Goal: Information Seeking & Learning: Learn about a topic

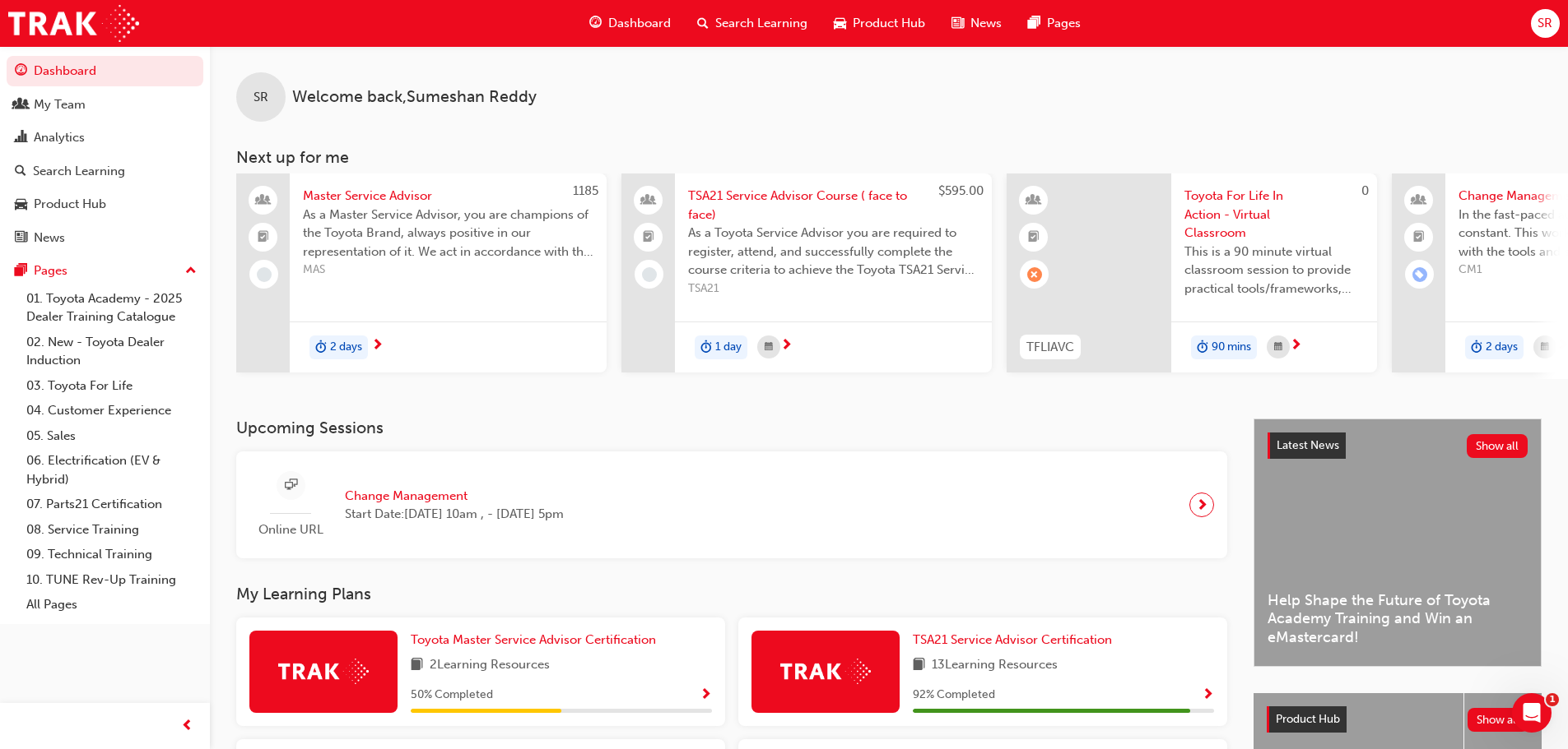
click at [728, 21] on span "Search Learning" at bounding box center [761, 23] width 92 height 19
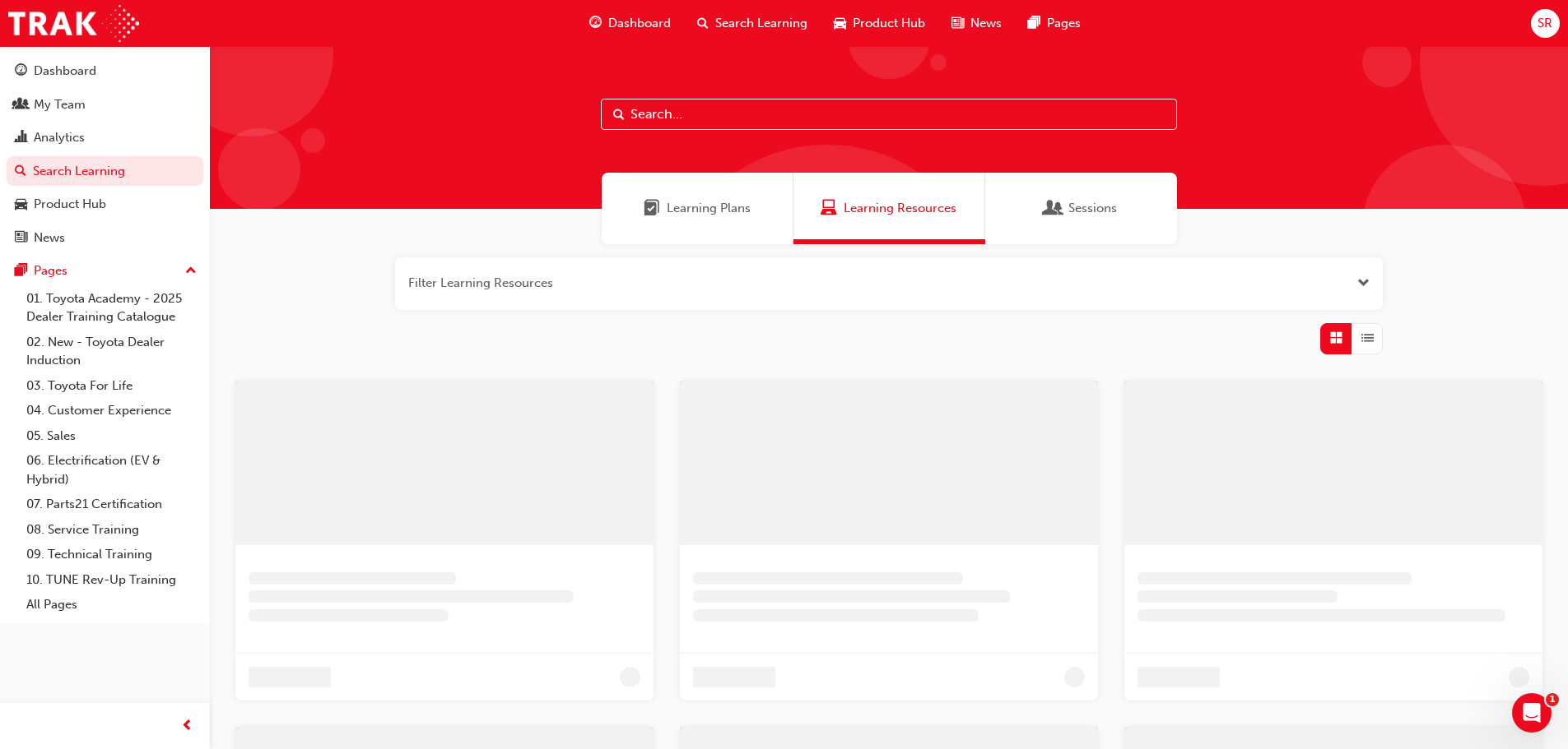
click at [698, 111] on input "text" at bounding box center [889, 114] width 576 height 31
click at [692, 222] on div "Learning Plans" at bounding box center [703, 208] width 192 height 72
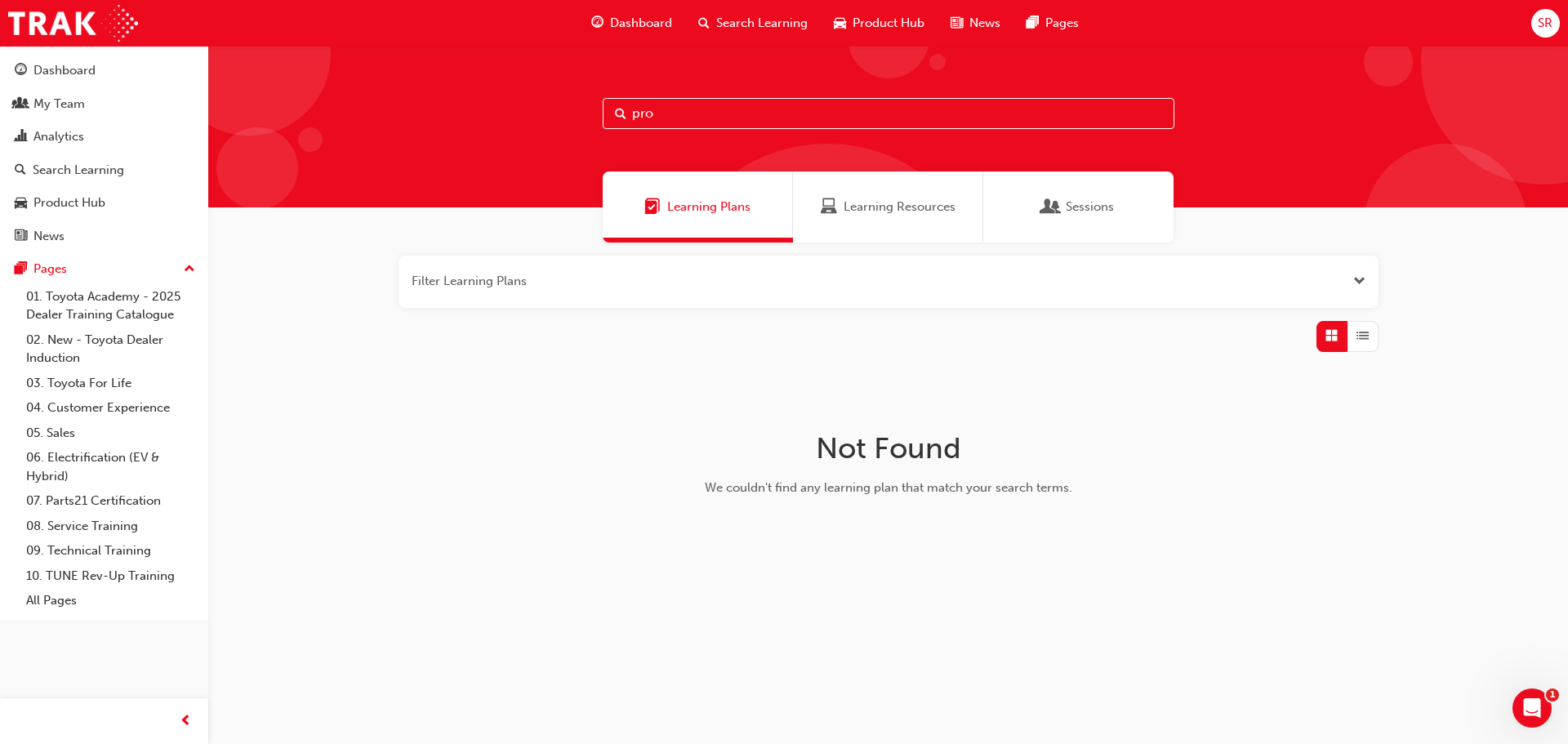
click at [698, 103] on input "pro" at bounding box center [888, 114] width 572 height 31
type input "pro"
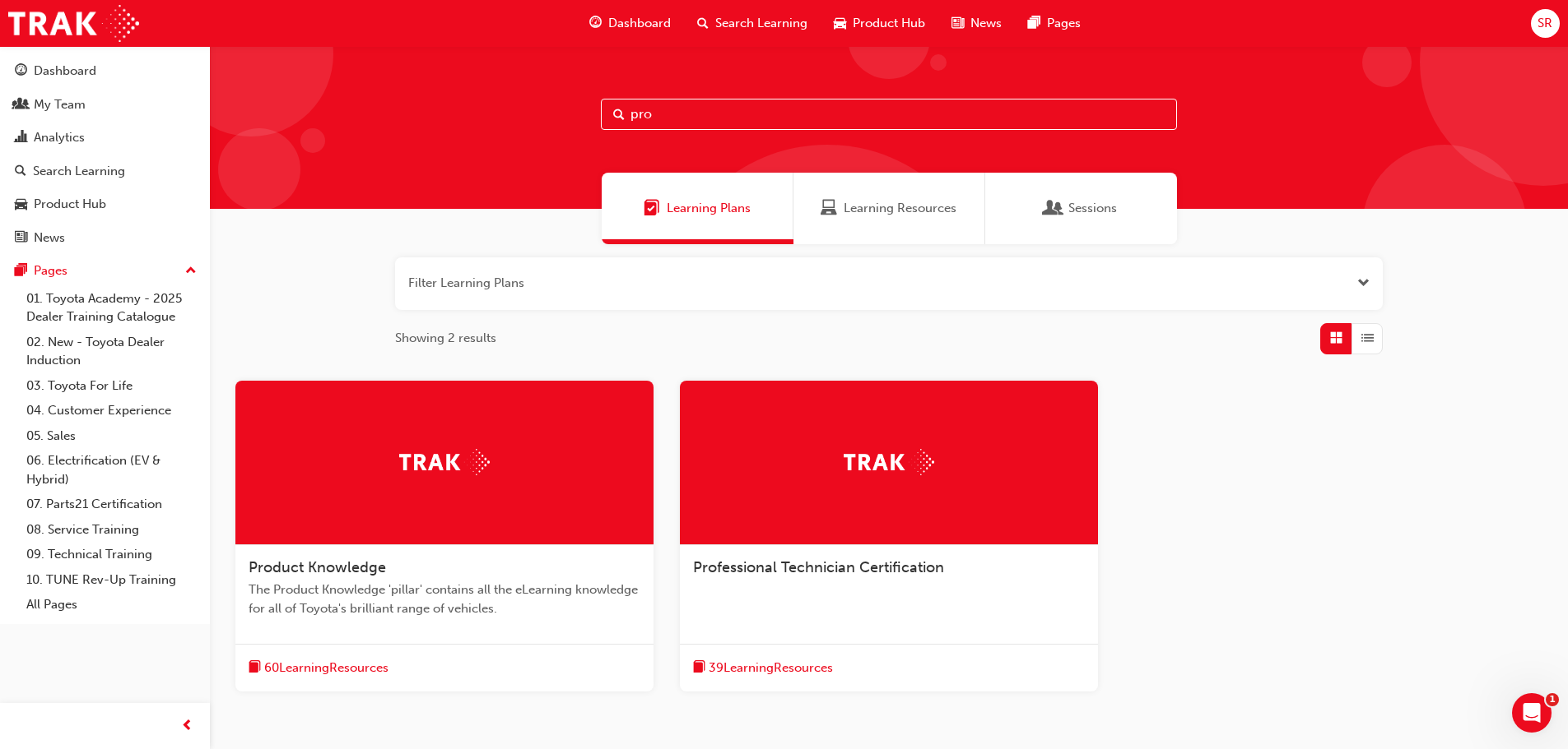
click at [885, 587] on div "Professional Technician Certification" at bounding box center [889, 577] width 418 height 63
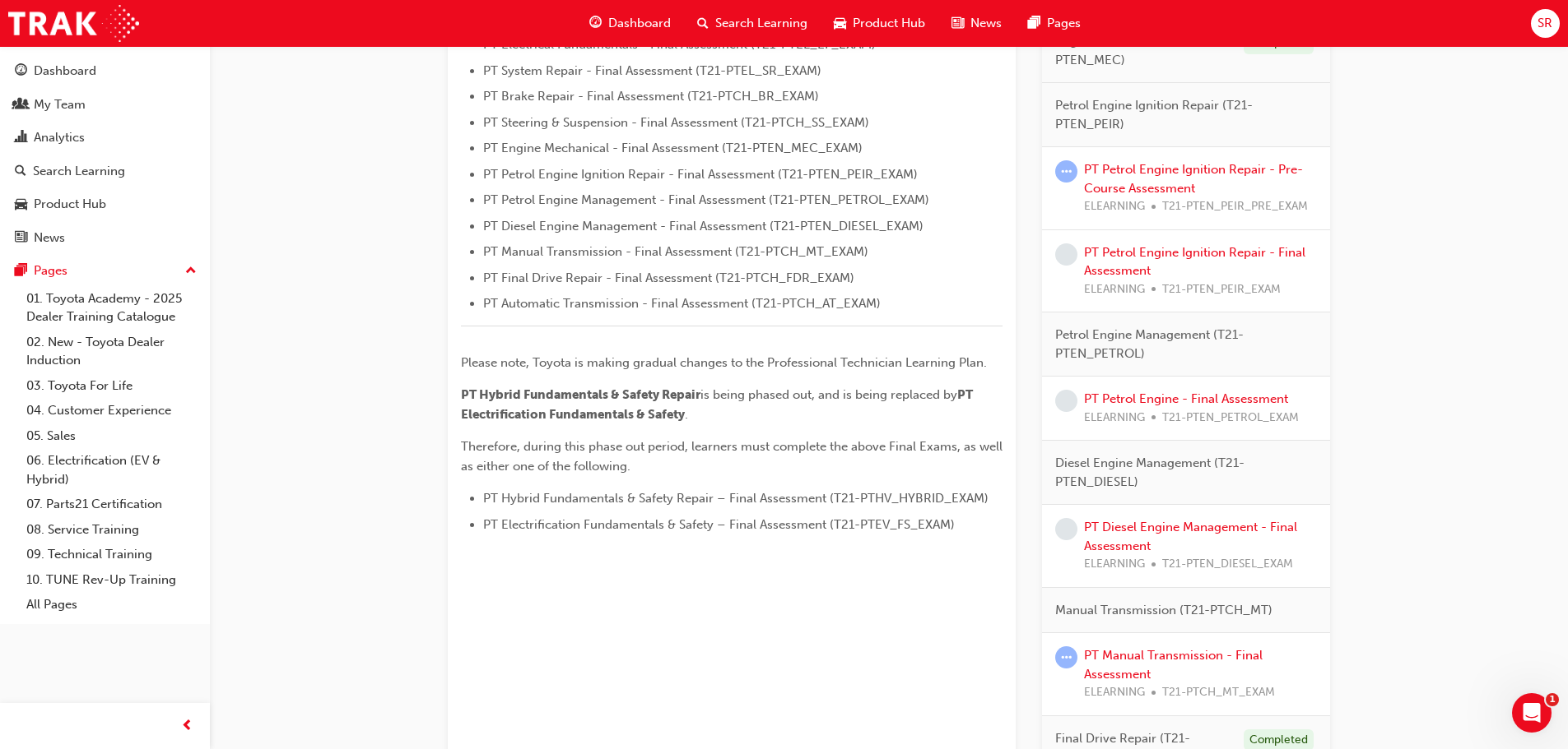
scroll to position [658, 0]
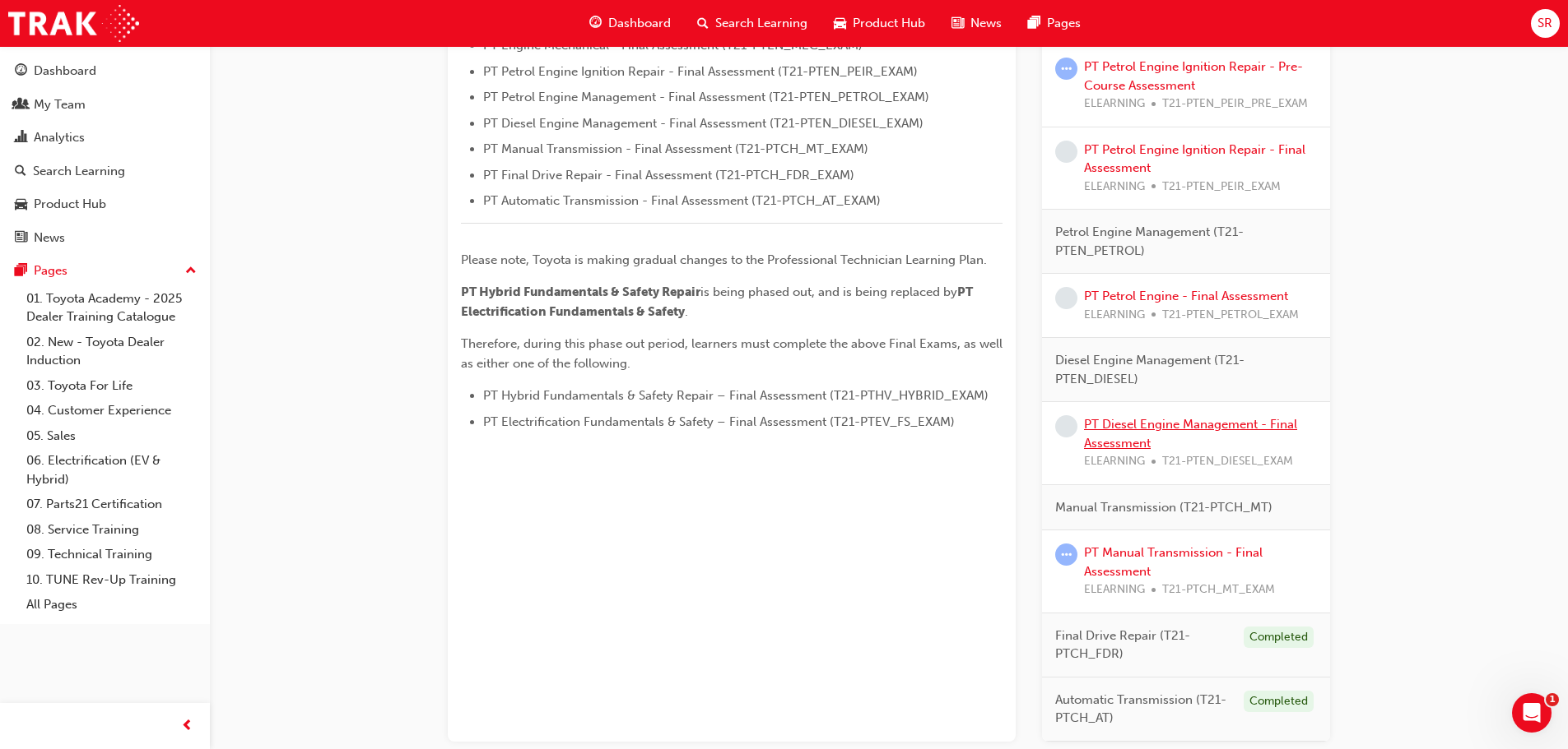
click at [1132, 425] on link "PT Diesel Engine Management - Final Assessment" at bounding box center [1190, 434] width 213 height 34
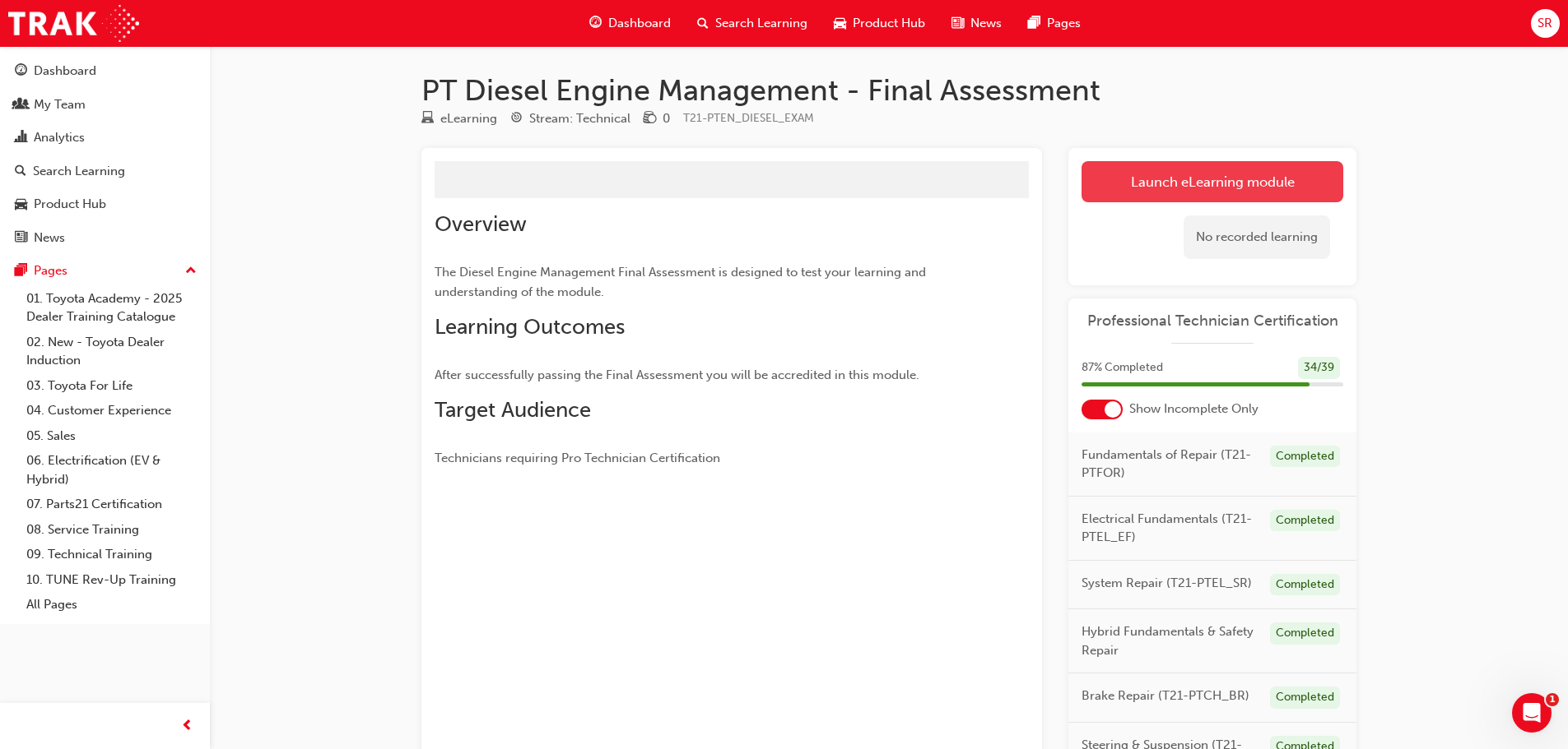
click at [1192, 180] on link "Launch eLearning module" at bounding box center [1213, 182] width 262 height 42
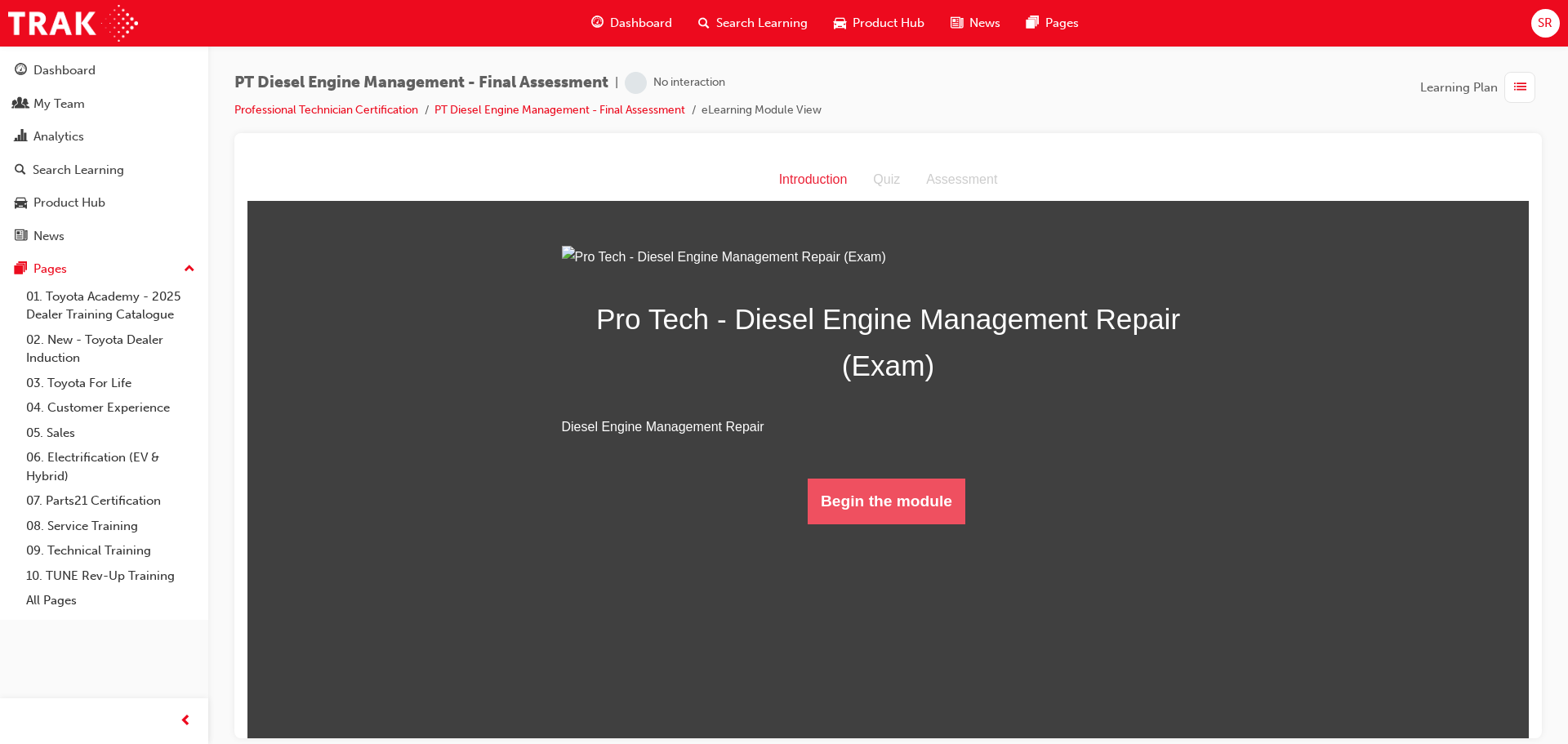
click at [894, 524] on button "Begin the module" at bounding box center [887, 501] width 158 height 46
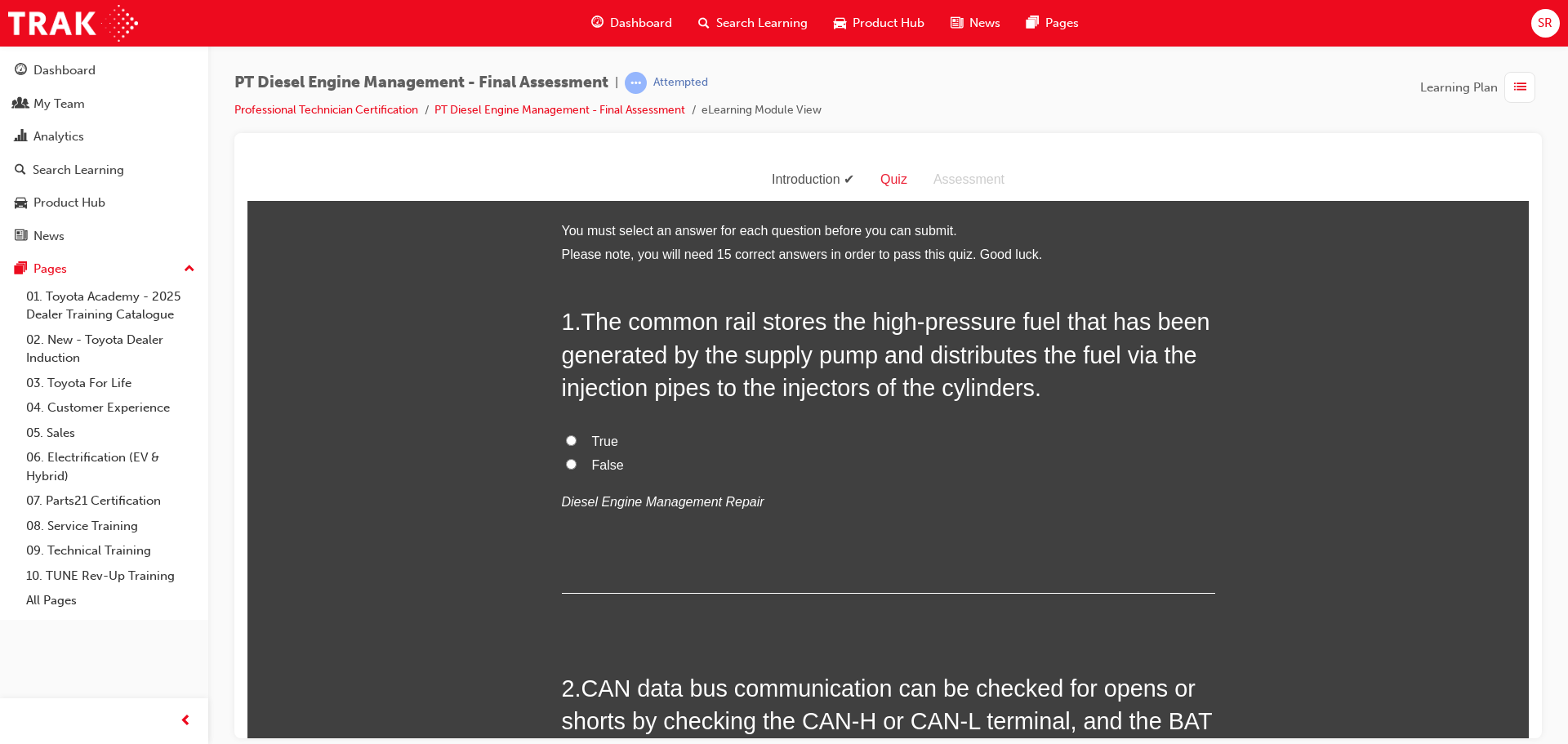
click at [604, 449] on label "True" at bounding box center [888, 442] width 653 height 24
click at [577, 445] on input "True" at bounding box center [572, 440] width 11 height 11
radio input "true"
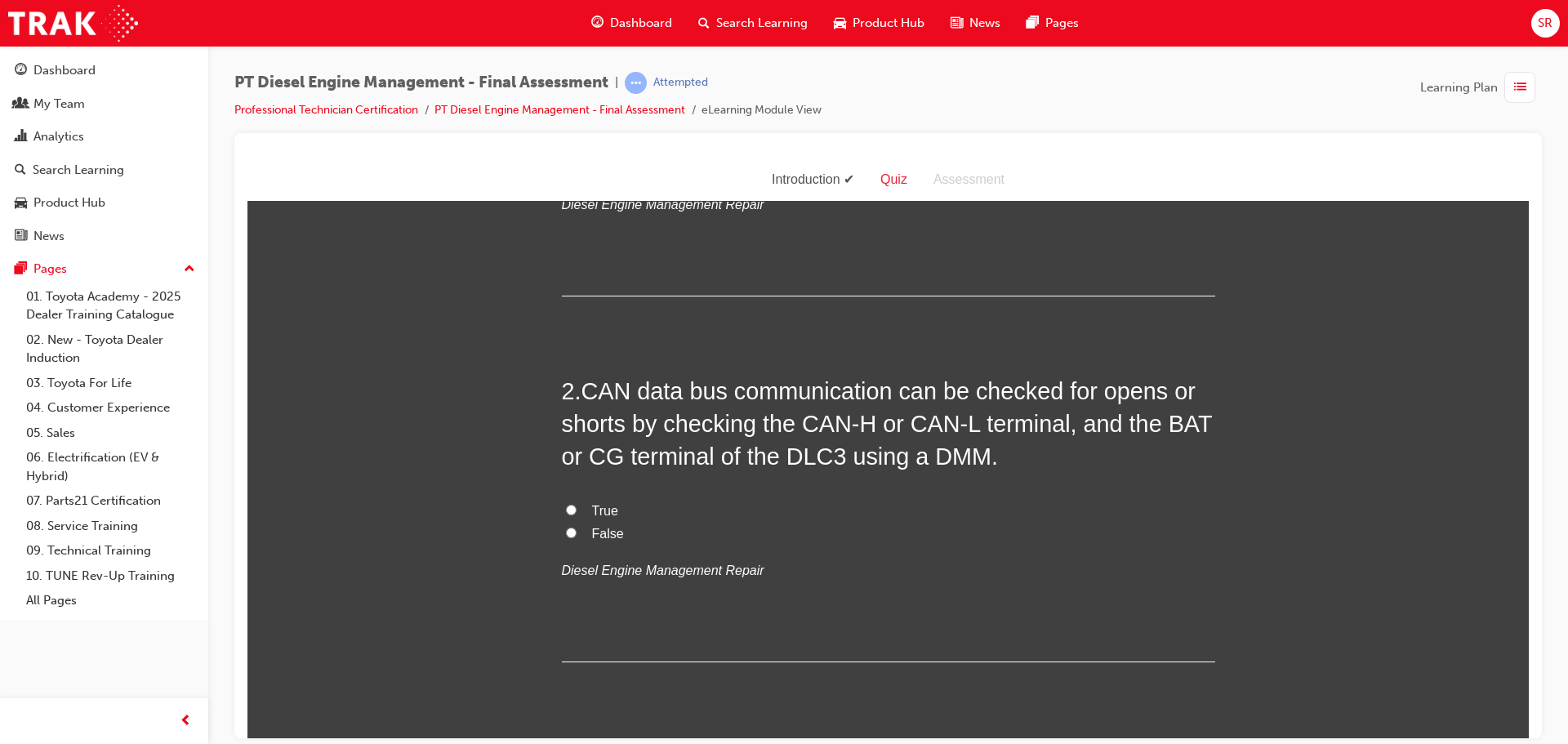
scroll to position [409, 0]
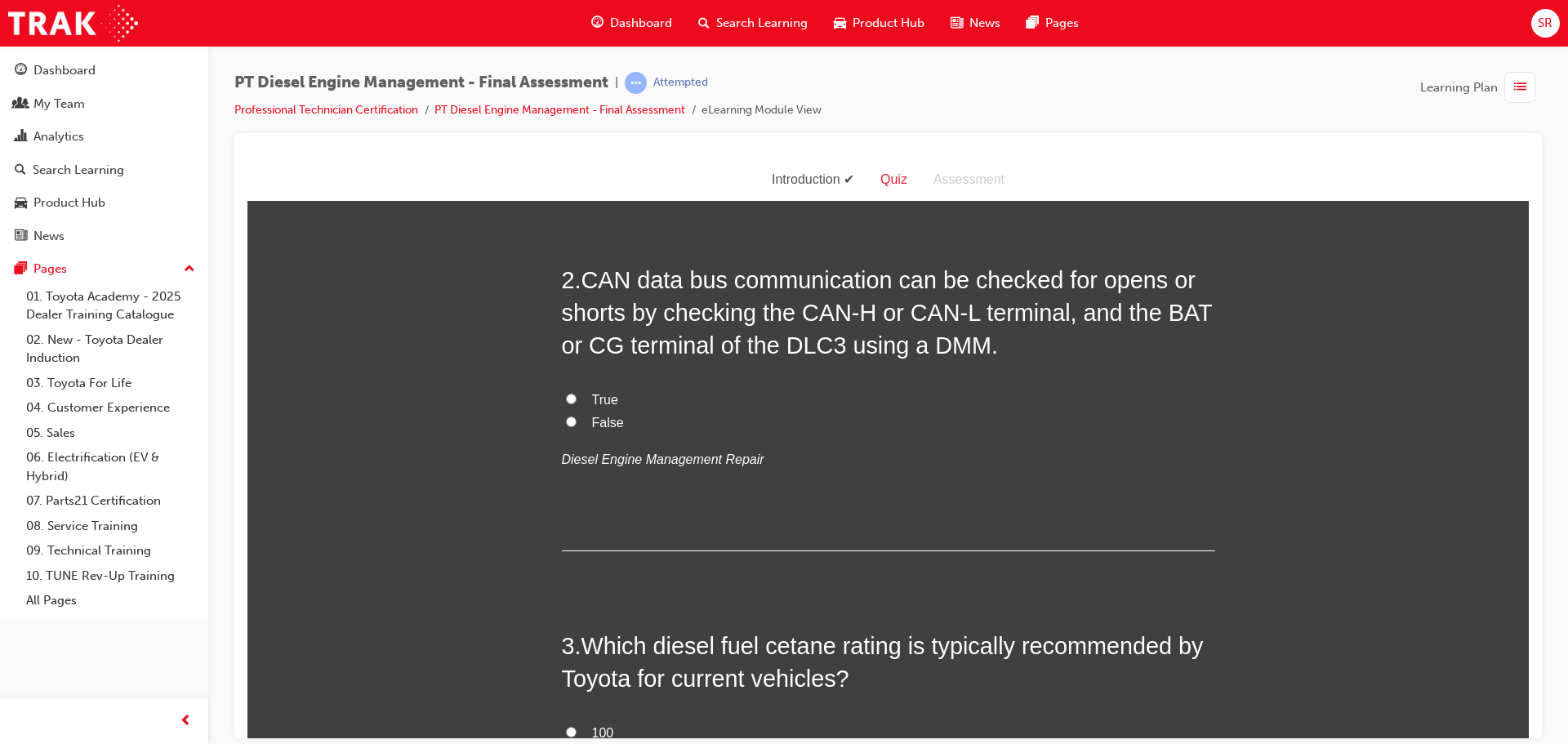
click at [630, 399] on label "True" at bounding box center [888, 400] width 653 height 24
click at [577, 399] on input "True" at bounding box center [572, 399] width 11 height 11
radio input "true"
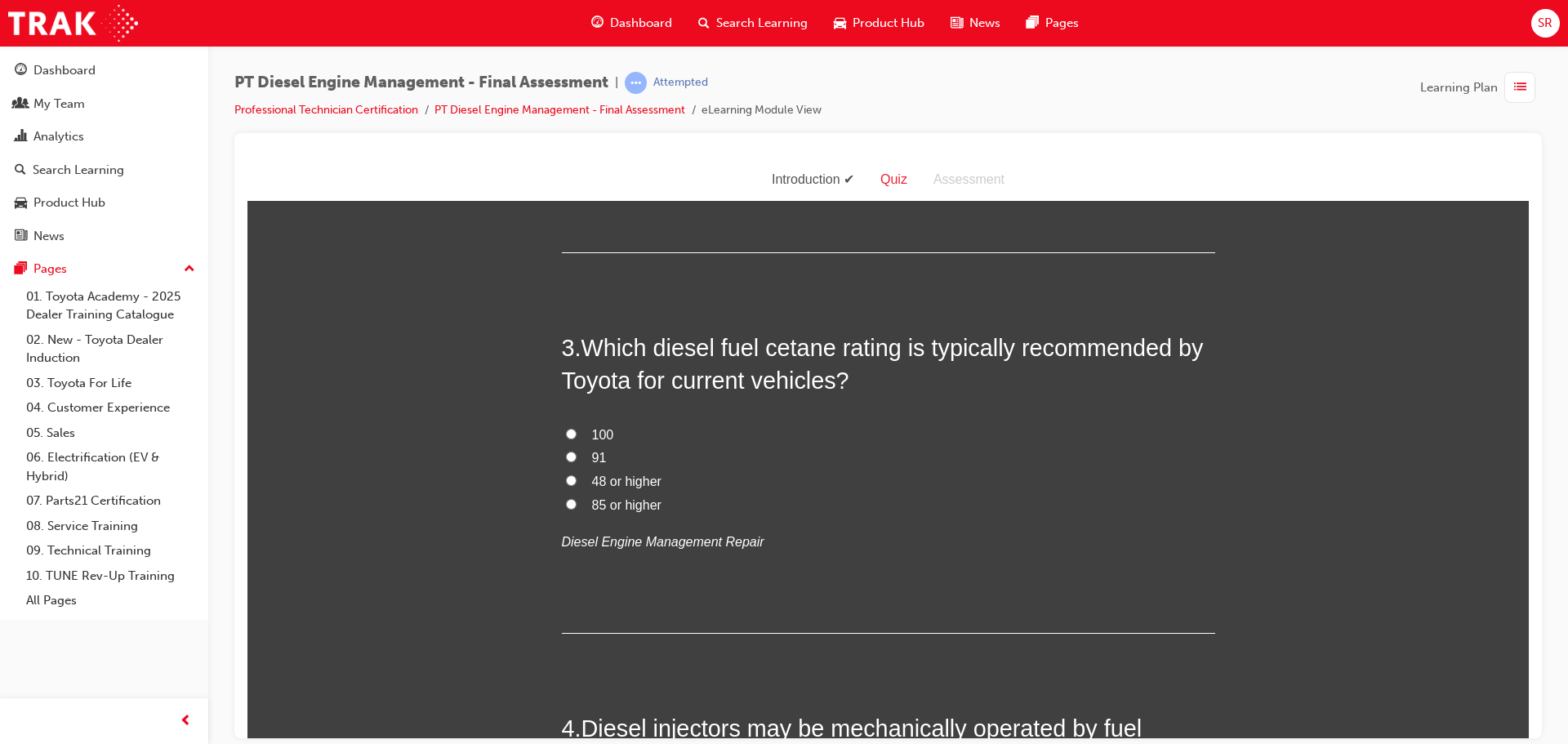
scroll to position [736, 0]
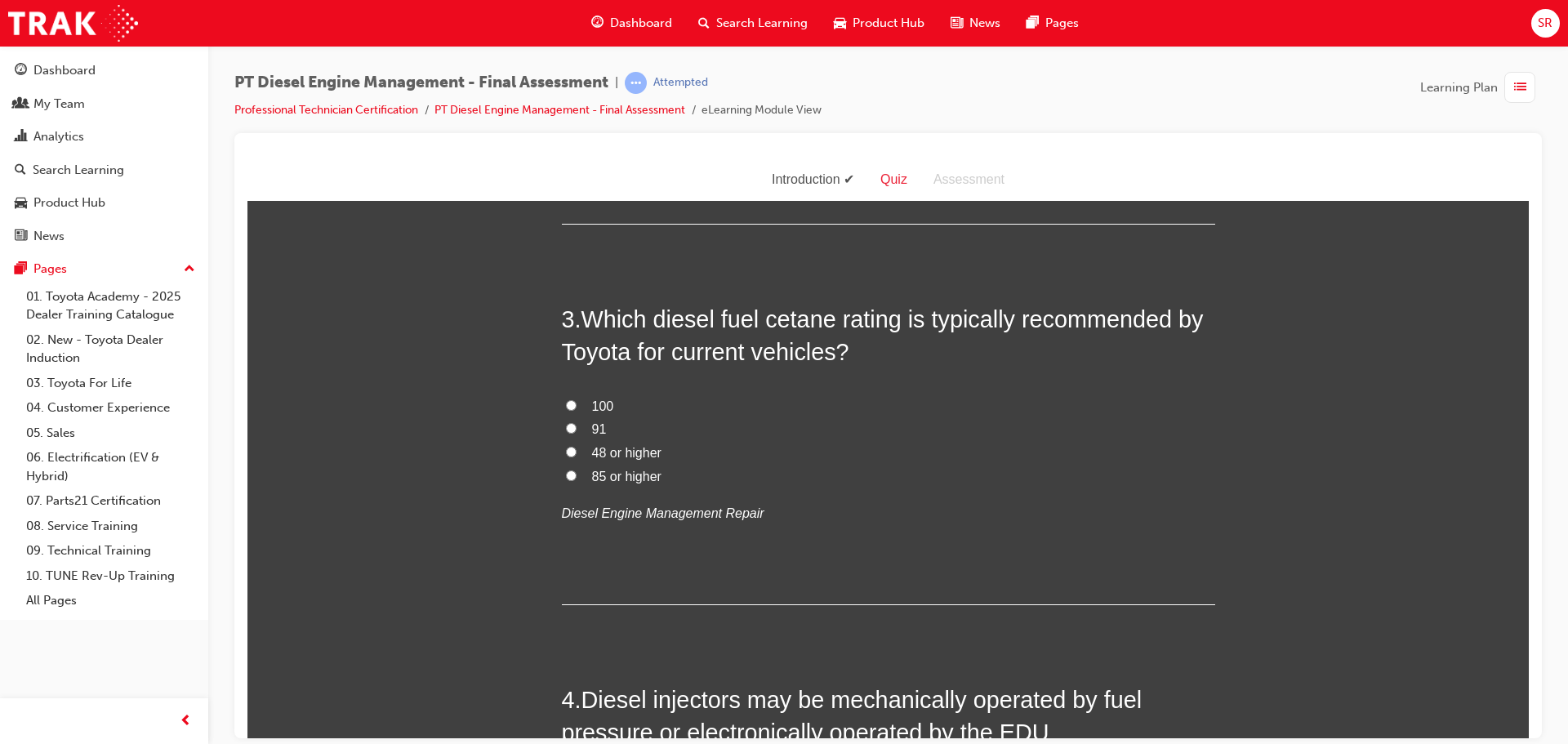
click at [604, 419] on label "91" at bounding box center [888, 430] width 653 height 24
click at [577, 422] on input "91" at bounding box center [572, 428] width 11 height 11
radio input "true"
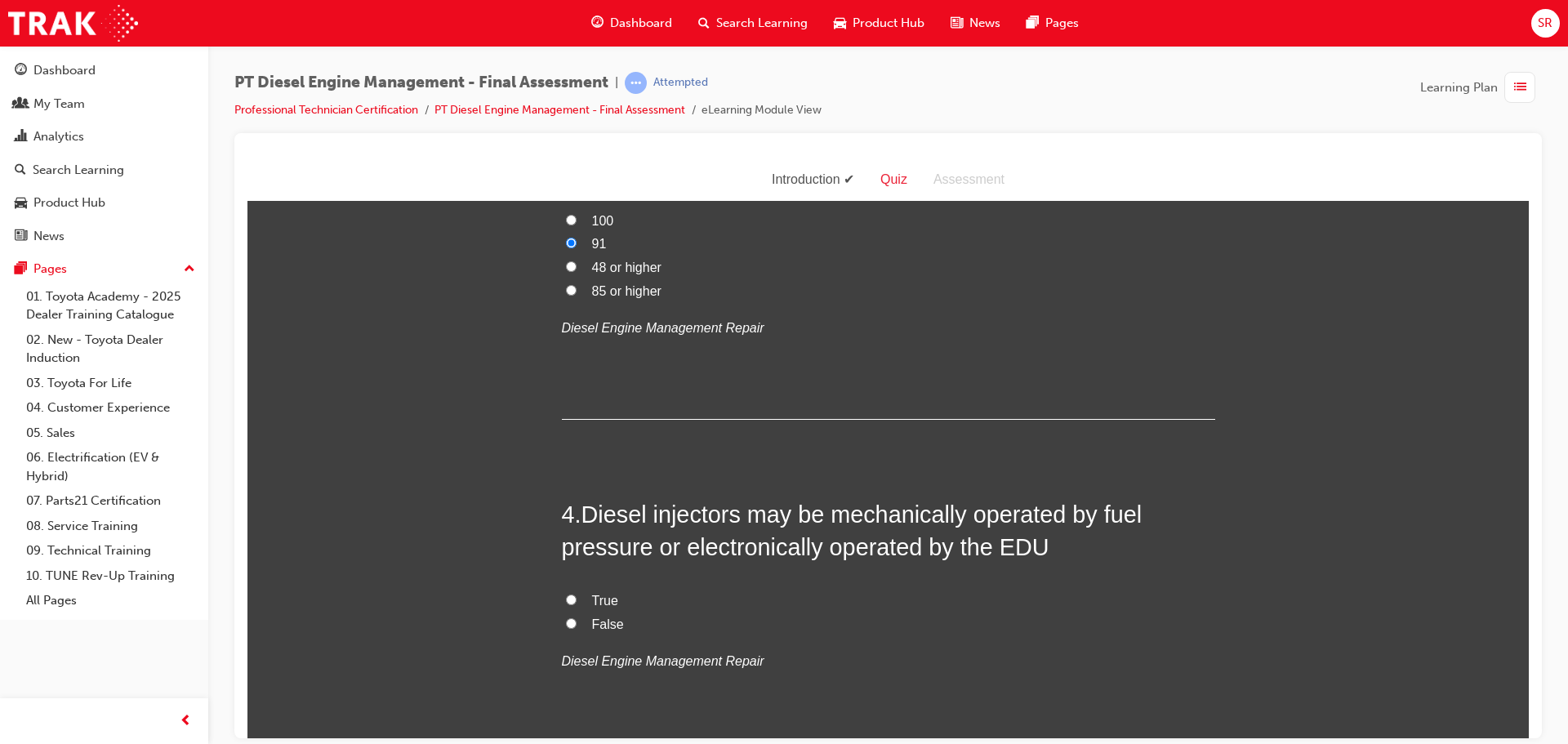
scroll to position [817, 0]
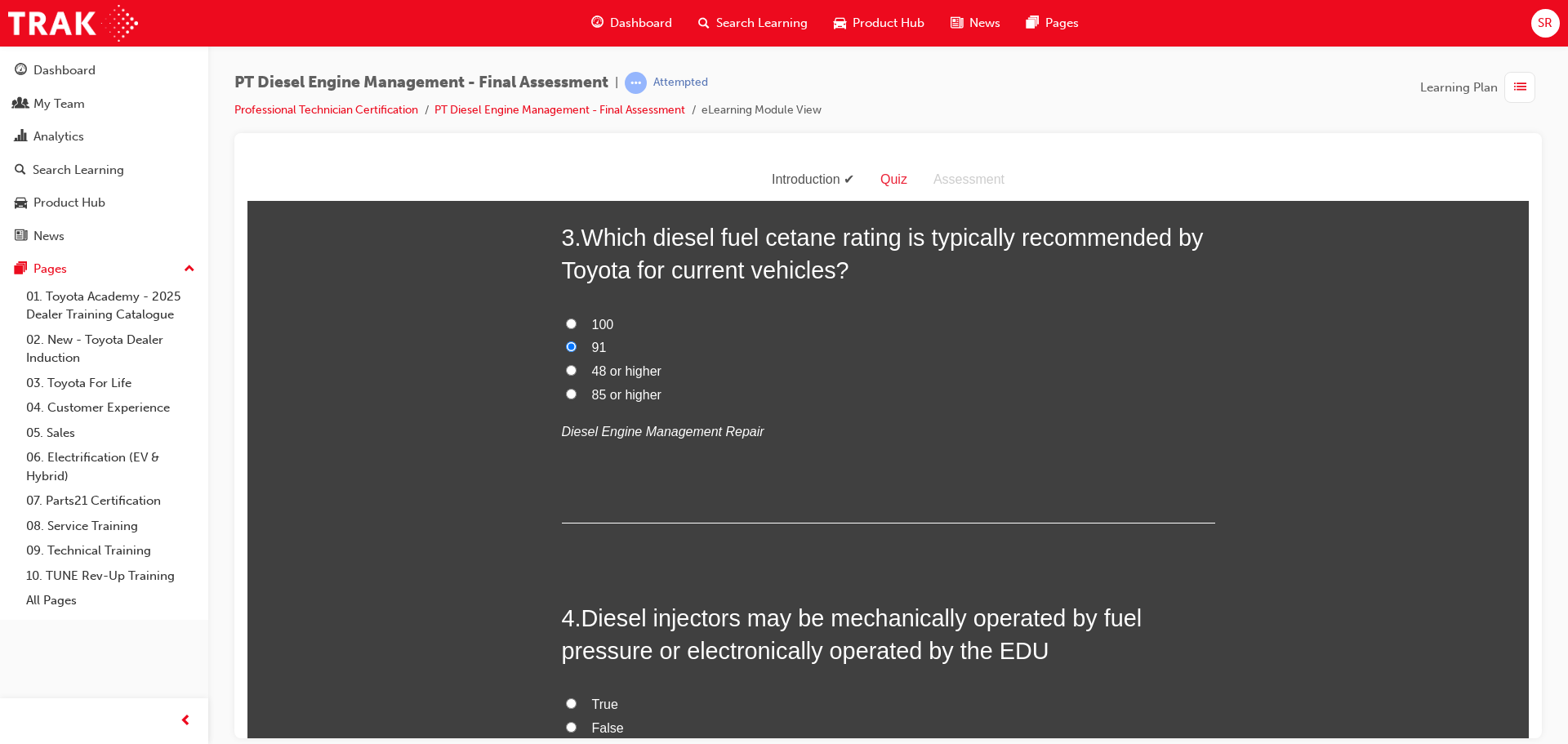
click at [659, 391] on label "85 or higher" at bounding box center [888, 395] width 653 height 24
click at [577, 391] on input "85 or higher" at bounding box center [572, 394] width 11 height 11
radio input "true"
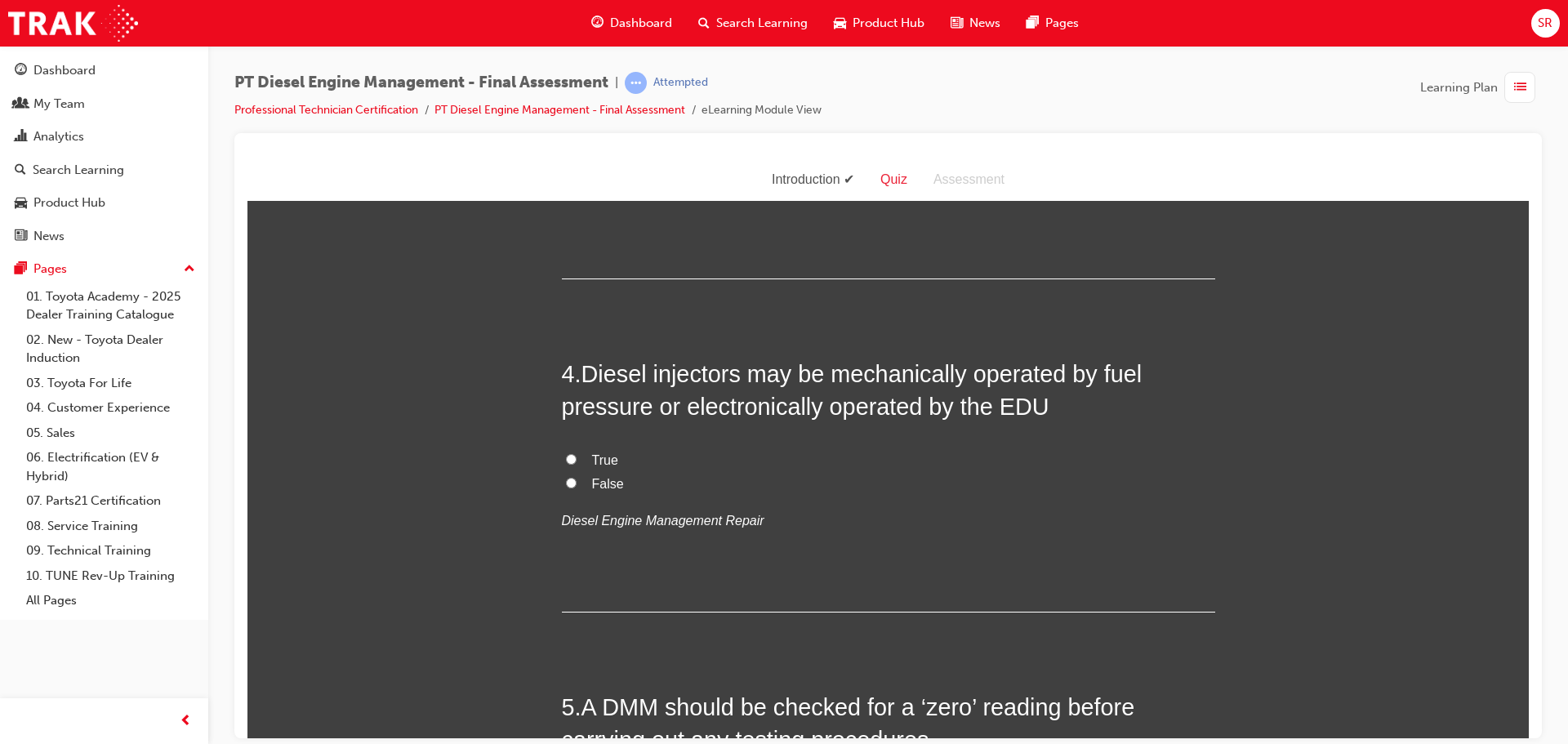
scroll to position [1062, 0]
click at [621, 448] on label "True" at bounding box center [888, 460] width 653 height 24
click at [577, 453] on input "True" at bounding box center [572, 458] width 11 height 11
radio input "true"
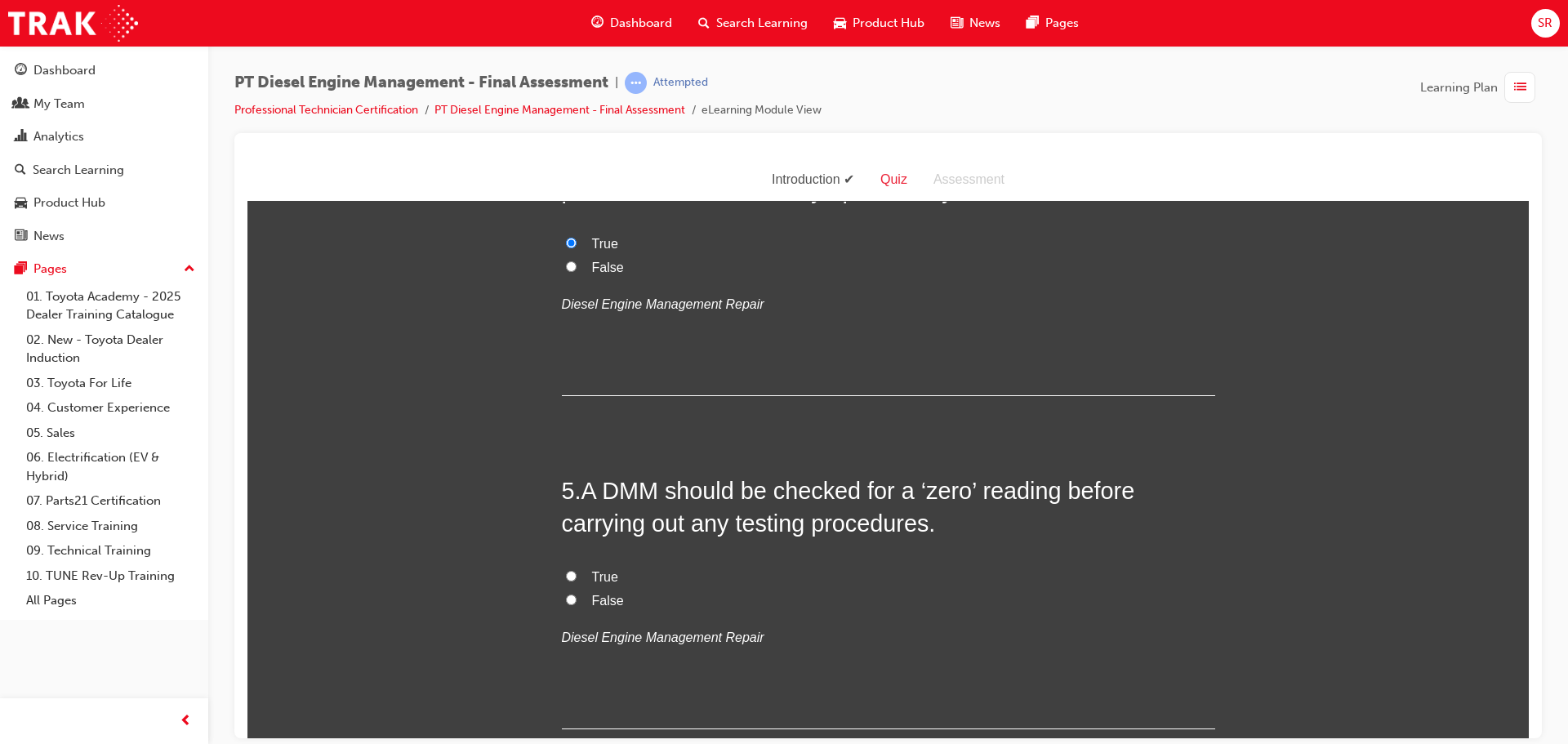
scroll to position [1307, 0]
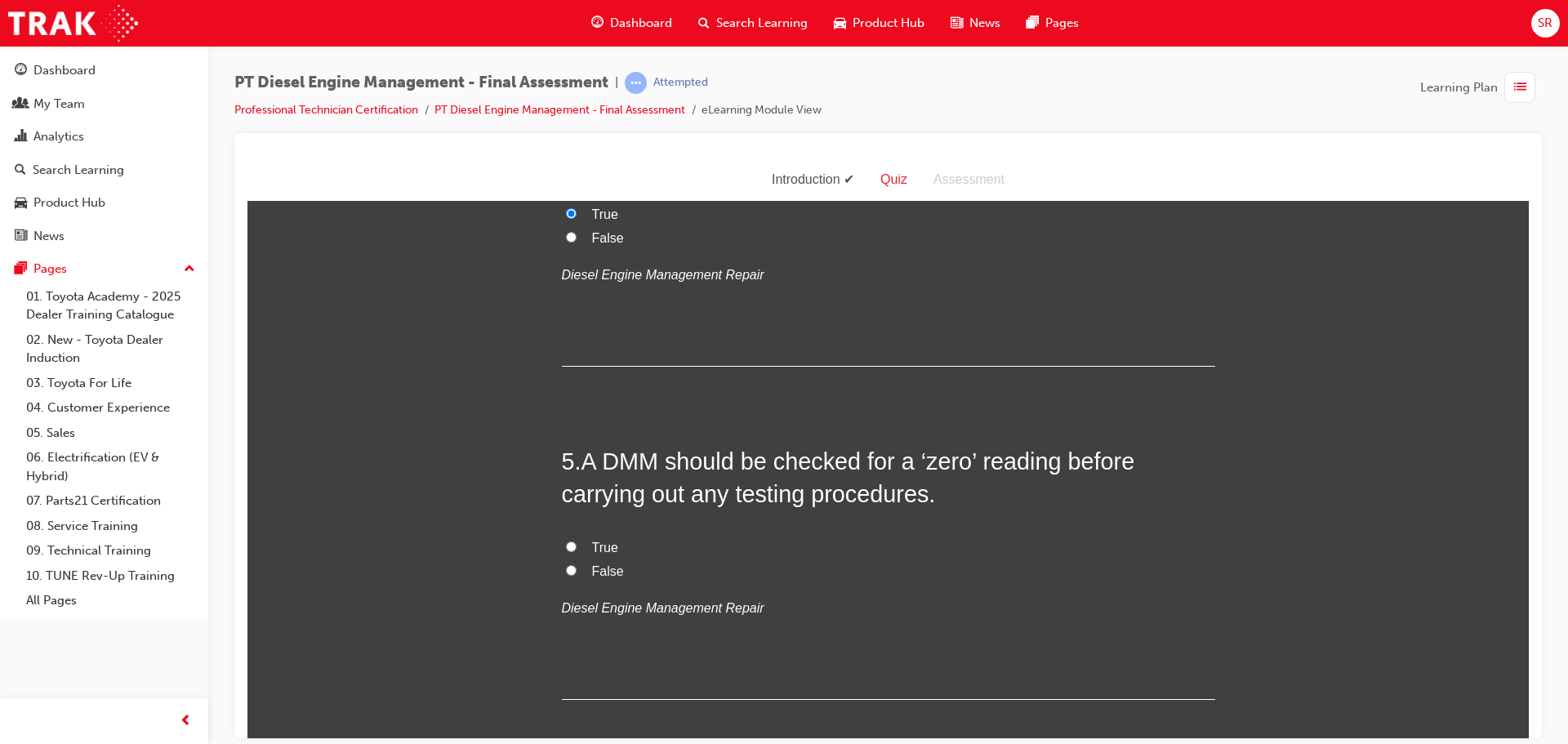
click at [980, 552] on label "True" at bounding box center [888, 548] width 653 height 24
click at [577, 552] on input "True" at bounding box center [572, 546] width 11 height 11
radio input "true"
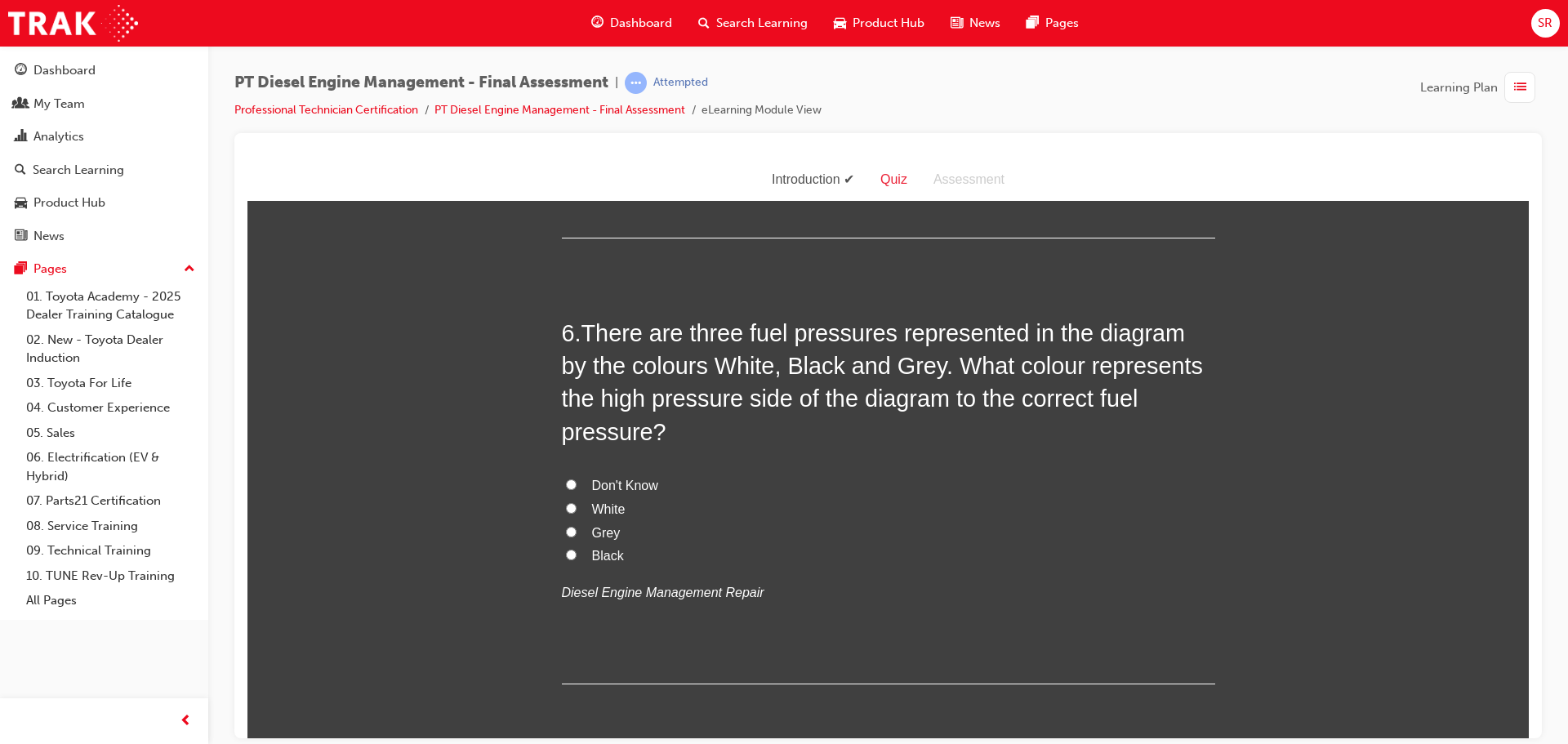
scroll to position [1798, 0]
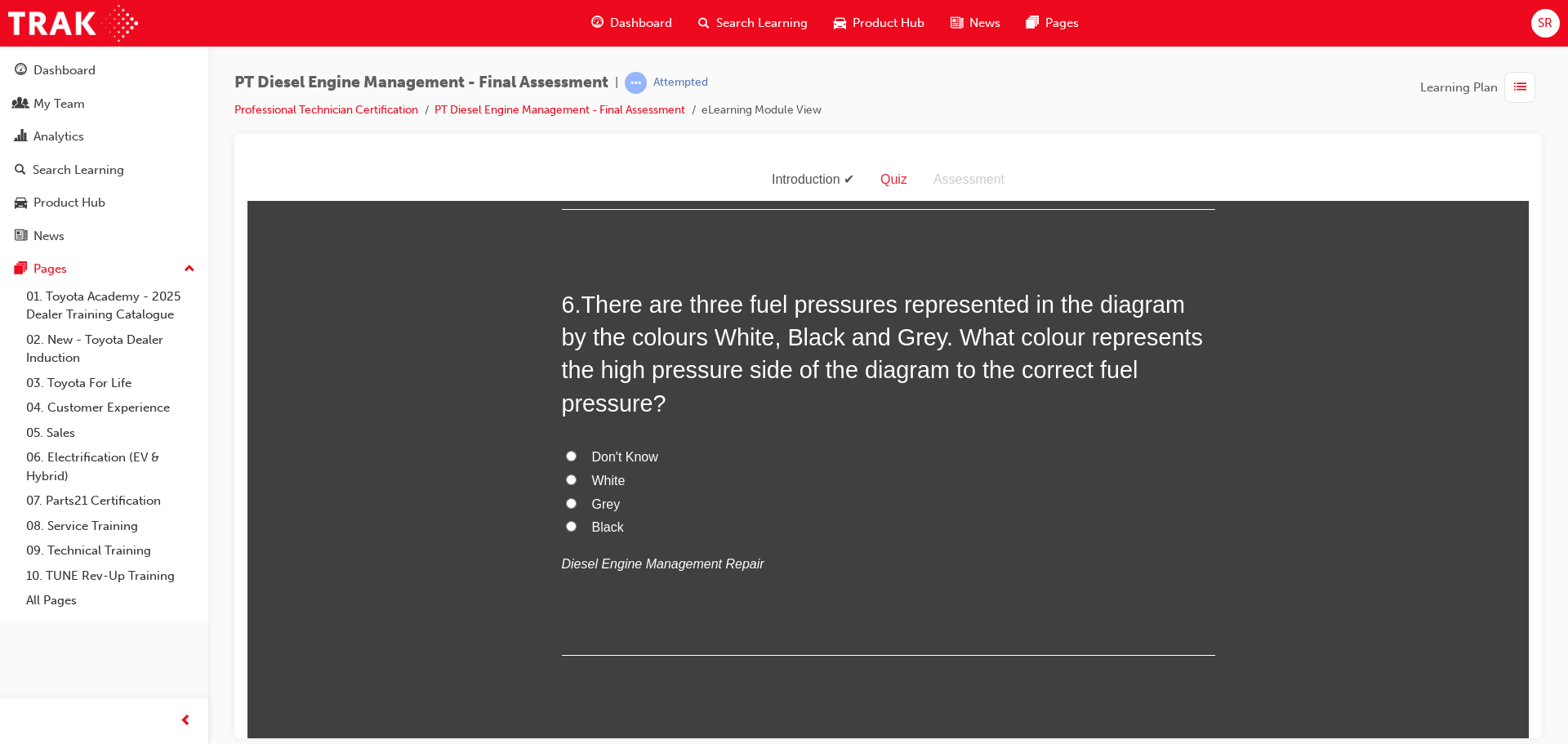
click at [622, 449] on span "Don't Know" at bounding box center [626, 455] width 66 height 14
click at [577, 450] on input "Don't Know" at bounding box center [572, 455] width 11 height 11
radio input "true"
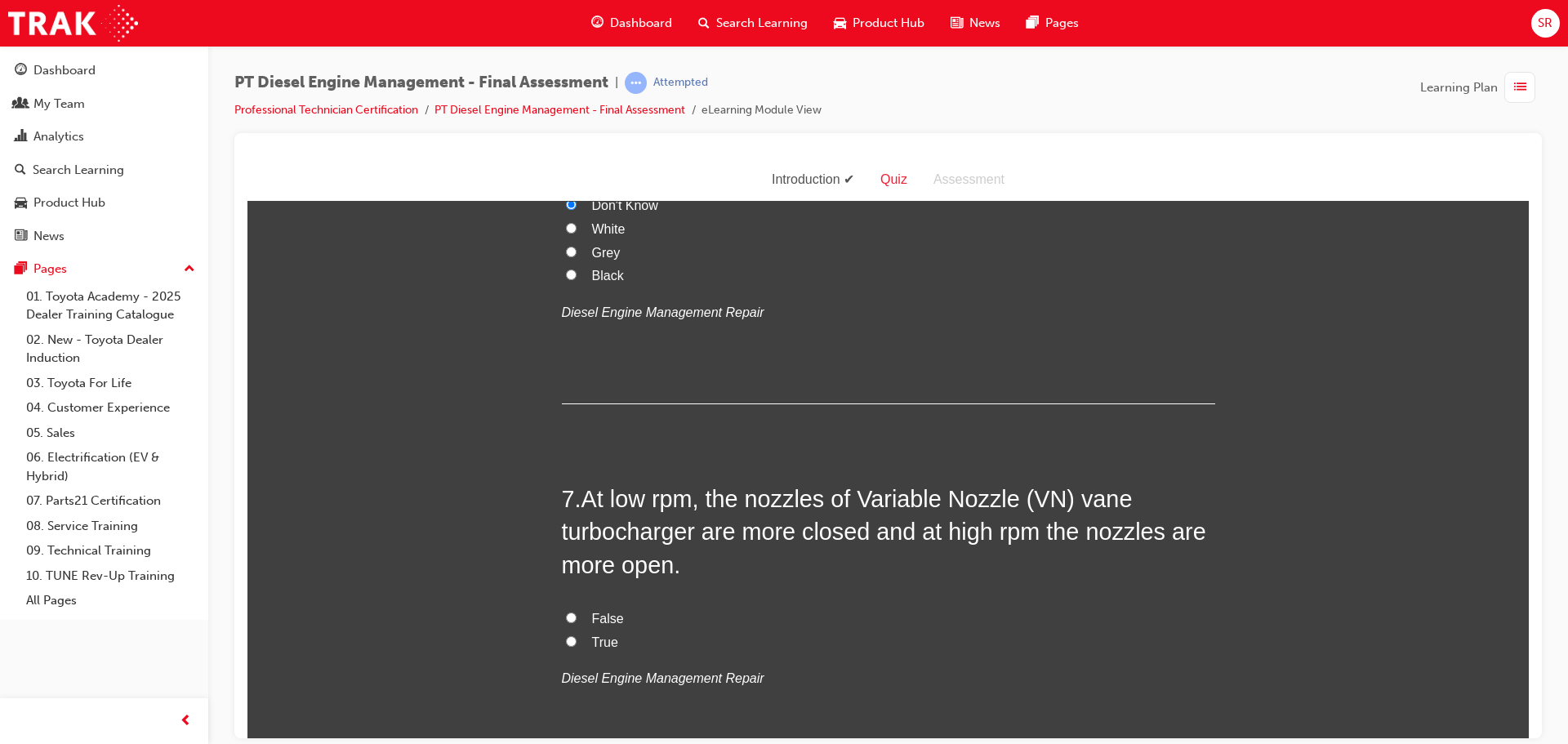
scroll to position [2131, 0]
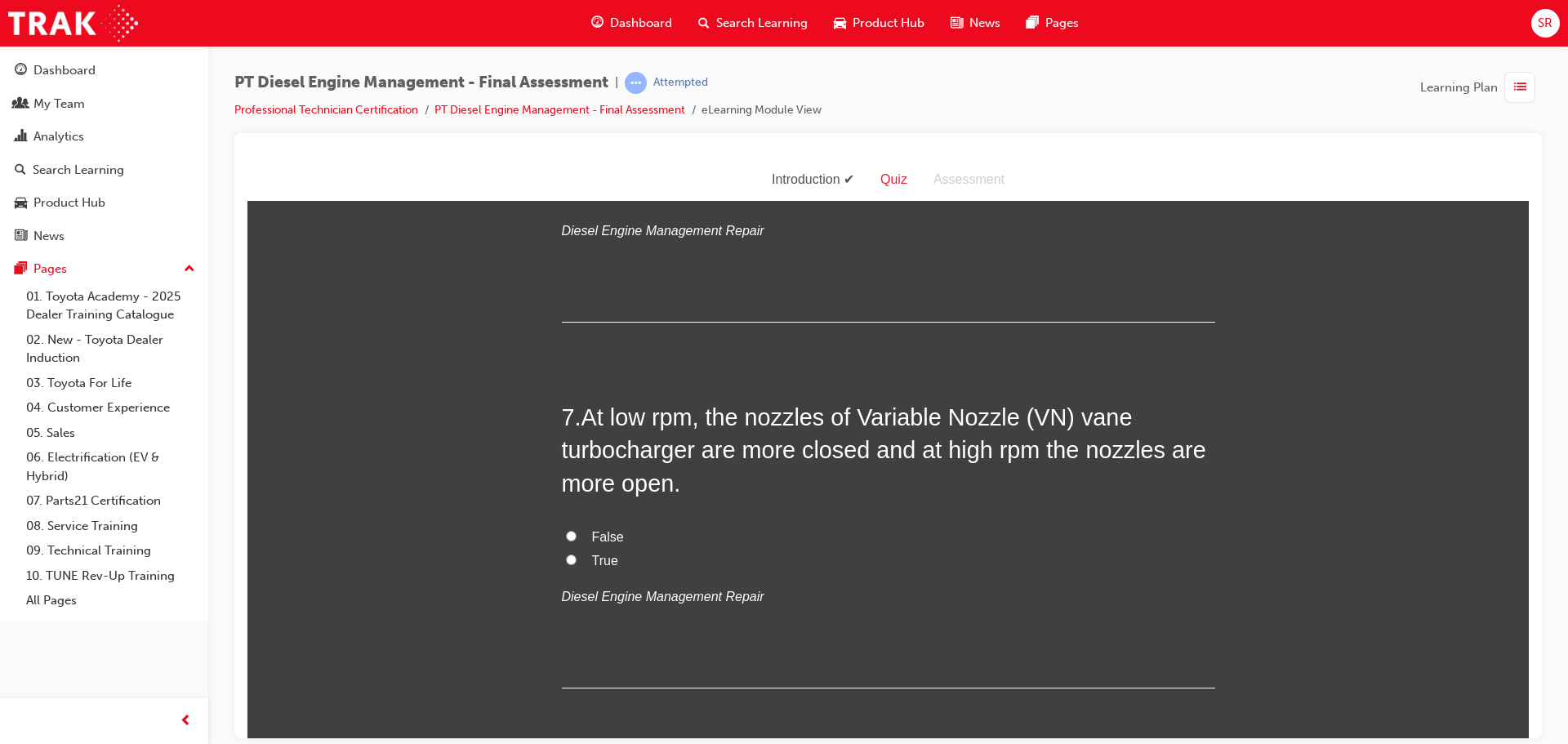
click at [629, 549] on label "True" at bounding box center [888, 561] width 653 height 24
click at [577, 554] on input "True" at bounding box center [572, 560] width 11 height 11
radio input "true"
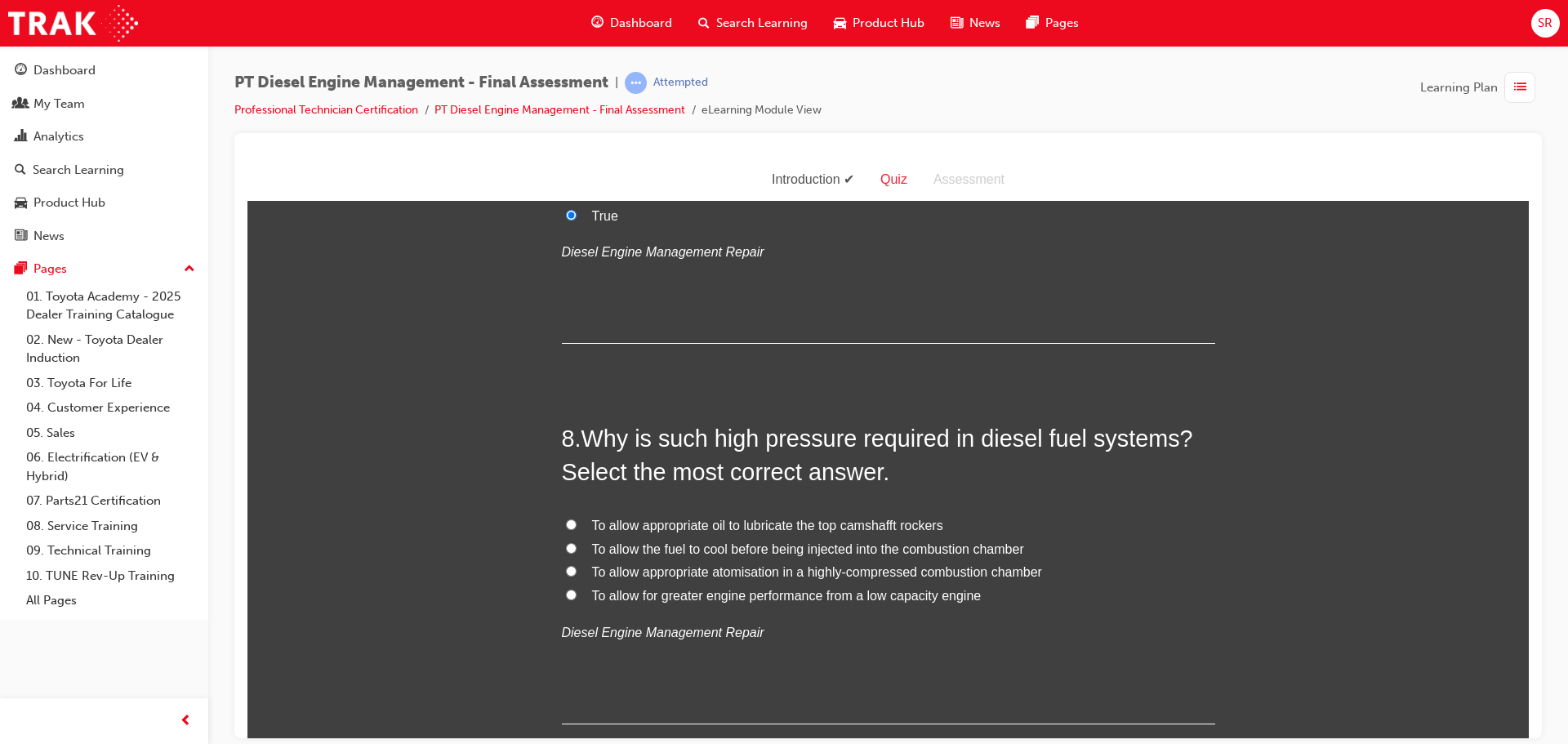
scroll to position [2621, 0]
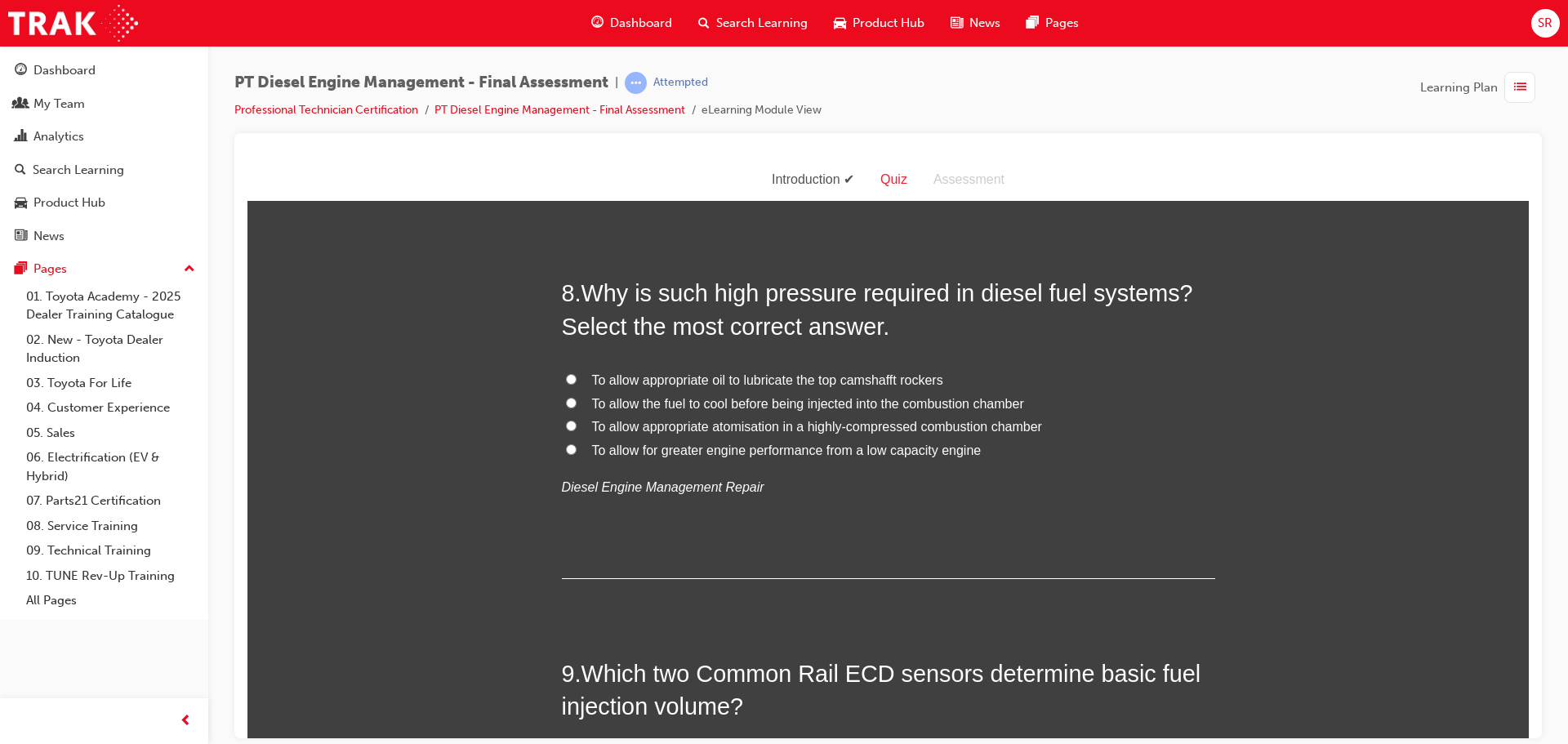
click at [773, 419] on span "To allow appropriate atomisation in a highly-compressed combustion chamber" at bounding box center [817, 425] width 450 height 14
click at [577, 420] on input "To allow appropriate atomisation in a highly-compressed combustion chamber" at bounding box center [572, 425] width 11 height 11
radio input "true"
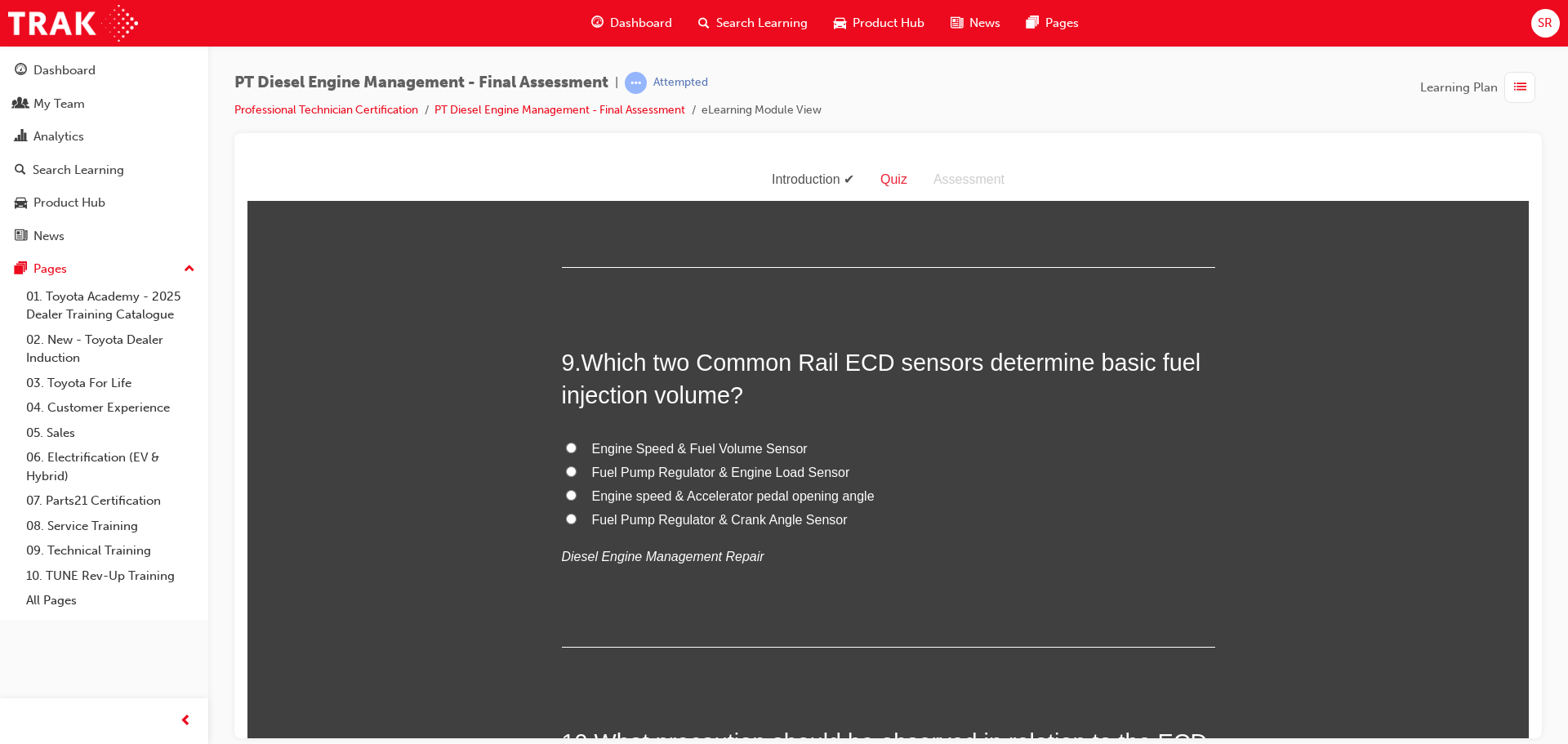
scroll to position [2948, 0]
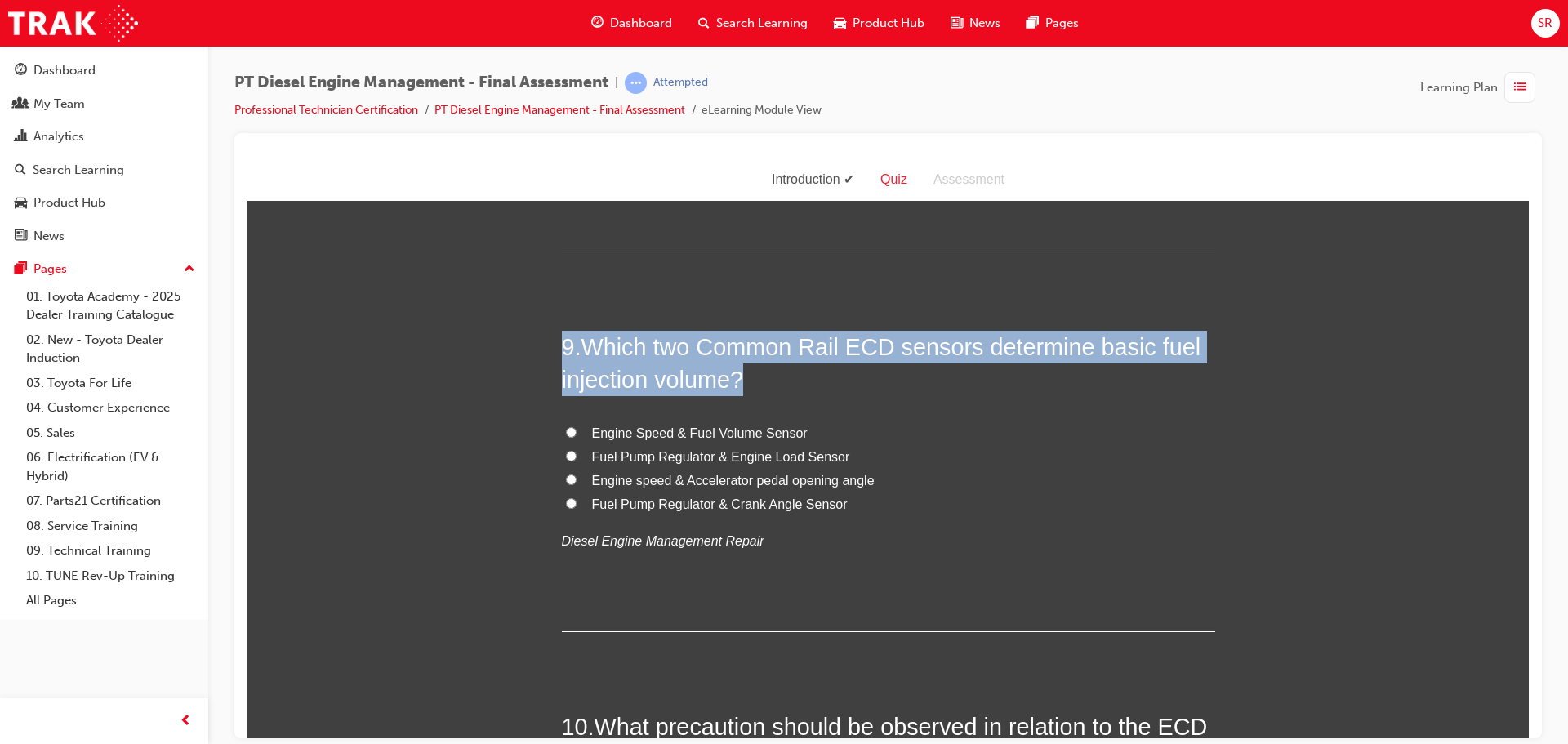
drag, startPoint x: 921, startPoint y: 521, endPoint x: 391, endPoint y: 306, distance: 571.9
click at [391, 306] on div "You must select an answer for each question before you can submit. Please note,…" at bounding box center [887, 738] width 1281 height 6932
copy h2 "9 . Which two Common Rail ECD sensors determine basic fuel injection volume?"
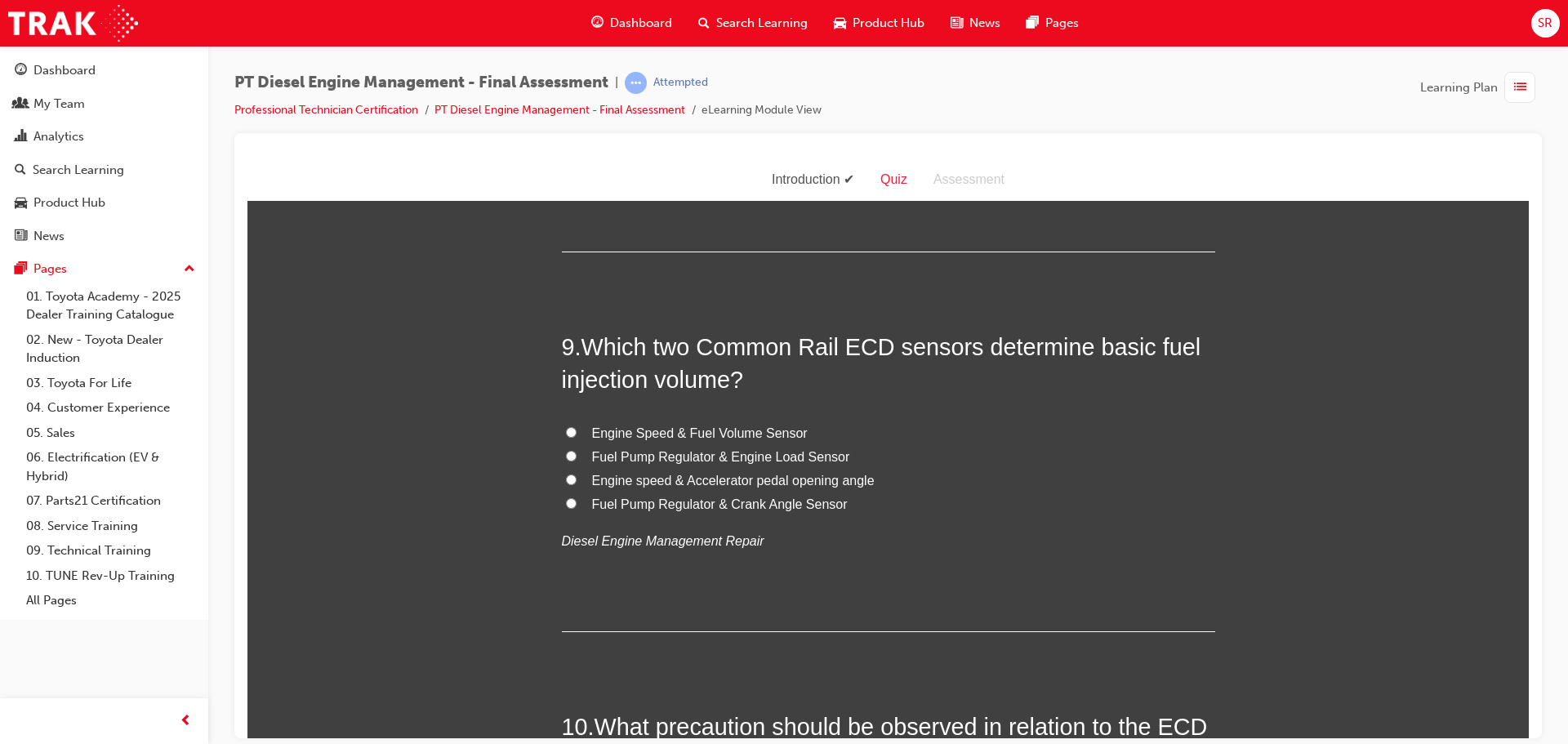
click at [1403, 524] on div "You must select an answer for each question before you can submit. Please note,…" at bounding box center [887, 738] width 1281 height 6932
click at [739, 473] on span "Engine speed & Accelerator pedal opening angle" at bounding box center [734, 479] width 283 height 14
click at [577, 474] on input "Engine speed & Accelerator pedal opening angle" at bounding box center [572, 479] width 11 height 11
radio input "true"
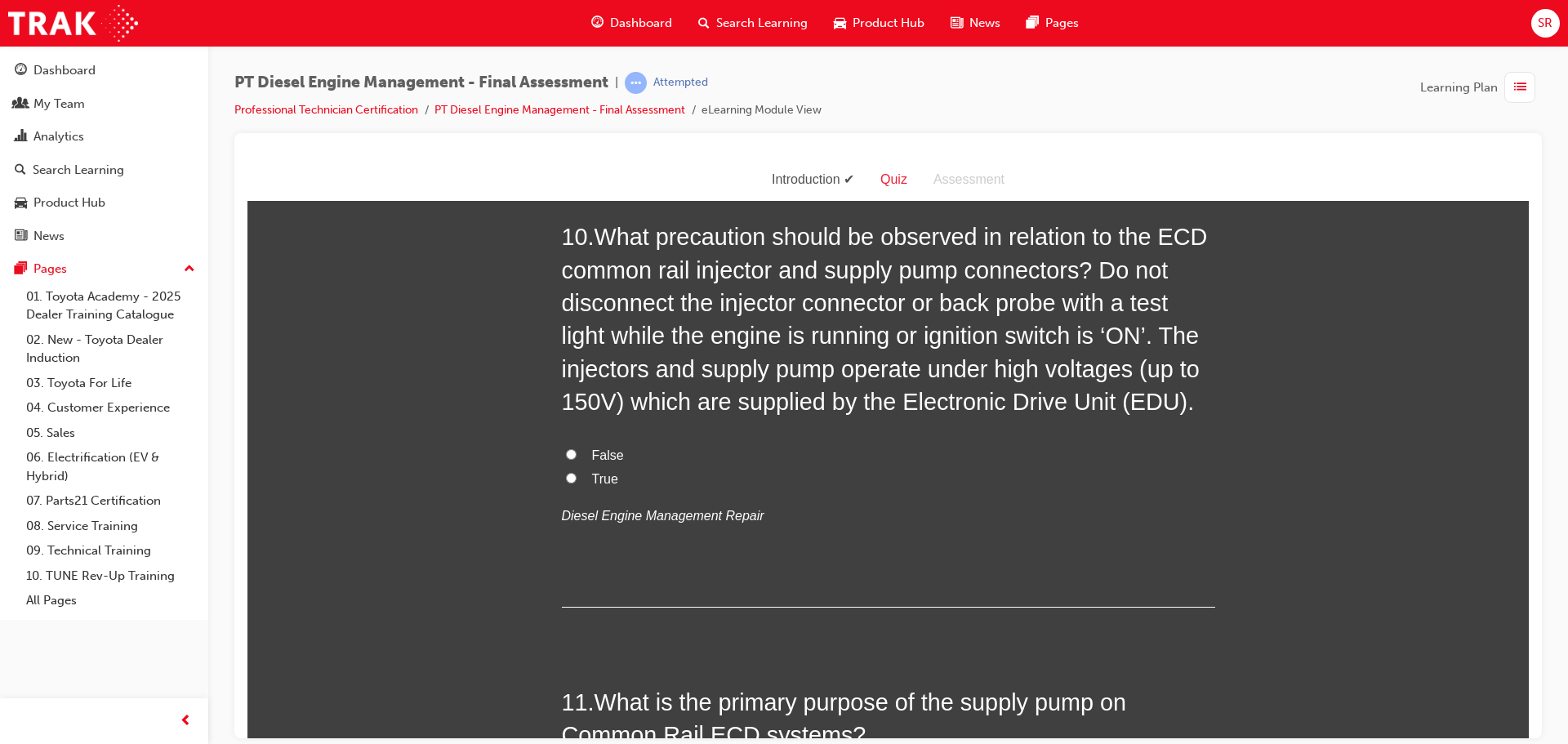
click at [593, 472] on span "True" at bounding box center [605, 478] width 27 height 14
click at [577, 472] on input "True" at bounding box center [572, 477] width 11 height 11
radio input "true"
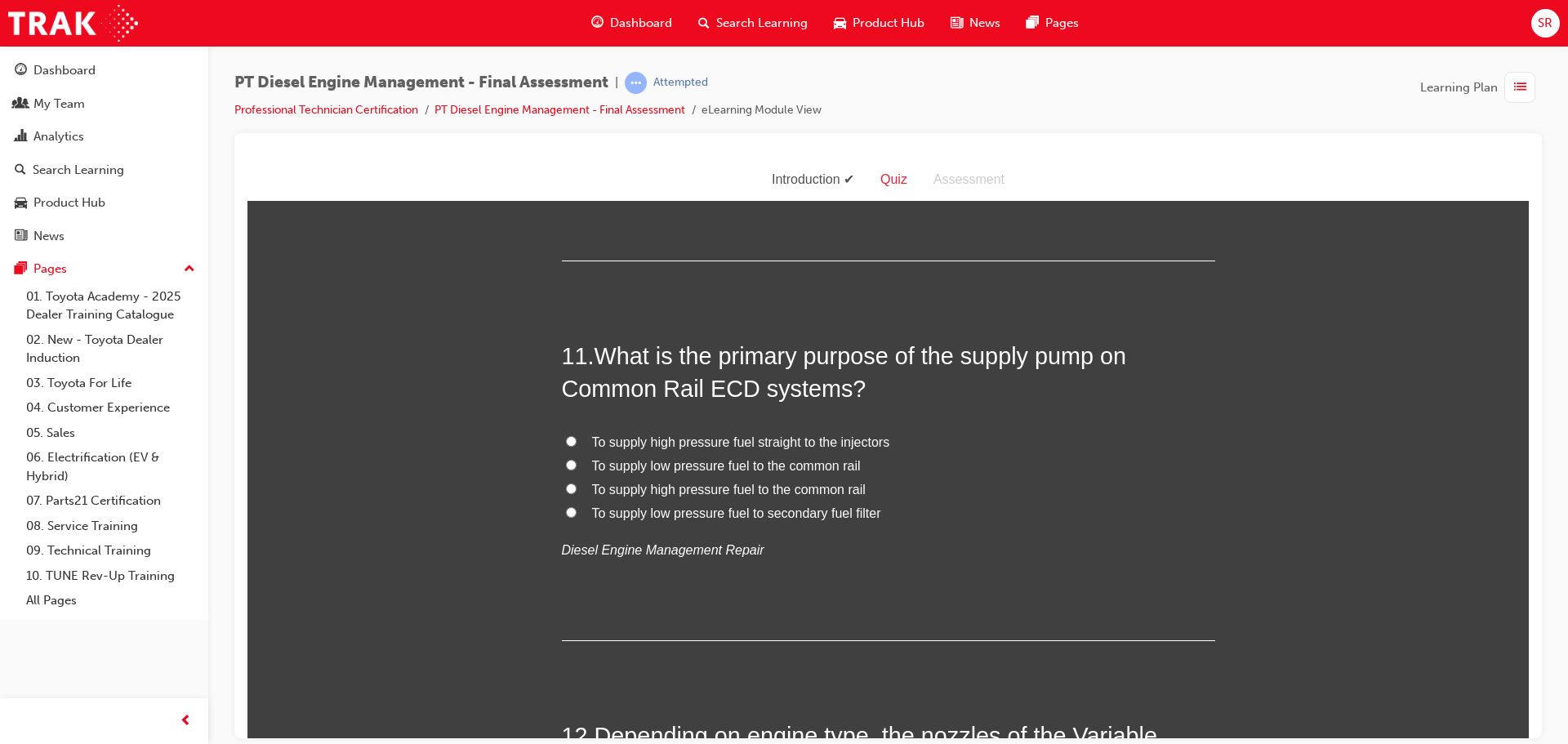
scroll to position [3846, 0]
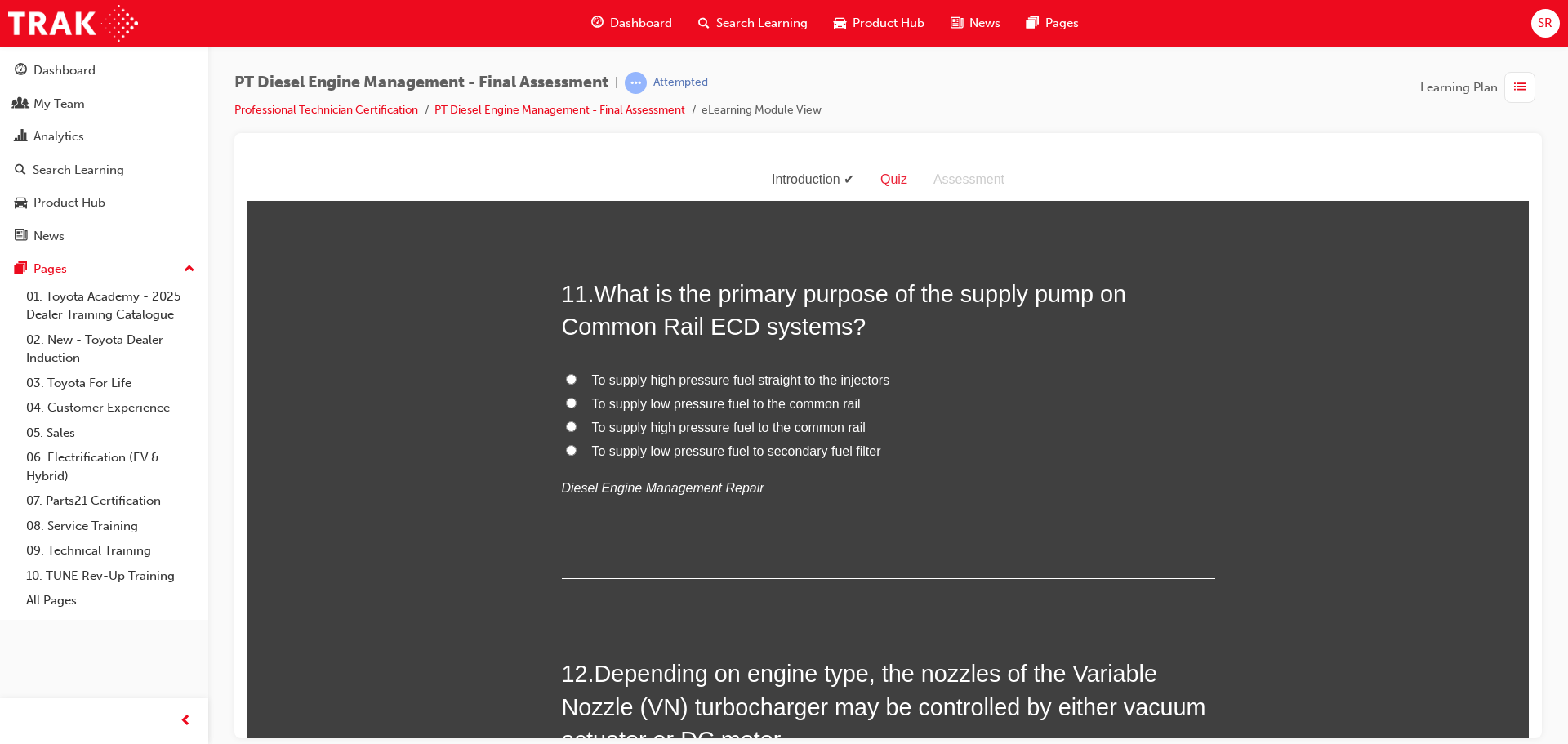
click at [722, 420] on span "To supply high pressure fuel to the common rail" at bounding box center [729, 426] width 274 height 14
click at [577, 421] on input "To supply high pressure fuel to the common rail" at bounding box center [572, 426] width 11 height 11
radio input "true"
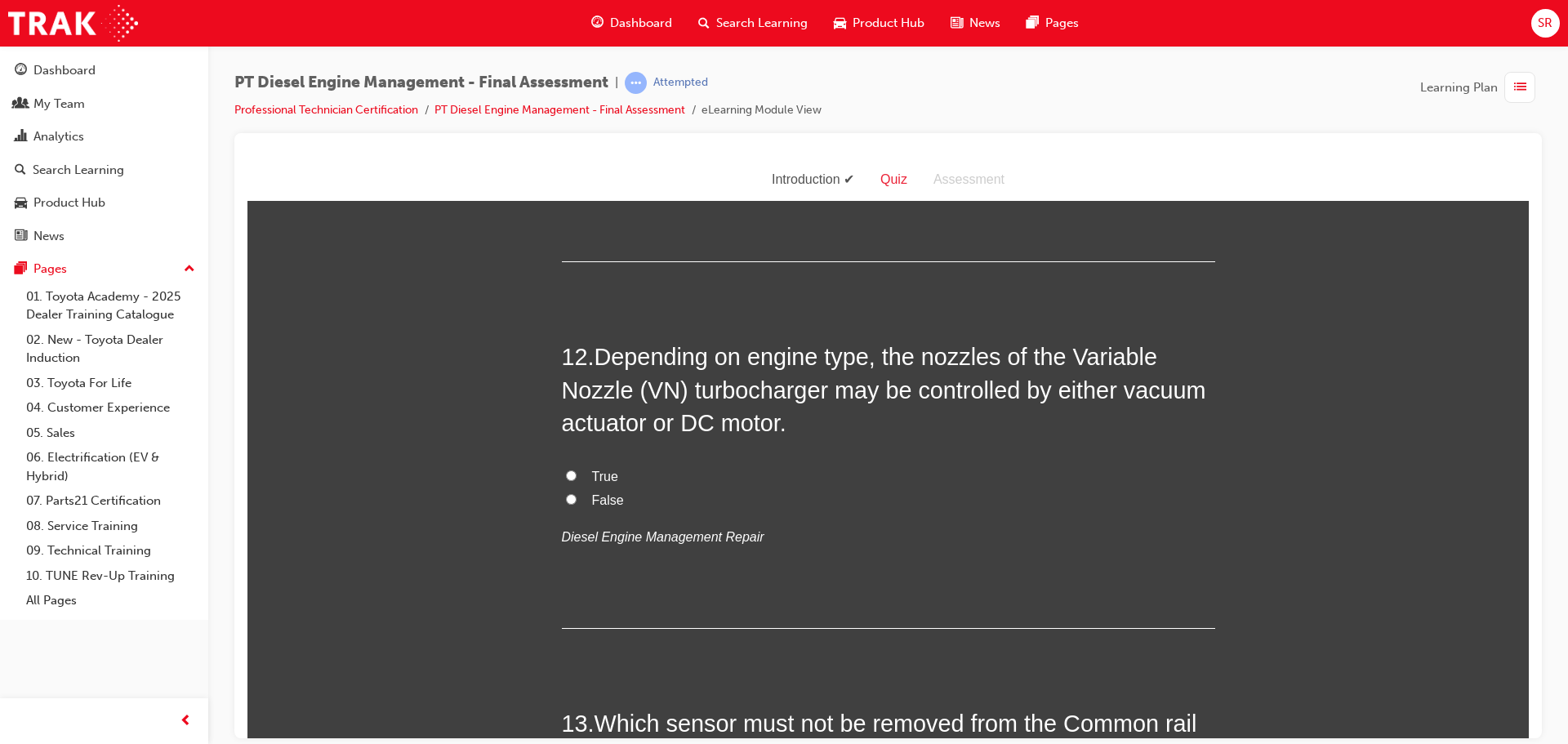
scroll to position [4174, 0]
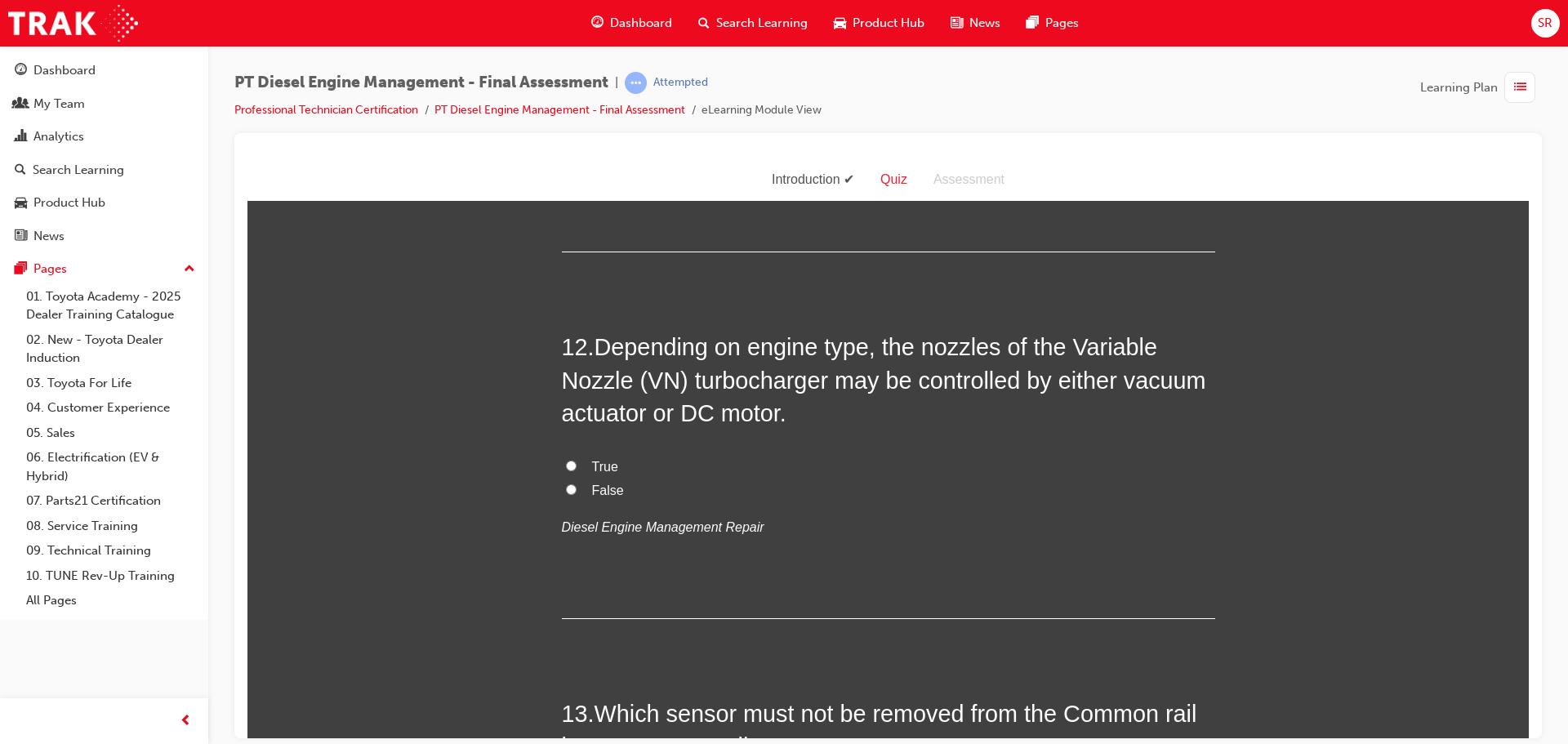
click at [682, 455] on label "True" at bounding box center [888, 467] width 653 height 24
click at [577, 460] on input "True" at bounding box center [572, 465] width 11 height 11
radio input "true"
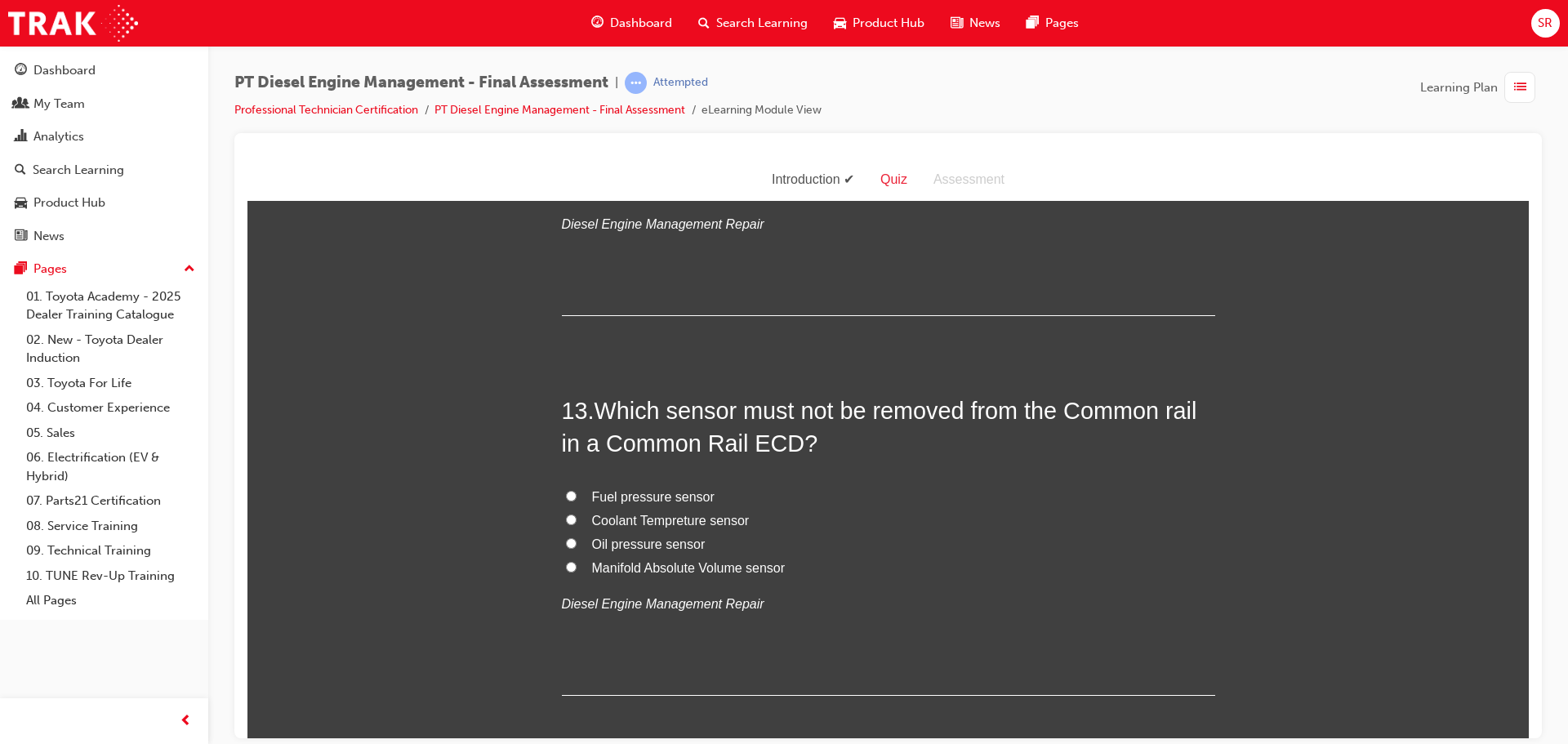
scroll to position [4501, 0]
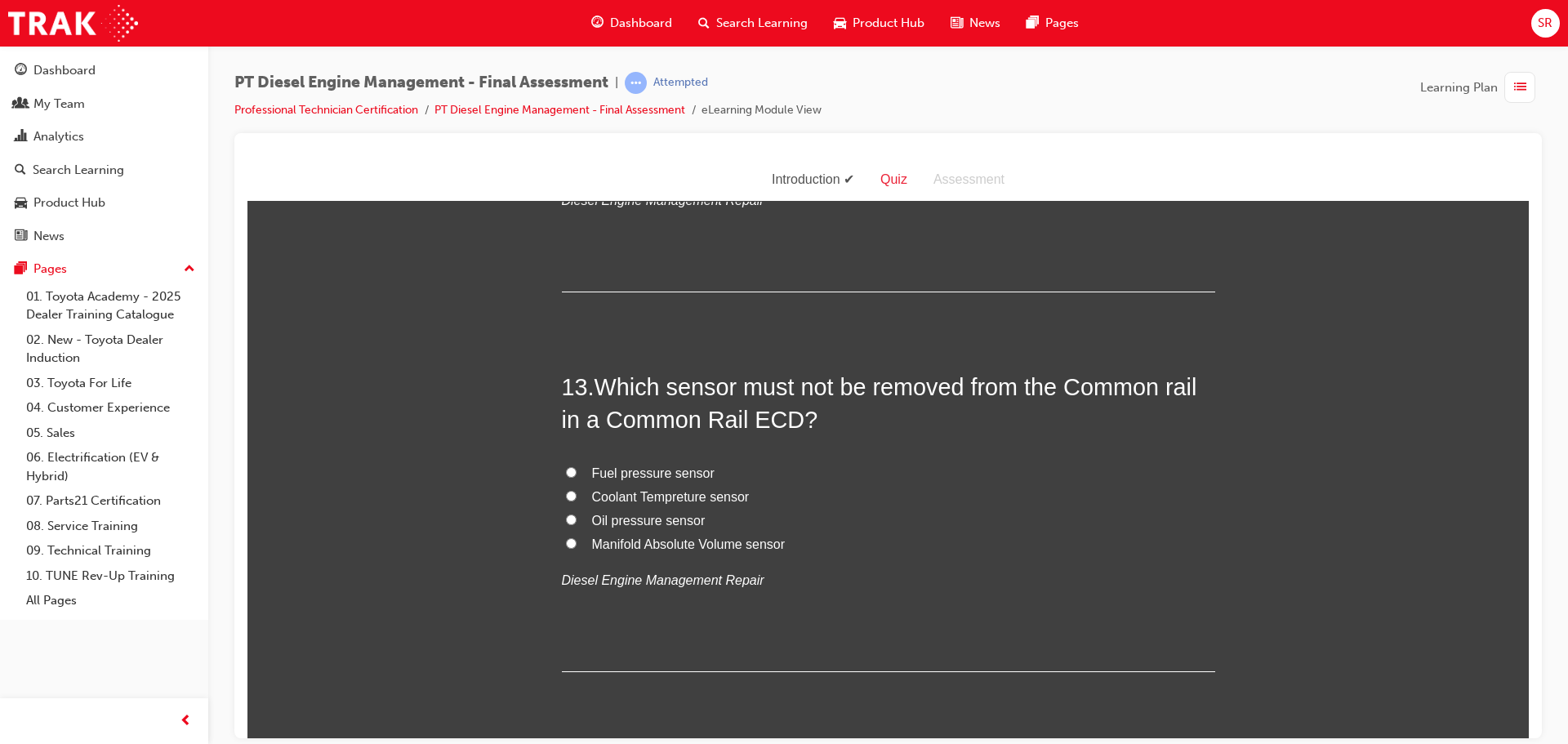
click at [667, 462] on label "Fuel pressure sensor" at bounding box center [888, 474] width 653 height 24
click at [577, 466] on input "Fuel pressure sensor" at bounding box center [572, 472] width 11 height 11
radio input "true"
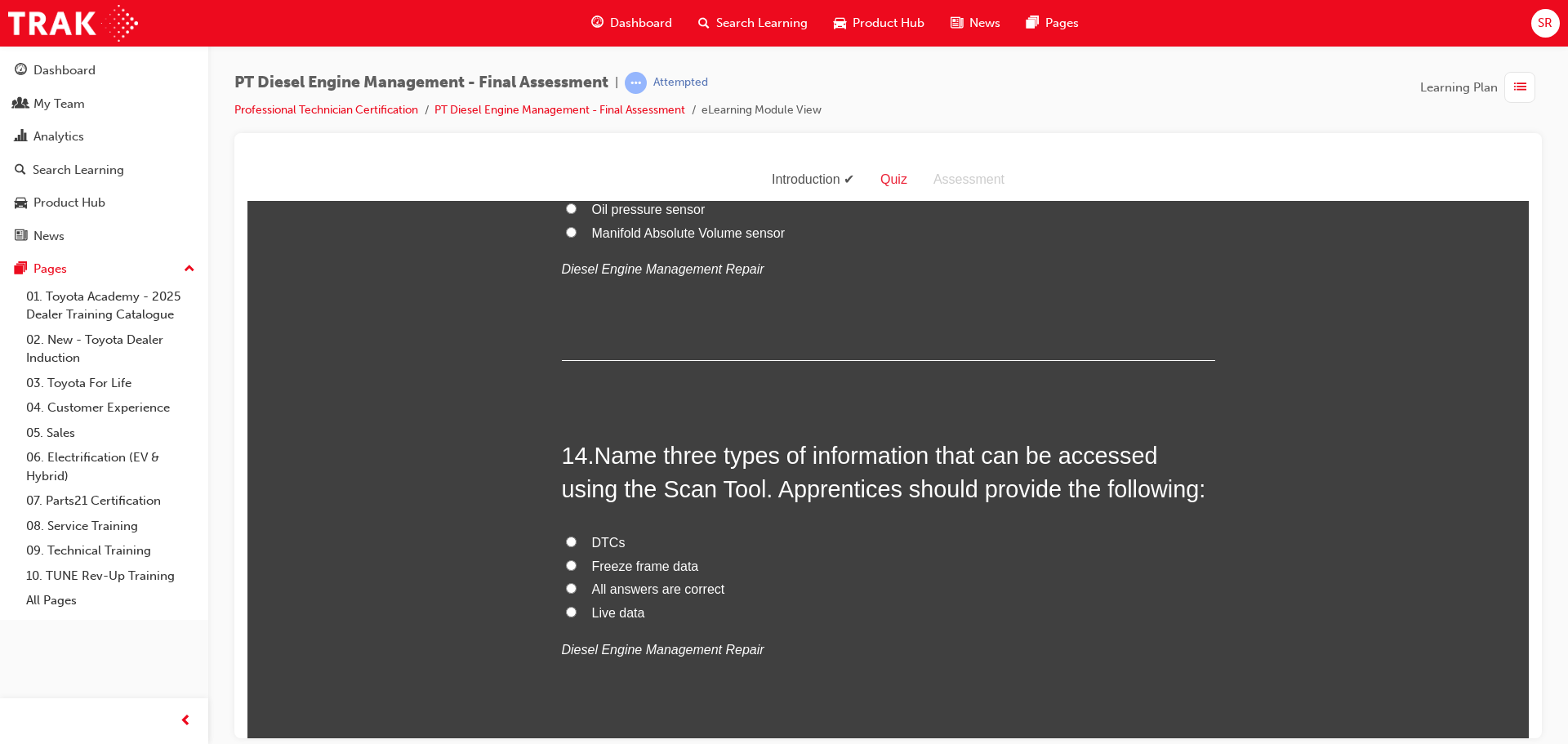
scroll to position [4827, 0]
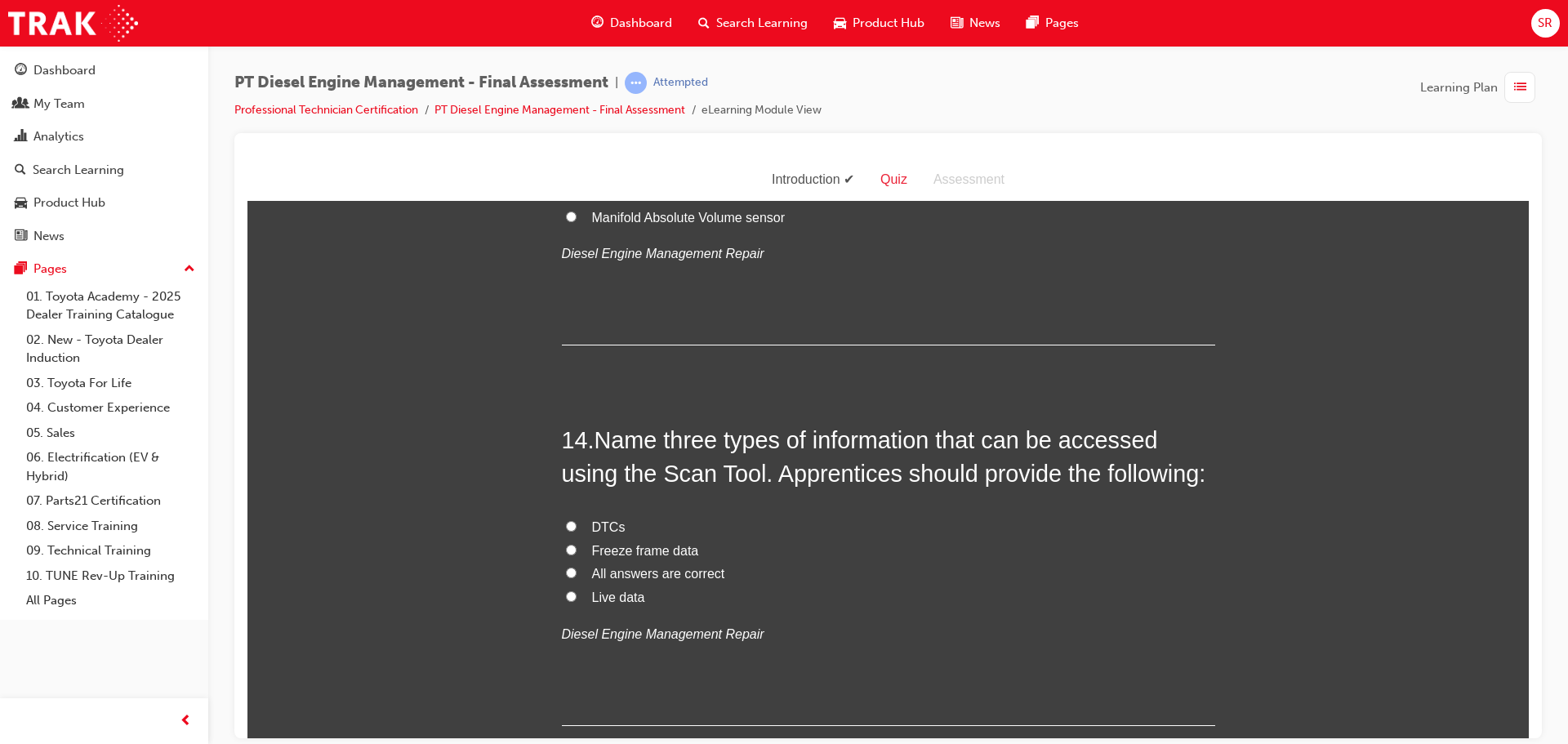
click at [593, 566] on span "All answers are correct" at bounding box center [659, 573] width 133 height 14
click at [577, 567] on input "All answers are correct" at bounding box center [572, 573] width 11 height 11
radio input "true"
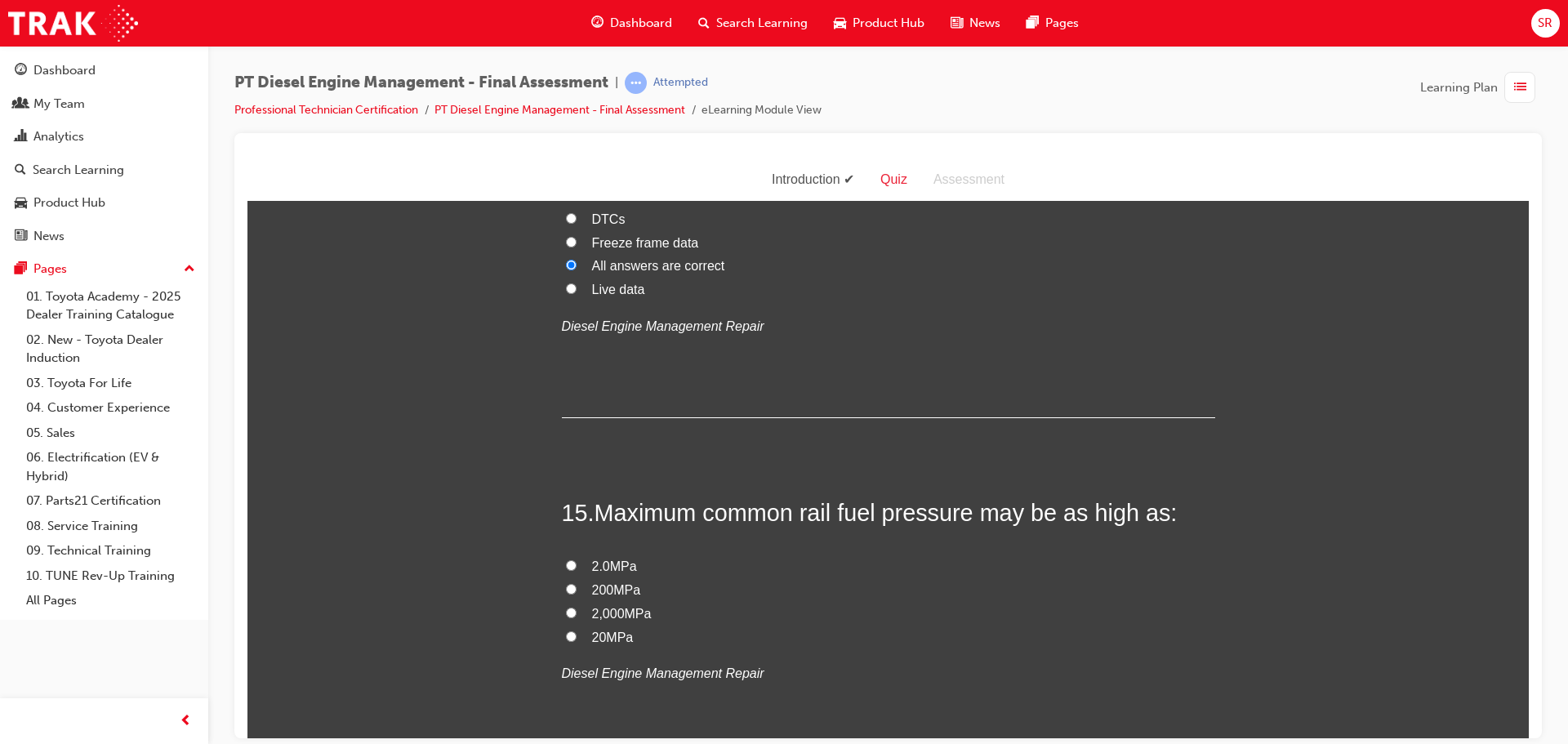
scroll to position [5235, 0]
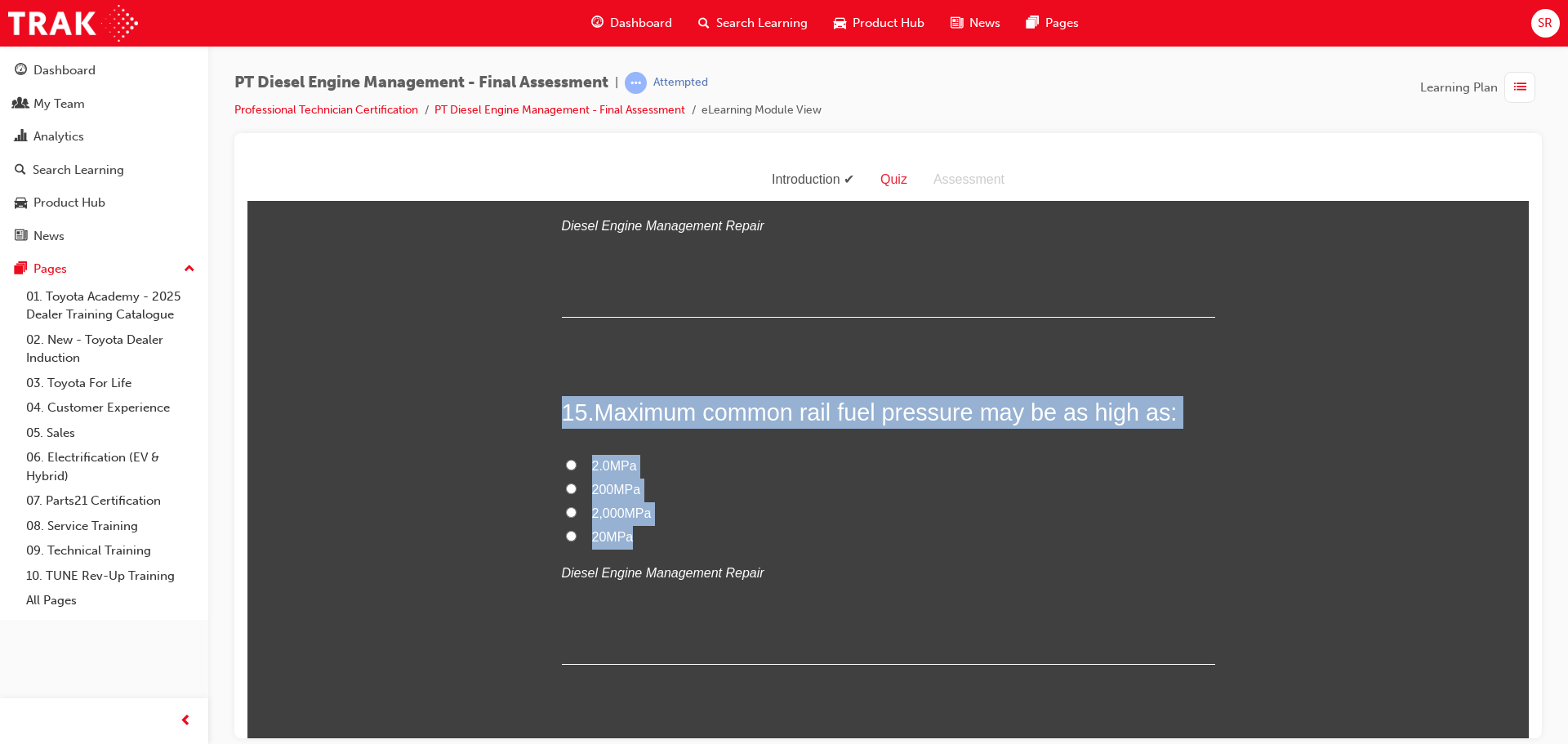
drag, startPoint x: 633, startPoint y: 502, endPoint x: 506, endPoint y: 368, distance: 184.6
copy div "15 . Maximum common rail fuel pressure may be as high as: 2.0MPa 200MPa 2,000MP…"
click at [689, 525] on label "20MPa" at bounding box center [888, 537] width 653 height 24
click at [577, 531] on input "20MPa" at bounding box center [572, 536] width 11 height 11
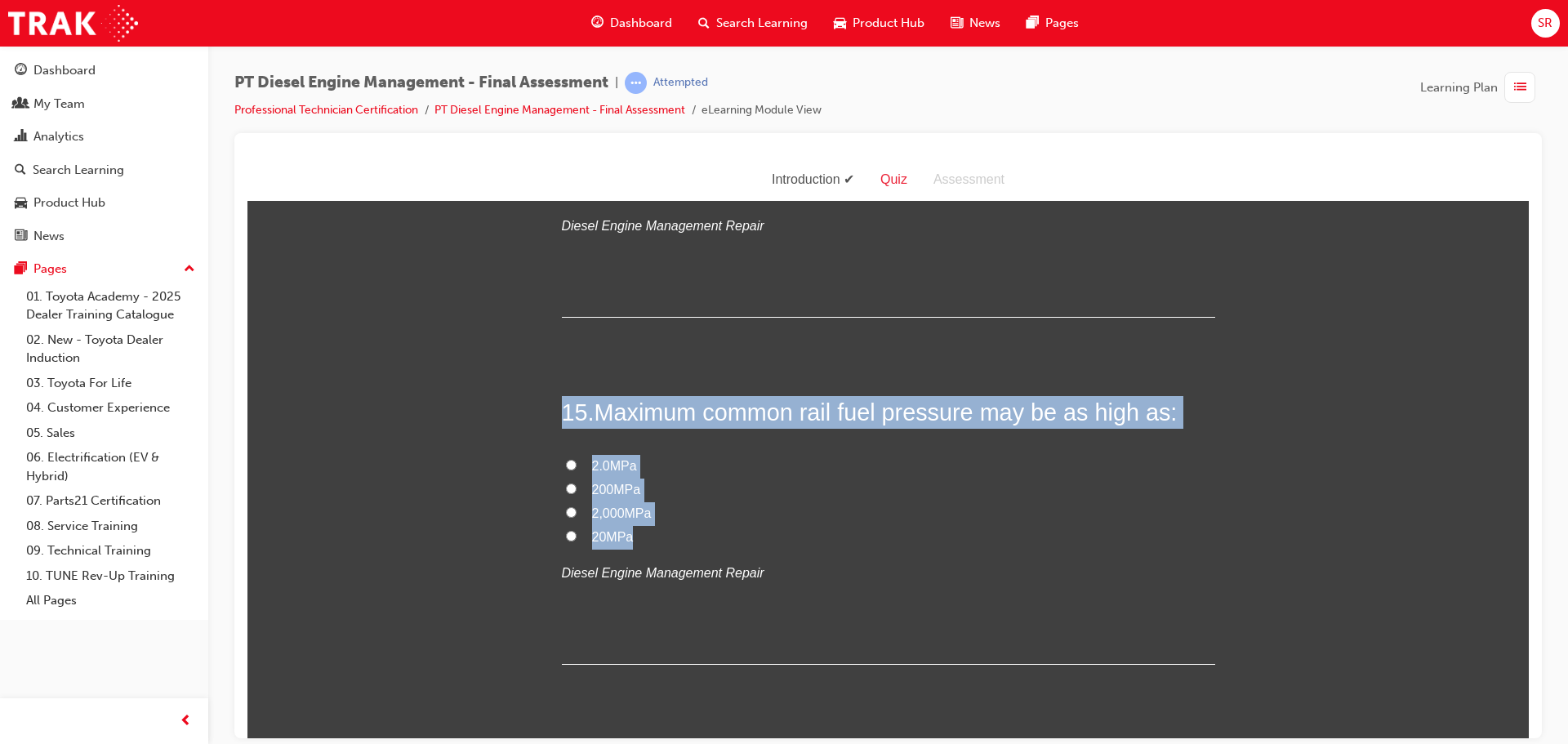
radio input "true"
click at [574, 478] on label "200MPa" at bounding box center [888, 490] width 653 height 24
click at [574, 483] on input "200MPa" at bounding box center [572, 488] width 11 height 11
radio input "true"
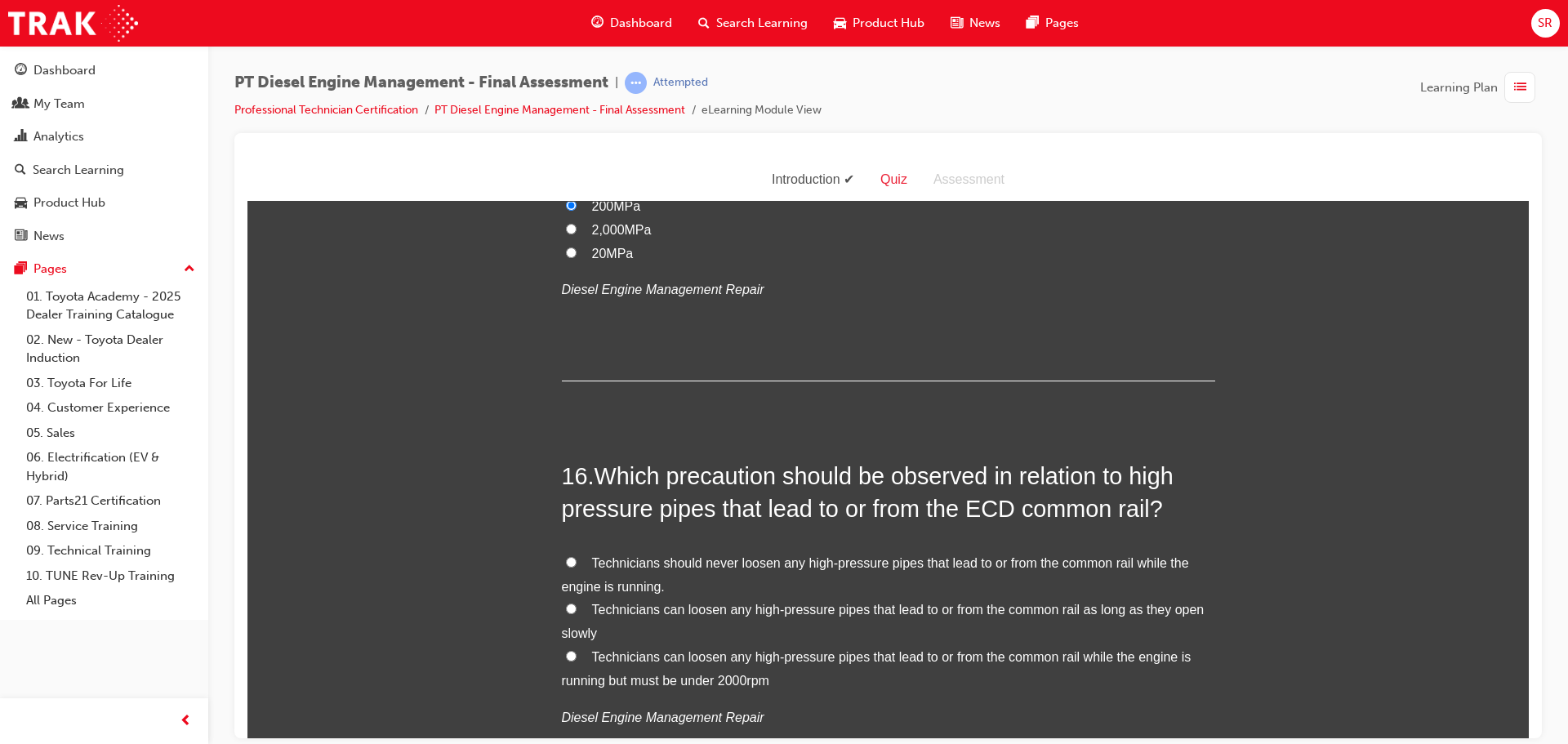
scroll to position [5563, 0]
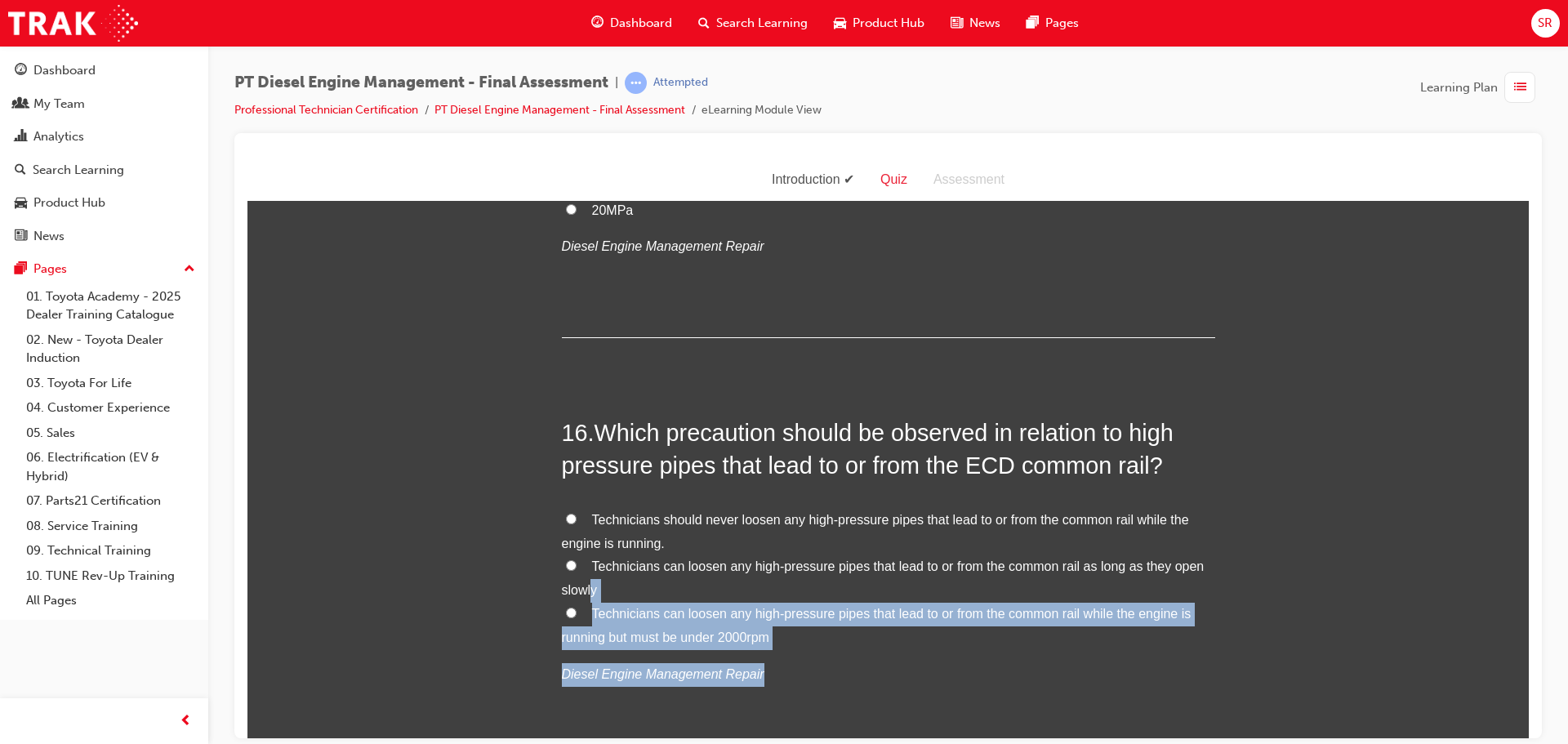
drag, startPoint x: 776, startPoint y: 592, endPoint x: 598, endPoint y: 564, distance: 180.2
click at [584, 553] on div "Technicians should never loosen any high-pressure pipes that lead to or from th…" at bounding box center [888, 597] width 653 height 178
click at [986, 627] on div "Technicians should never loosen any high-pressure pipes that lead to or from th…" at bounding box center [888, 597] width 653 height 178
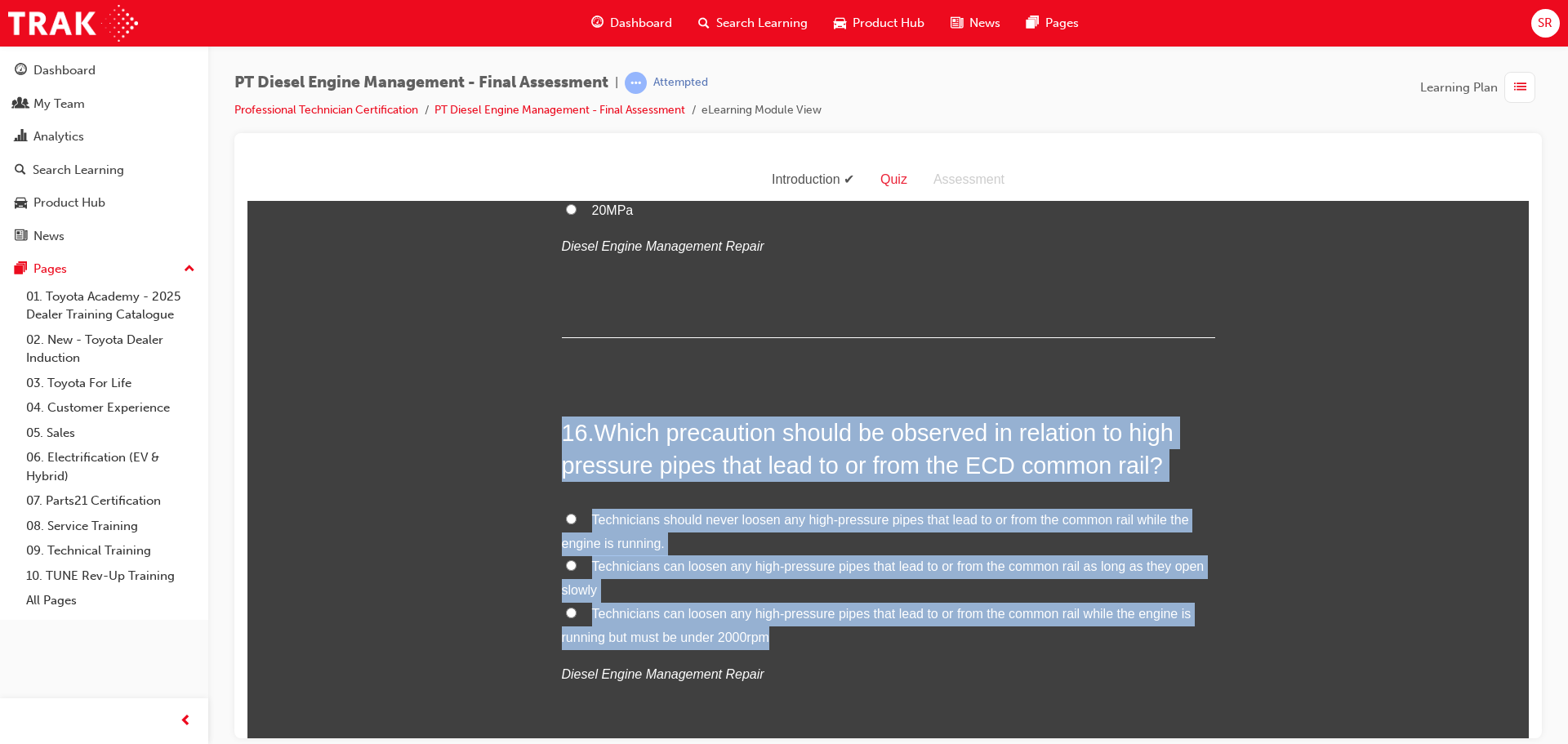
drag, startPoint x: 746, startPoint y: 604, endPoint x: 527, endPoint y: 396, distance: 302.0
copy div "16 . Which precaution should be observed in relation to high pressure pipes tha…"
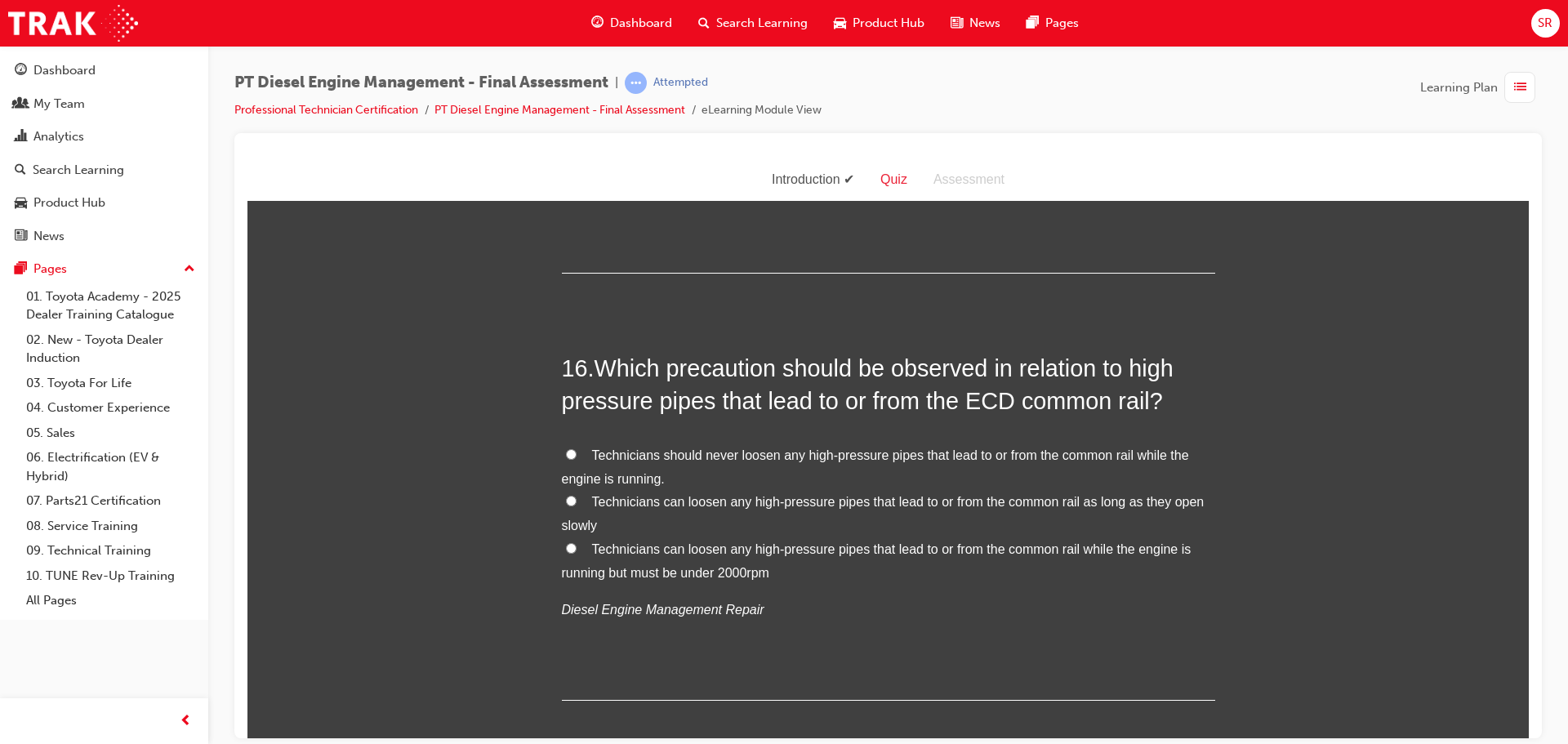
scroll to position [5726, 0]
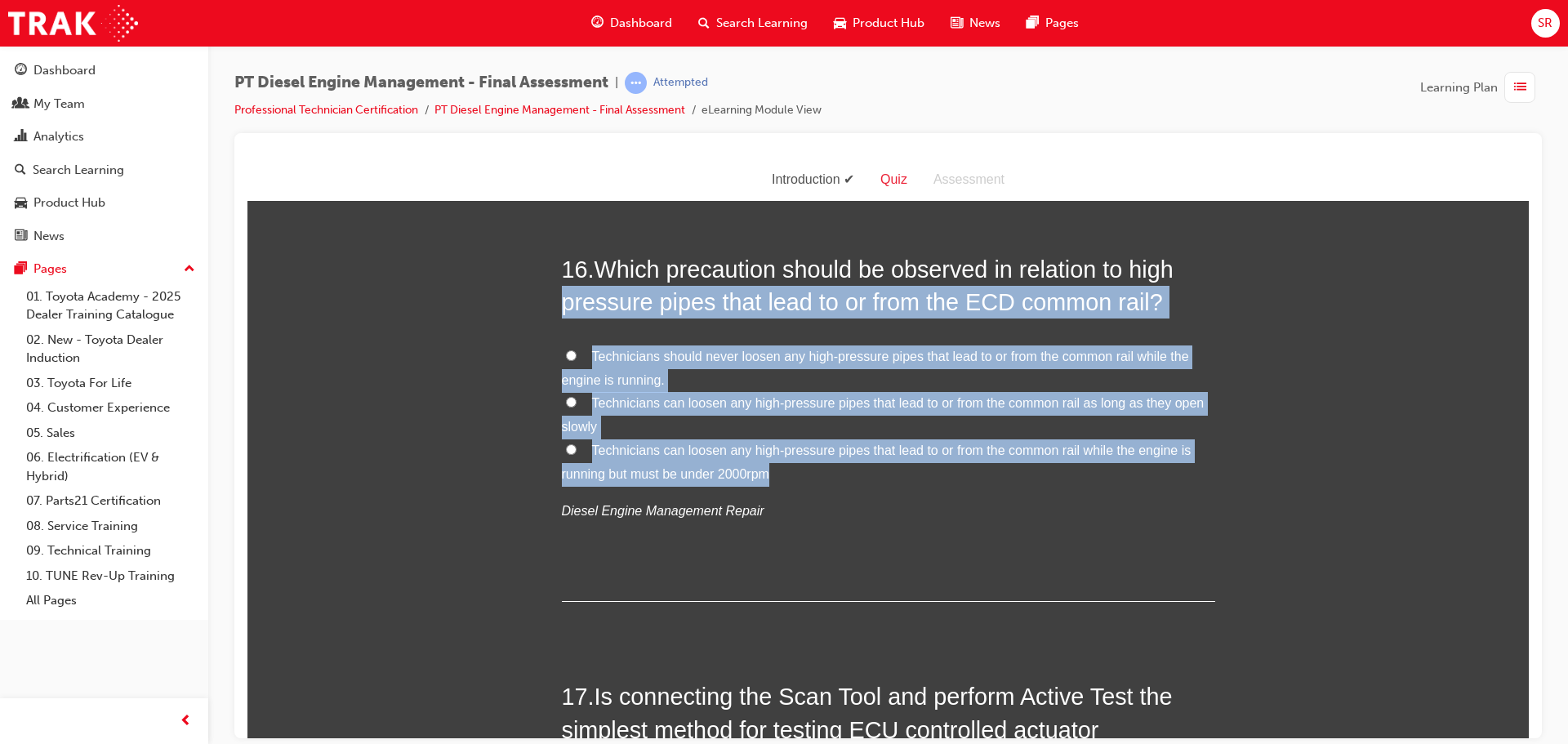
drag, startPoint x: 803, startPoint y: 443, endPoint x: 562, endPoint y: 277, distance: 292.6
click at [562, 277] on div "16 . Which precaution should be observed in relation to high pressure pipes tha…" at bounding box center [888, 427] width 653 height 349
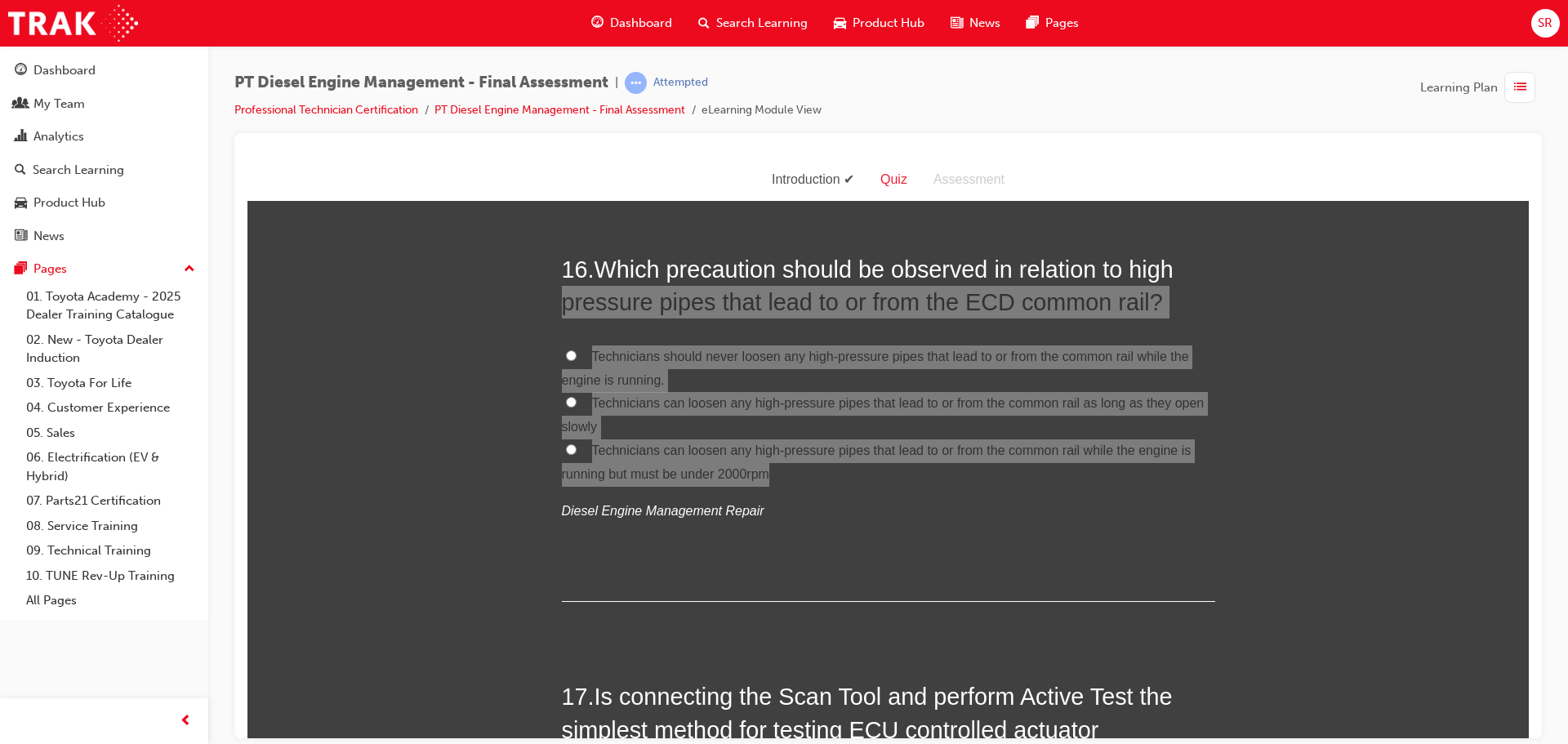
drag, startPoint x: 1567, startPoint y: 639, endPoint x: 1547, endPoint y: 619, distance: 28.3
click at [1563, 634] on div "PT Diesel Engine Management - Final Assessment | Attempted Professional Technic…" at bounding box center [887, 375] width 1360 height 658
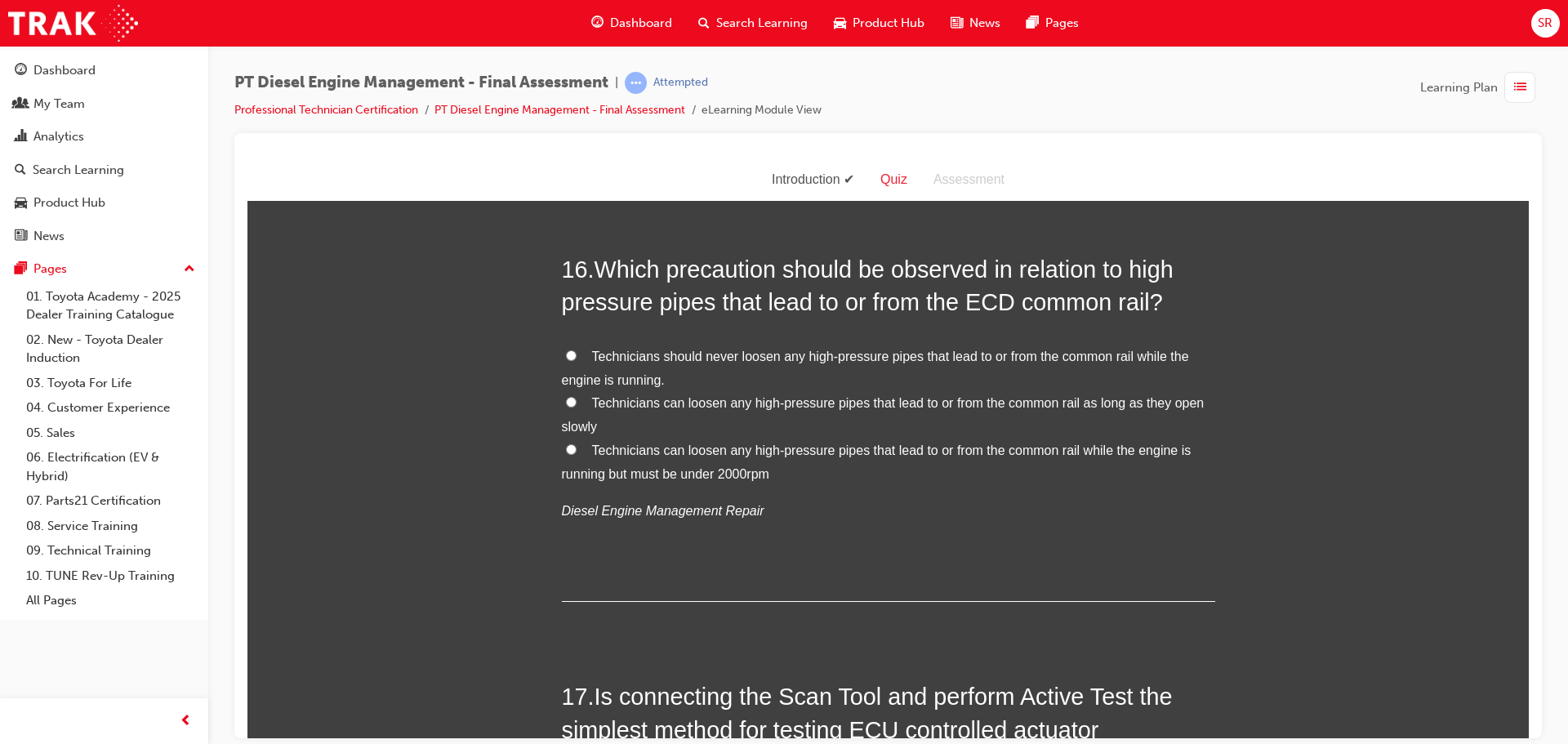
click at [856, 349] on span "Technicians should never loosen any high-pressure pipes that lead to or from th…" at bounding box center [876, 367] width 627 height 38
click at [577, 350] on input "Technicians should never loosen any high-pressure pipes that lead to or from th…" at bounding box center [572, 356] width 11 height 11
radio input "true"
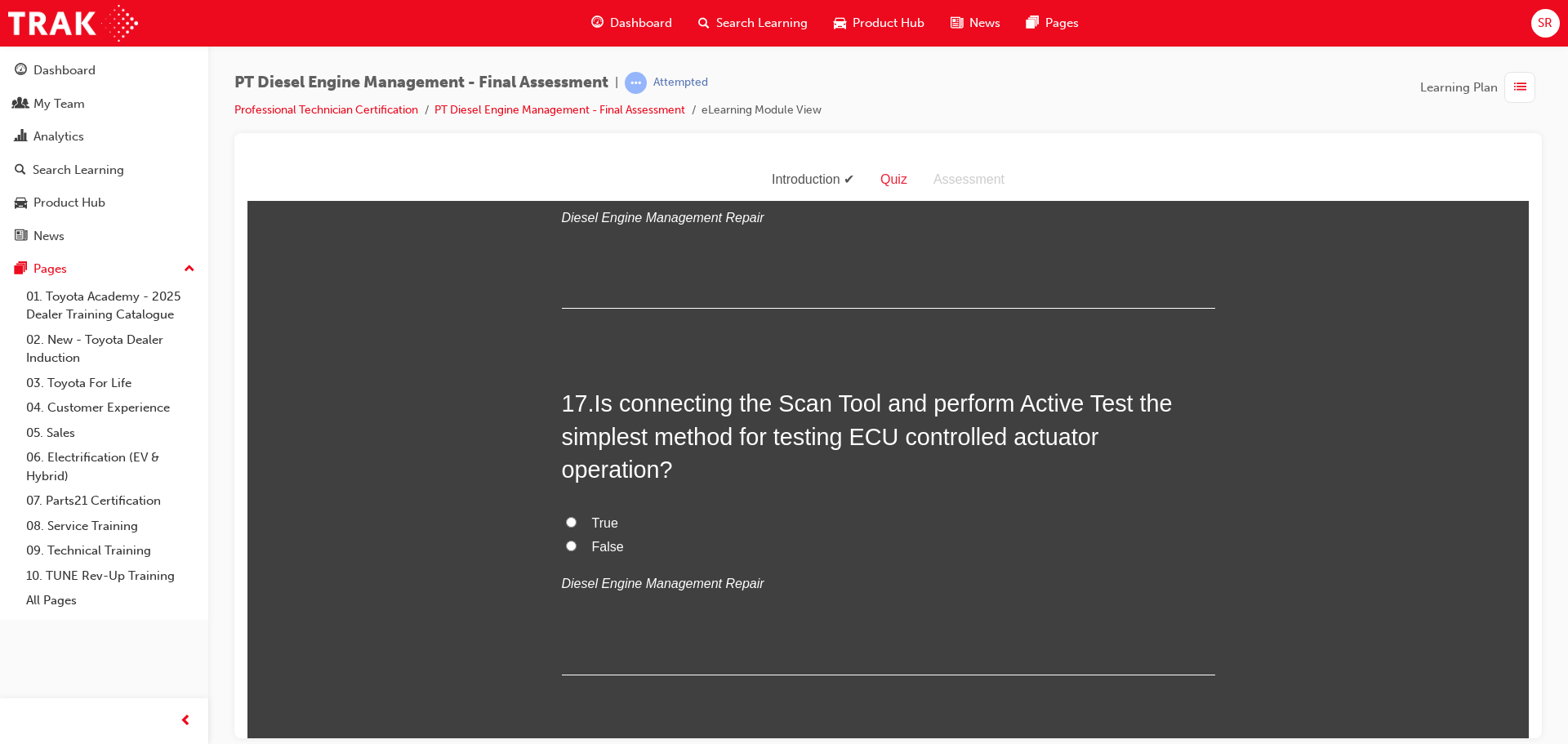
scroll to position [6053, 0]
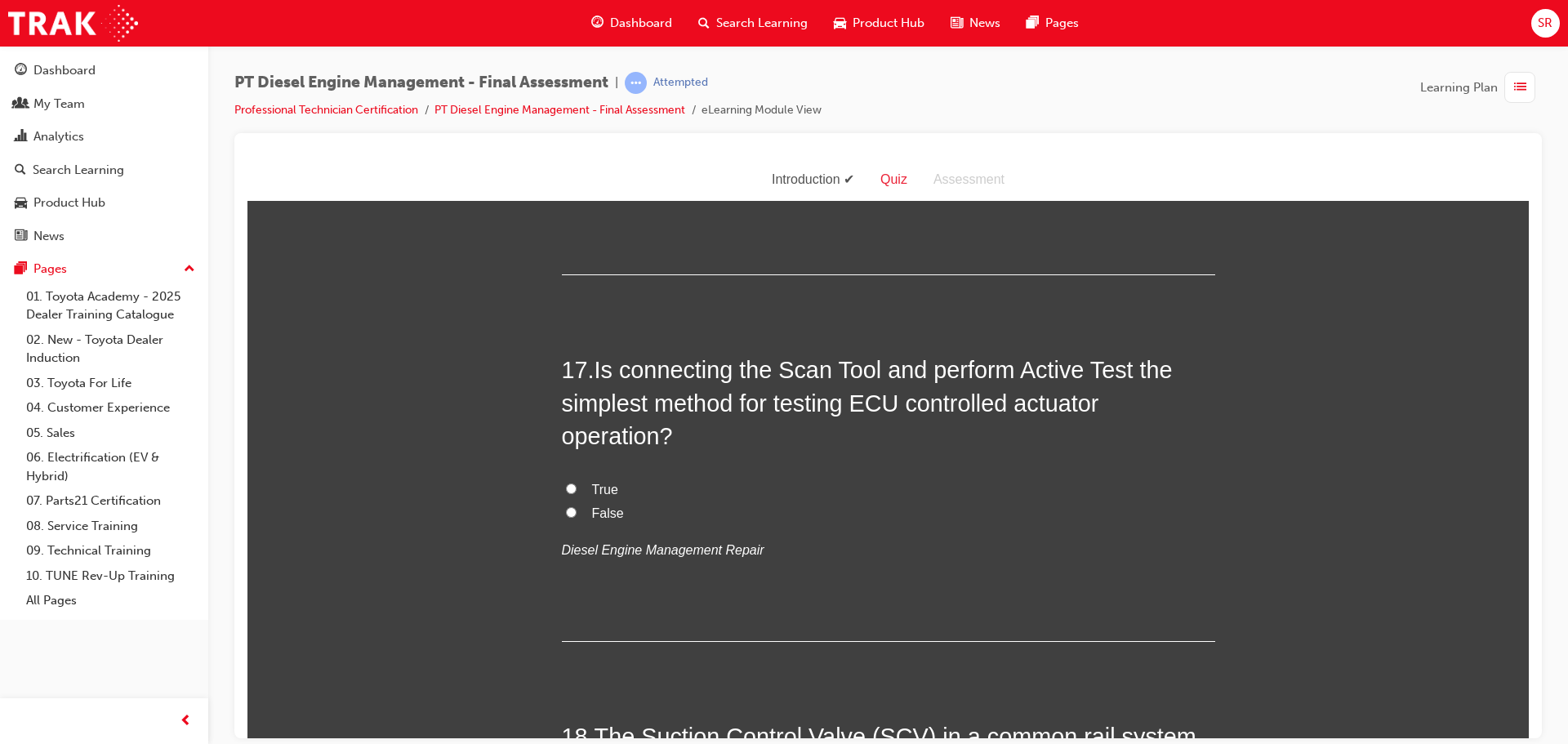
click at [617, 478] on label "True" at bounding box center [888, 490] width 653 height 24
click at [577, 483] on input "True" at bounding box center [572, 488] width 11 height 11
radio input "true"
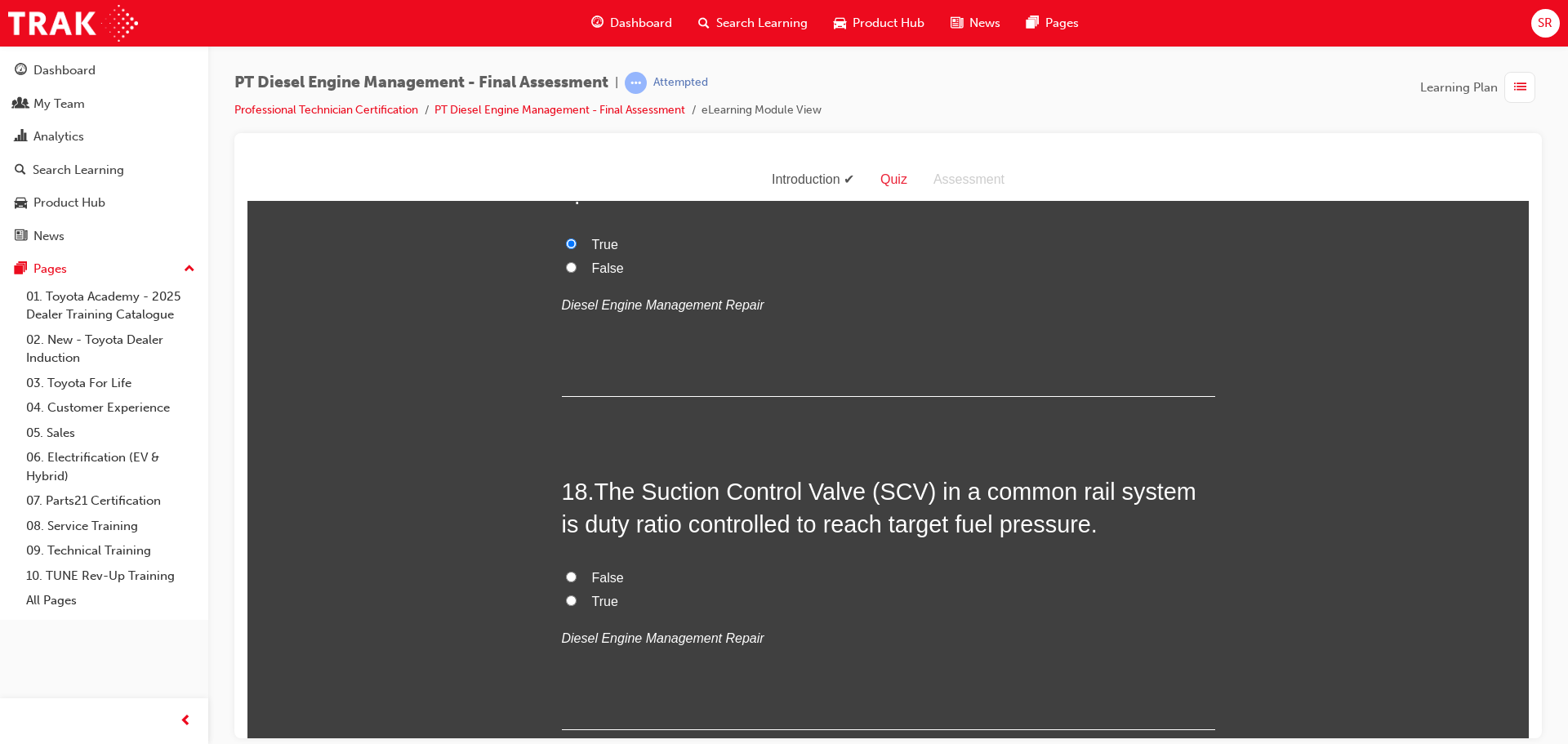
scroll to position [6380, 0]
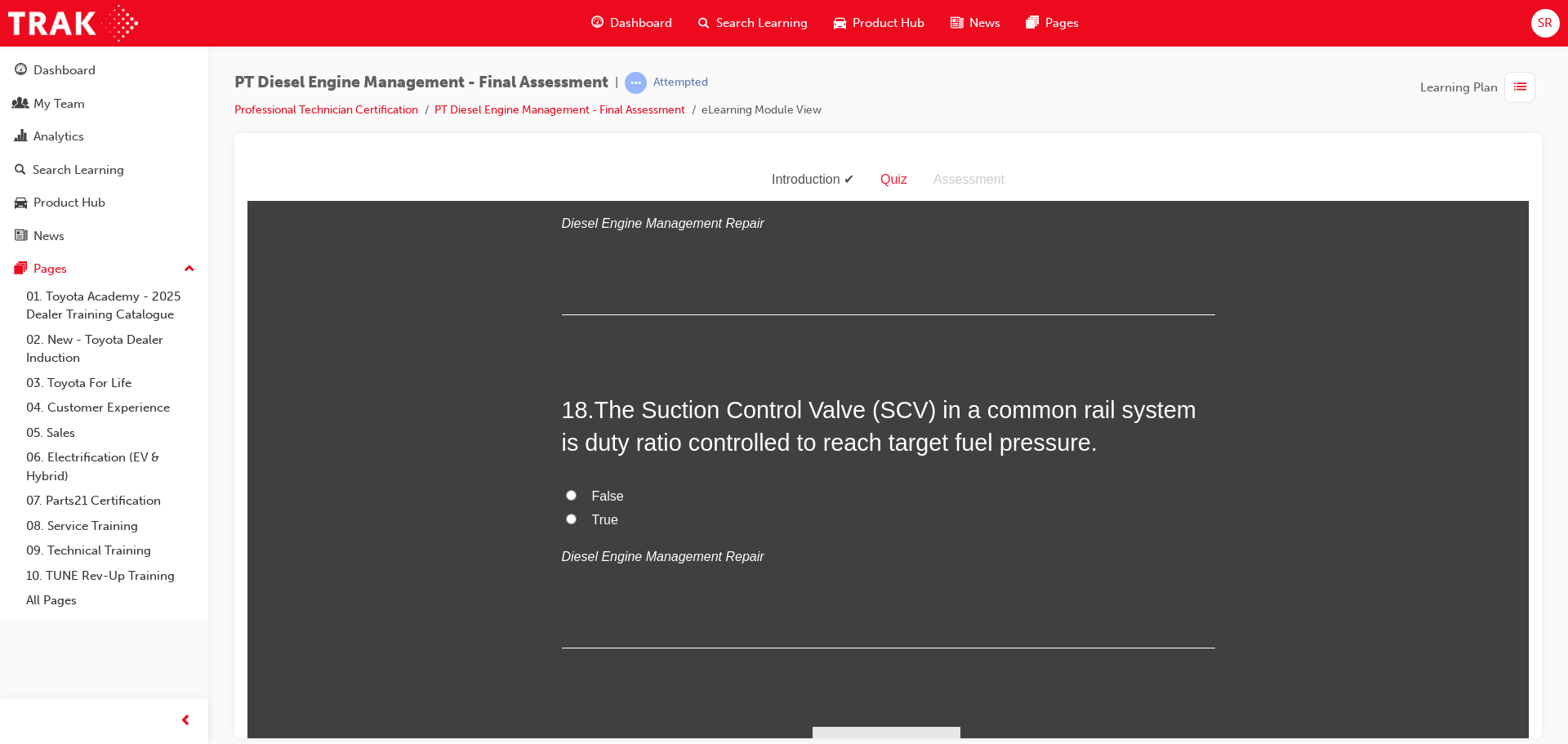
click at [619, 485] on label "False" at bounding box center [888, 497] width 653 height 24
click at [577, 489] on input "False" at bounding box center [572, 495] width 11 height 11
radio input "true"
click at [626, 509] on label "True" at bounding box center [888, 520] width 653 height 24
click at [577, 513] on input "True" at bounding box center [572, 519] width 11 height 11
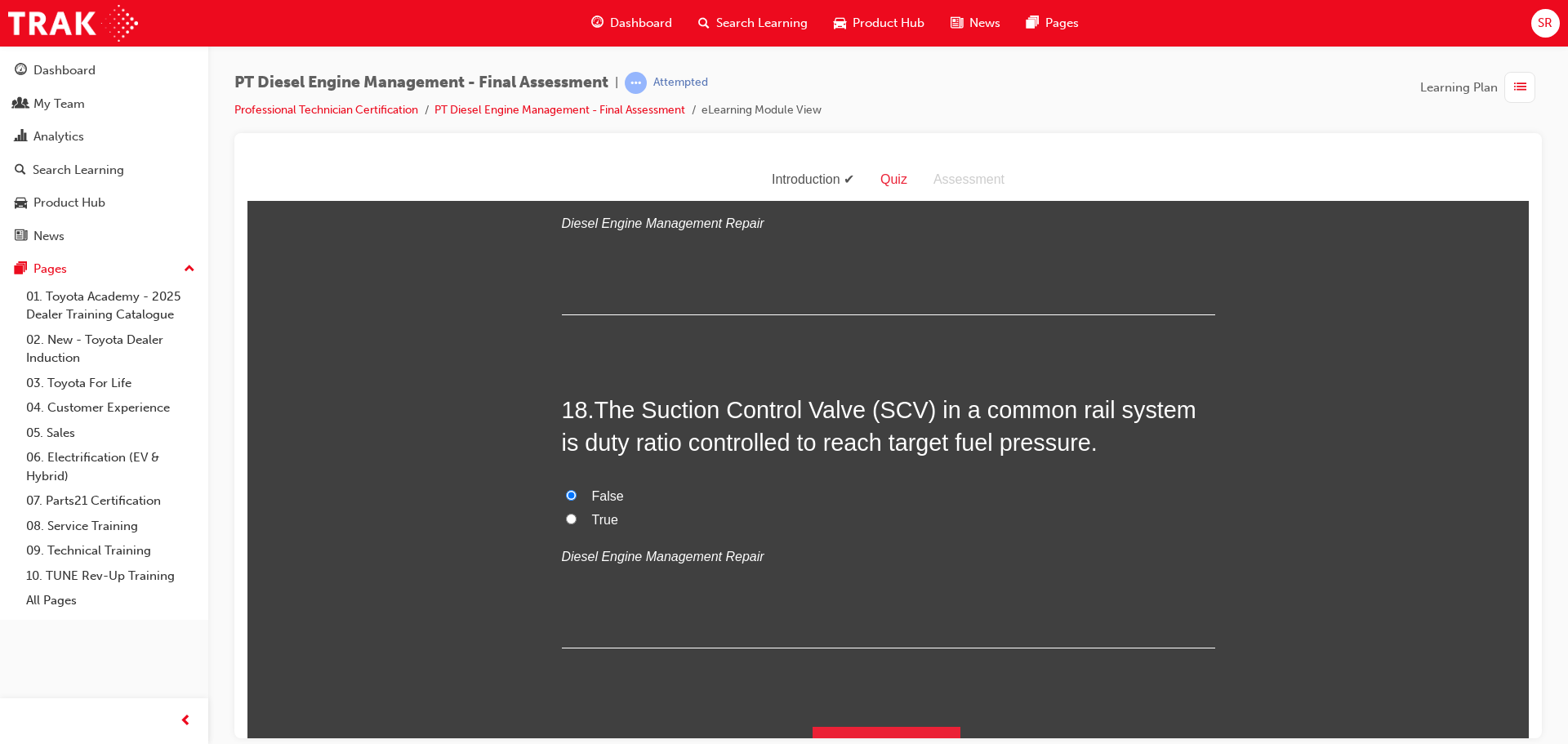
radio input "true"
click at [909, 727] on button "Submit Answers" at bounding box center [887, 749] width 148 height 46
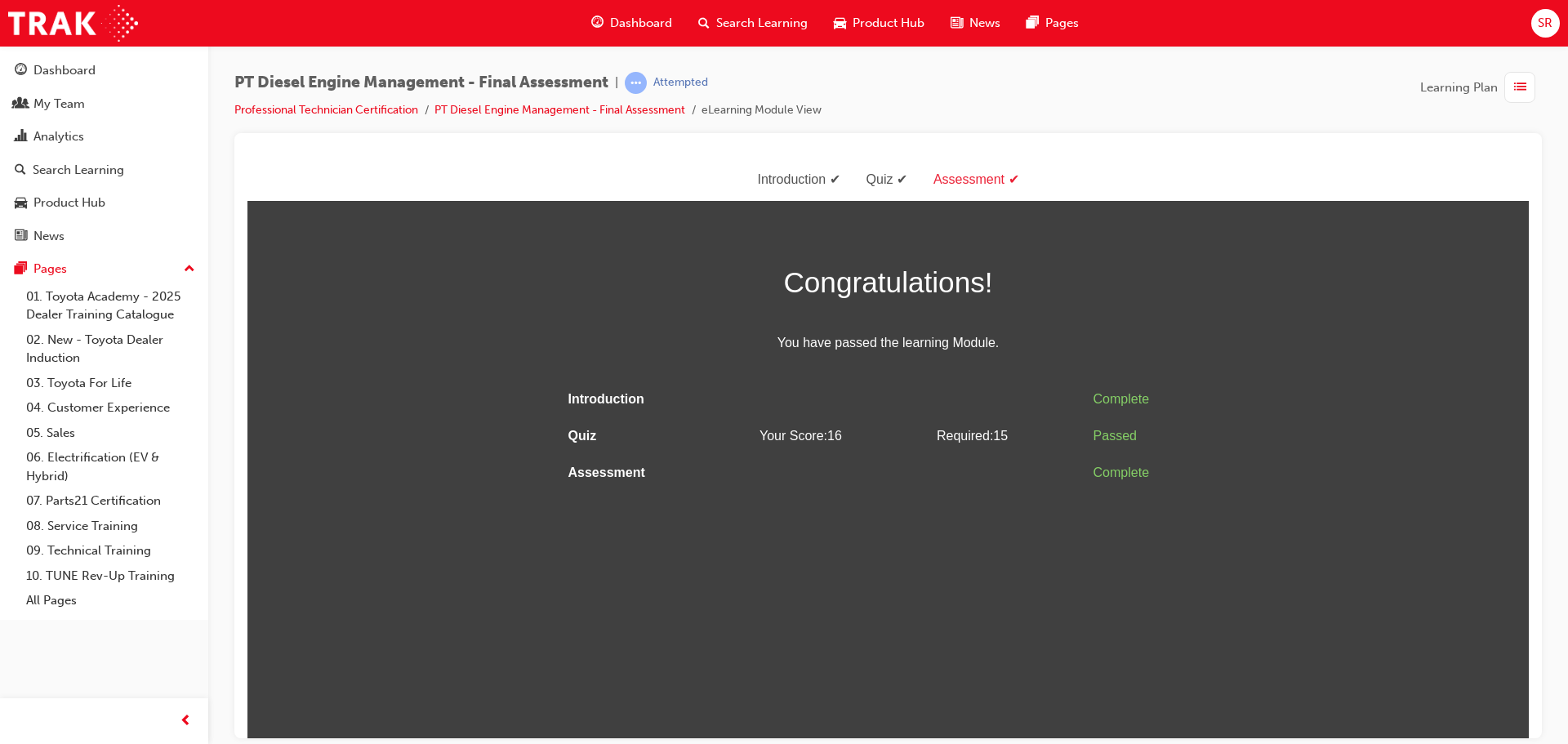
scroll to position [0, 0]
click at [1505, 79] on div "button" at bounding box center [1520, 87] width 31 height 31
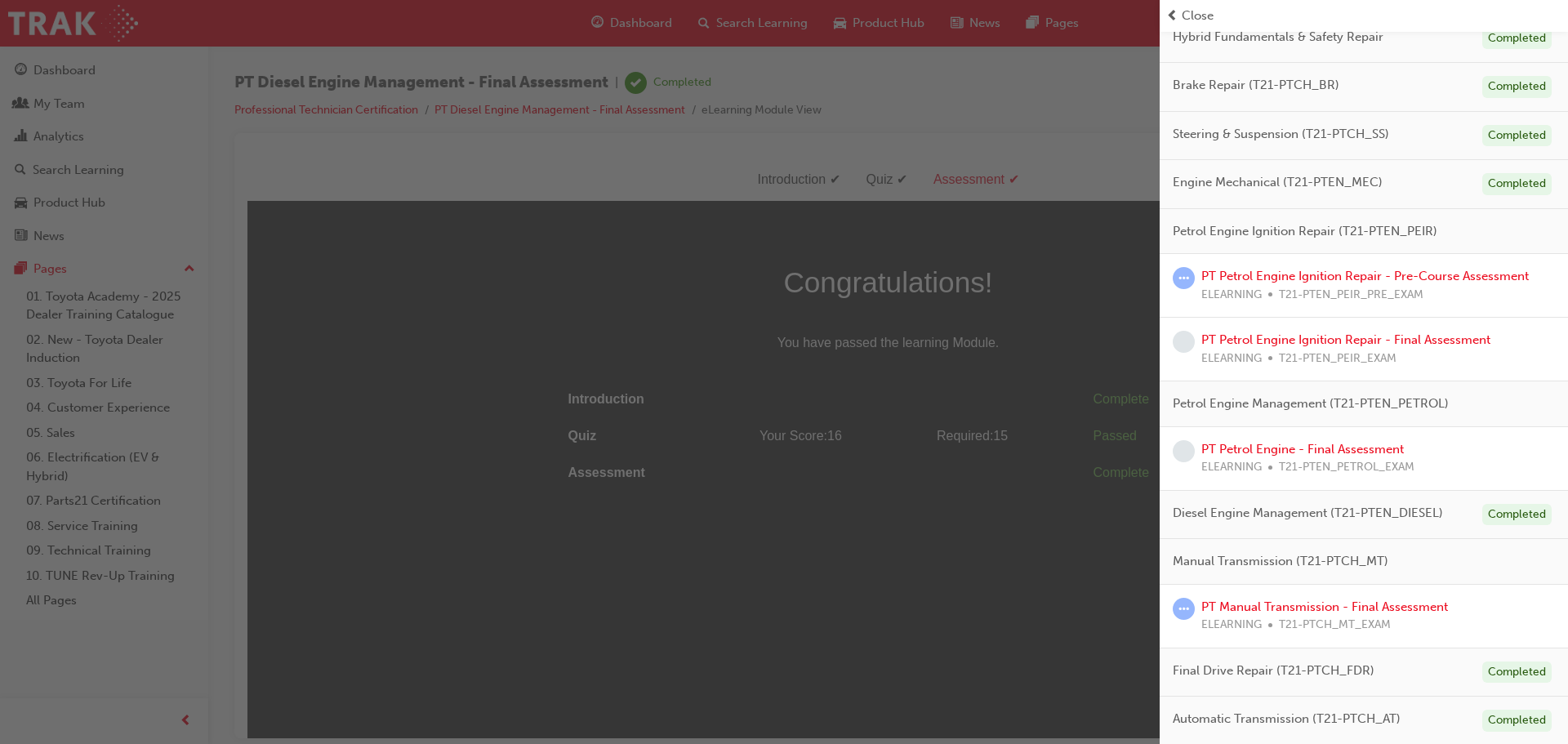
scroll to position [340, 0]
click at [1316, 451] on link "PT Petrol Engine - Final Assessment" at bounding box center [1302, 448] width 202 height 15
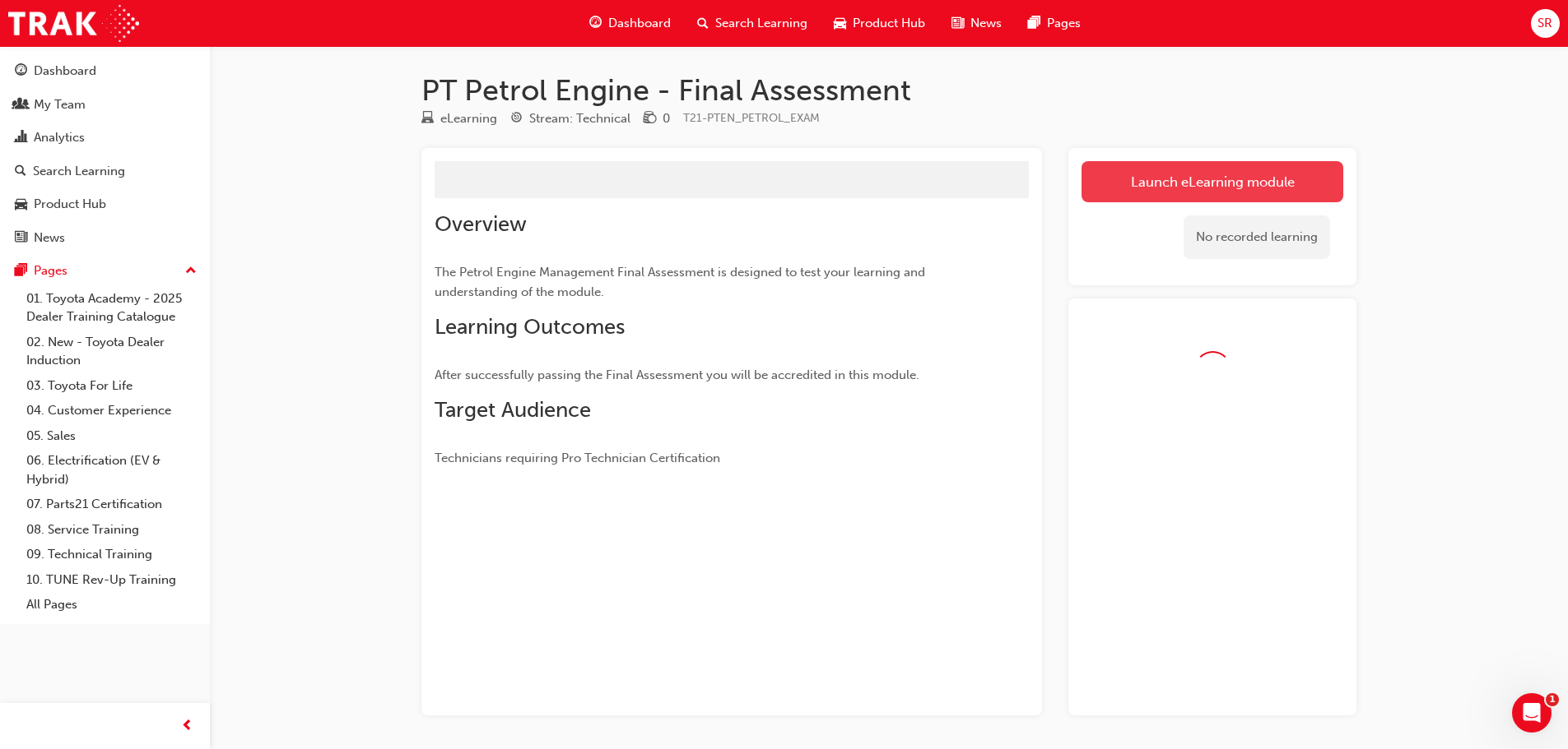
click at [1205, 196] on link "Launch eLearning module" at bounding box center [1213, 182] width 262 height 42
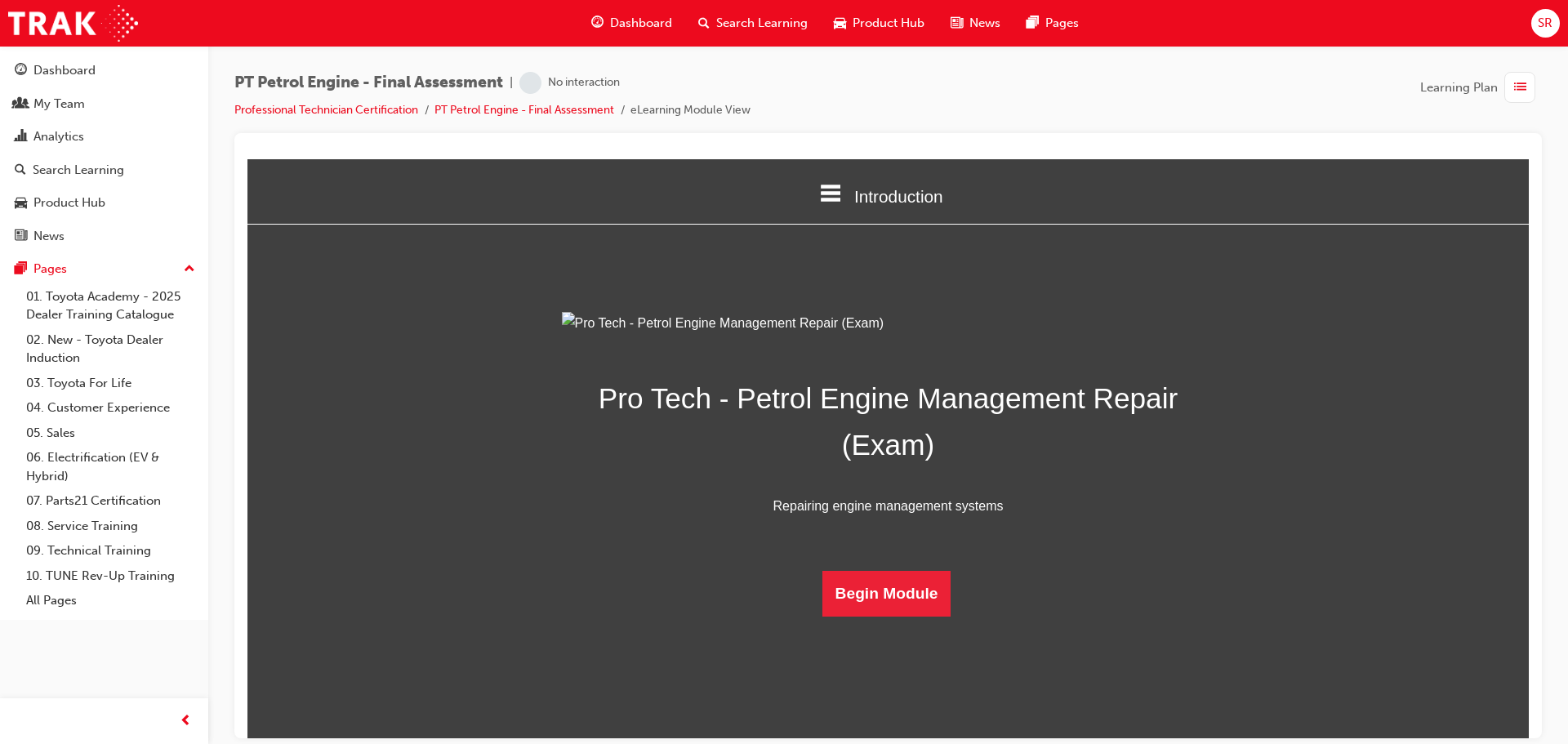
scroll to position [58, 0]
click at [846, 616] on button "Begin Module" at bounding box center [887, 593] width 129 height 46
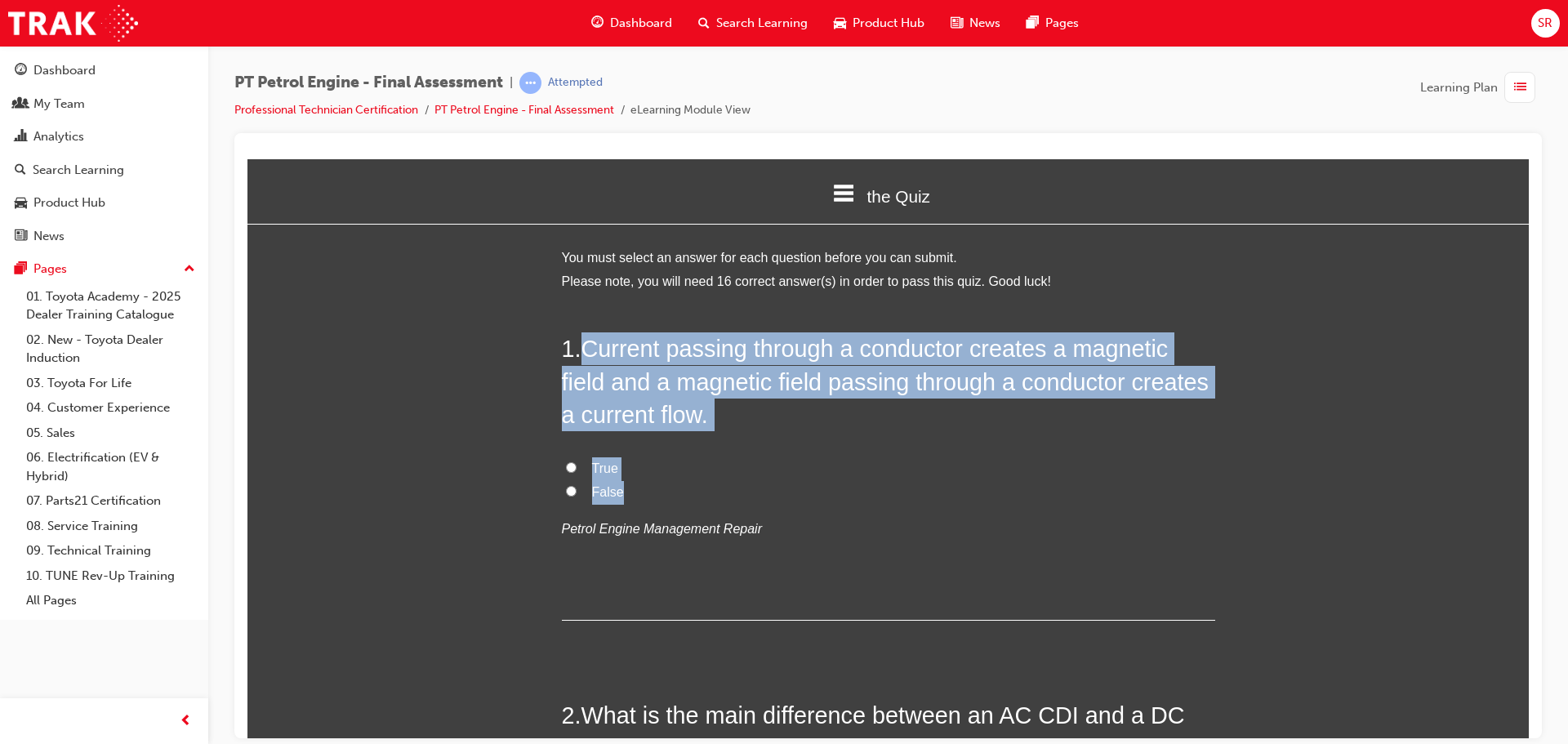
drag, startPoint x: 634, startPoint y: 496, endPoint x: 580, endPoint y: 333, distance: 171.7
click at [580, 333] on div "1 . Current passing through a conductor creates a magnetic field and a magnetic…" at bounding box center [888, 476] width 653 height 288
copy div "Current passing through a conductor creates a magnetic field and a magnetic fie…"
click at [632, 461] on label "True" at bounding box center [888, 468] width 653 height 24
click at [577, 462] on input "True" at bounding box center [572, 467] width 11 height 11
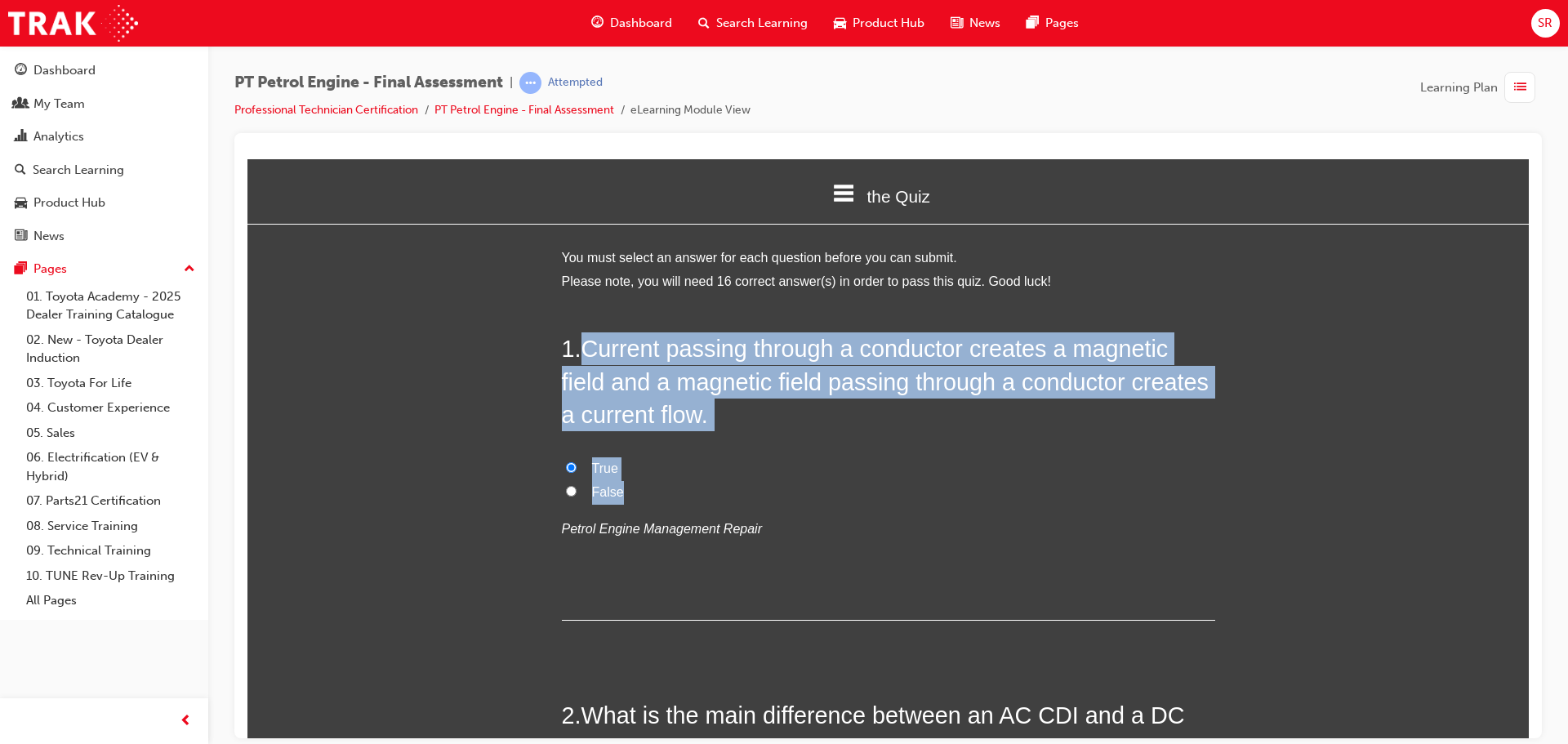
radio input "true"
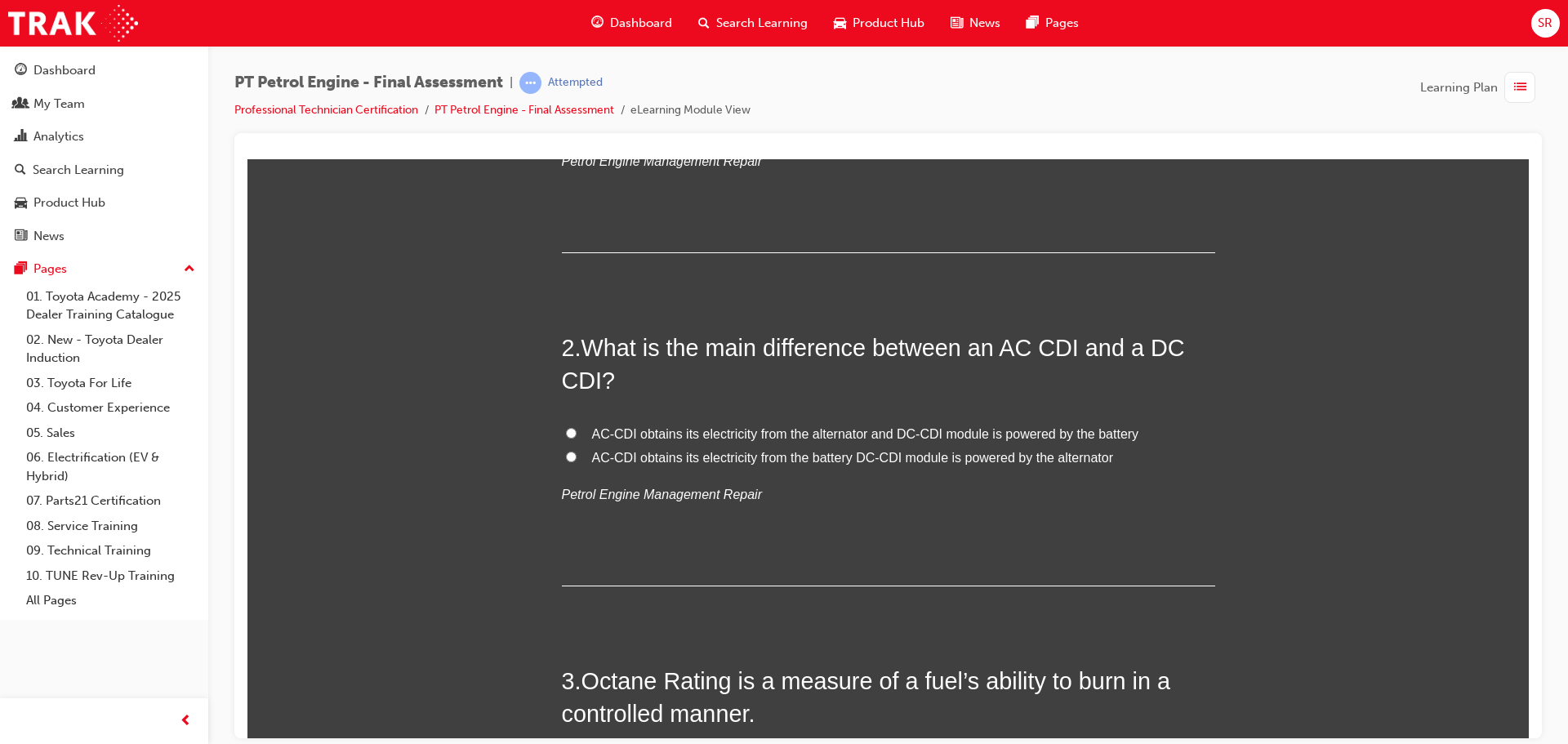
scroll to position [409, 0]
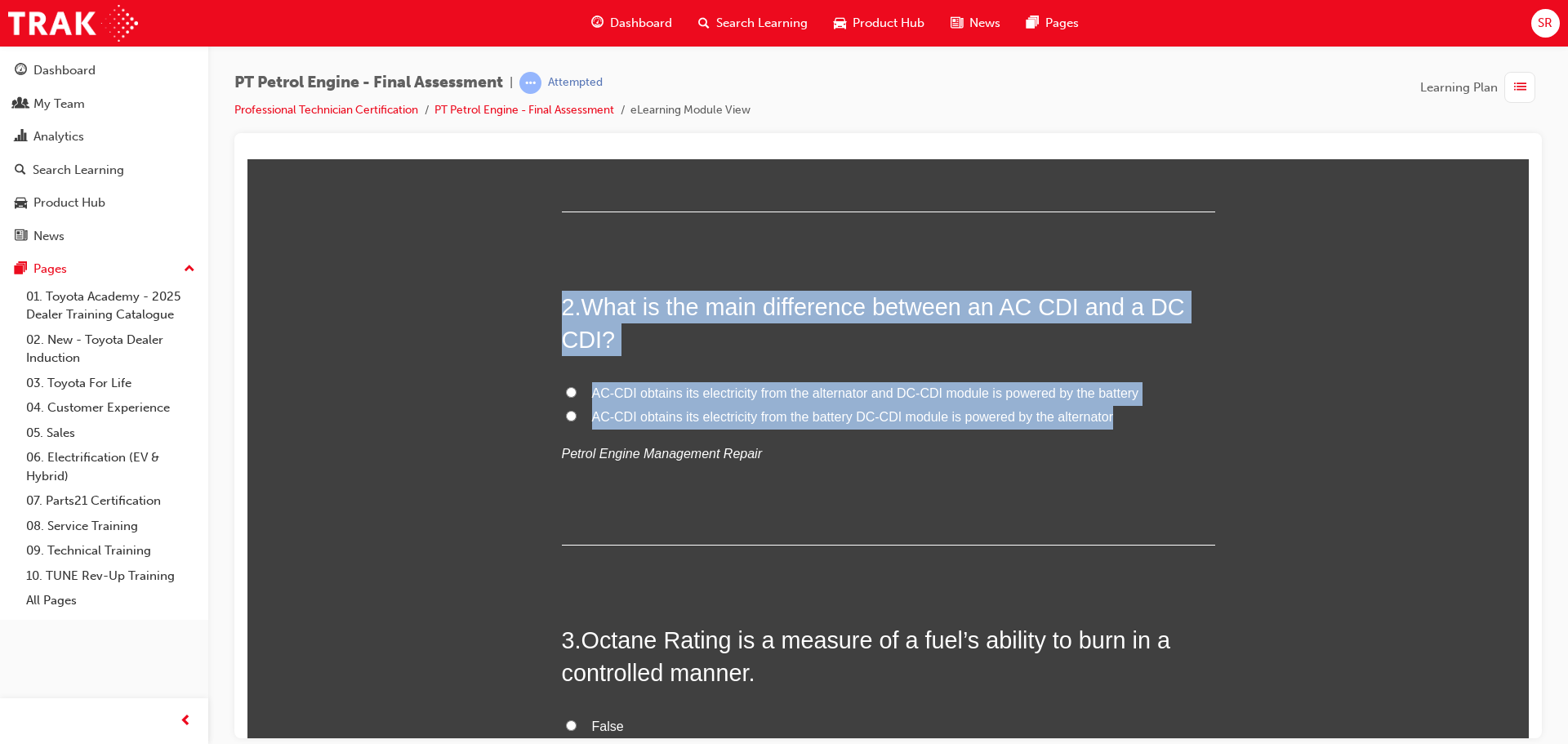
drag, startPoint x: 1189, startPoint y: 417, endPoint x: 559, endPoint y: 255, distance: 650.5
copy div "2 . What is the main difference between an AC CDI and a DC CDI? AC-CDI obtains …"
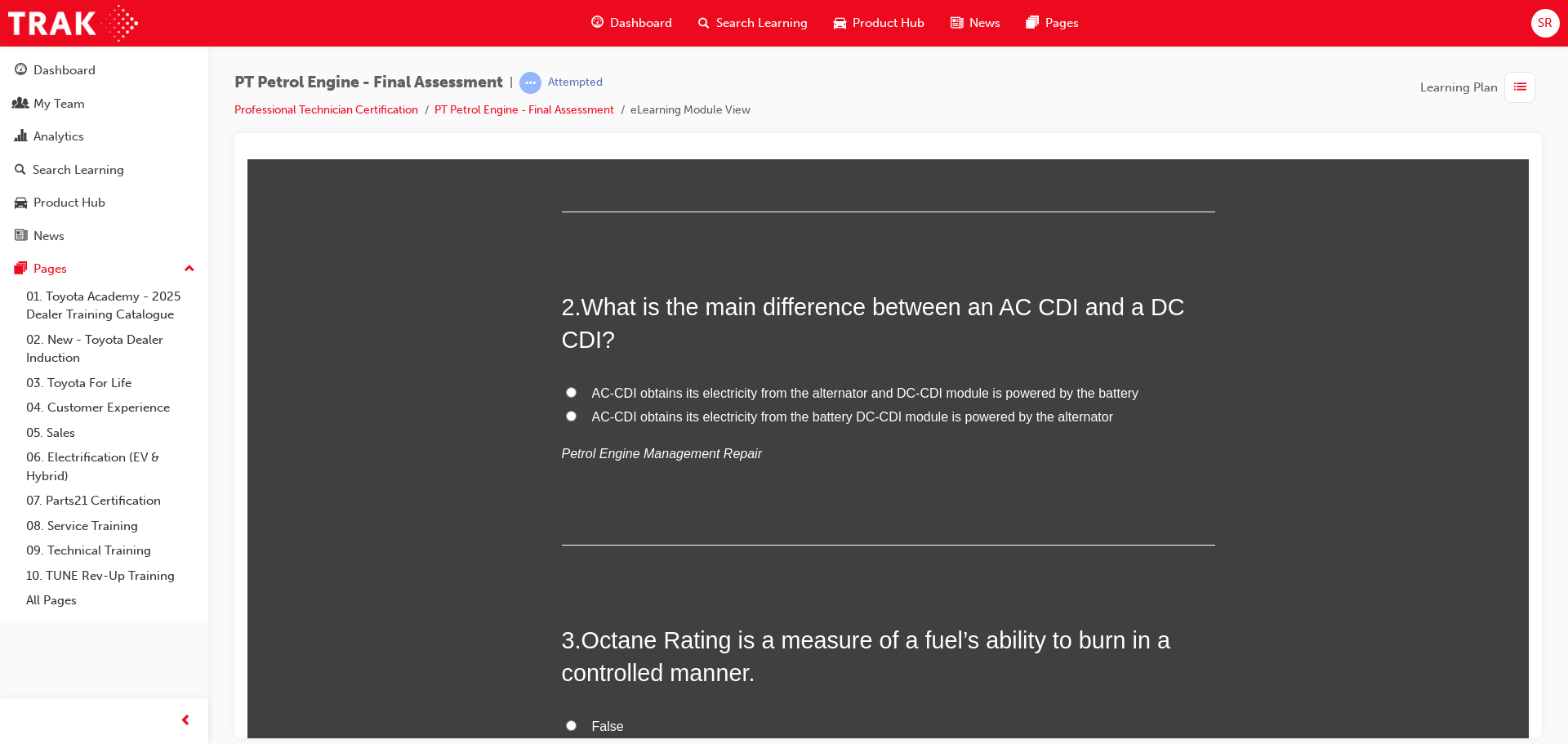
click at [773, 475] on div "2 . What is the main difference between an AC CDI and a DC CDI? AC-CDI obtains …" at bounding box center [888, 418] width 653 height 255
click at [943, 388] on span "AC-CDI obtains its electricity from the alternator and DC-CDI module is powered…" at bounding box center [866, 392] width 547 height 14
click at [577, 388] on input "AC-CDI obtains its electricity from the alternator and DC-CDI module is powered…" at bounding box center [572, 392] width 11 height 11
radio input "true"
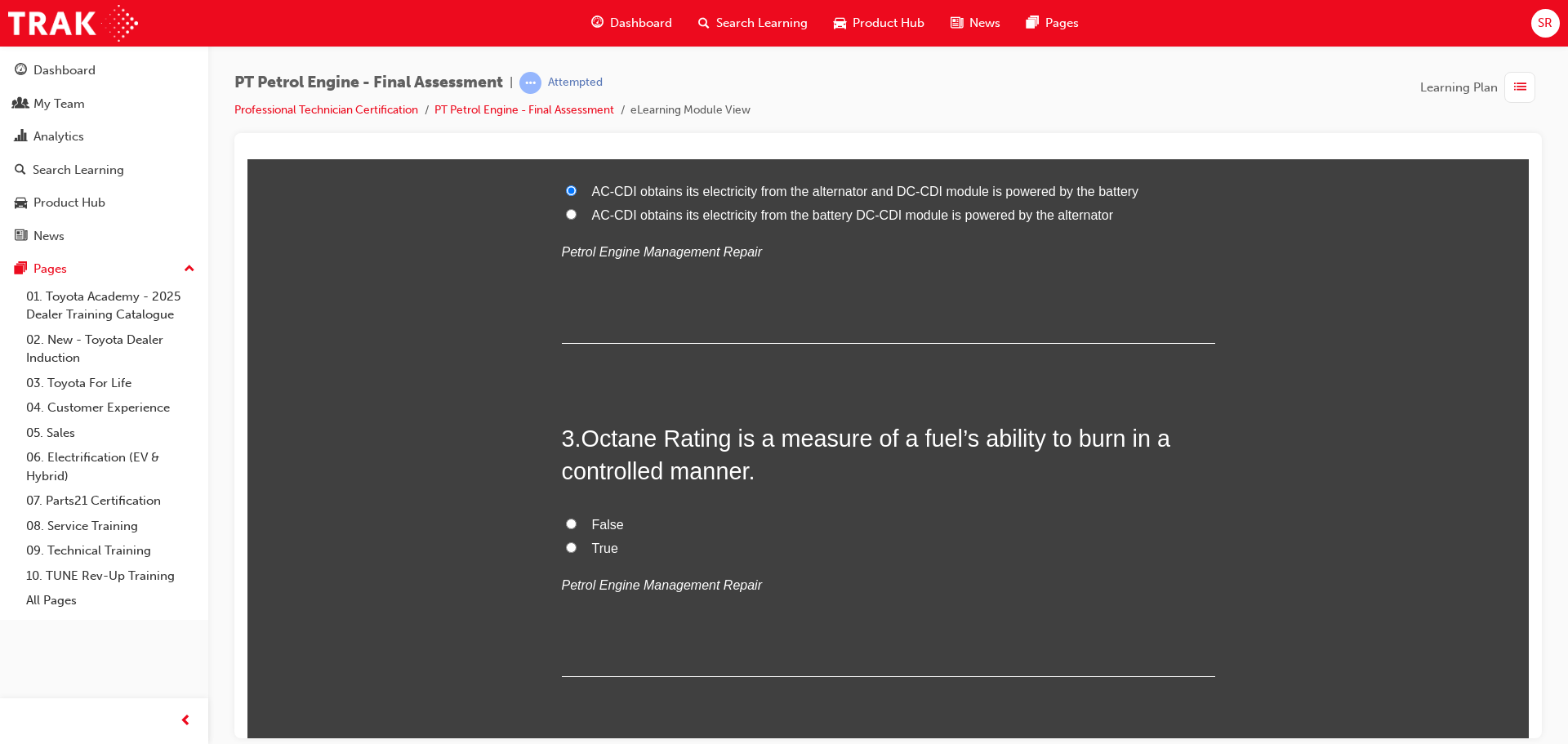
scroll to position [572, 0]
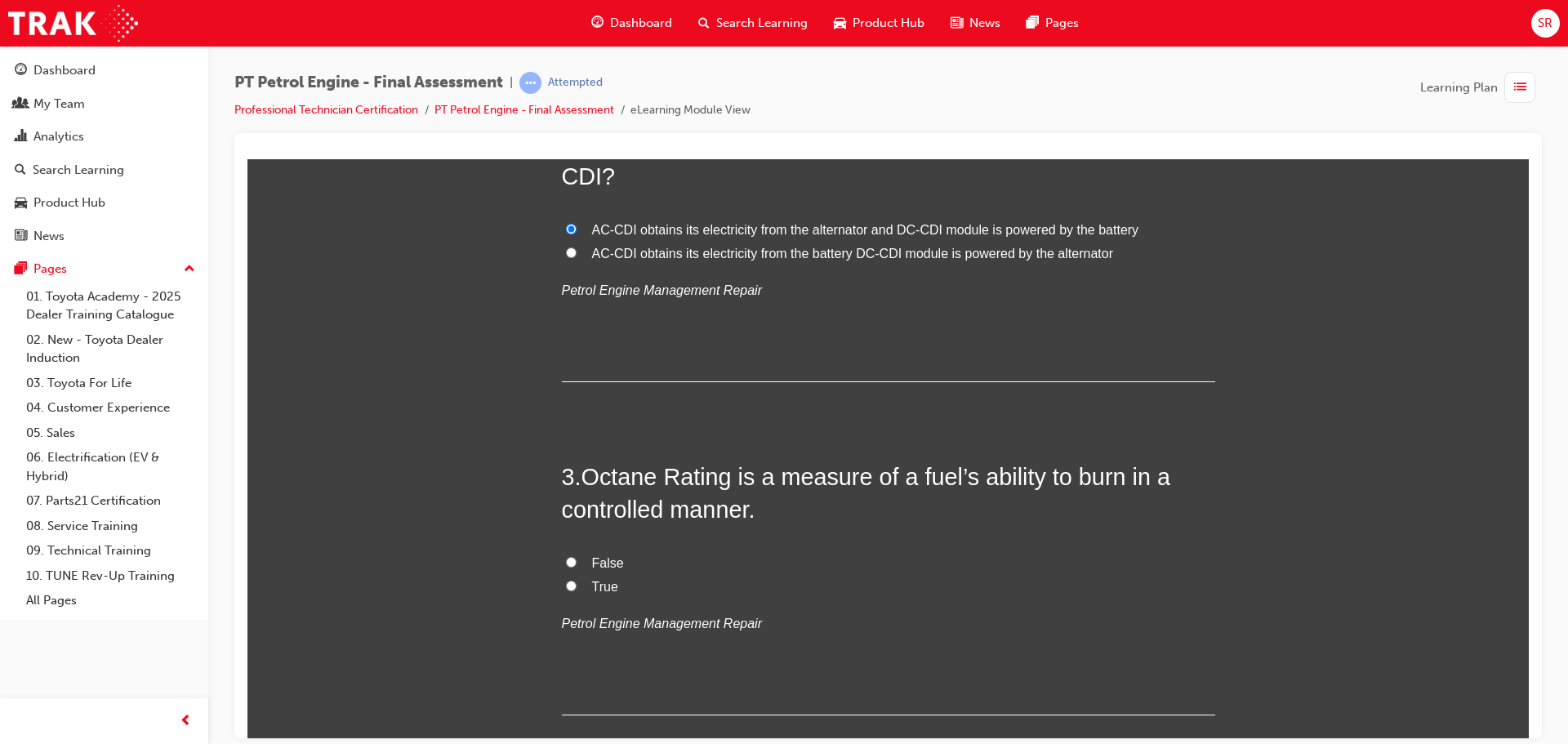
click at [607, 579] on span "True" at bounding box center [605, 585] width 27 height 14
click at [577, 580] on input "True" at bounding box center [572, 585] width 11 height 11
radio input "true"
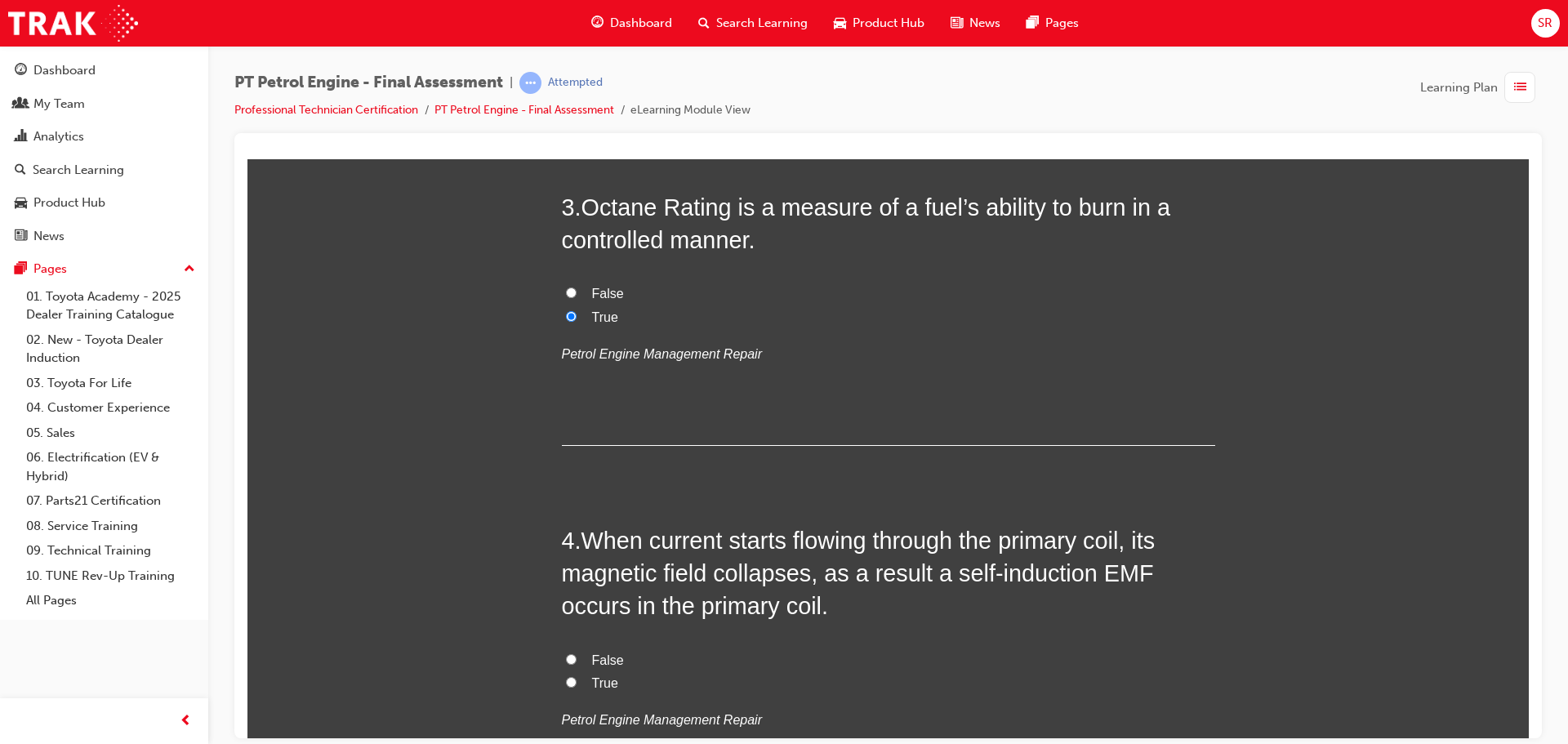
scroll to position [899, 0]
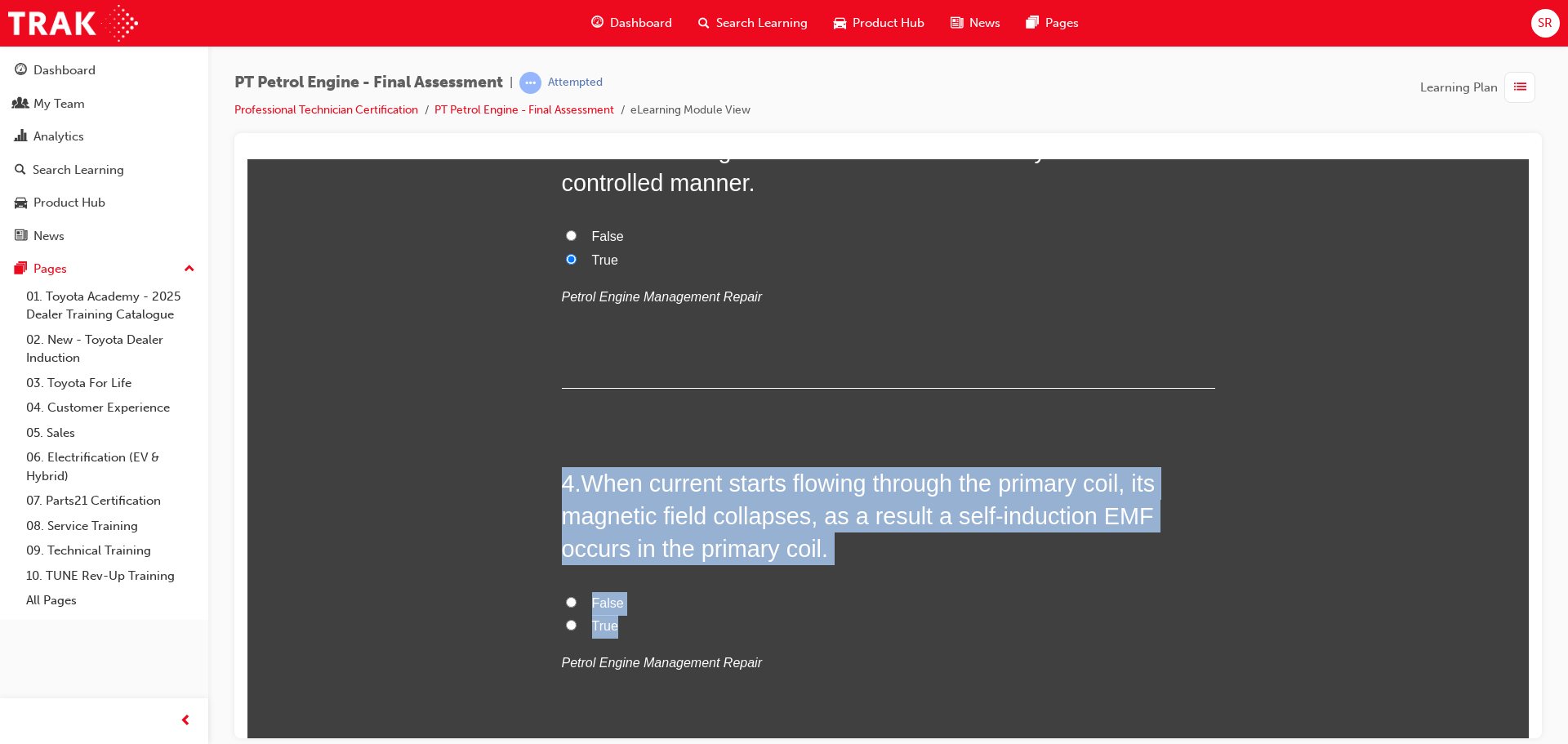
drag, startPoint x: 639, startPoint y: 617, endPoint x: 495, endPoint y: 481, distance: 198.1
copy div "4 . When current starts flowing through the primary coil, its magnetic field co…"
click at [609, 596] on span "False" at bounding box center [608, 602] width 32 height 14
click at [577, 596] on input "False" at bounding box center [572, 602] width 11 height 11
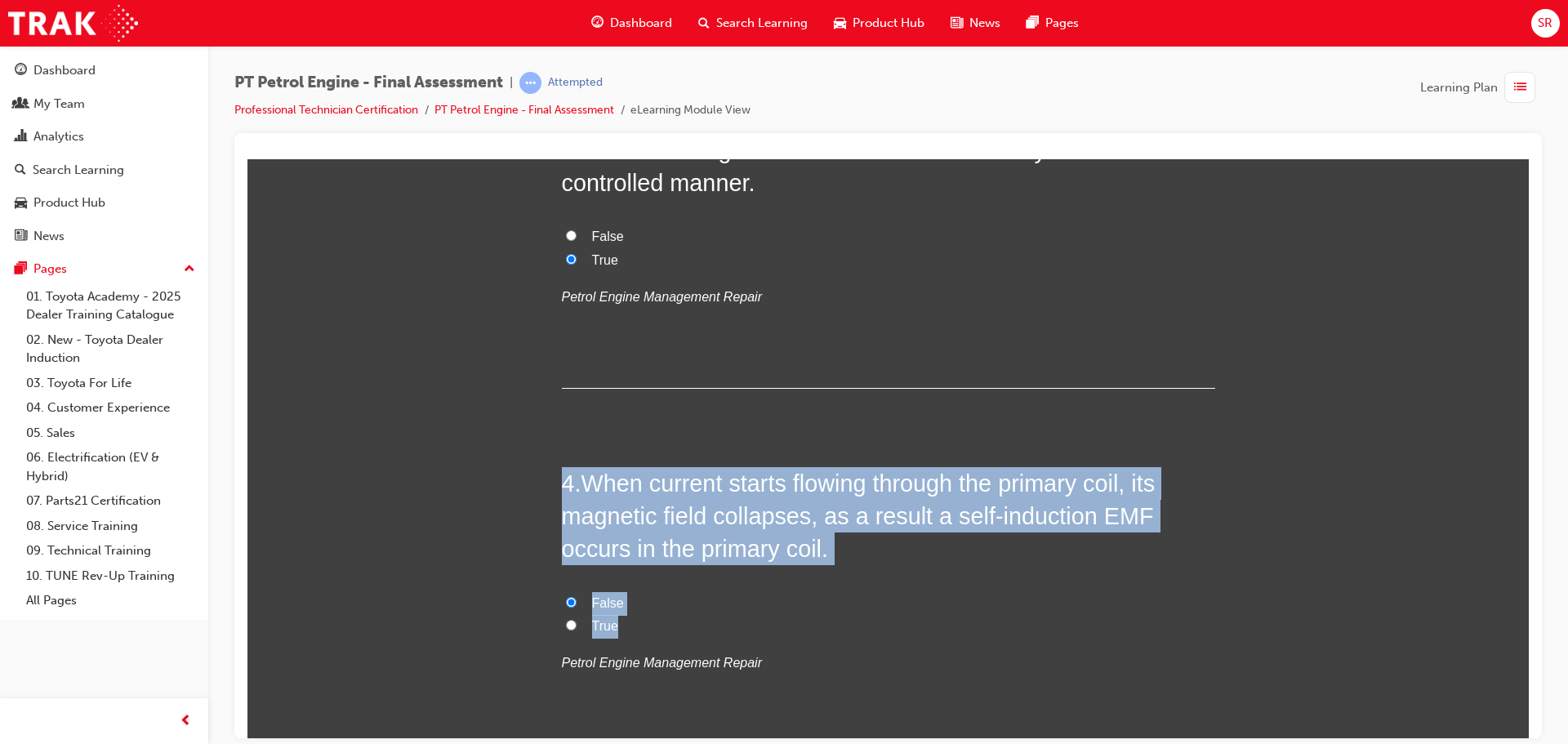
radio input "true"
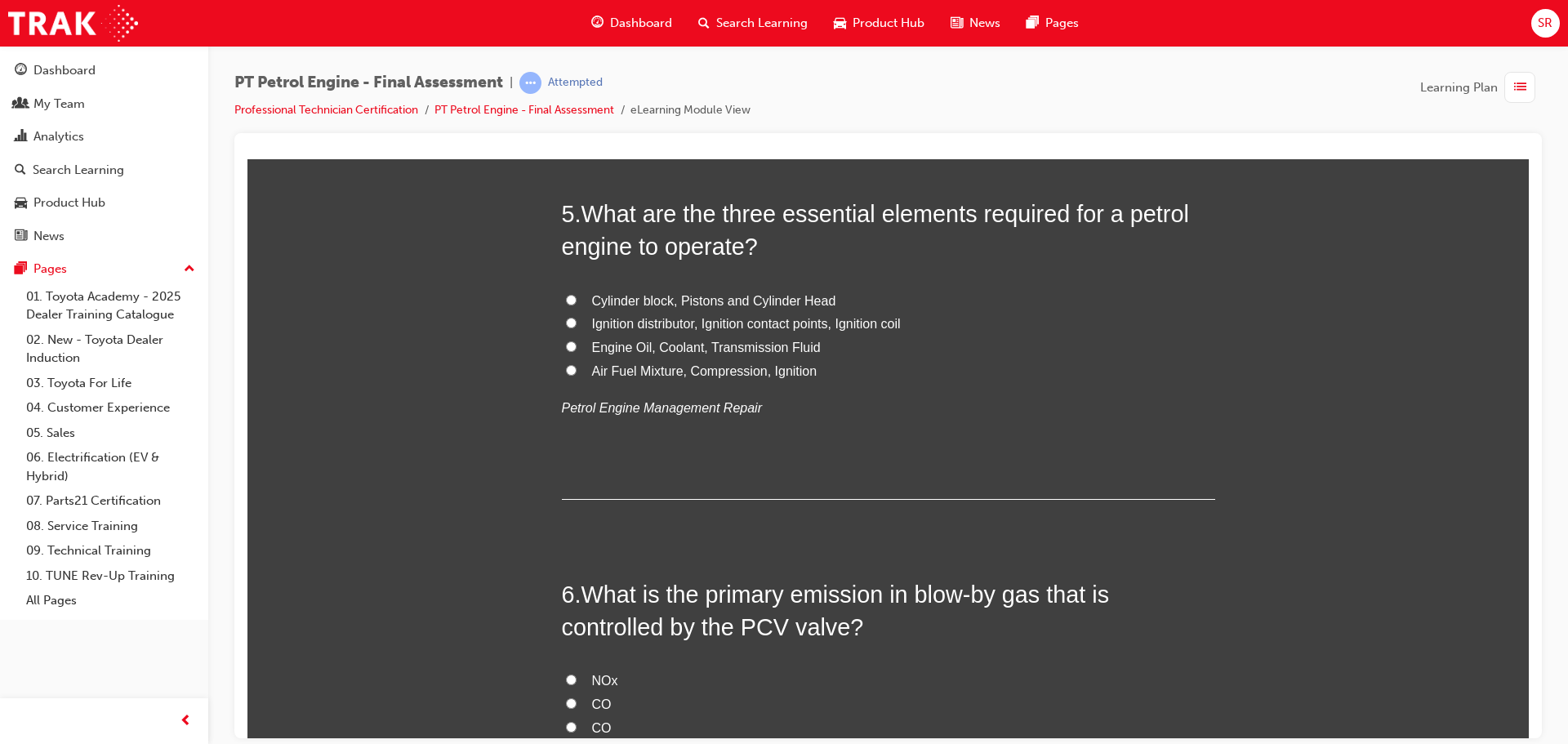
scroll to position [1552, 0]
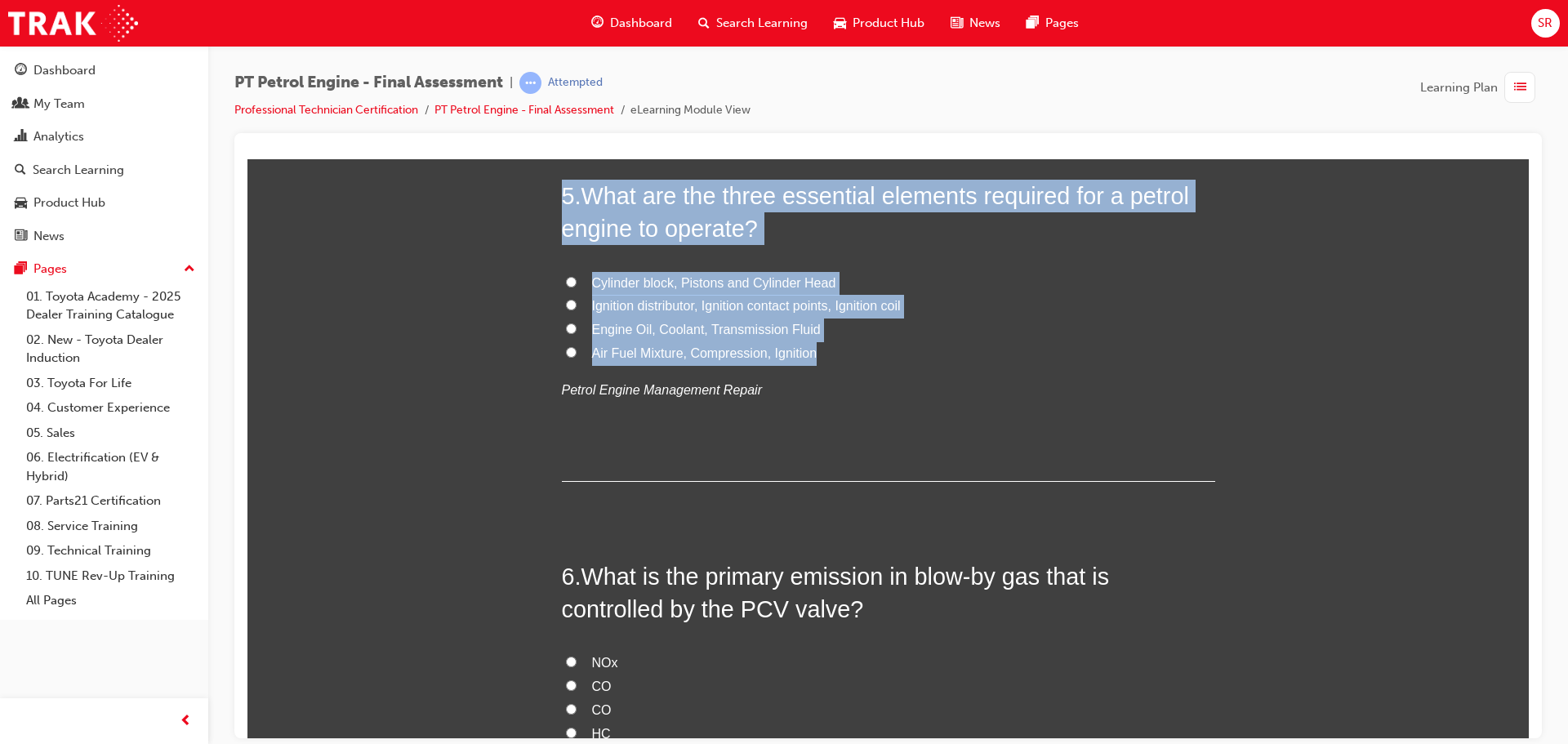
drag, startPoint x: 878, startPoint y: 357, endPoint x: 456, endPoint y: 194, distance: 452.4
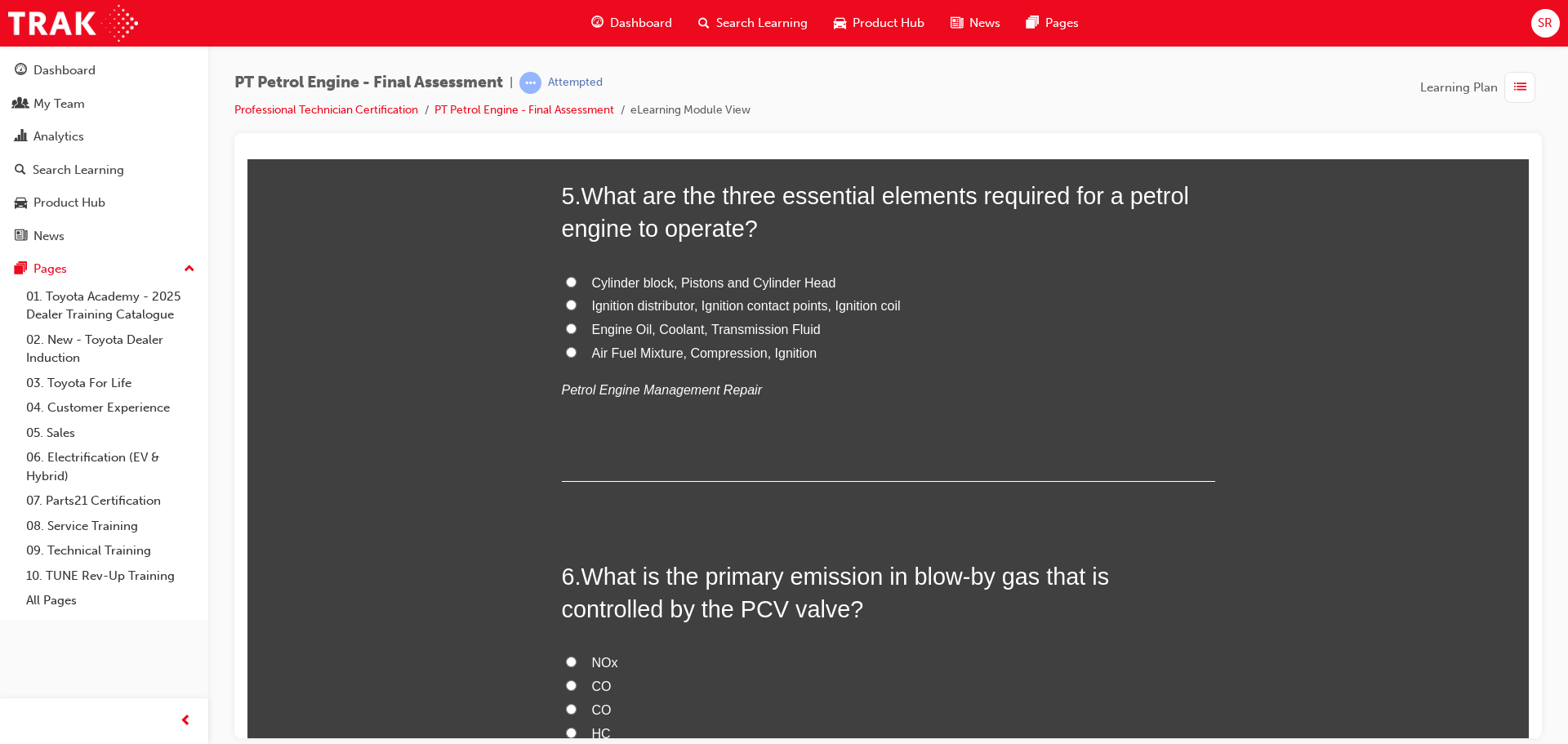
click at [1014, 418] on div "5 . What are the three essential elements required for a petrol engine to opera…" at bounding box center [888, 330] width 653 height 302
click at [746, 358] on span "Air Fuel Mixture, Compression, Ignition" at bounding box center [705, 352] width 225 height 14
click at [577, 357] on input "Air Fuel Mixture, Compression, Ignition" at bounding box center [572, 352] width 11 height 11
radio input "true"
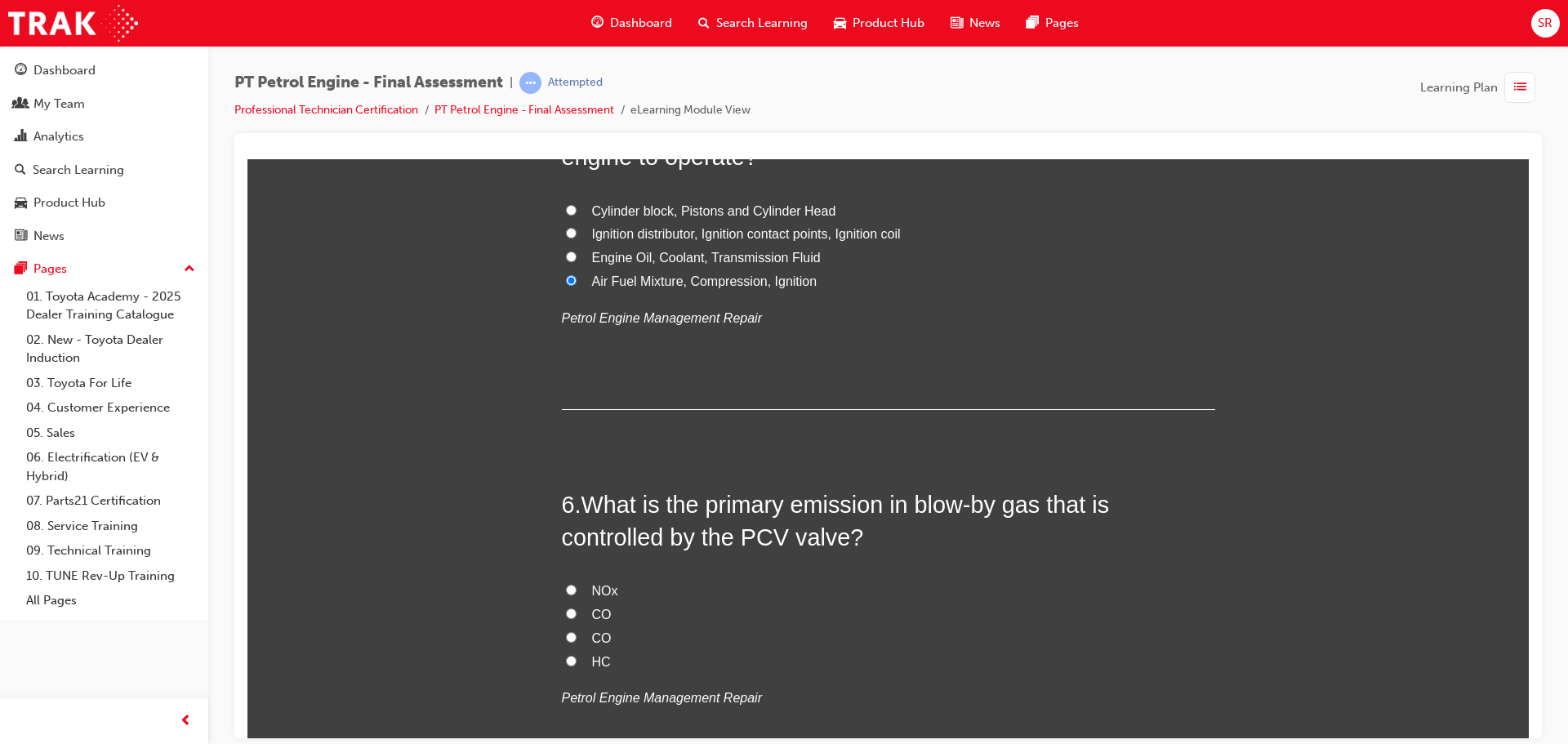
scroll to position [1798, 0]
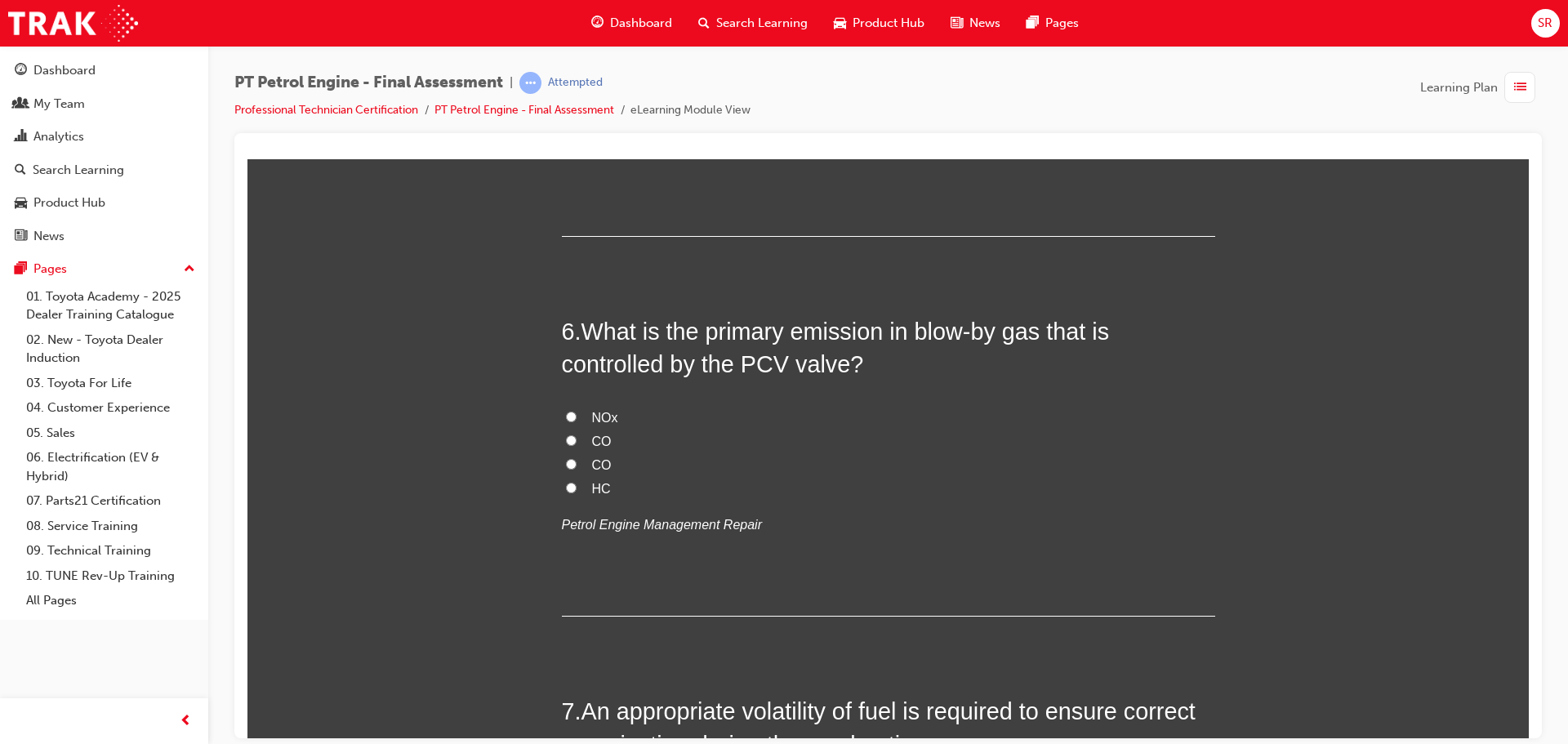
click at [598, 487] on span "HC" at bounding box center [602, 487] width 19 height 14
click at [577, 487] on input "HC" at bounding box center [572, 487] width 11 height 11
radio input "true"
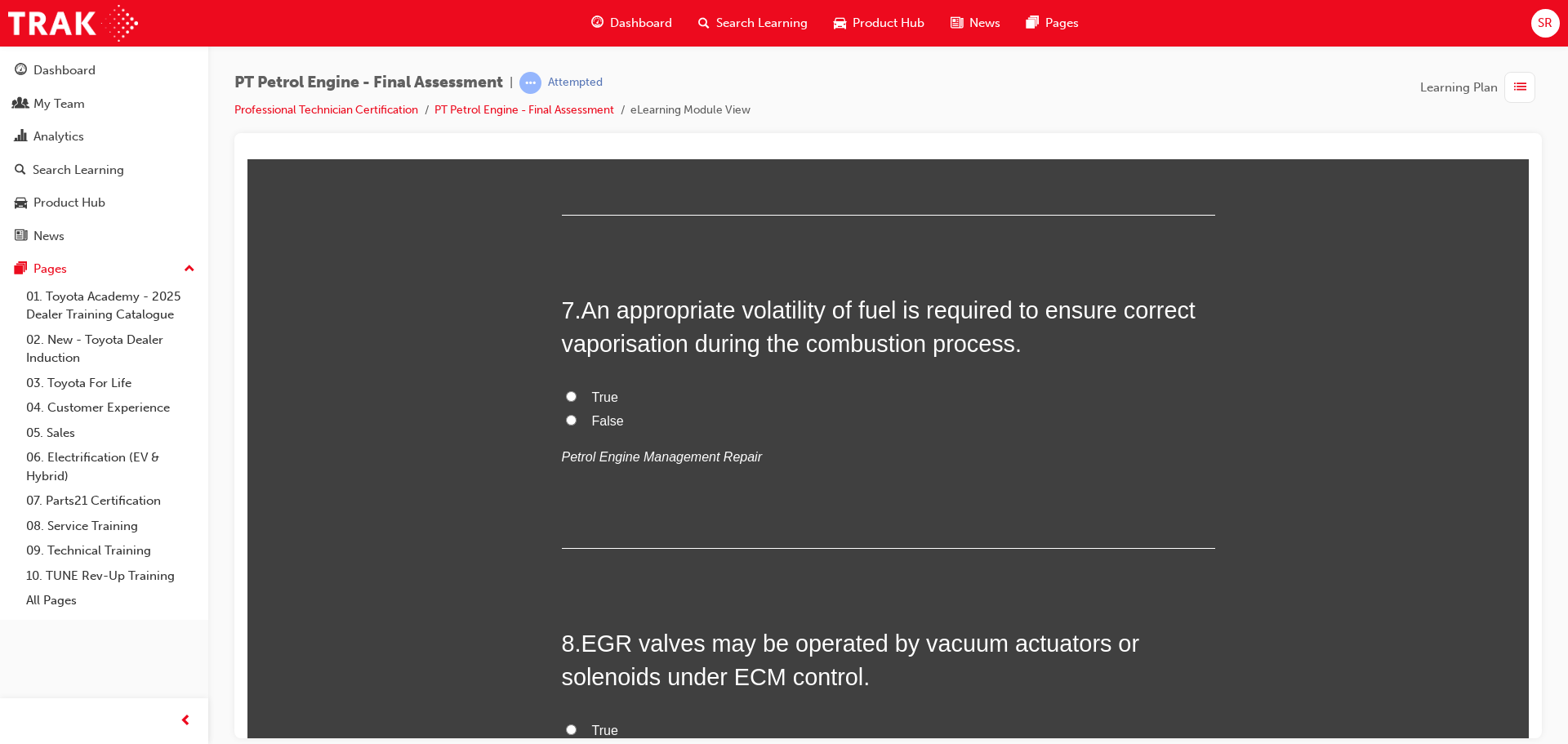
scroll to position [2206, 0]
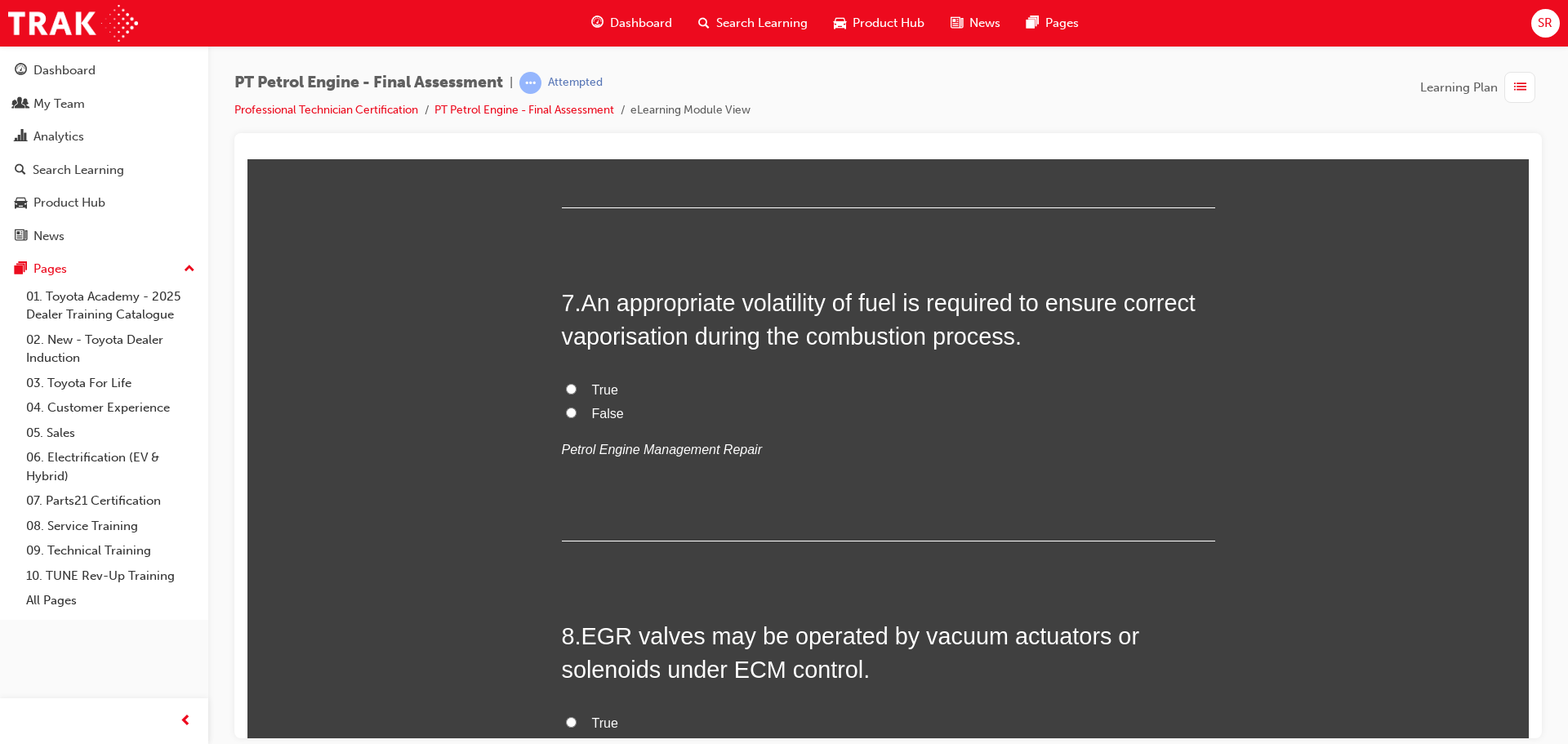
click at [630, 393] on label "True" at bounding box center [888, 390] width 653 height 24
click at [577, 393] on input "True" at bounding box center [572, 388] width 11 height 11
radio input "true"
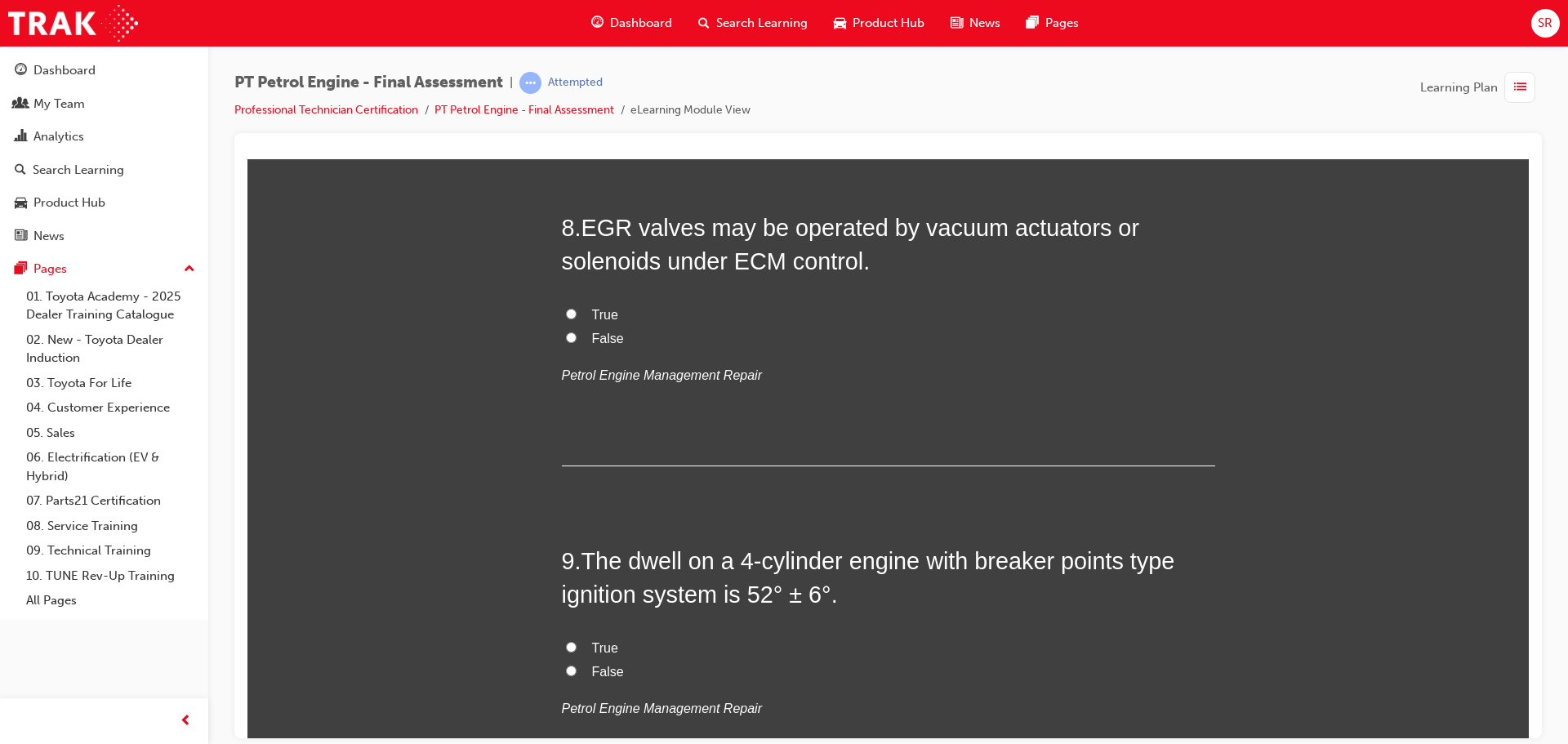
click at [604, 322] on label "True" at bounding box center [888, 315] width 653 height 24
click at [577, 319] on input "True" at bounding box center [572, 313] width 11 height 11
radio input "true"
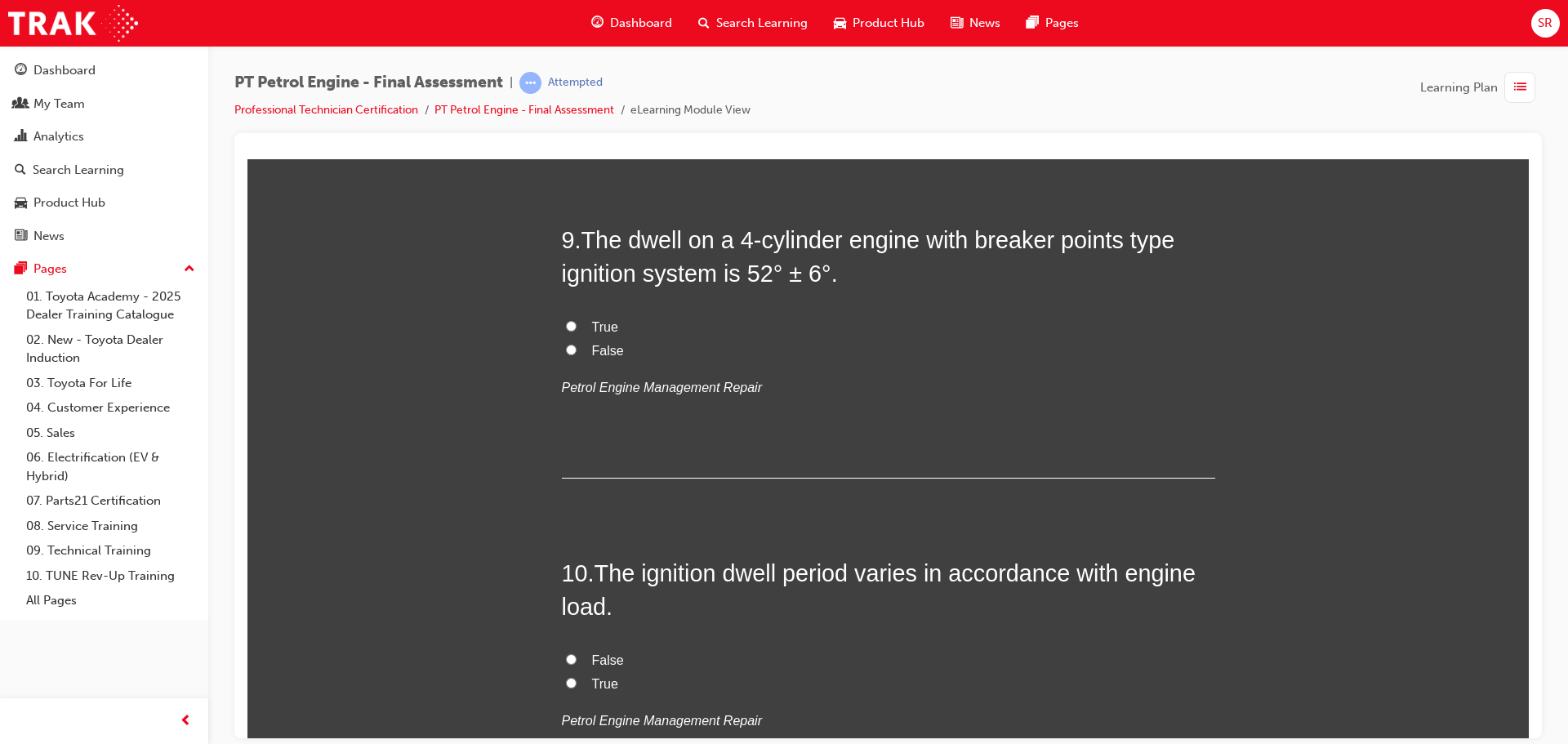
scroll to position [2941, 0]
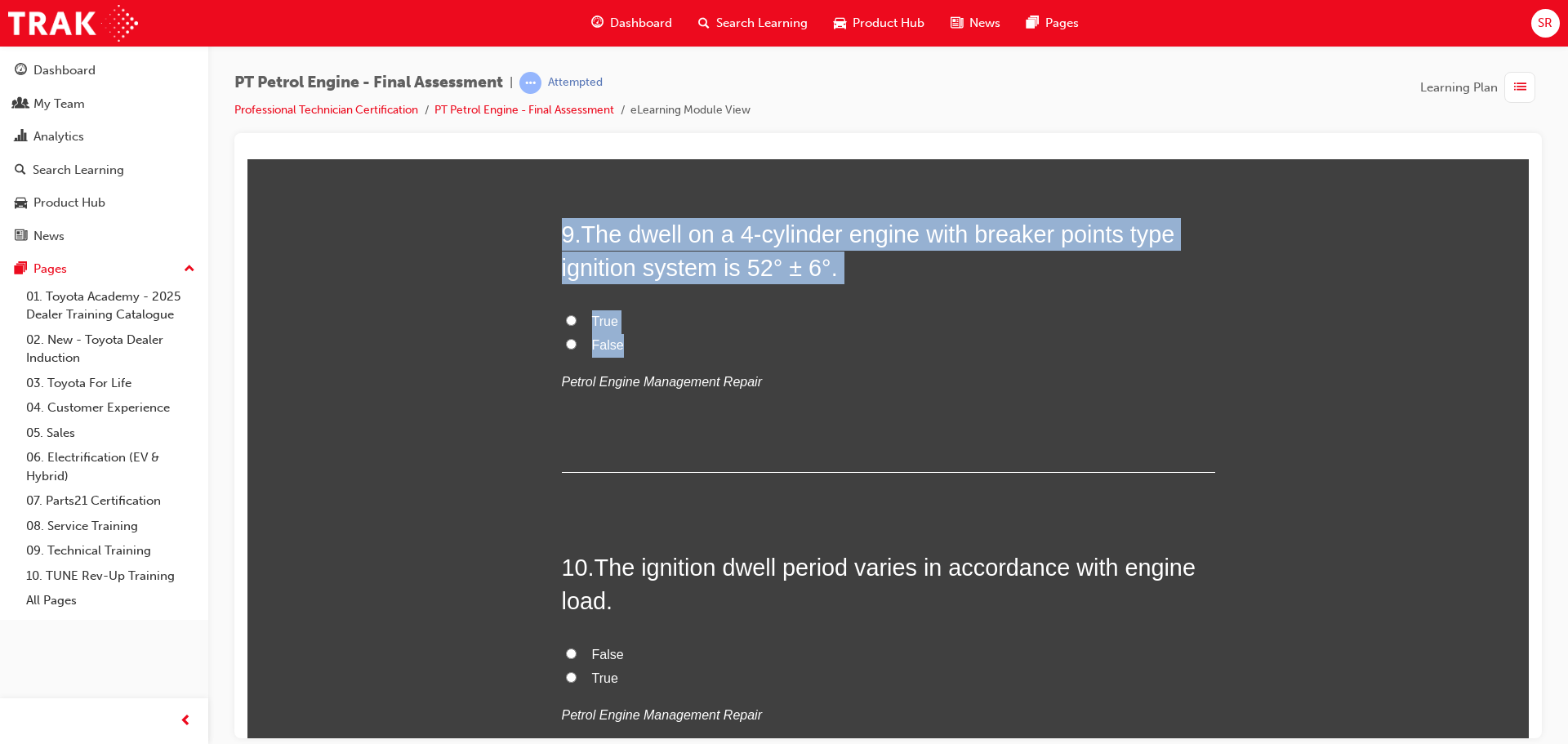
drag, startPoint x: 651, startPoint y: 346, endPoint x: 489, endPoint y: 219, distance: 205.8
copy div "9 . The dwell on a 4-cylinder engine with breaker points type ignition system i…"
click at [600, 328] on span "True" at bounding box center [605, 320] width 27 height 14
click at [577, 325] on input "True" at bounding box center [572, 320] width 11 height 11
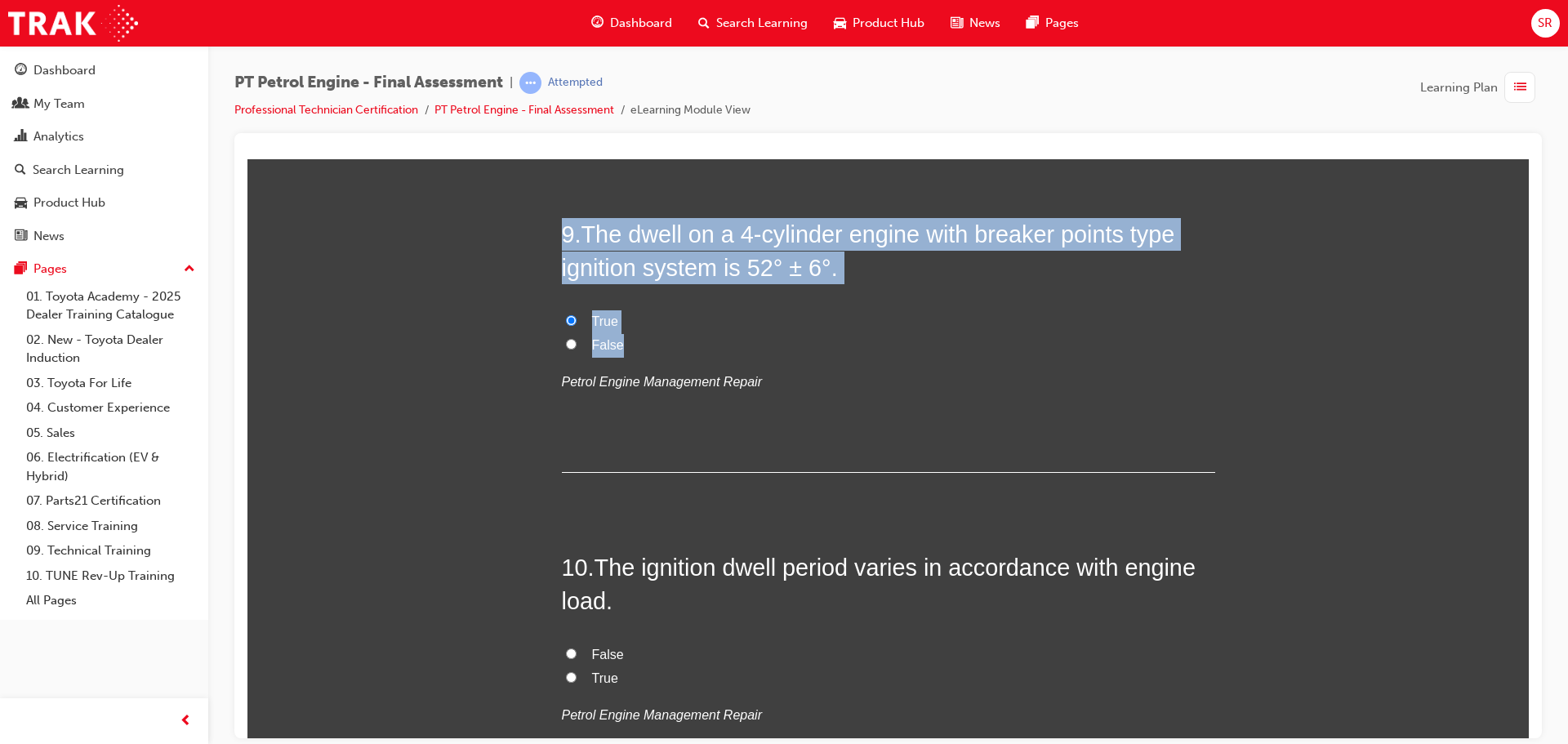
radio input "true"
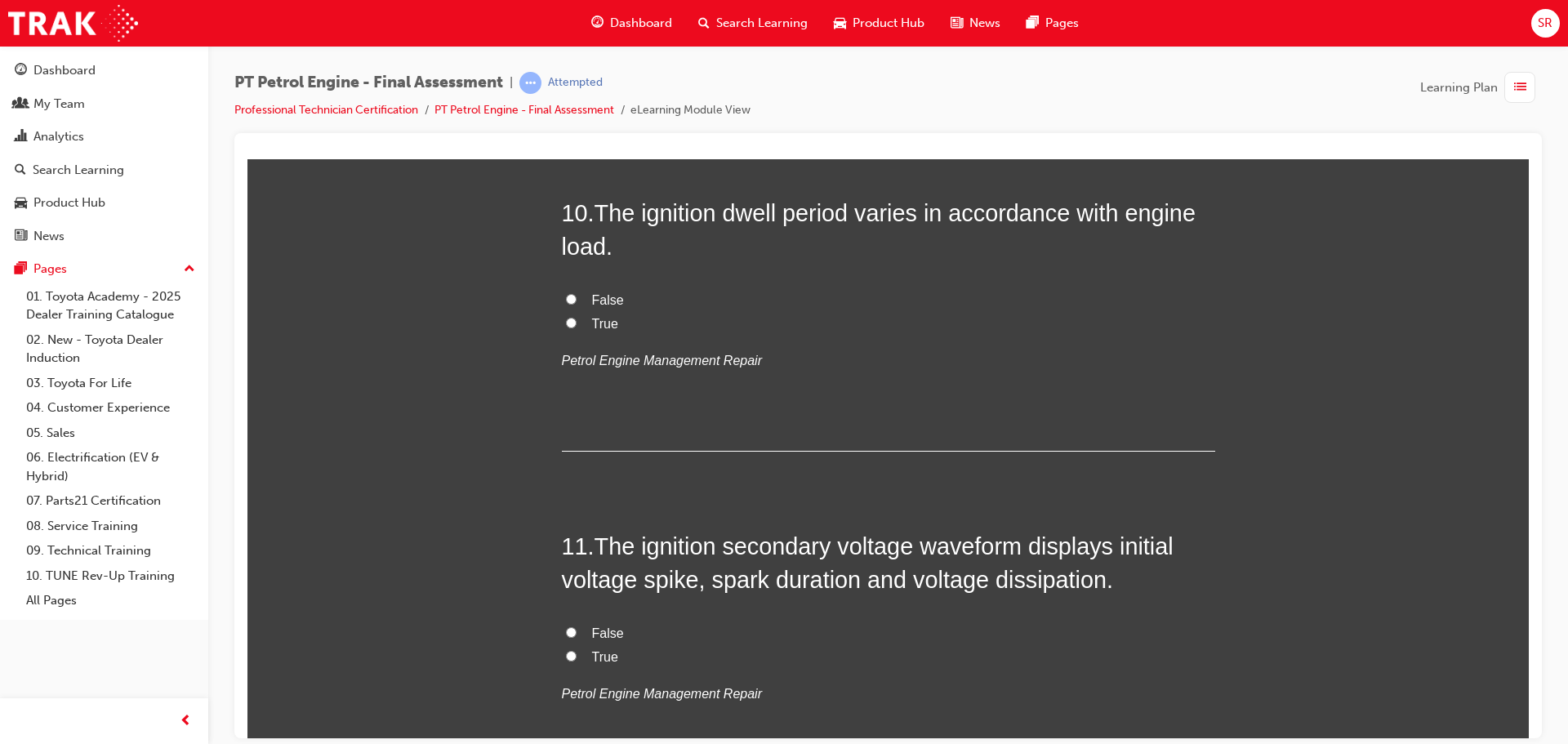
scroll to position [3268, 0]
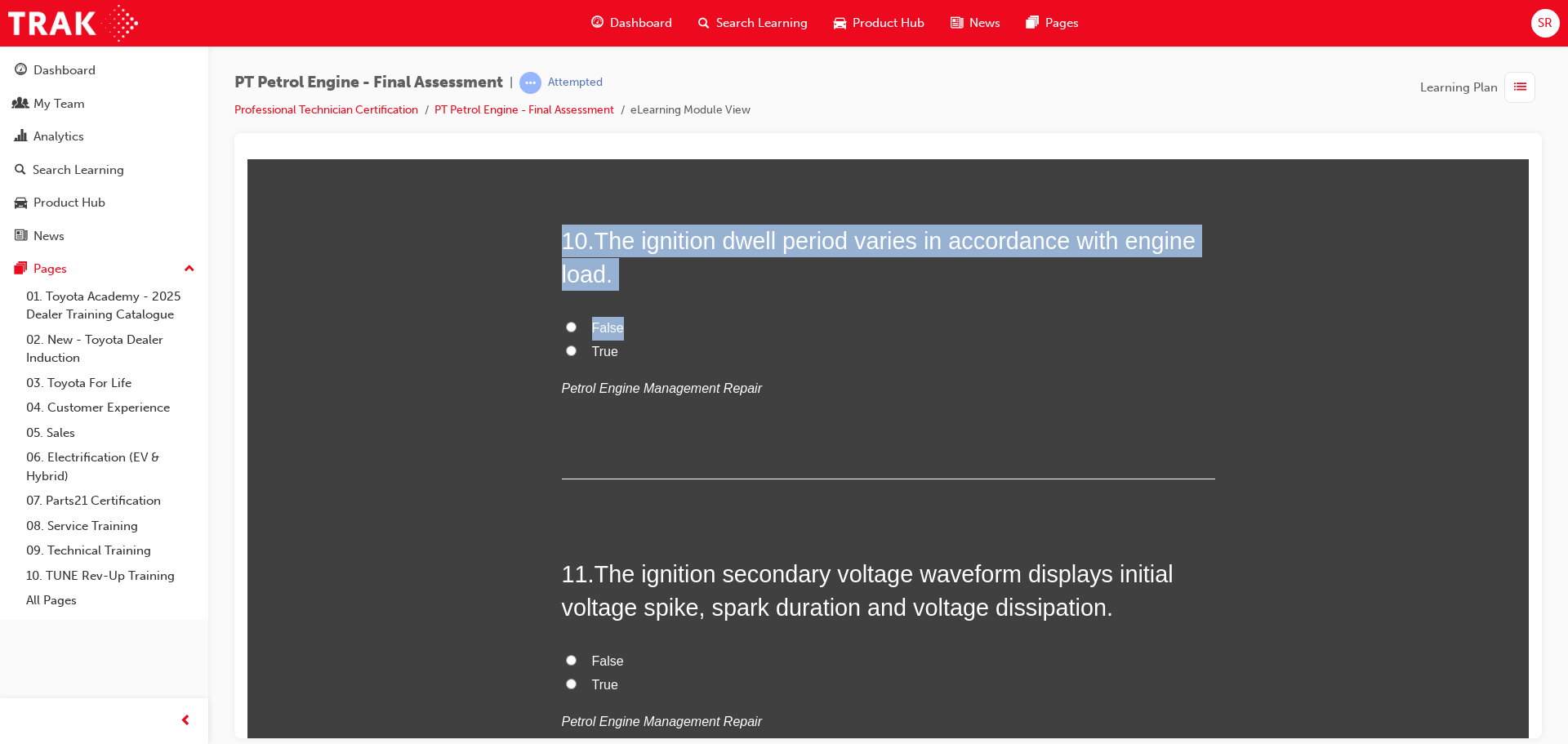
drag, startPoint x: 670, startPoint y: 336, endPoint x: 467, endPoint y: 204, distance: 242.1
click at [457, 219] on div "You must select an answer for each question before you can submit. Please note,…" at bounding box center [887, 538] width 1281 height 7119
click at [471, 200] on div "You must select an answer for each question before you can submit. Please note,…" at bounding box center [887, 538] width 1281 height 7119
drag, startPoint x: 627, startPoint y: 351, endPoint x: 524, endPoint y: 225, distance: 162.7
click at [524, 225] on div "You must select an answer for each question before you can submit. Please note,…" at bounding box center [887, 538] width 1281 height 7119
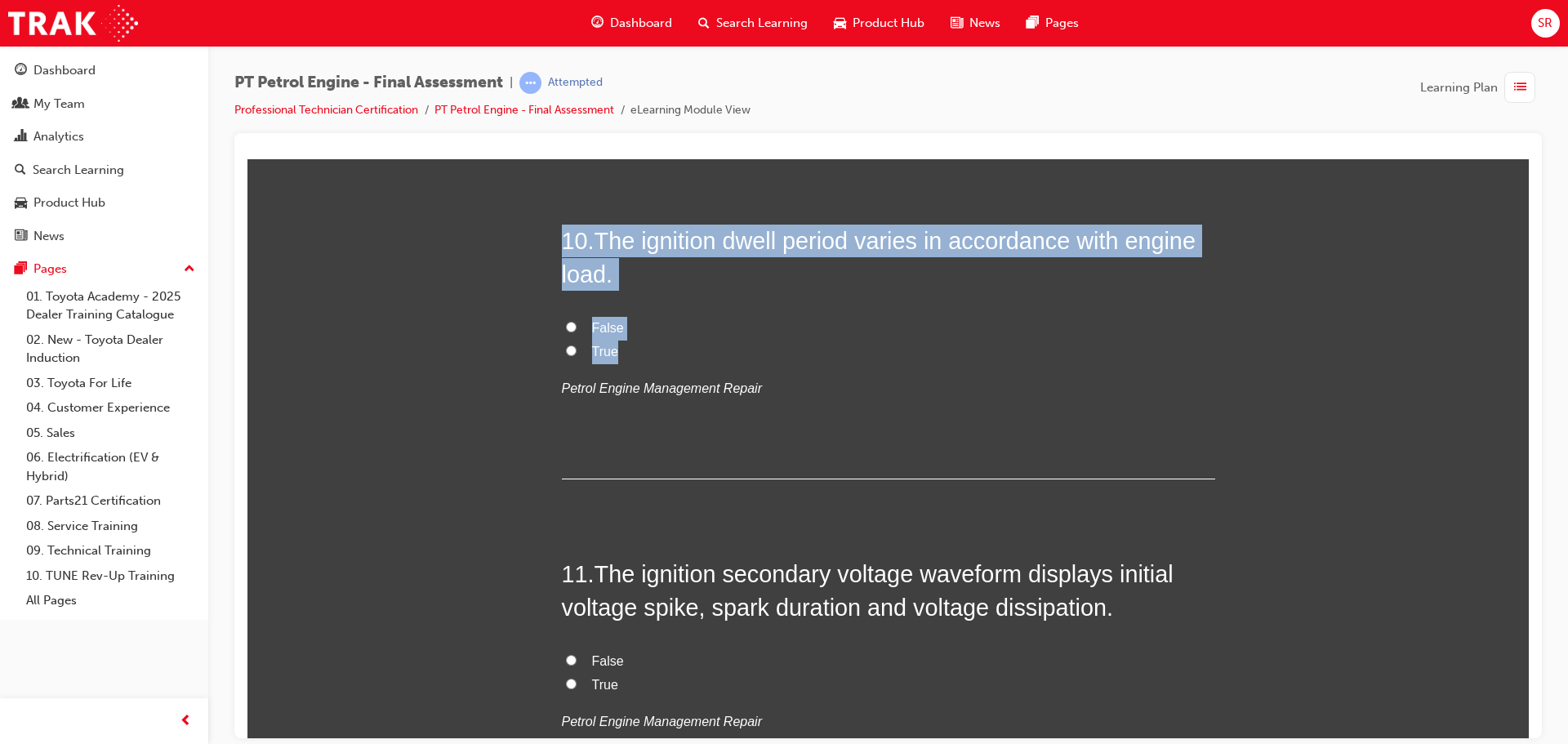
copy div "10 . The ignition dwell period varies in accordance with engine load. False True"
click at [607, 334] on span "False" at bounding box center [608, 327] width 32 height 14
click at [577, 332] on input "False" at bounding box center [572, 326] width 11 height 11
radio input "true"
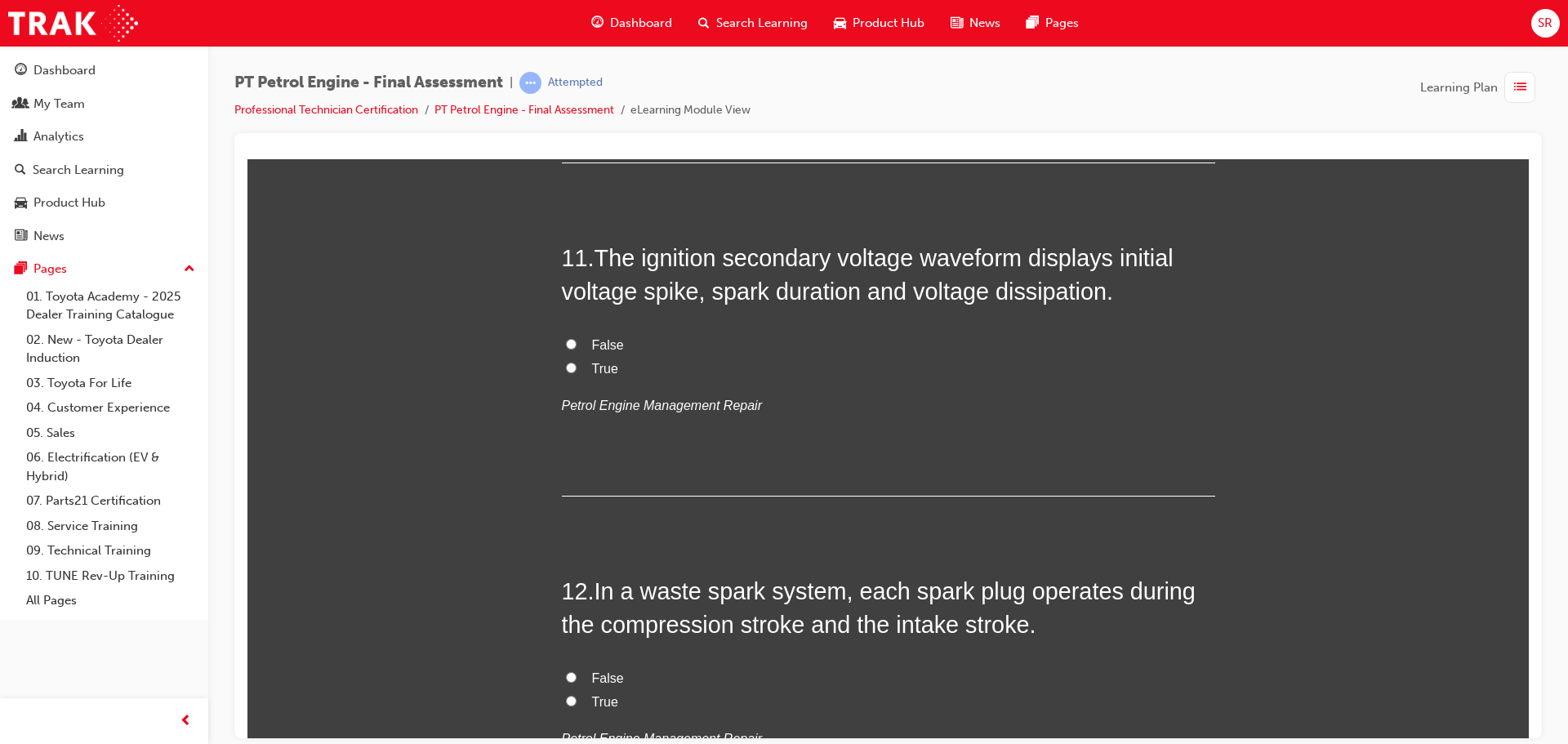
scroll to position [3595, 0]
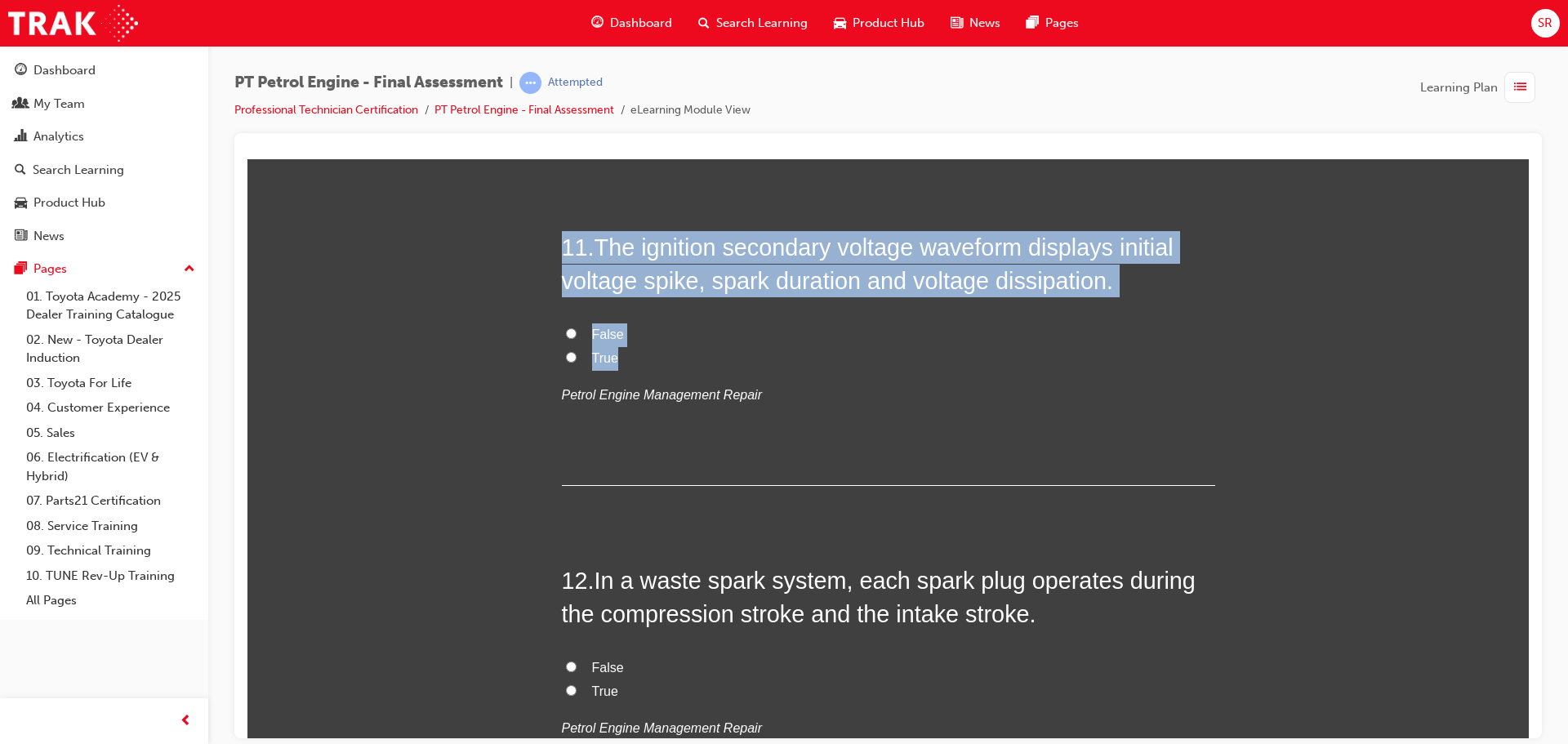
drag, startPoint x: 549, startPoint y: 365, endPoint x: 508, endPoint y: 210, distance: 160.3
click at [508, 210] on div "You must select an answer for each question before you can submit. Please note,…" at bounding box center [887, 211] width 1281 height 7119
click at [585, 366] on label "True" at bounding box center [888, 358] width 653 height 24
click at [577, 362] on input "True" at bounding box center [572, 356] width 11 height 11
radio input "true"
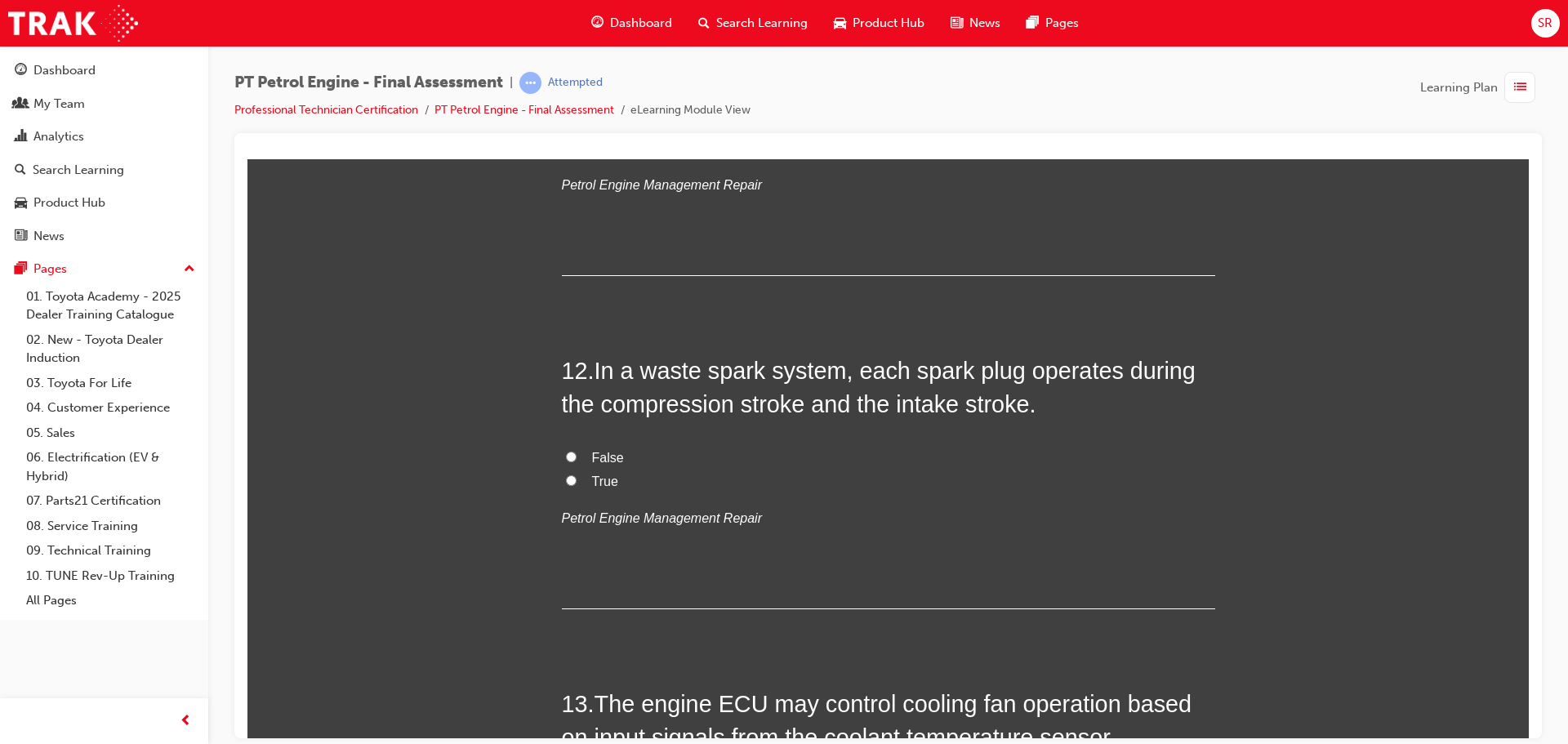
scroll to position [3922, 0]
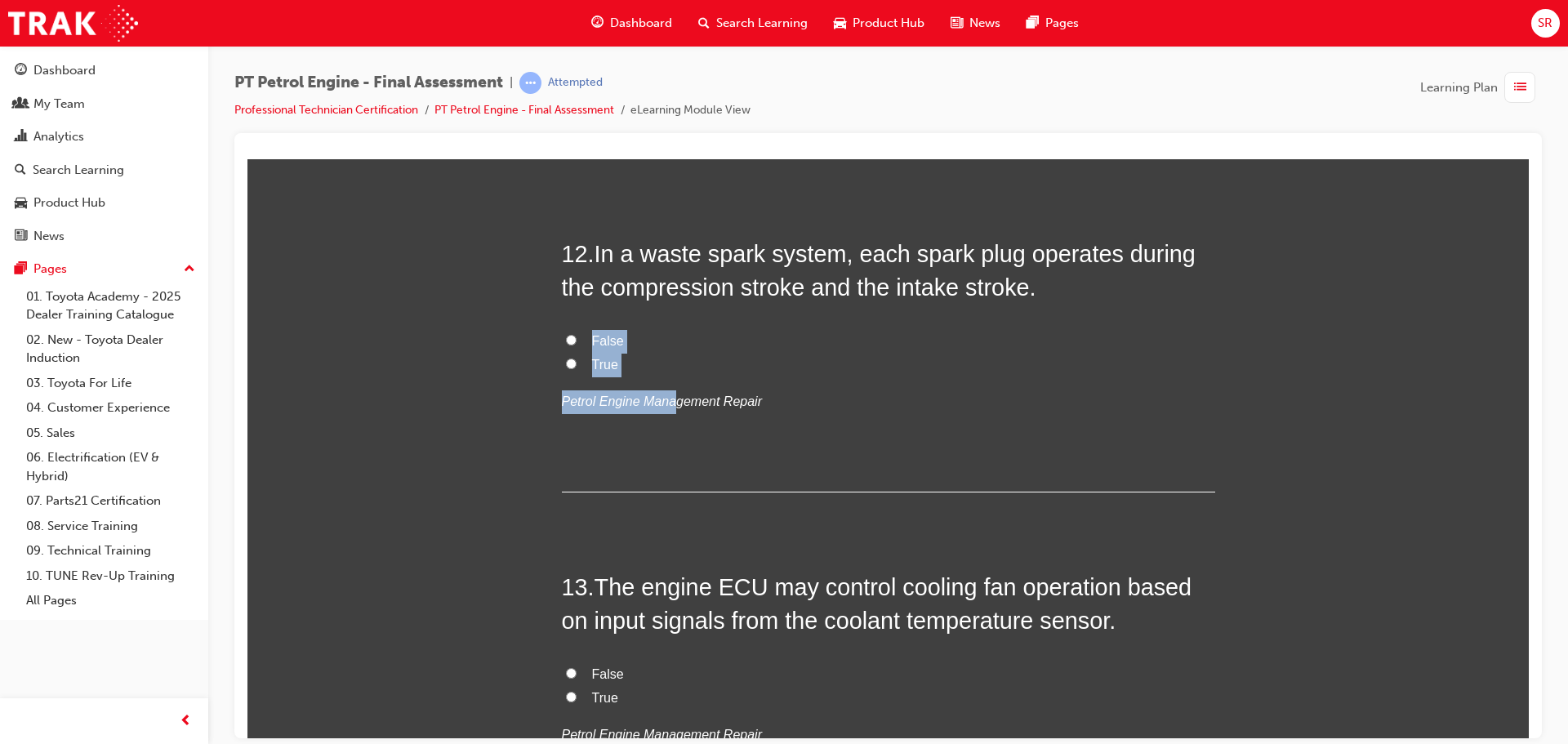
drag, startPoint x: 665, startPoint y: 377, endPoint x: 459, endPoint y: 316, distance: 214.8
click at [948, 301] on h2 "12 . In a waste spark system, each spark plug operates during the compression s…" at bounding box center [888, 270] width 653 height 66
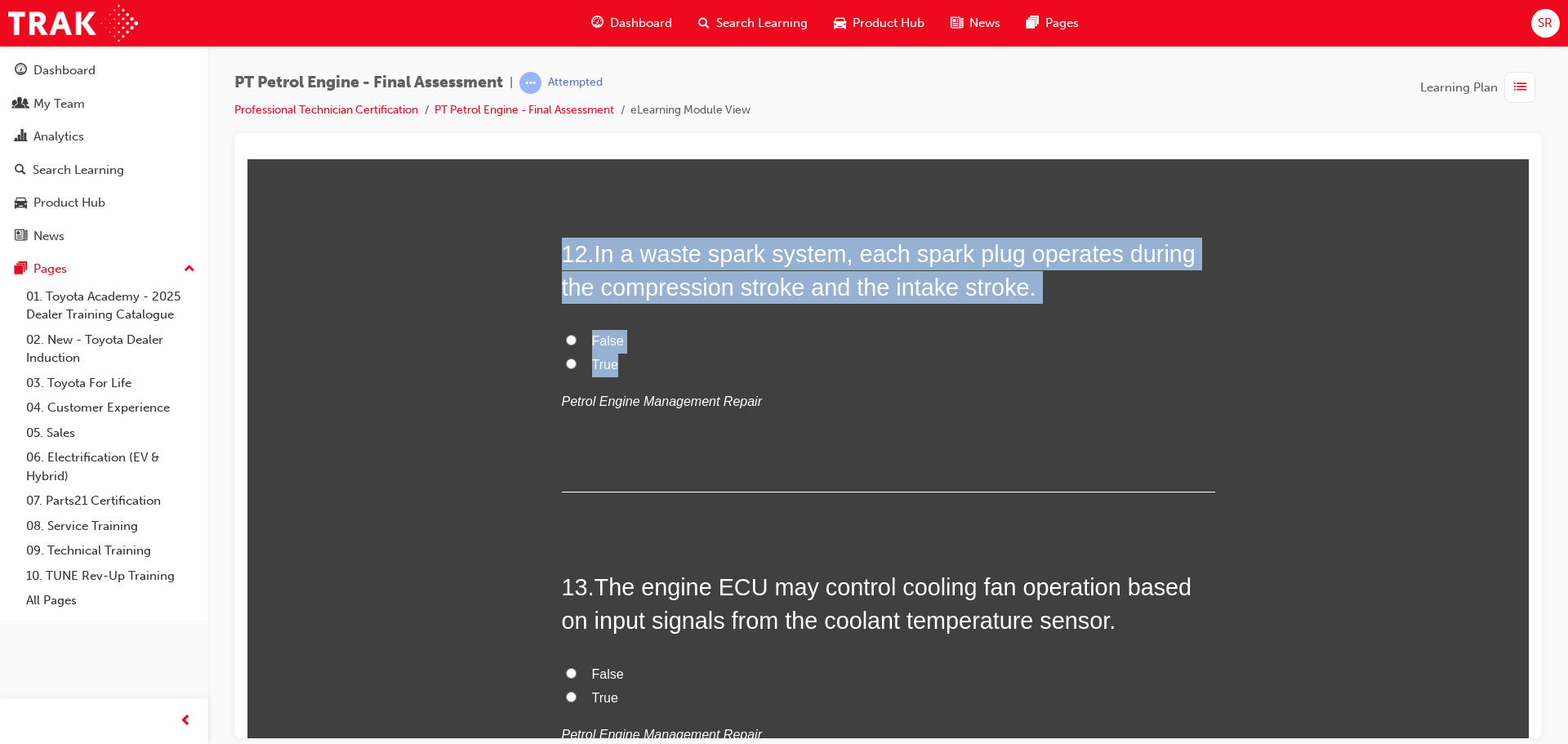
drag, startPoint x: 681, startPoint y: 360, endPoint x: 460, endPoint y: 214, distance: 264.9
copy div "12 . In a waste spark system, each spark plug operates during the compression s…"
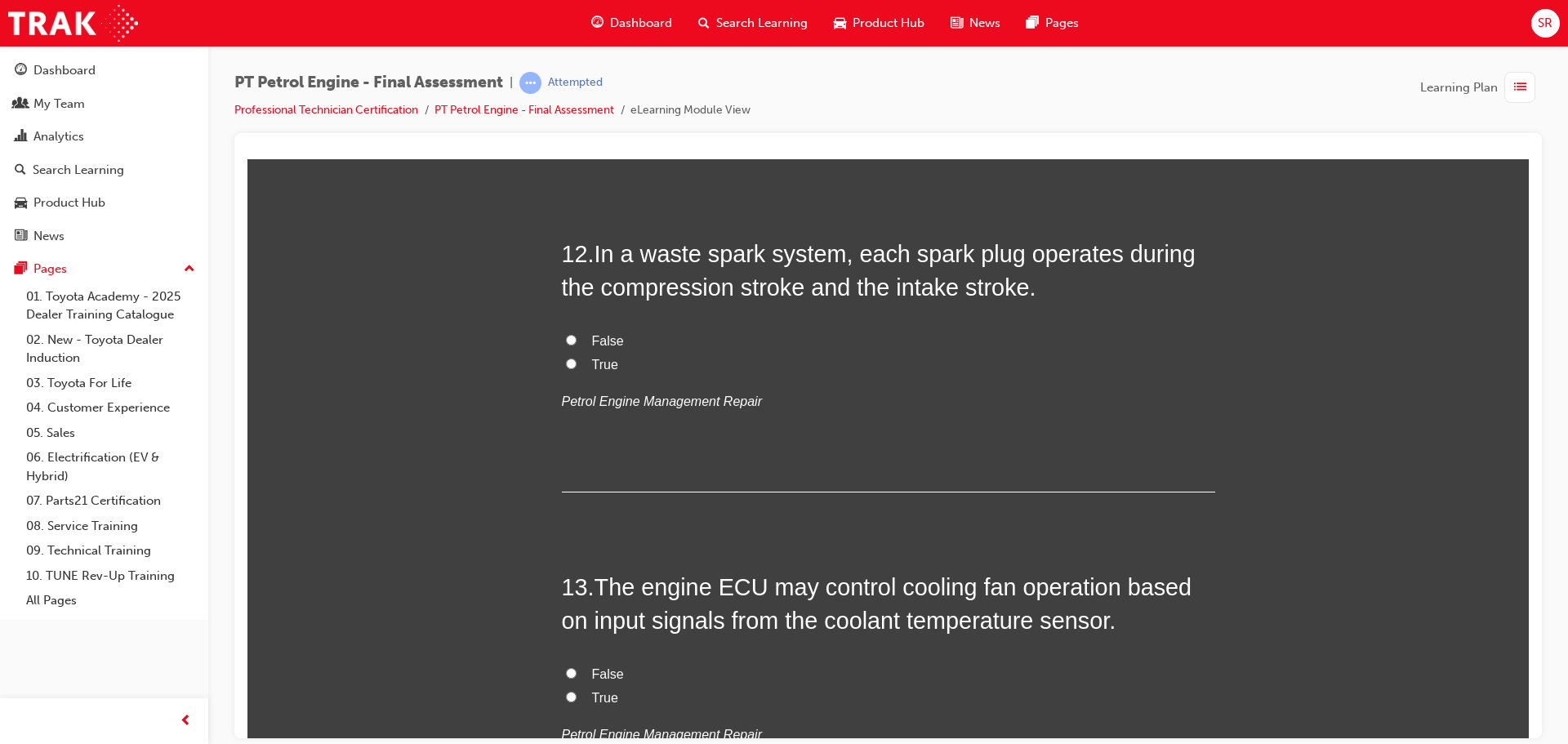
click at [730, 454] on div "12 . In a waste spark system, each spark plug operates during the compression s…" at bounding box center [888, 365] width 653 height 255
click at [595, 363] on span "True" at bounding box center [605, 364] width 27 height 14
click at [577, 363] on input "True" at bounding box center [572, 364] width 11 height 11
radio input "true"
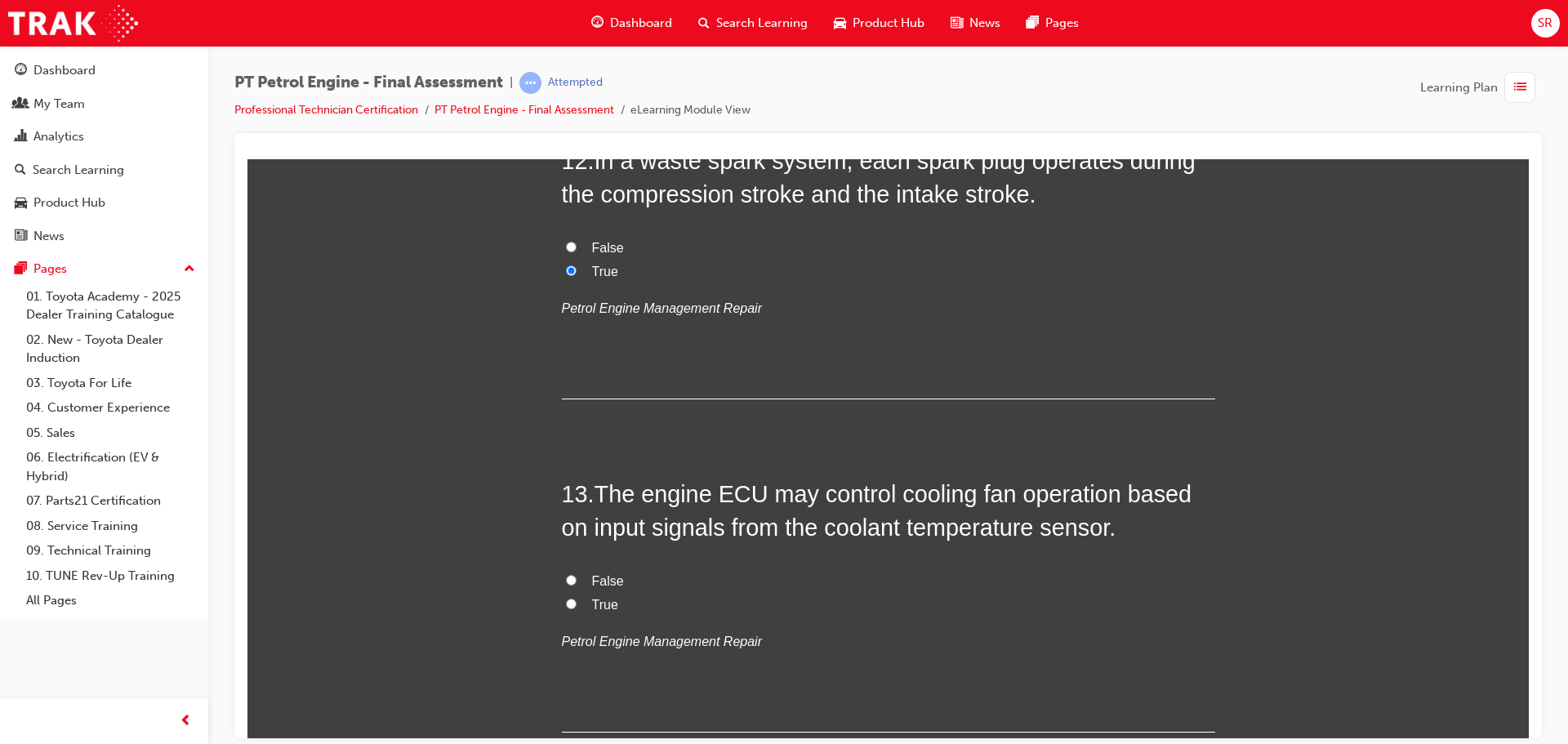
scroll to position [4249, 0]
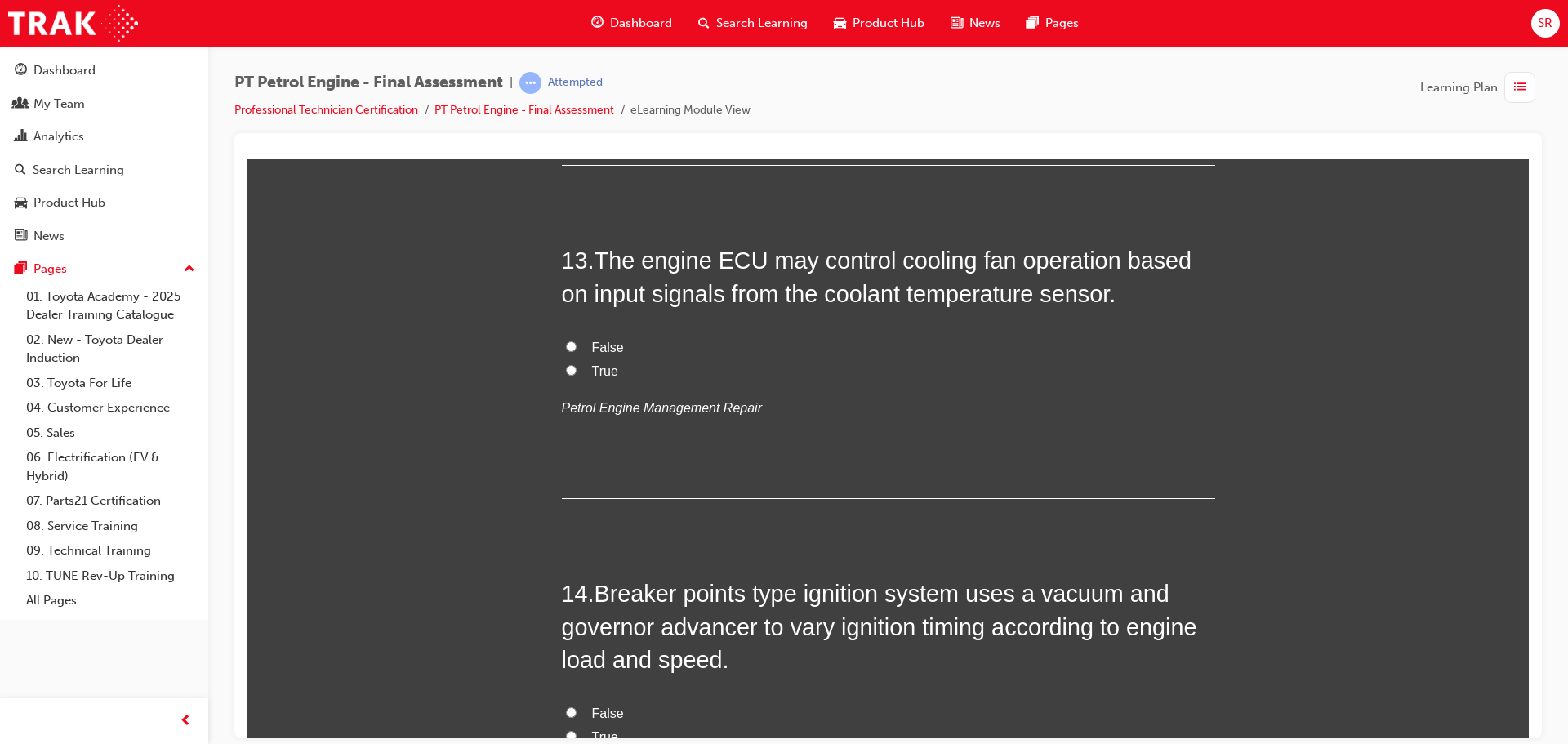
click at [599, 349] on span "False" at bounding box center [608, 346] width 32 height 14
click at [577, 349] on input "False" at bounding box center [572, 346] width 11 height 11
radio input "true"
click at [602, 354] on span "False" at bounding box center [608, 346] width 32 height 14
click at [577, 351] on input "False" at bounding box center [572, 346] width 11 height 11
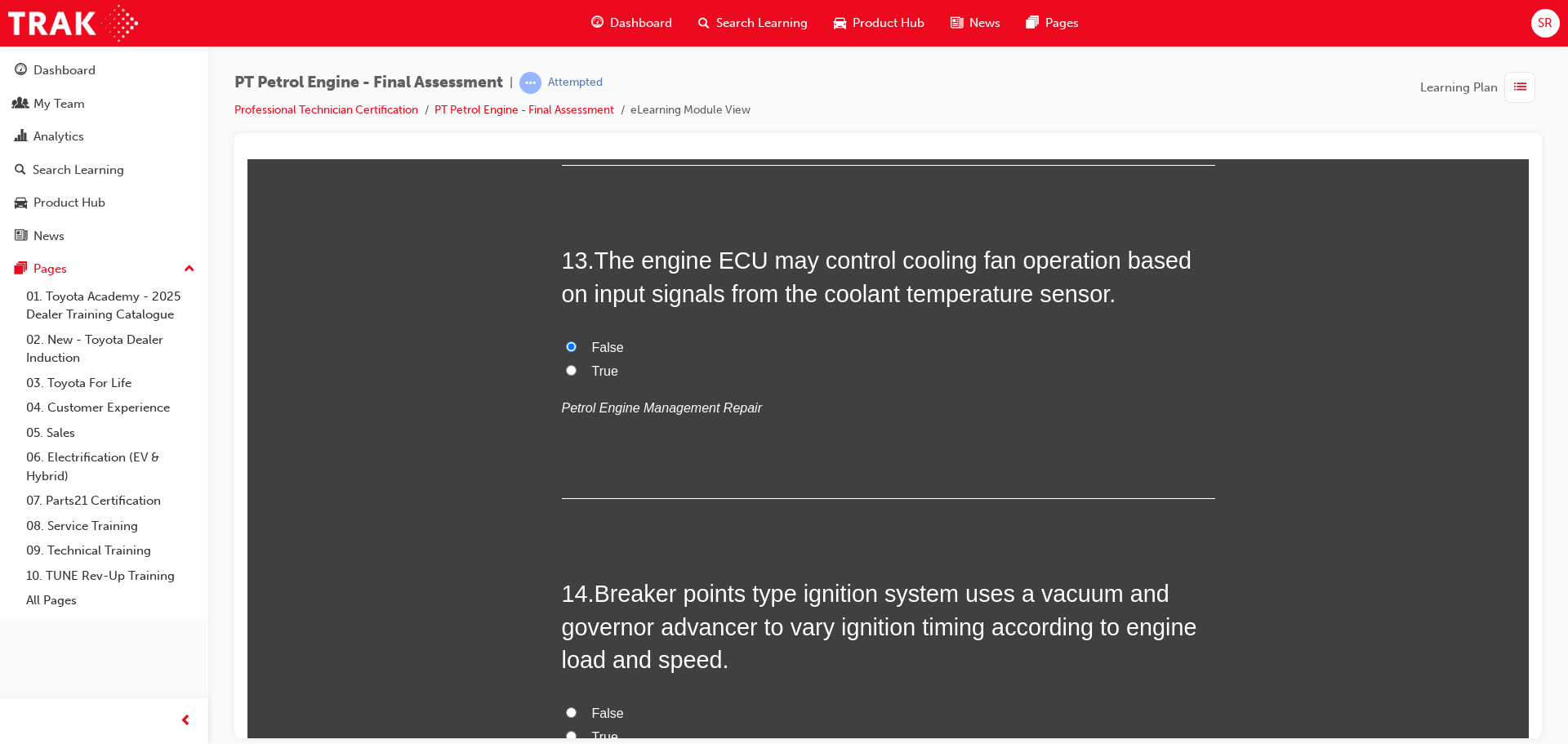
click at [608, 370] on span "True" at bounding box center [605, 370] width 27 height 14
click at [577, 370] on input "True" at bounding box center [572, 370] width 11 height 11
radio input "true"
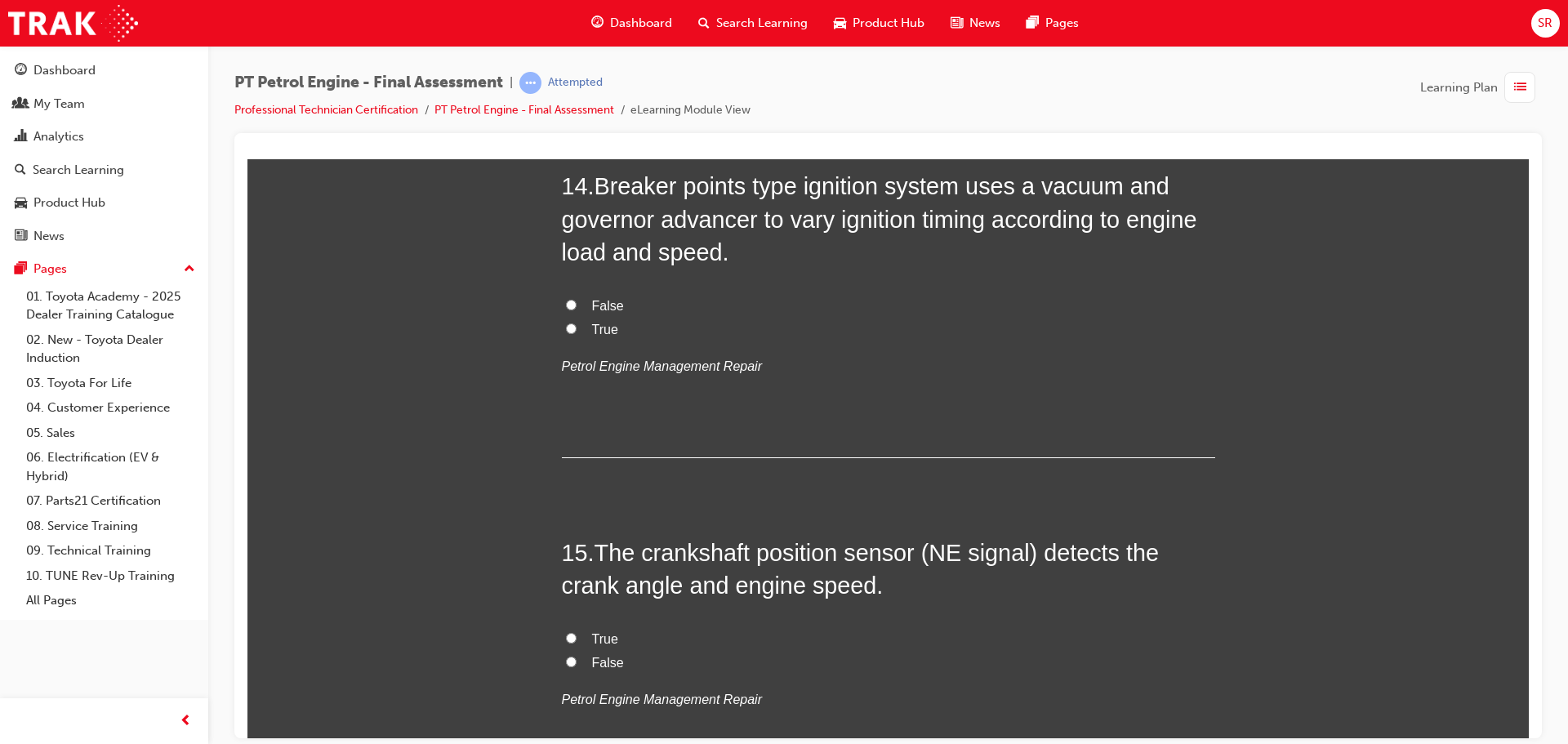
scroll to position [4576, 0]
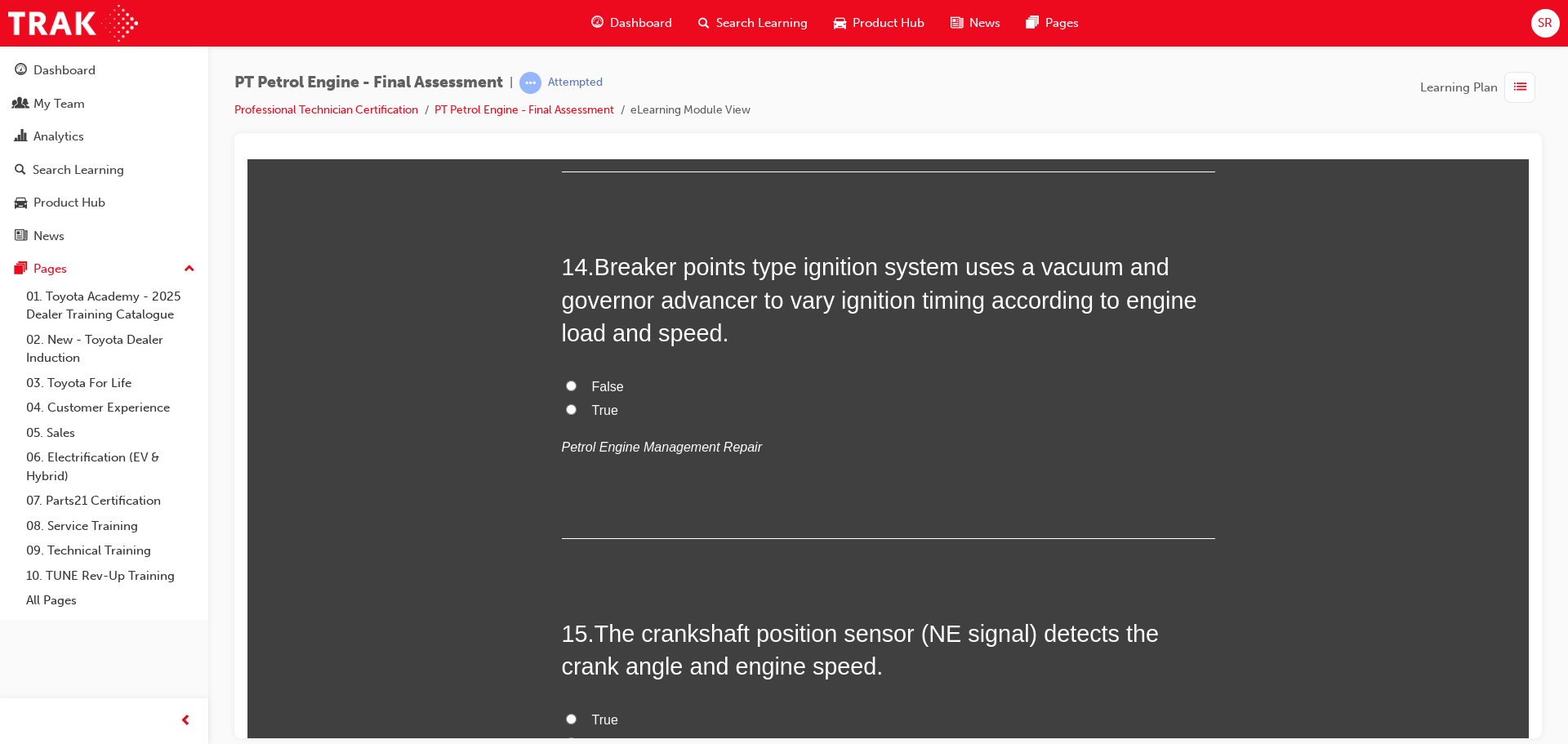
drag, startPoint x: 646, startPoint y: 377, endPoint x: 627, endPoint y: 370, distance: 20.2
click at [627, 370] on div "14 . Breaker points type ignition system uses a vacuum and governor advancer to…" at bounding box center [888, 394] width 653 height 288
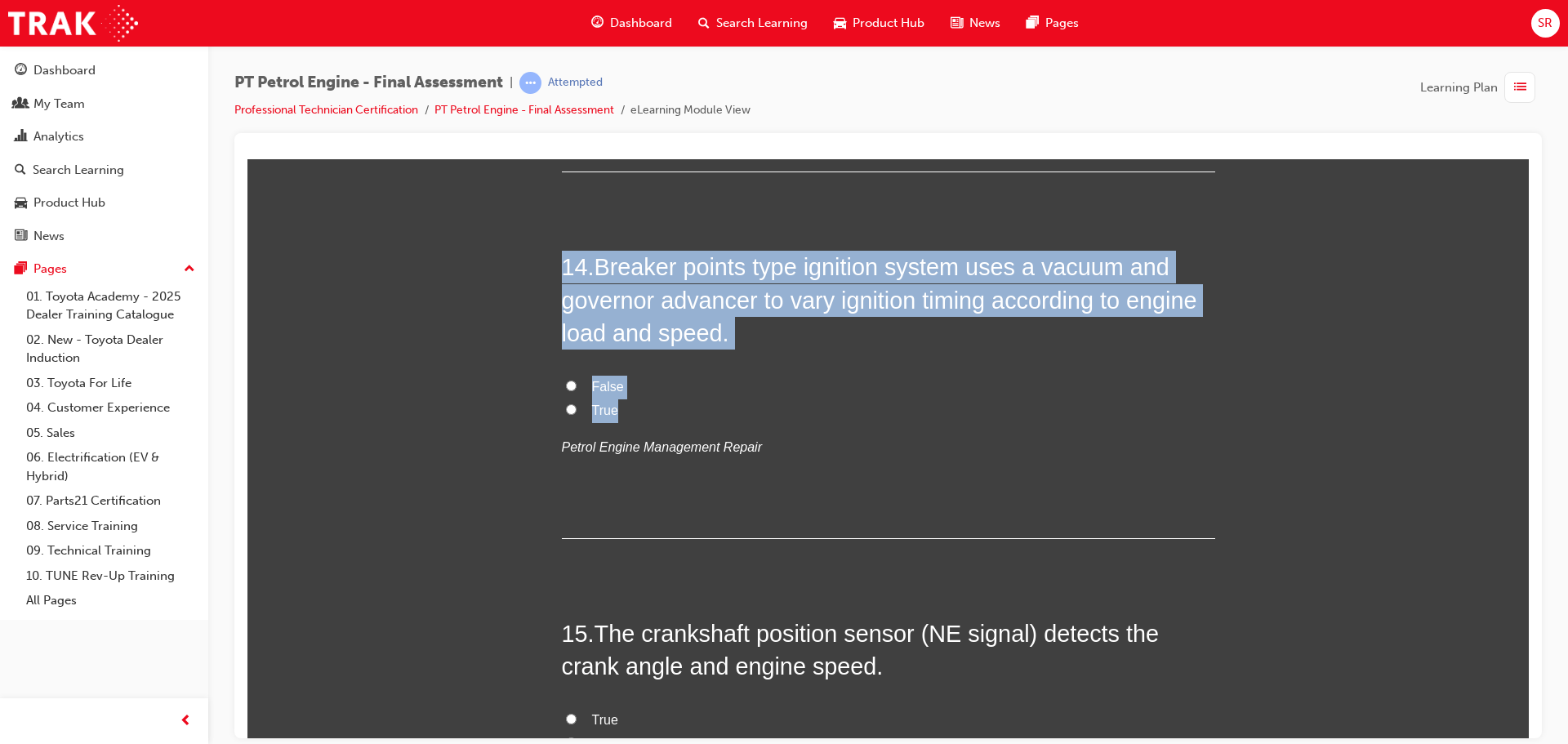
drag, startPoint x: 648, startPoint y: 412, endPoint x: 514, endPoint y: 257, distance: 204.9
copy div "14 . Breaker points type ignition system uses a vacuum and governor advancer to…"
click at [605, 413] on span "True" at bounding box center [605, 410] width 27 height 14
click at [577, 413] on input "True" at bounding box center [572, 410] width 11 height 11
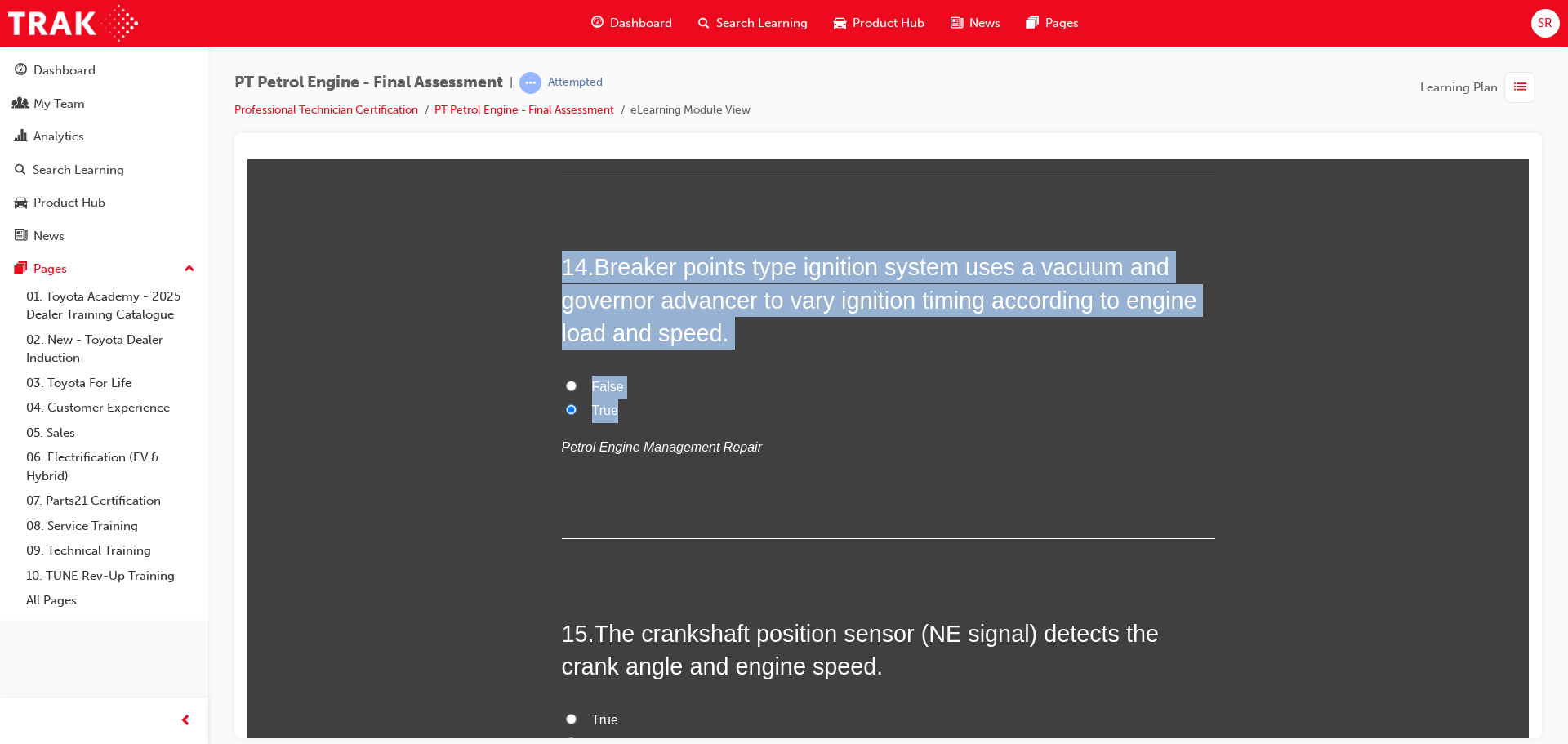
radio input "true"
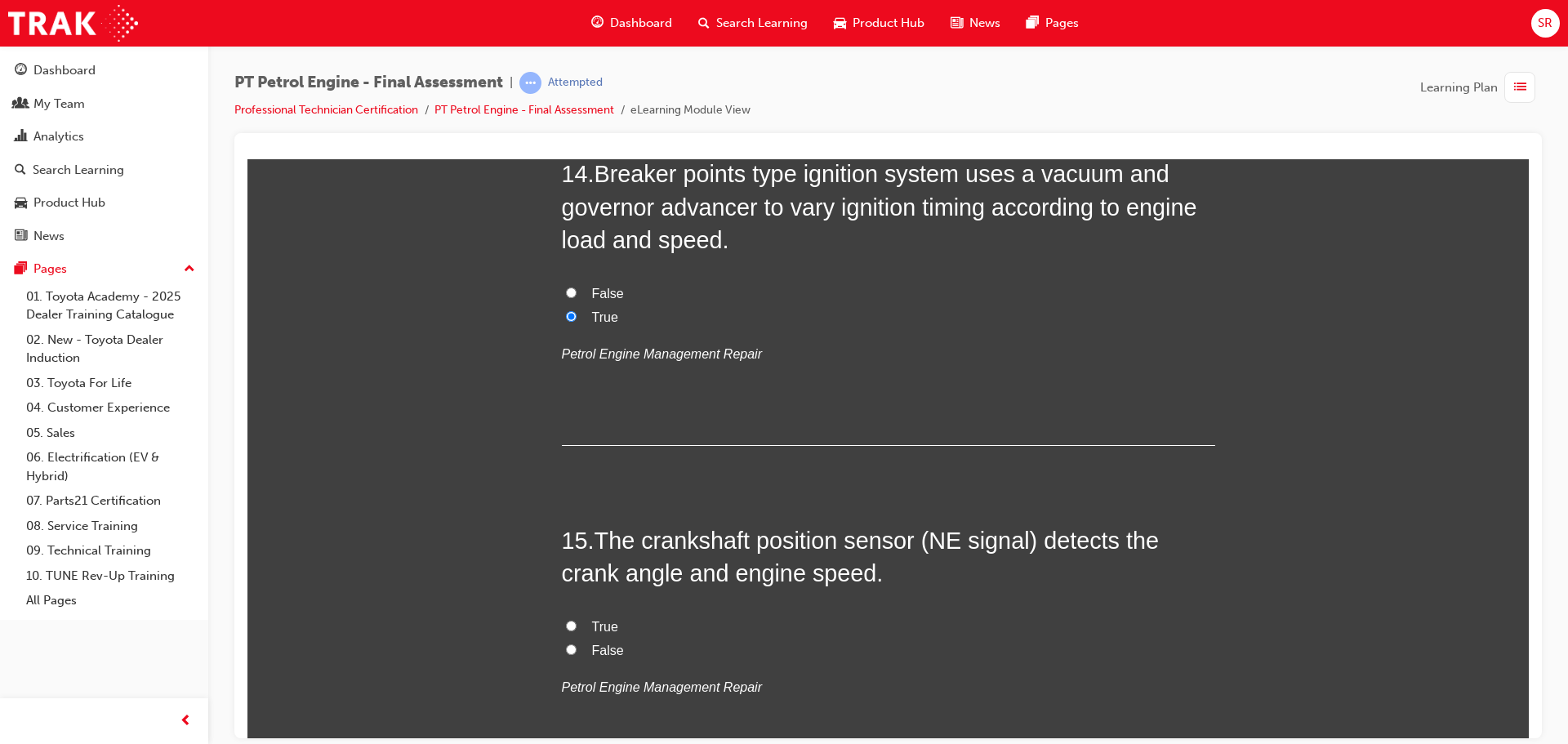
scroll to position [4902, 0]
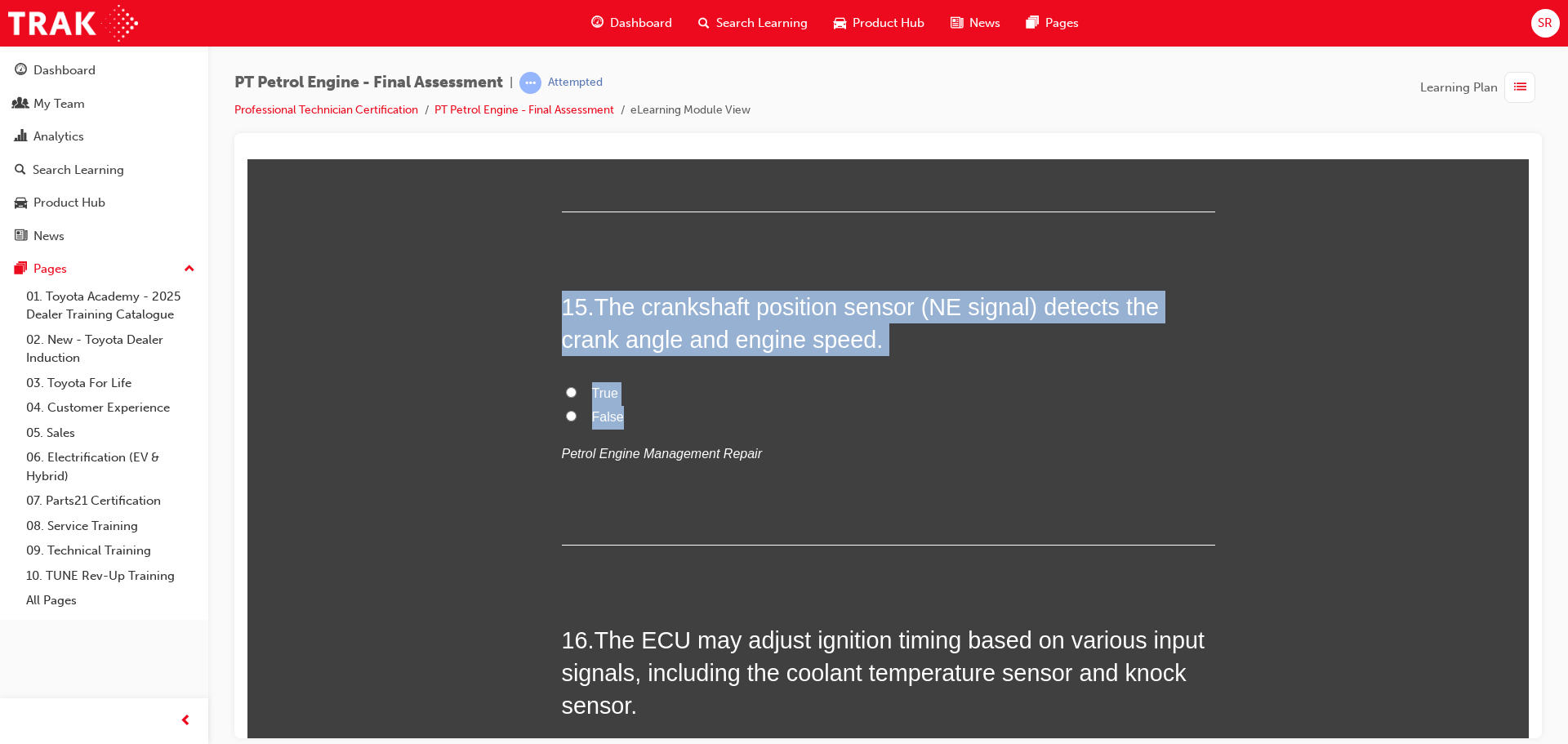
drag, startPoint x: 681, startPoint y: 412, endPoint x: 553, endPoint y: 281, distance: 183.2
click at [581, 399] on label "True" at bounding box center [888, 393] width 653 height 24
click at [577, 397] on input "True" at bounding box center [572, 392] width 11 height 11
radio input "true"
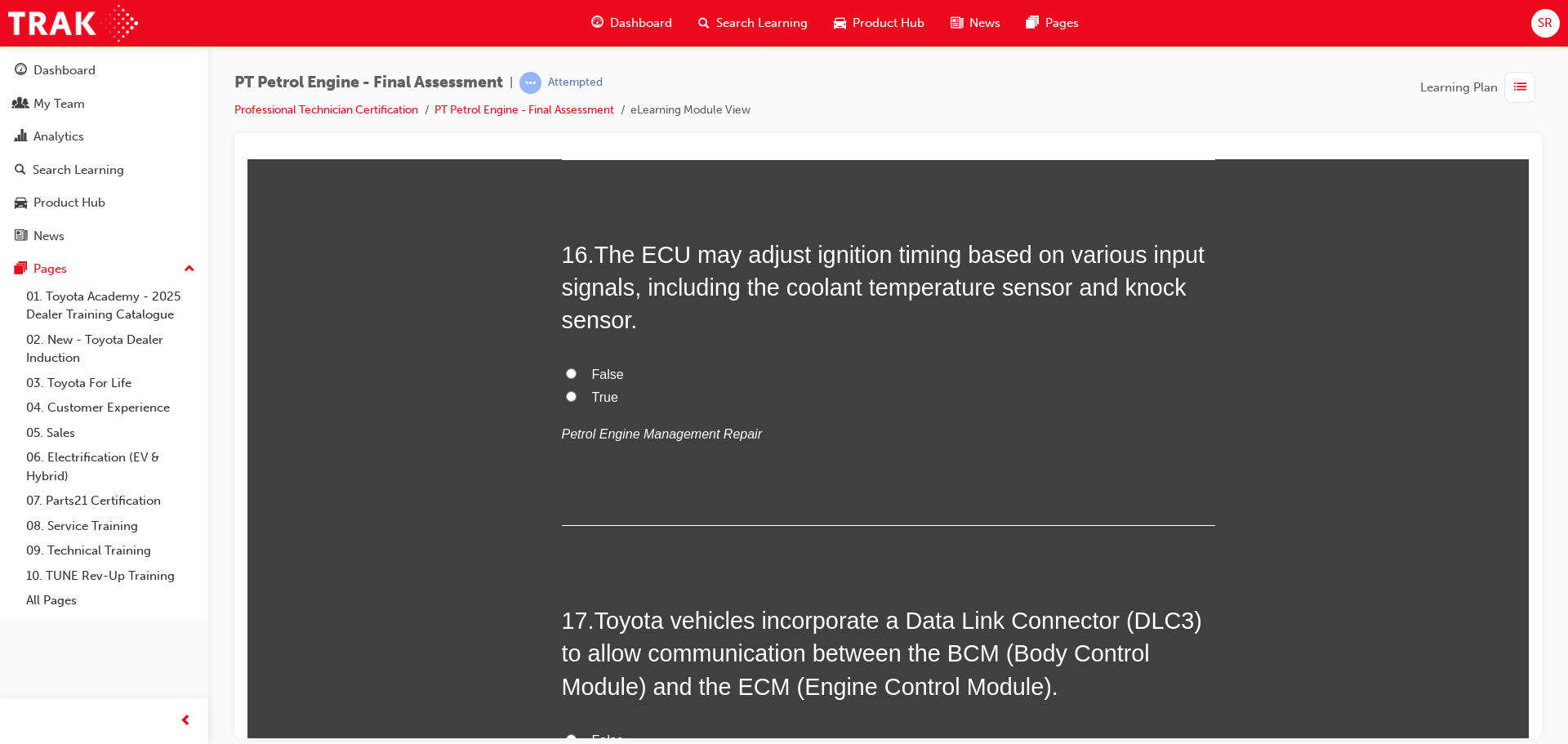
scroll to position [5311, 0]
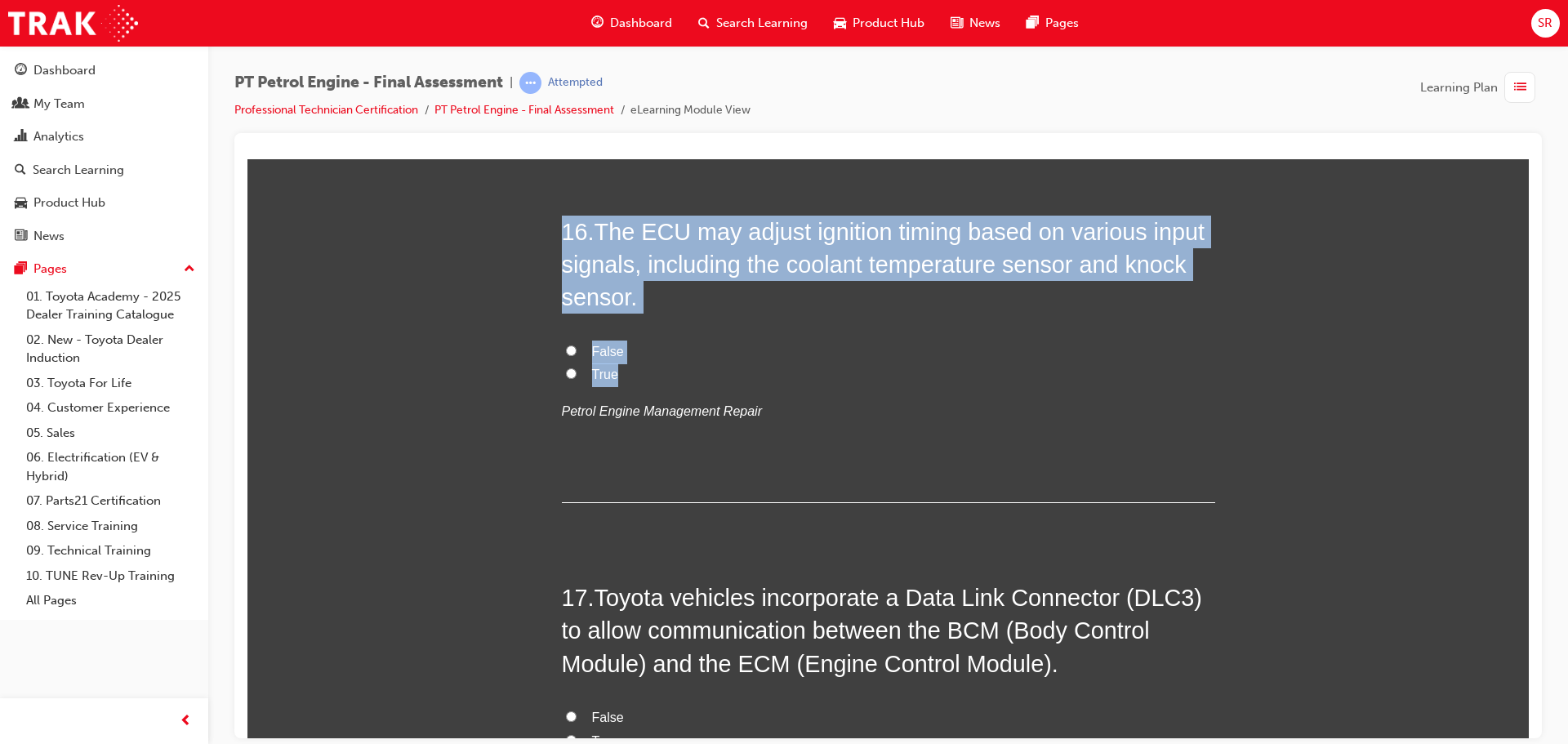
drag, startPoint x: 401, startPoint y: 311, endPoint x: 349, endPoint y: 213, distance: 110.9
click at [583, 368] on label "True" at bounding box center [888, 375] width 653 height 24
click at [577, 368] on input "True" at bounding box center [572, 373] width 11 height 11
radio input "true"
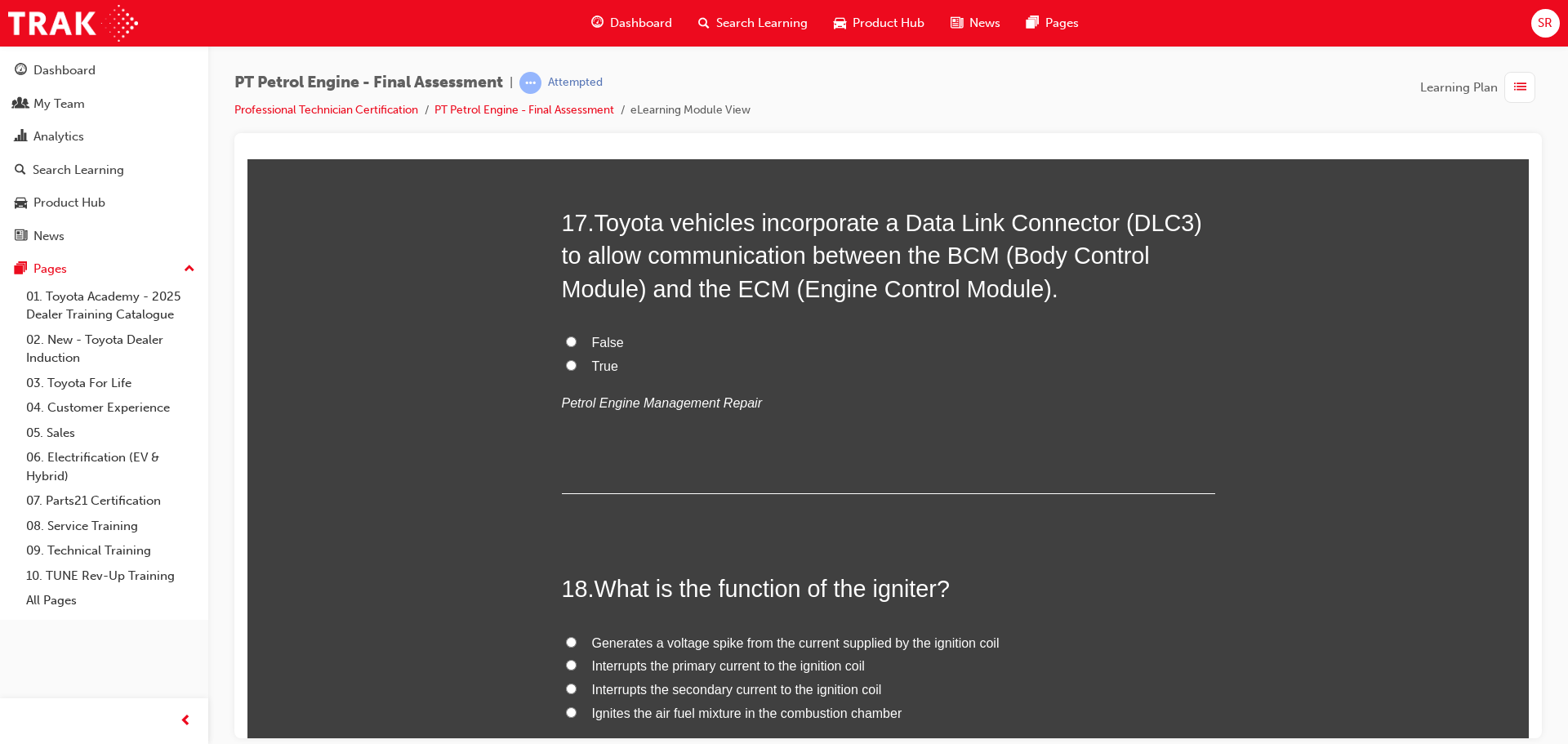
scroll to position [5719, 0]
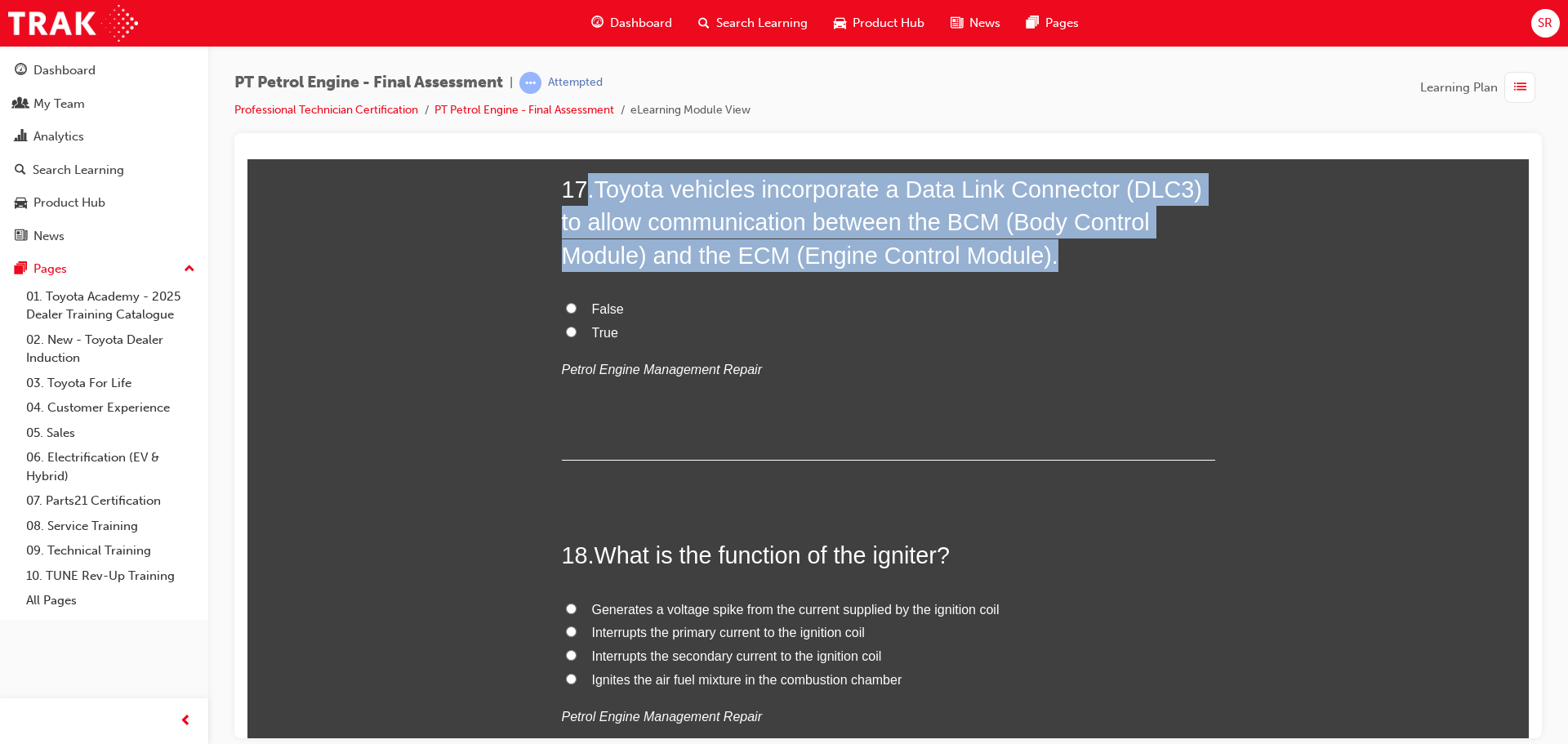
drag, startPoint x: 740, startPoint y: 350, endPoint x: 584, endPoint y: 184, distance: 227.8
click at [584, 184] on div "17 . Toyota vehicles incorporate a Data Link Connector (DLC3) to allow communic…" at bounding box center [888, 316] width 653 height 288
click at [1037, 375] on p "Petrol Engine Management Repair" at bounding box center [888, 370] width 653 height 24
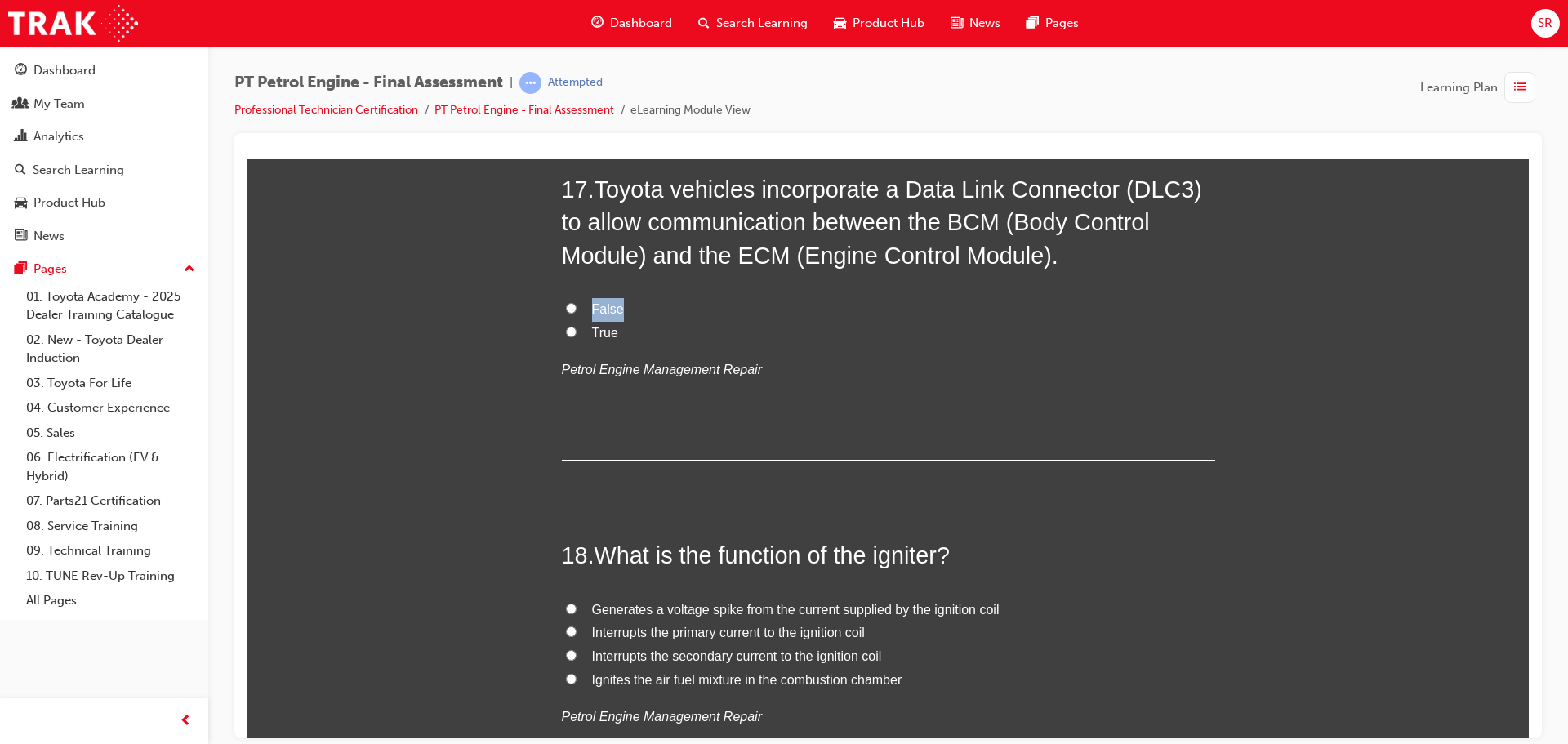
drag, startPoint x: 615, startPoint y: 297, endPoint x: 512, endPoint y: 279, distance: 104.6
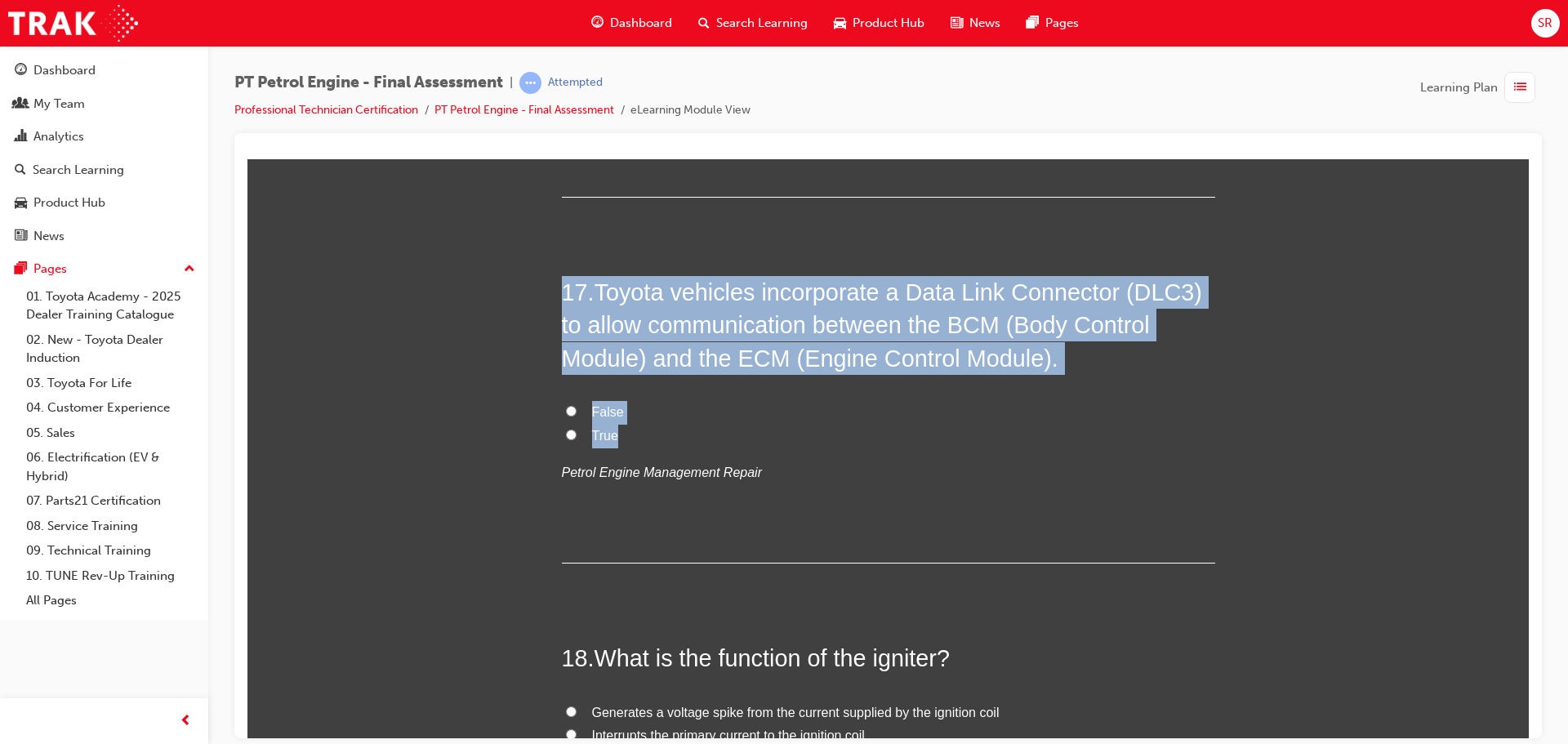
drag, startPoint x: 523, startPoint y: 296, endPoint x: 557, endPoint y: 169, distance: 131.5
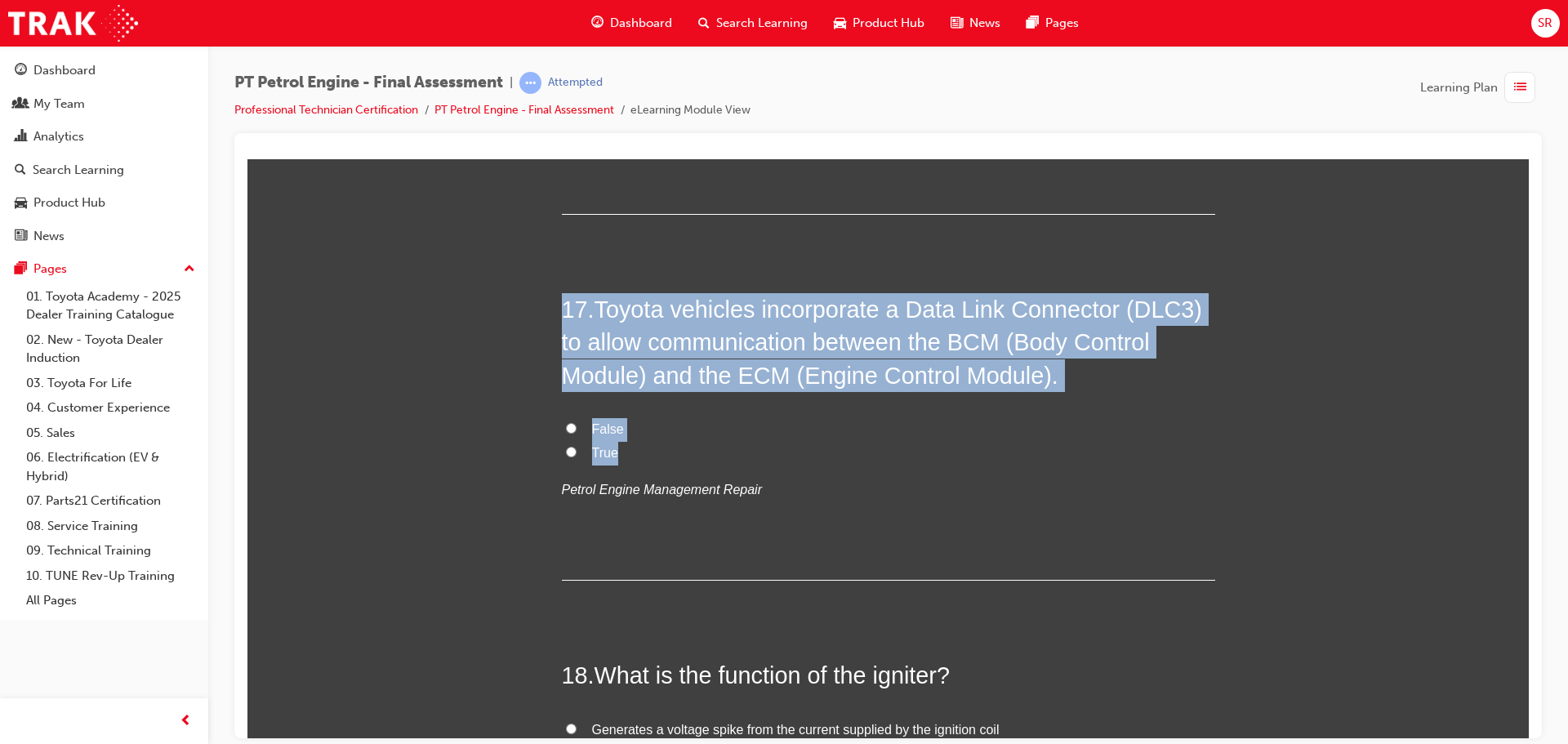
click at [604, 456] on span "True" at bounding box center [605, 452] width 27 height 14
click at [577, 456] on input "True" at bounding box center [572, 452] width 11 height 11
radio input "true"
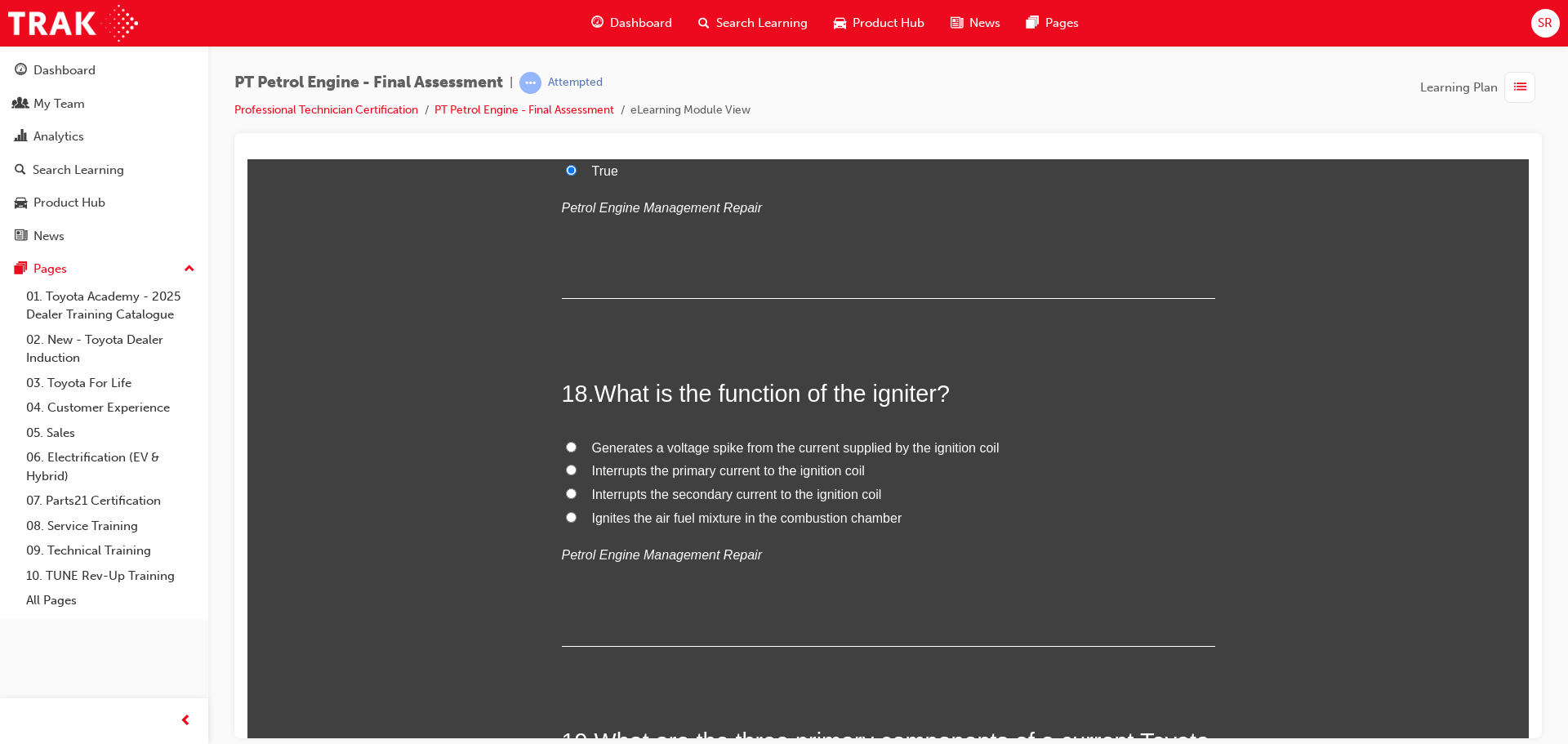
scroll to position [5926, 0]
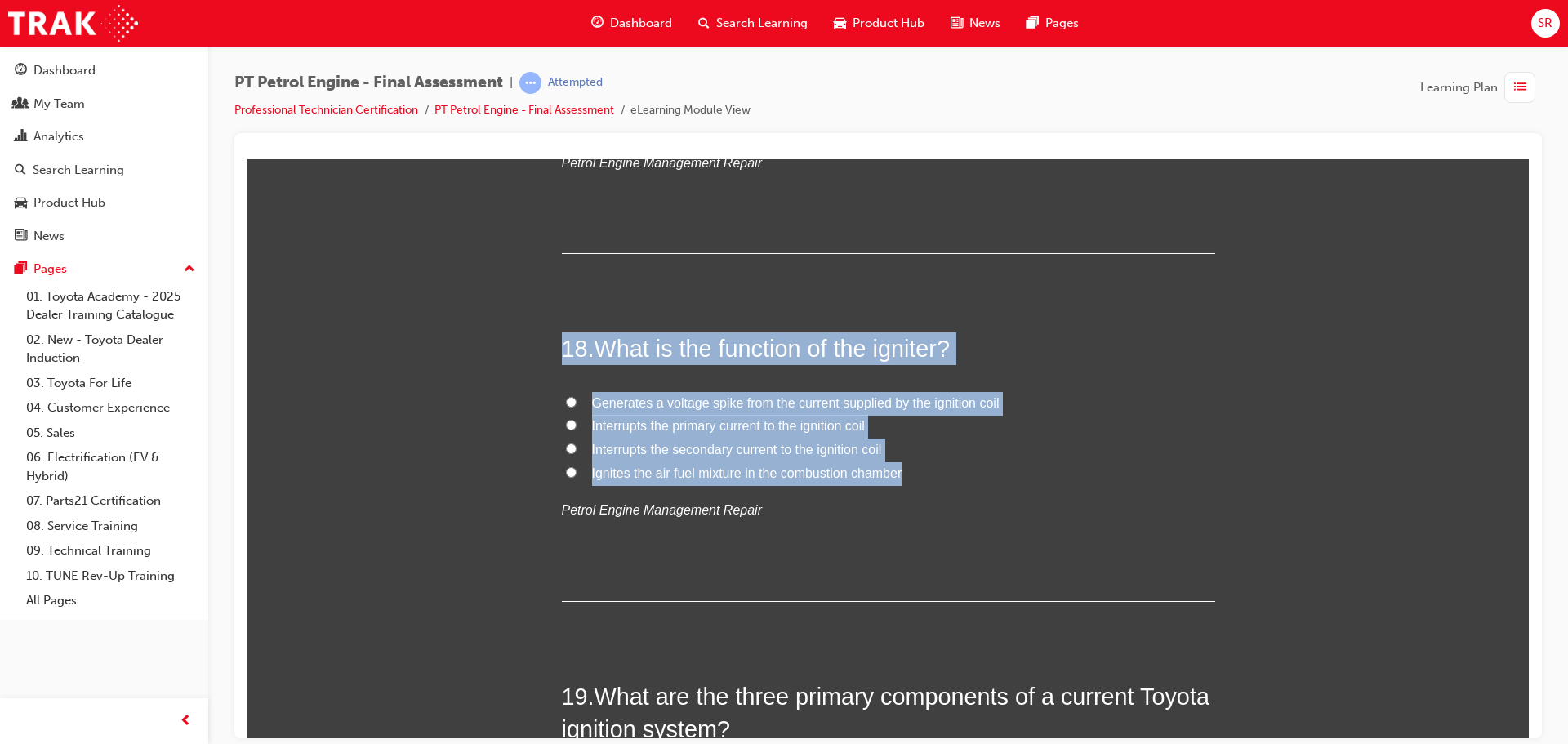
drag, startPoint x: 652, startPoint y: 406, endPoint x: 552, endPoint y: 318, distance: 133.2
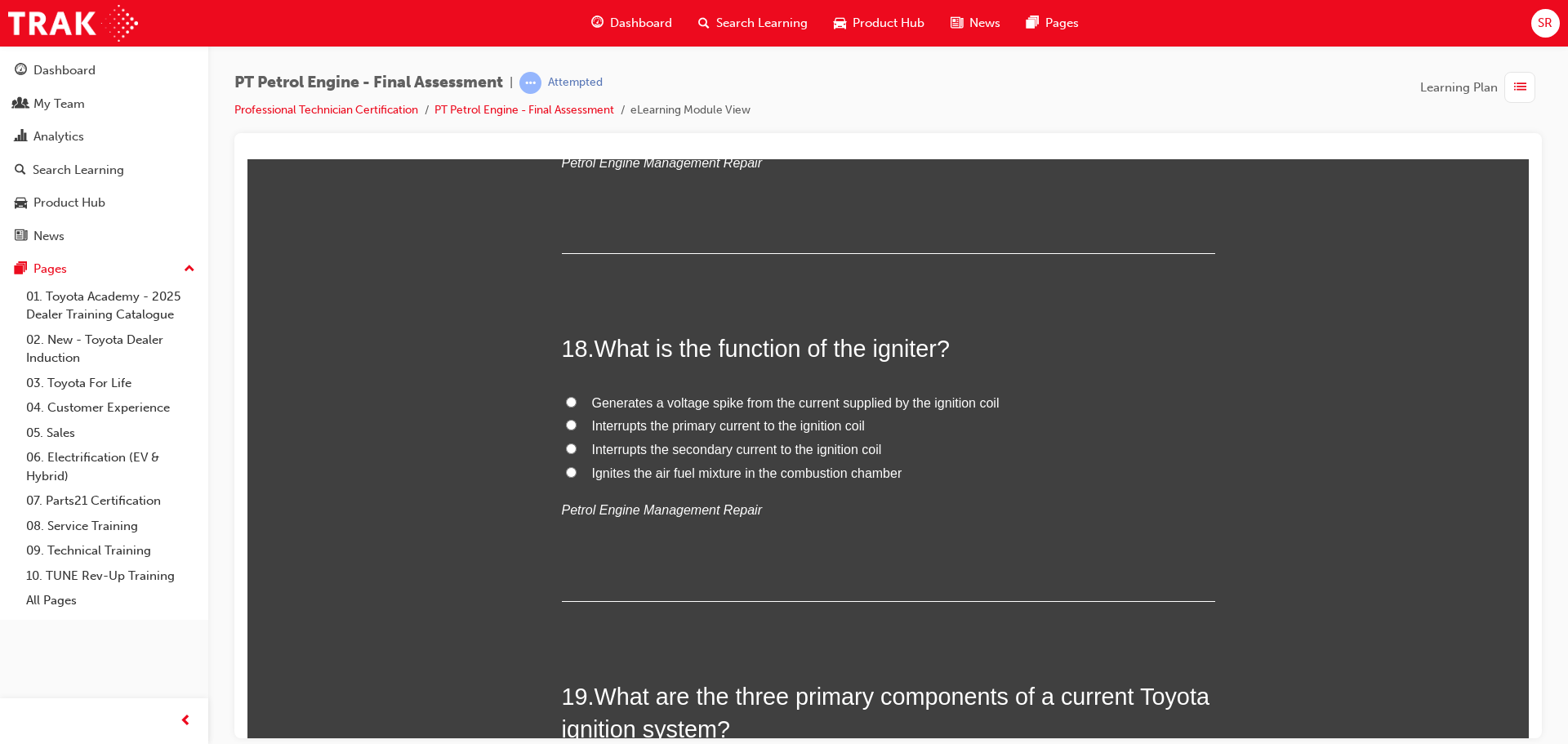
click at [1110, 509] on p "Petrol Engine Management Repair" at bounding box center [888, 510] width 653 height 24
click at [797, 431] on span "Interrupts the primary current to the ignition coil" at bounding box center [729, 425] width 273 height 14
click at [577, 430] on input "Interrupts the primary current to the ignition coil" at bounding box center [572, 424] width 11 height 11
radio input "true"
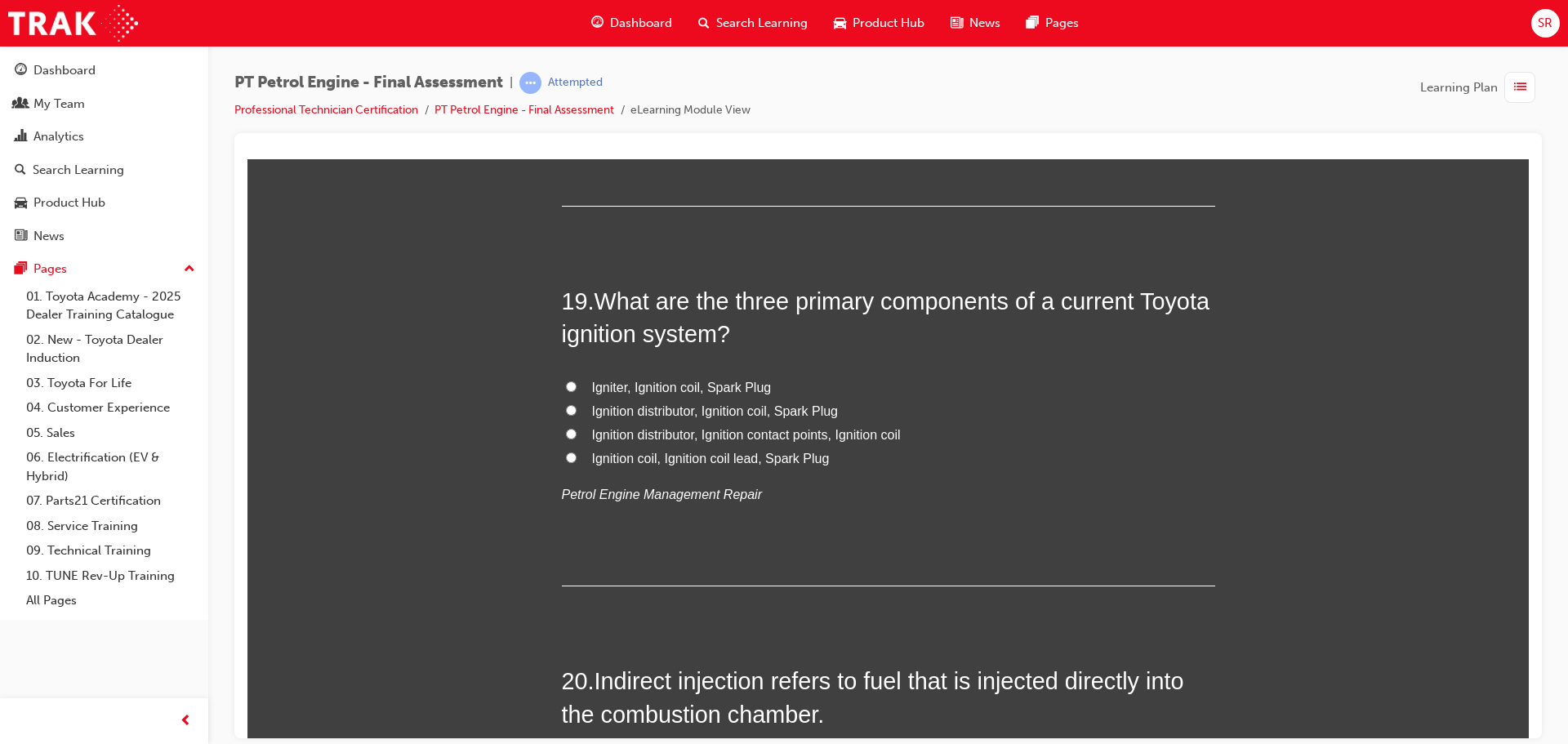
scroll to position [6335, 0]
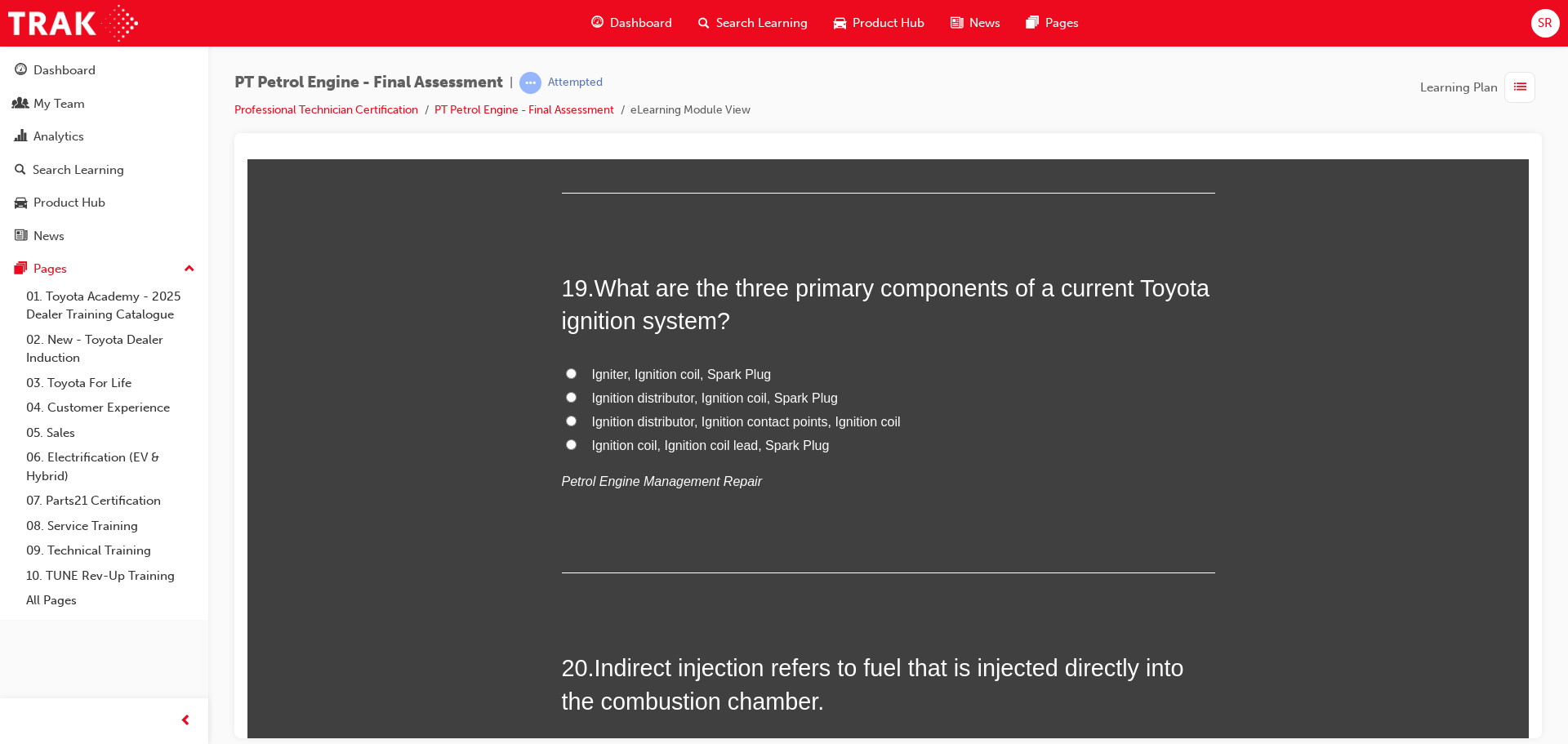
drag, startPoint x: 840, startPoint y: 462, endPoint x: 873, endPoint y: 449, distance: 35.5
click at [869, 450] on div "Igniter, Ignition coil, Spark Plug Ignition distributor, Ignition coil, Spark P…" at bounding box center [888, 428] width 653 height 131
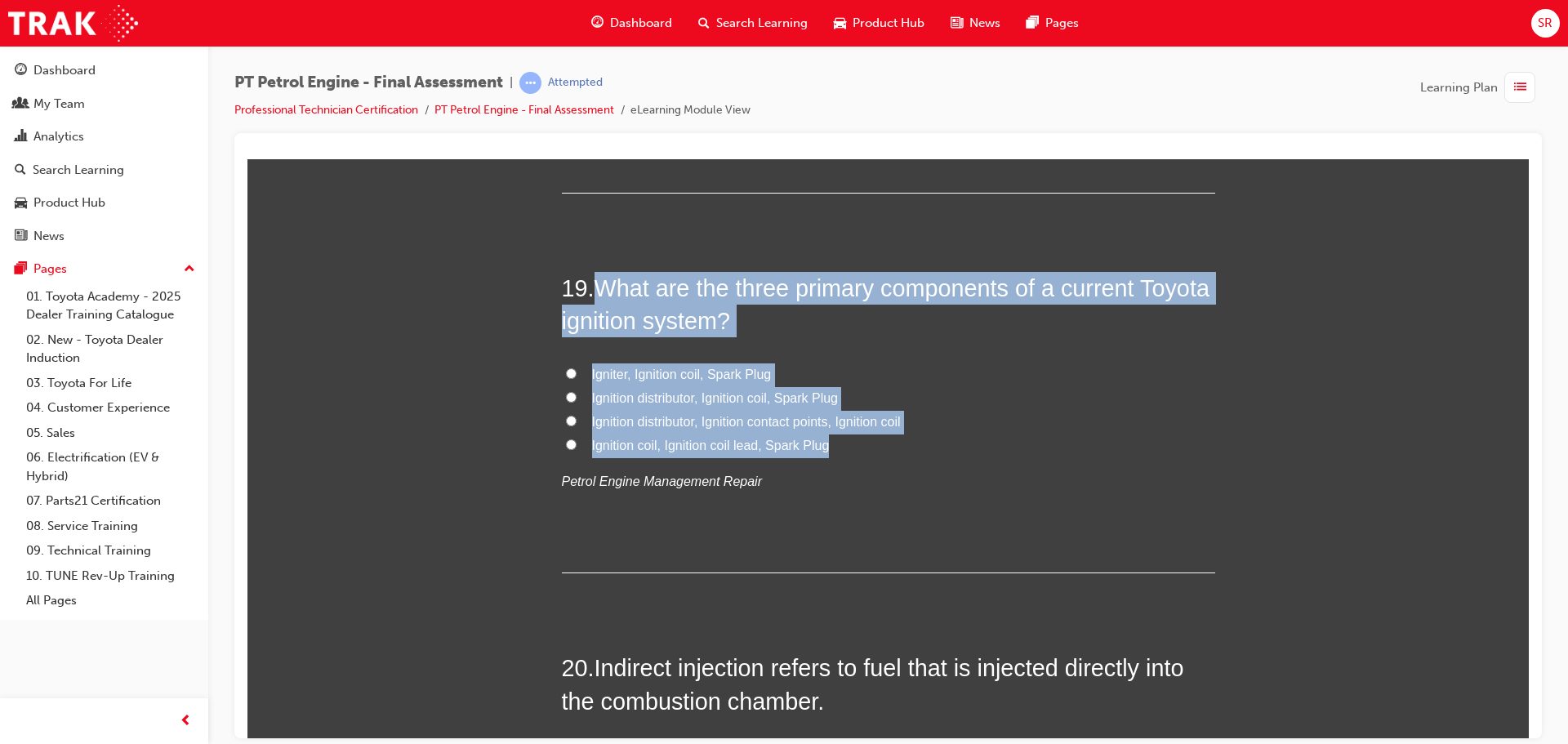
drag, startPoint x: 599, startPoint y: 280, endPoint x: 878, endPoint y: 438, distance: 320.6
click at [878, 438] on div "19 . What are the three primary components of a current Toyota ignition system?…" at bounding box center [888, 422] width 653 height 302
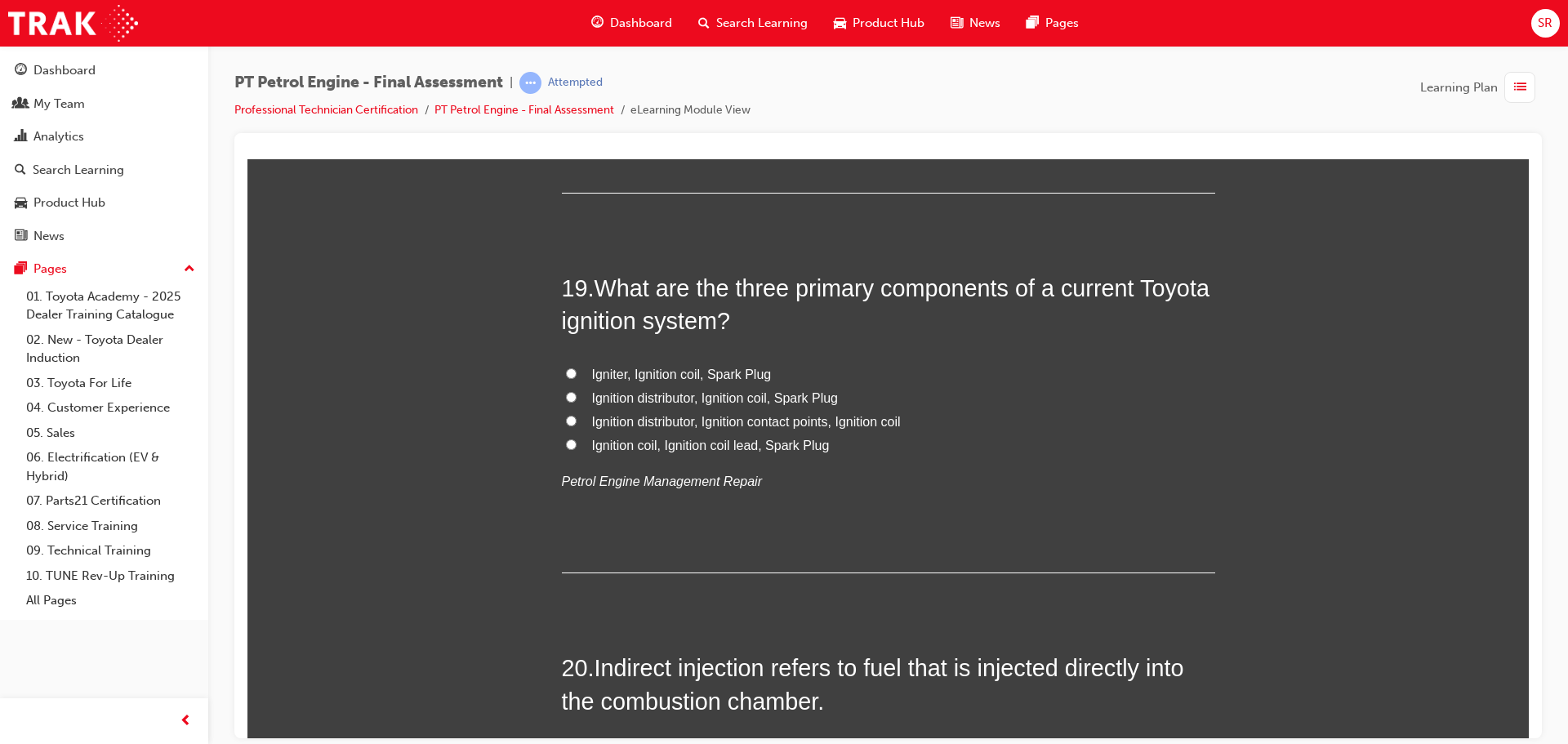
click at [774, 510] on div "19 . What are the three primary components of a current Toyota ignition system?…" at bounding box center [888, 422] width 653 height 302
click at [729, 376] on span "Igniter, Ignition coil, Spark Plug" at bounding box center [682, 373] width 180 height 14
click at [577, 376] on input "Igniter, Ignition coil, Spark Plug" at bounding box center [572, 373] width 11 height 11
radio input "true"
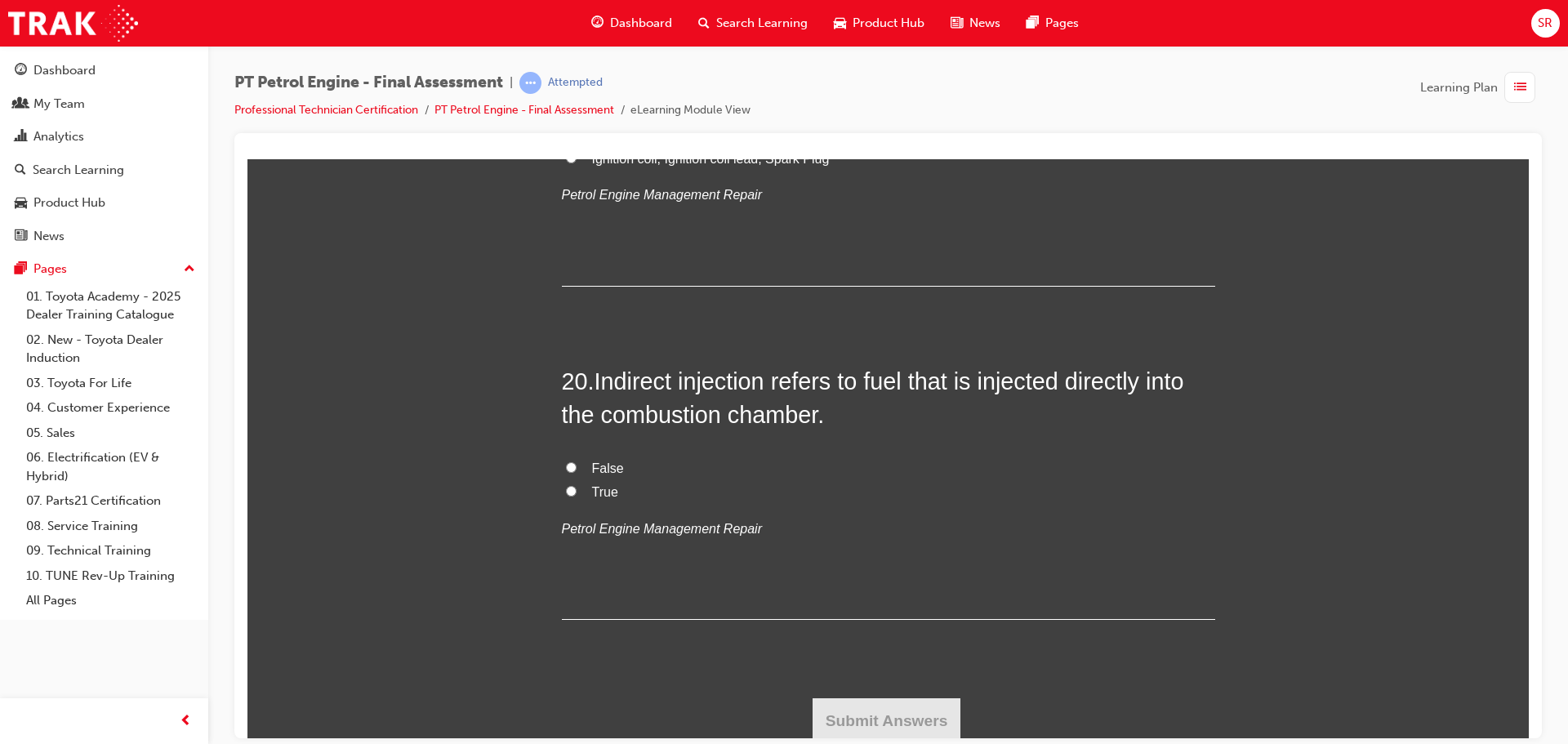
scroll to position [6626, 0]
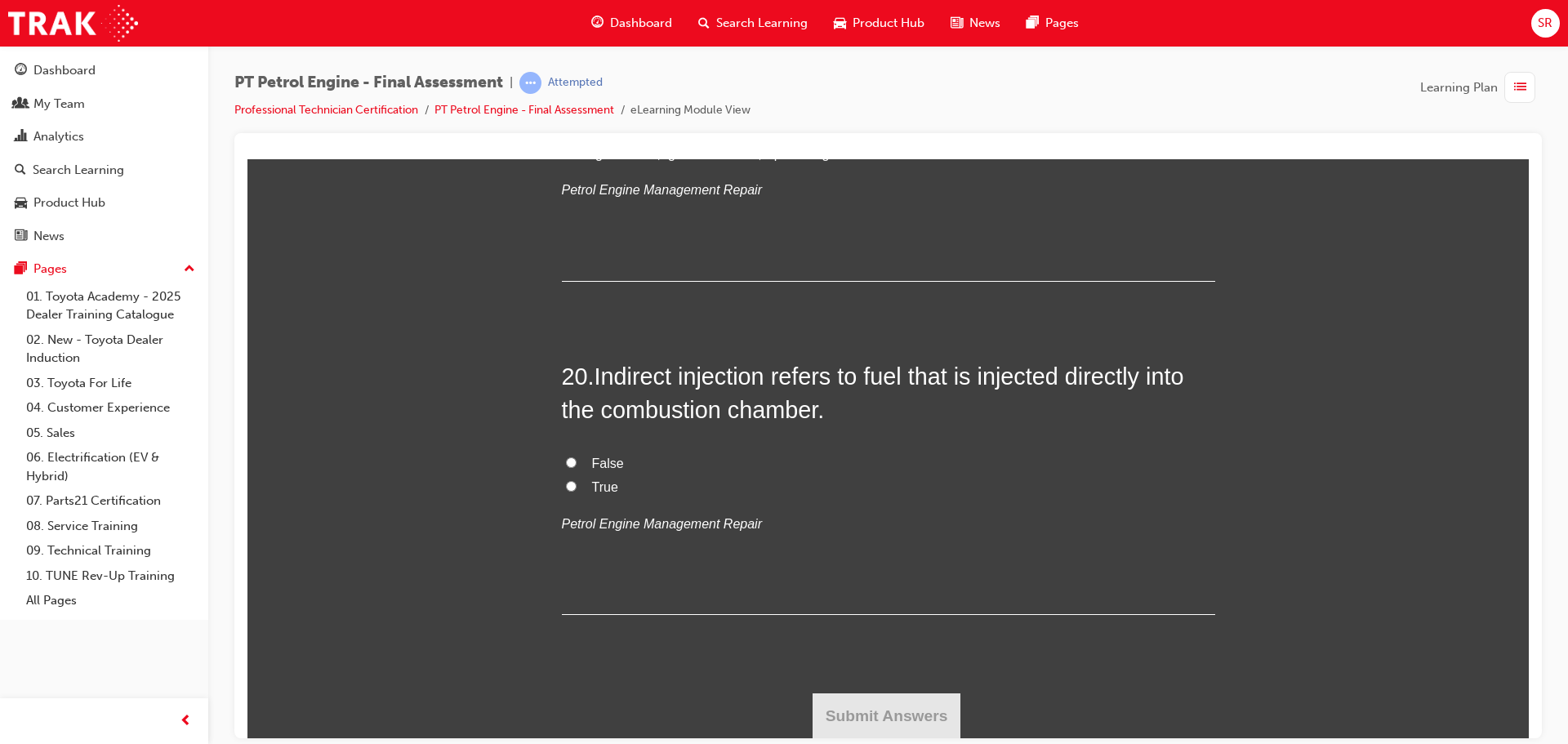
click at [611, 456] on span "False" at bounding box center [608, 463] width 32 height 14
click at [577, 456] on input "False" at bounding box center [572, 462] width 11 height 11
radio input "true"
click at [946, 722] on button "Submit Answers" at bounding box center [887, 716] width 148 height 46
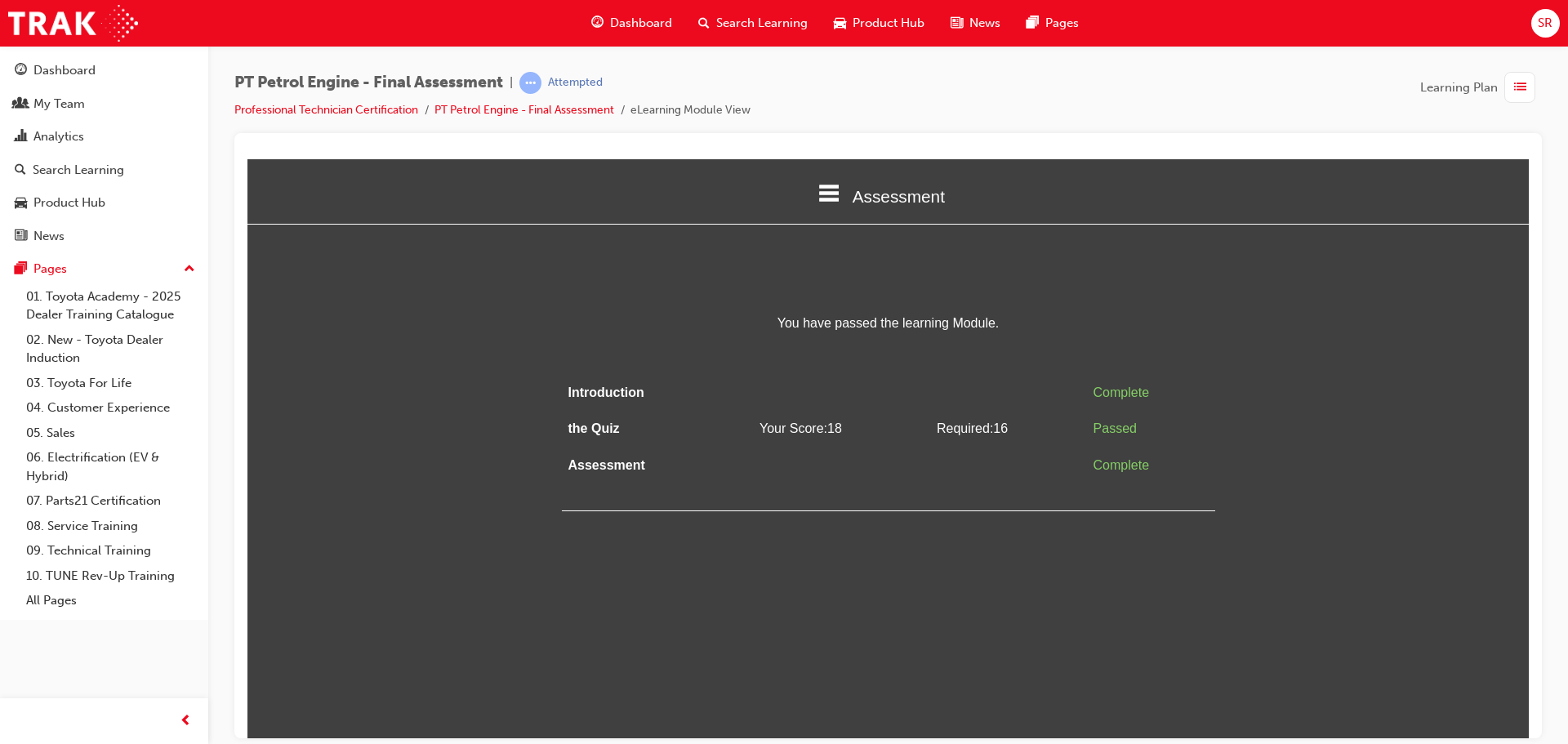
scroll to position [0, 0]
click at [1512, 86] on div "button" at bounding box center [1520, 87] width 31 height 31
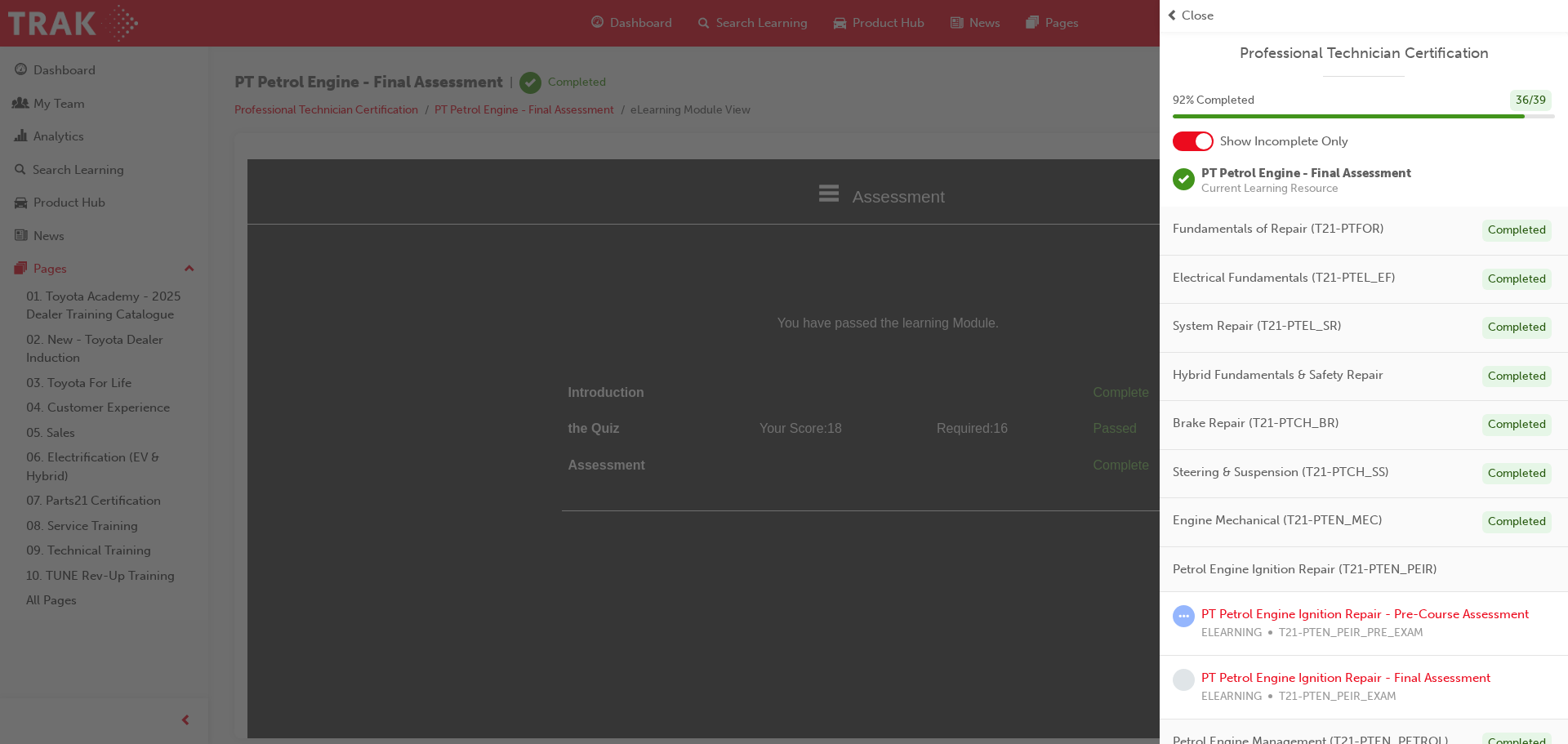
scroll to position [82, 0]
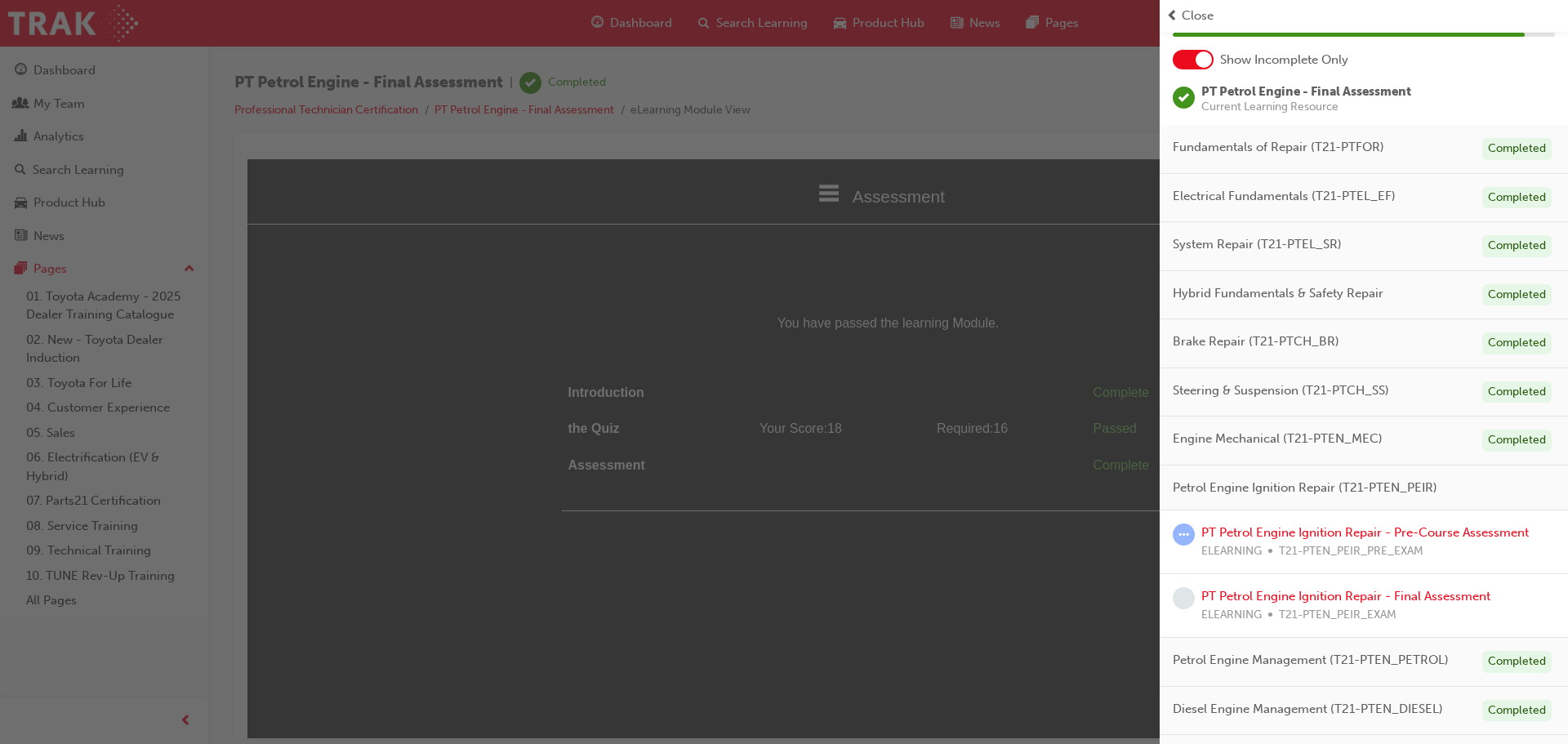
click at [1208, 59] on div at bounding box center [1203, 60] width 16 height 16
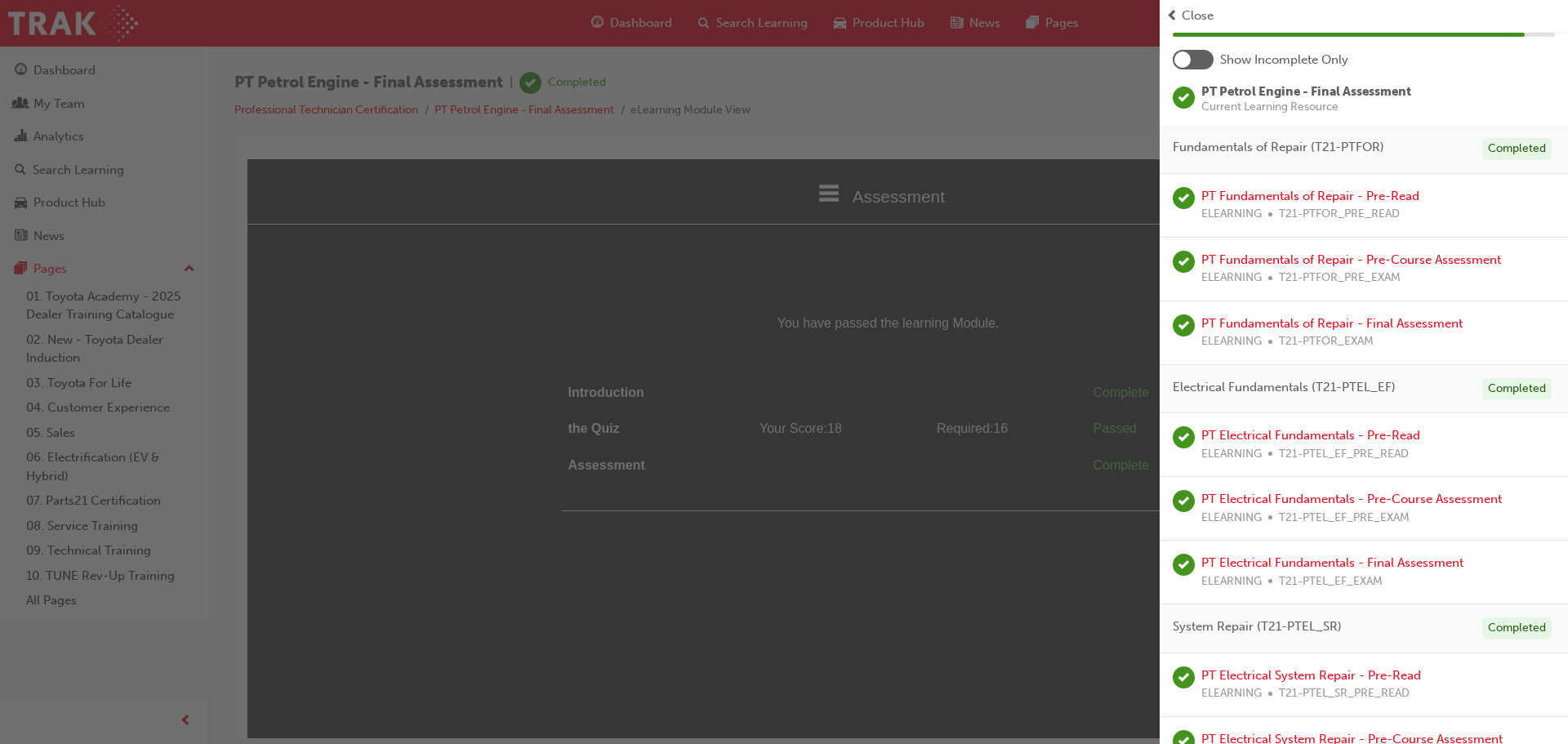
click at [1208, 59] on div at bounding box center [1193, 59] width 41 height 19
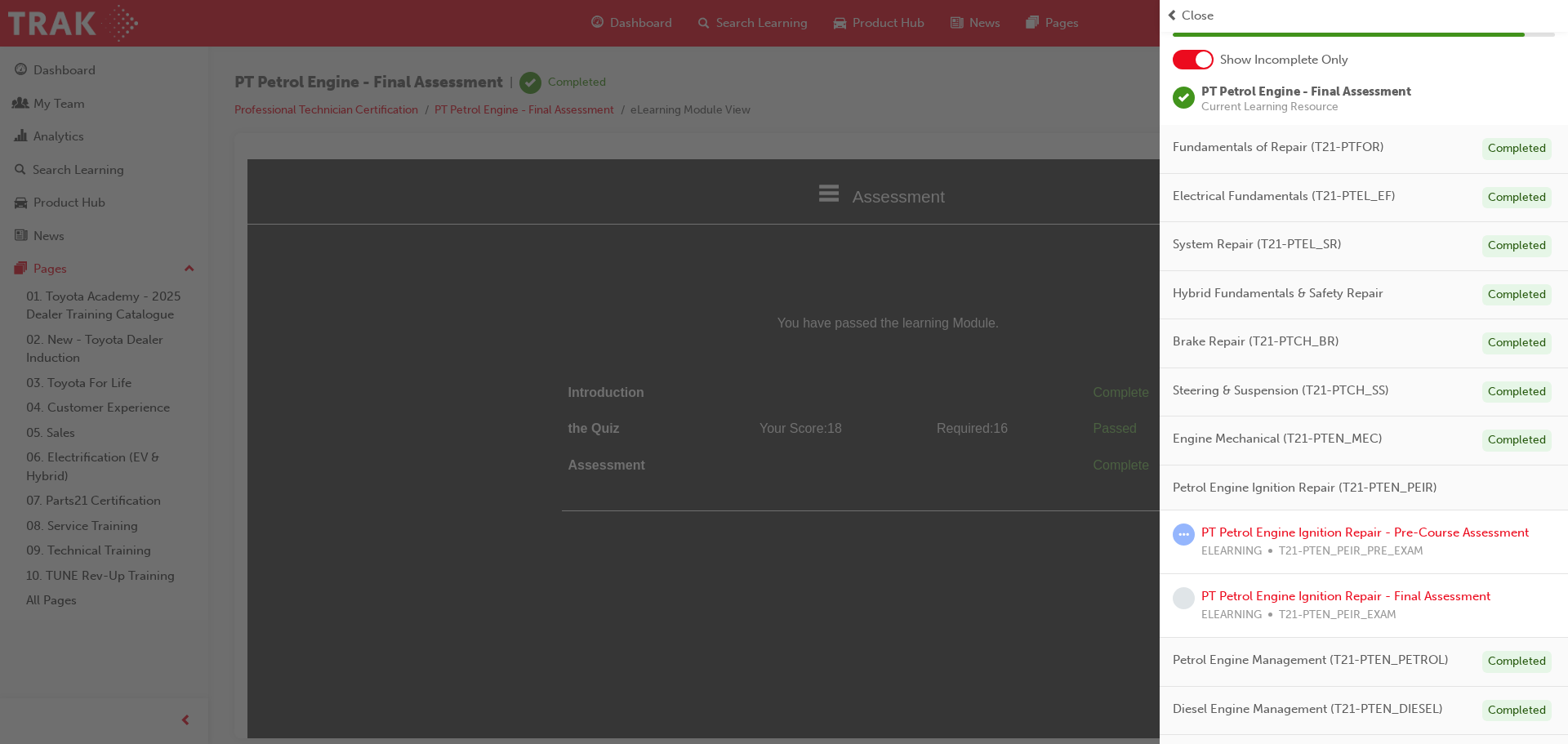
click at [1208, 59] on div at bounding box center [1203, 60] width 16 height 16
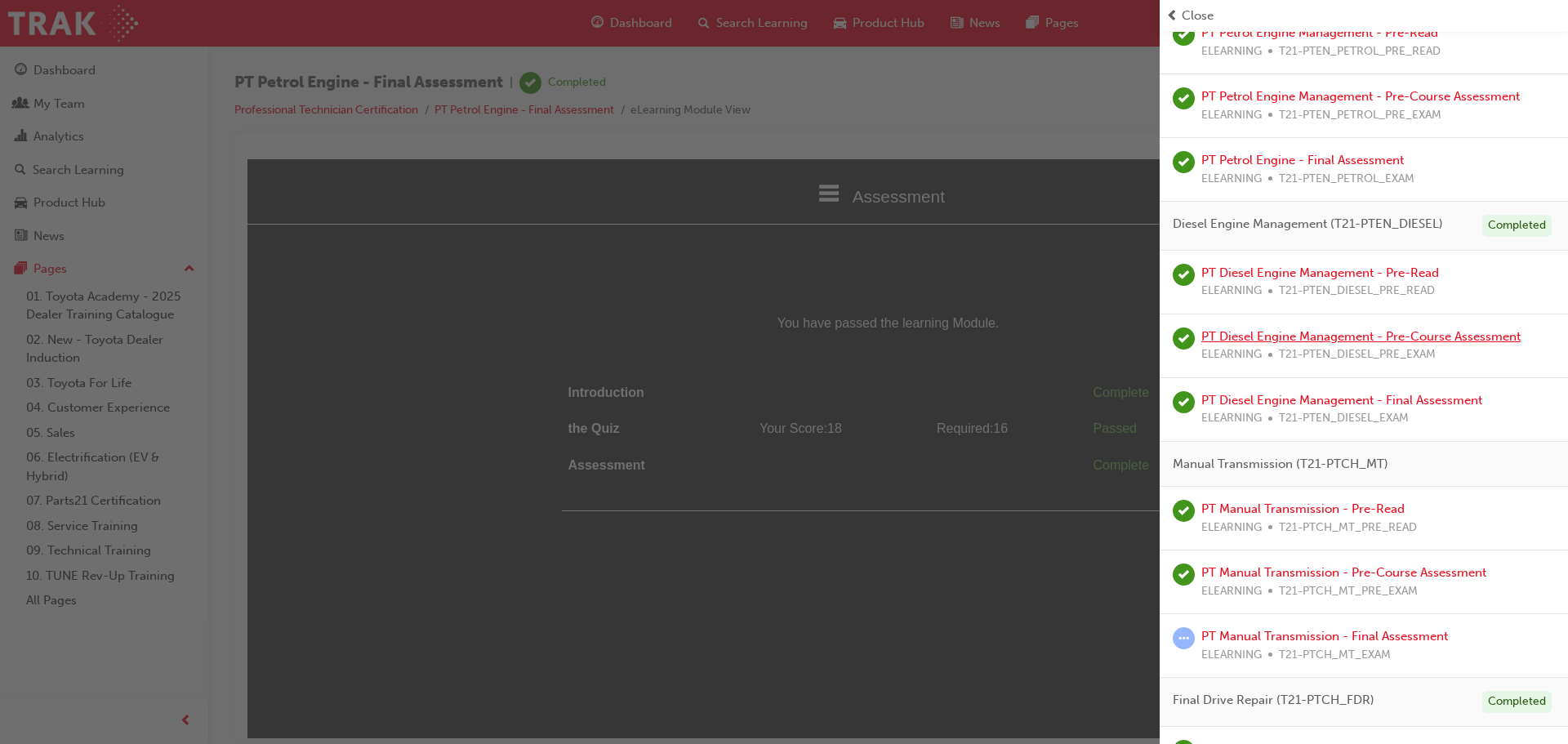
scroll to position [2206, 0]
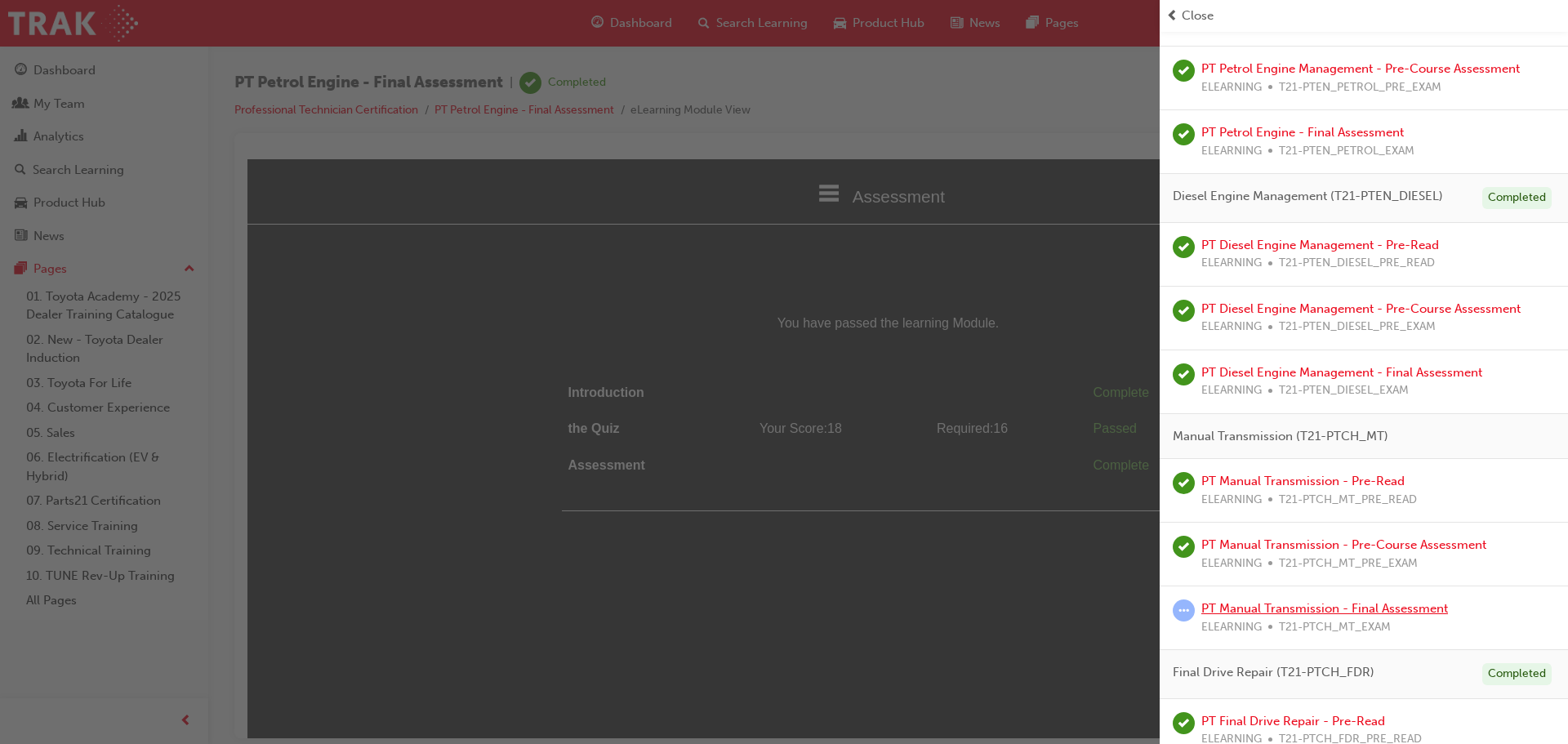
click at [1317, 610] on link "PT Manual Transmission - Final Assessment" at bounding box center [1324, 608] width 246 height 15
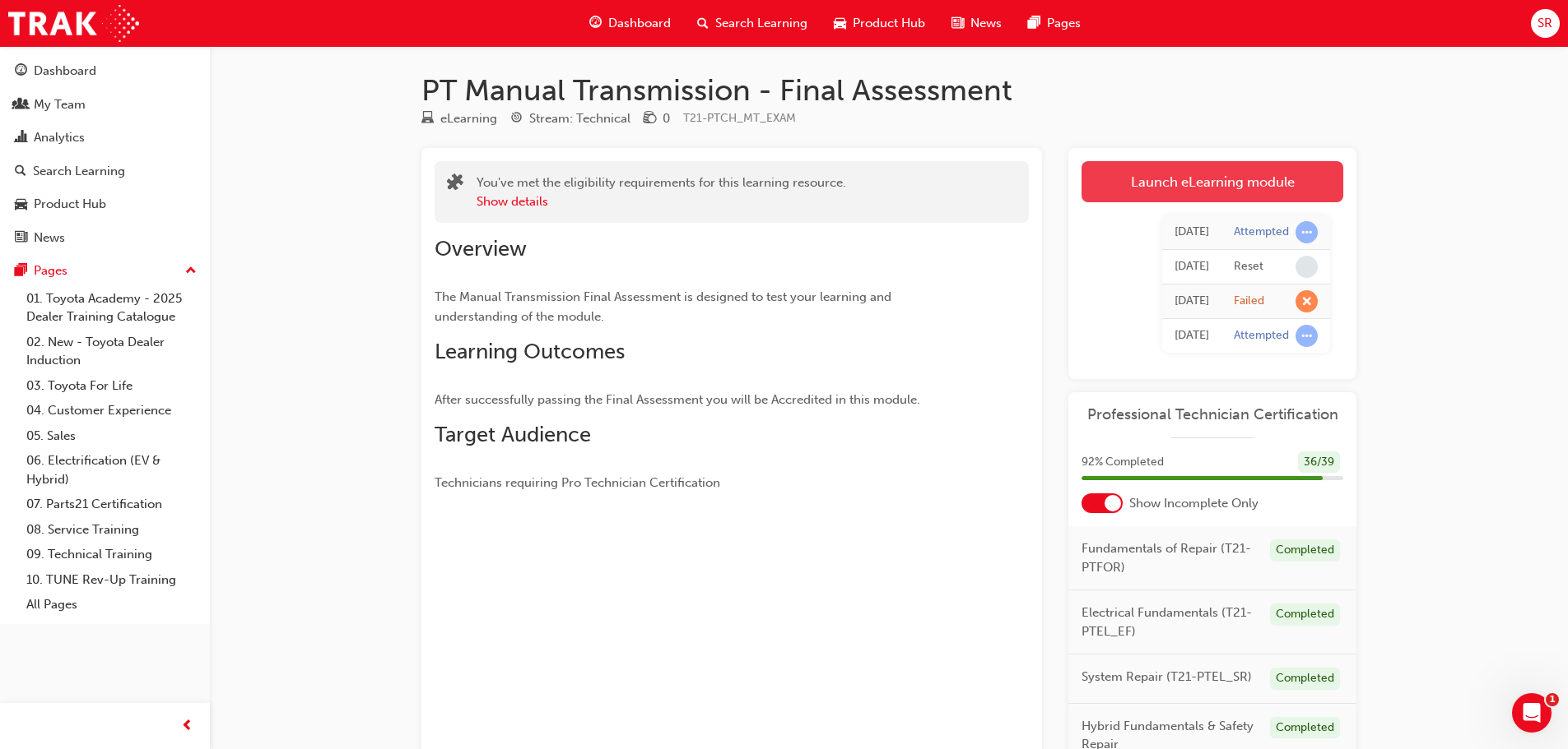
click at [1243, 195] on link "Launch eLearning module" at bounding box center [1213, 182] width 262 height 42
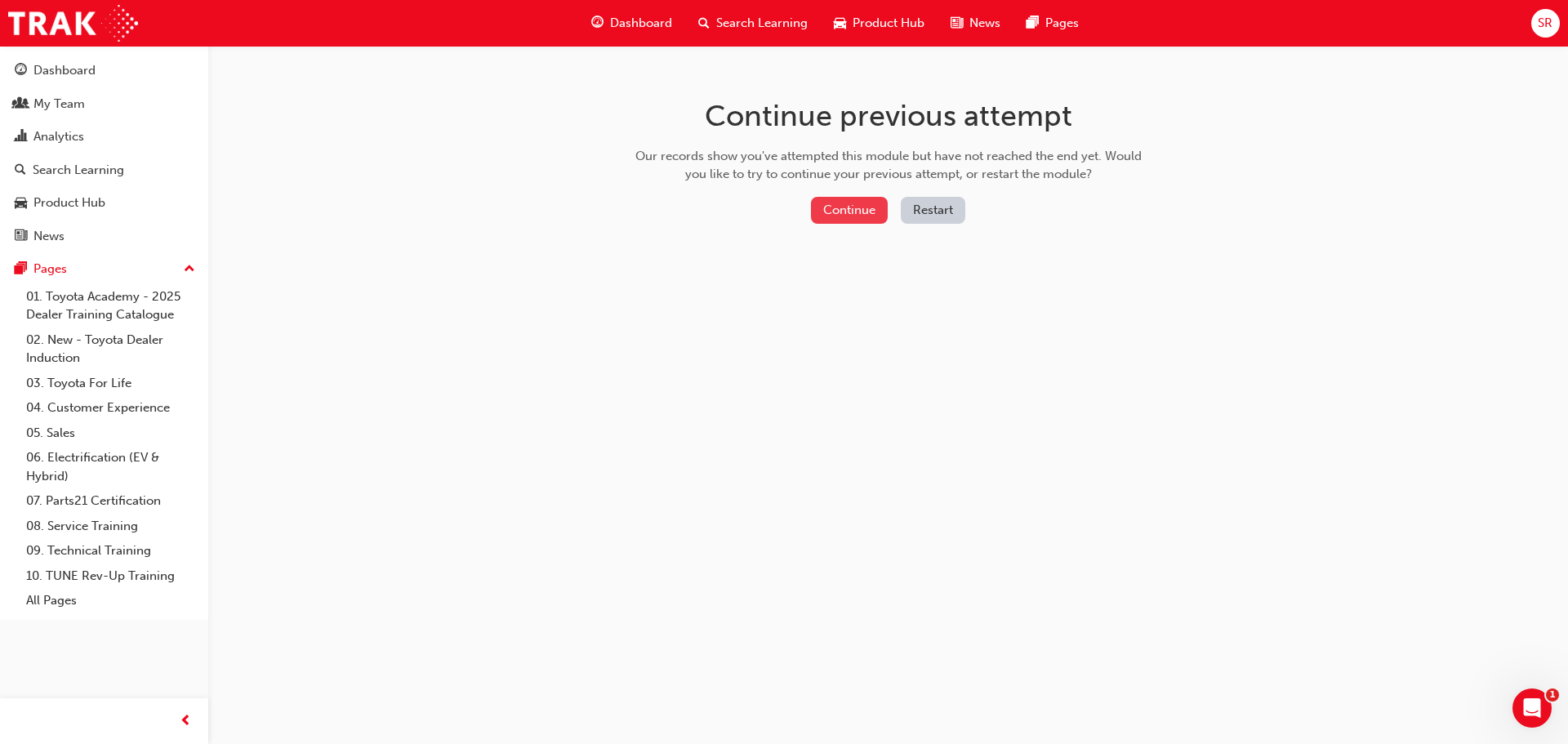
click at [868, 214] on button "Continue" at bounding box center [849, 210] width 77 height 27
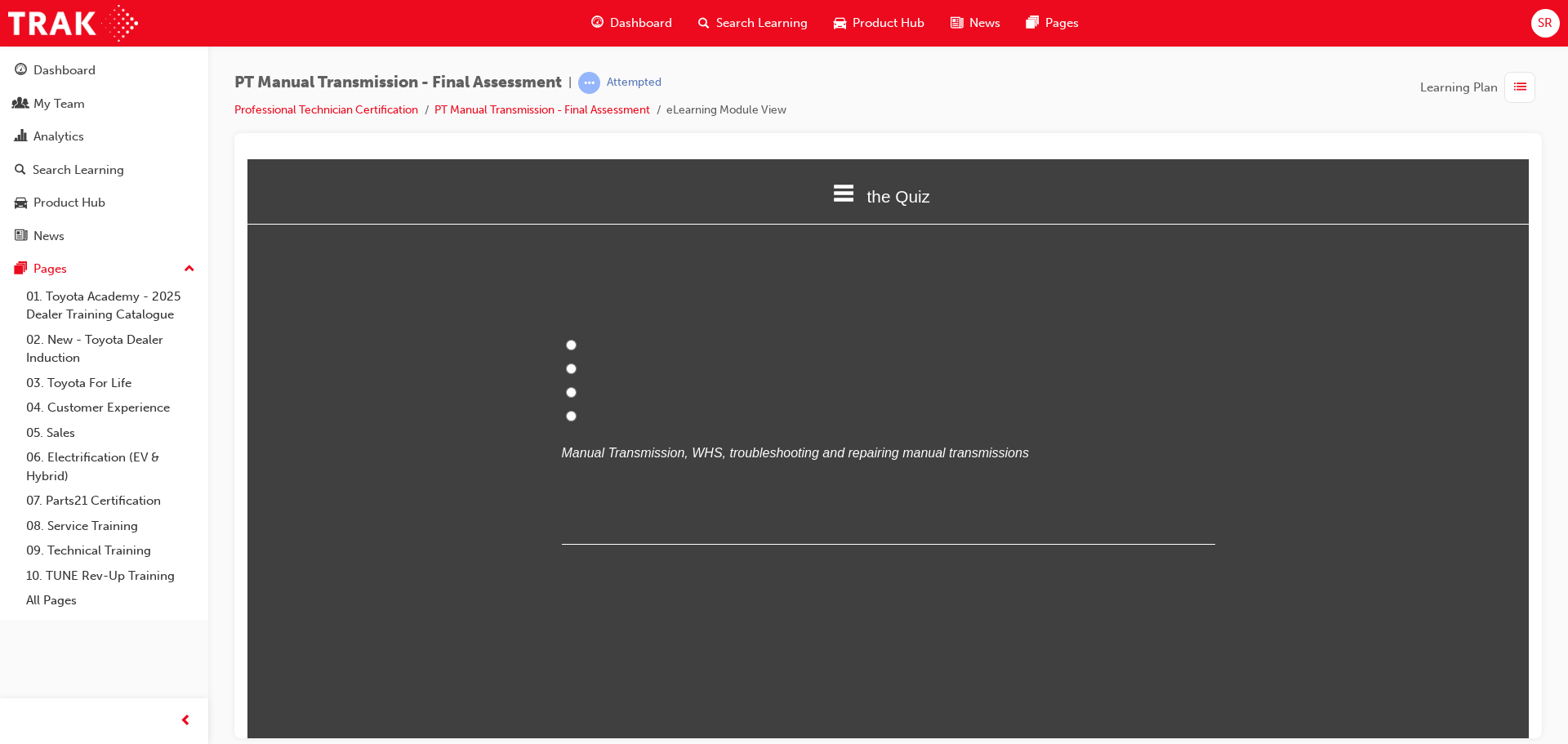
scroll to position [82, 0]
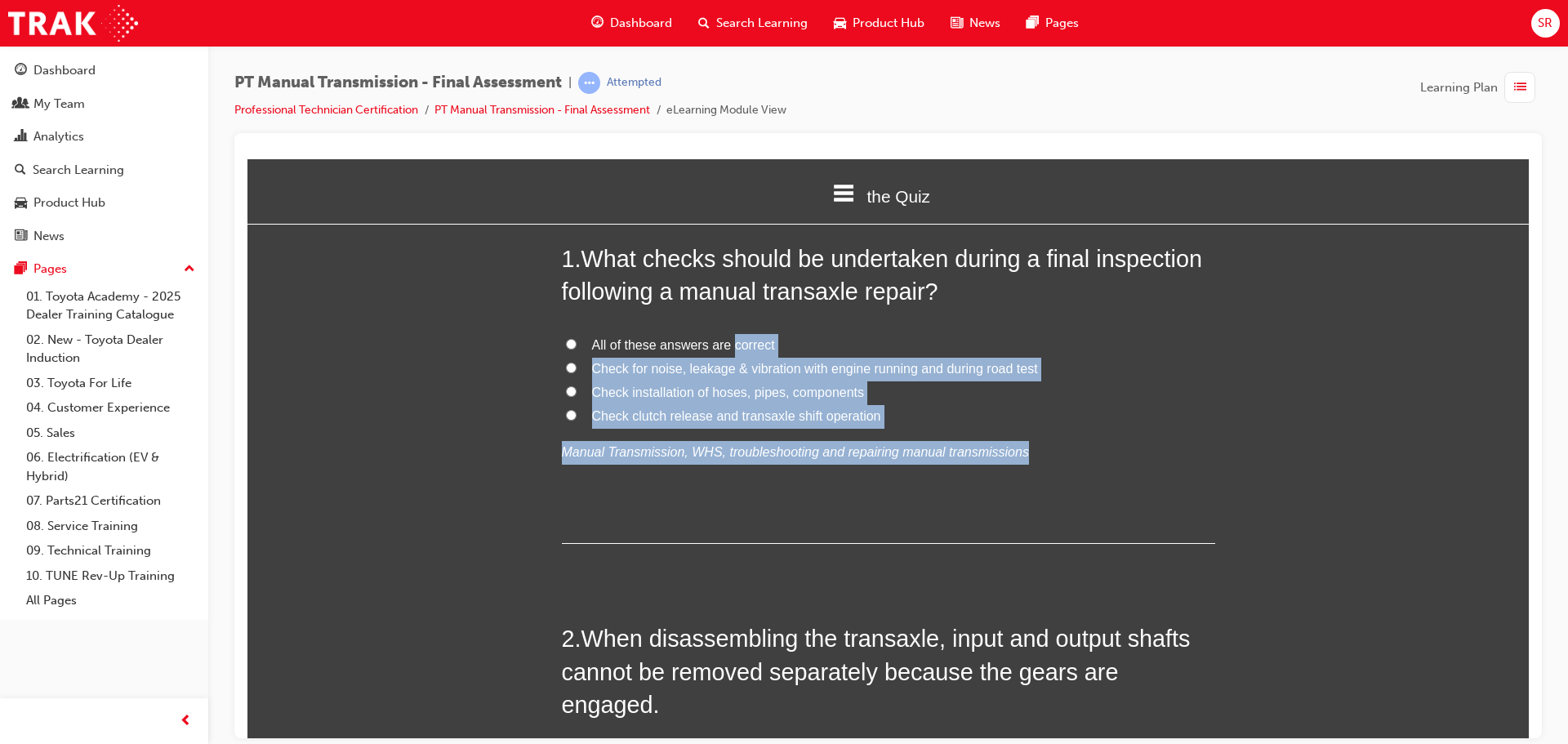
drag, startPoint x: 1010, startPoint y: 426, endPoint x: 725, endPoint y: 342, distance: 297.1
click at [725, 342] on div "All of these answers are correct Check for noise, leakage & vibration with engi…" at bounding box center [888, 399] width 653 height 131
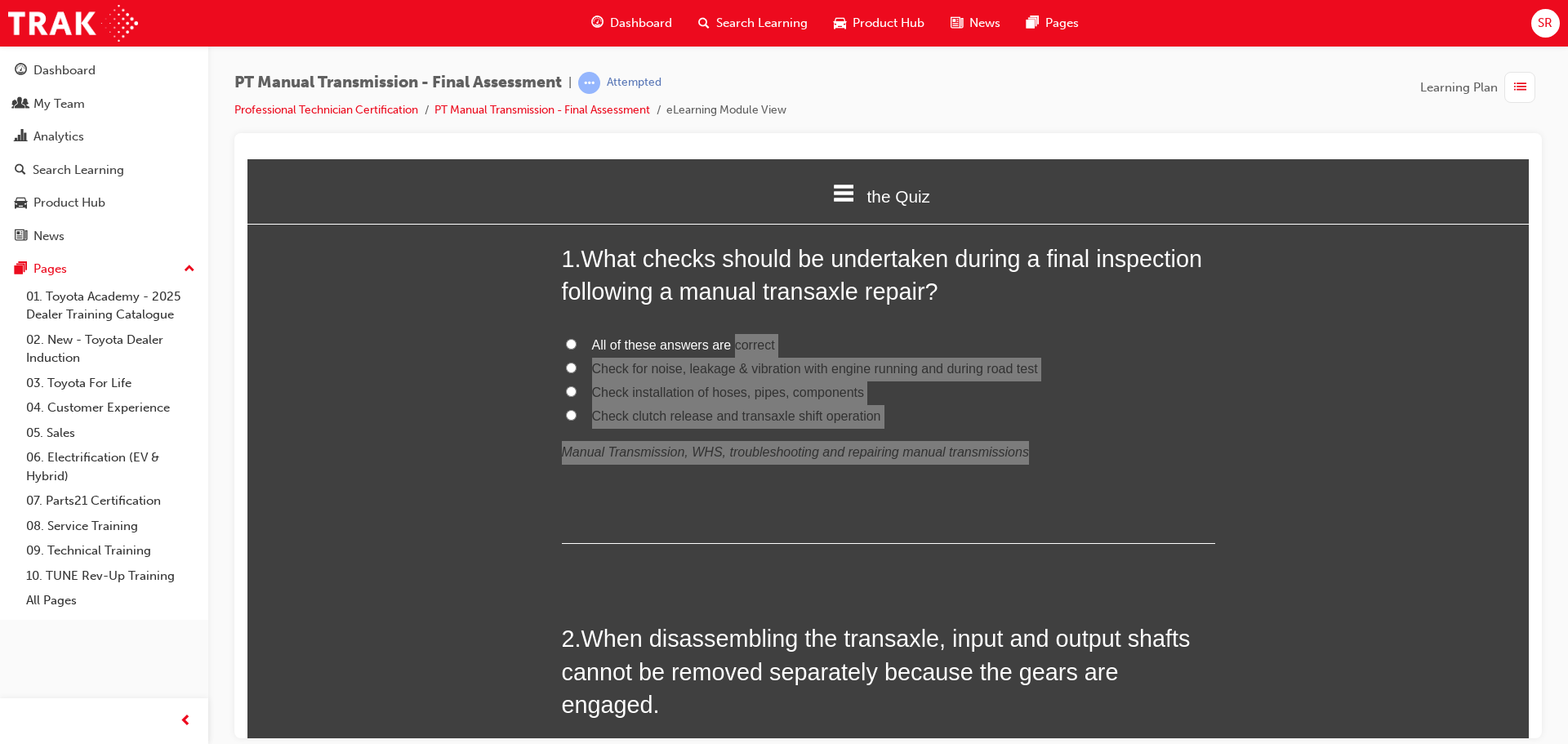
click at [1567, 513] on div "PT Manual Transmission - Final Assessment | Attempted Professional Technician C…" at bounding box center [887, 375] width 1360 height 658
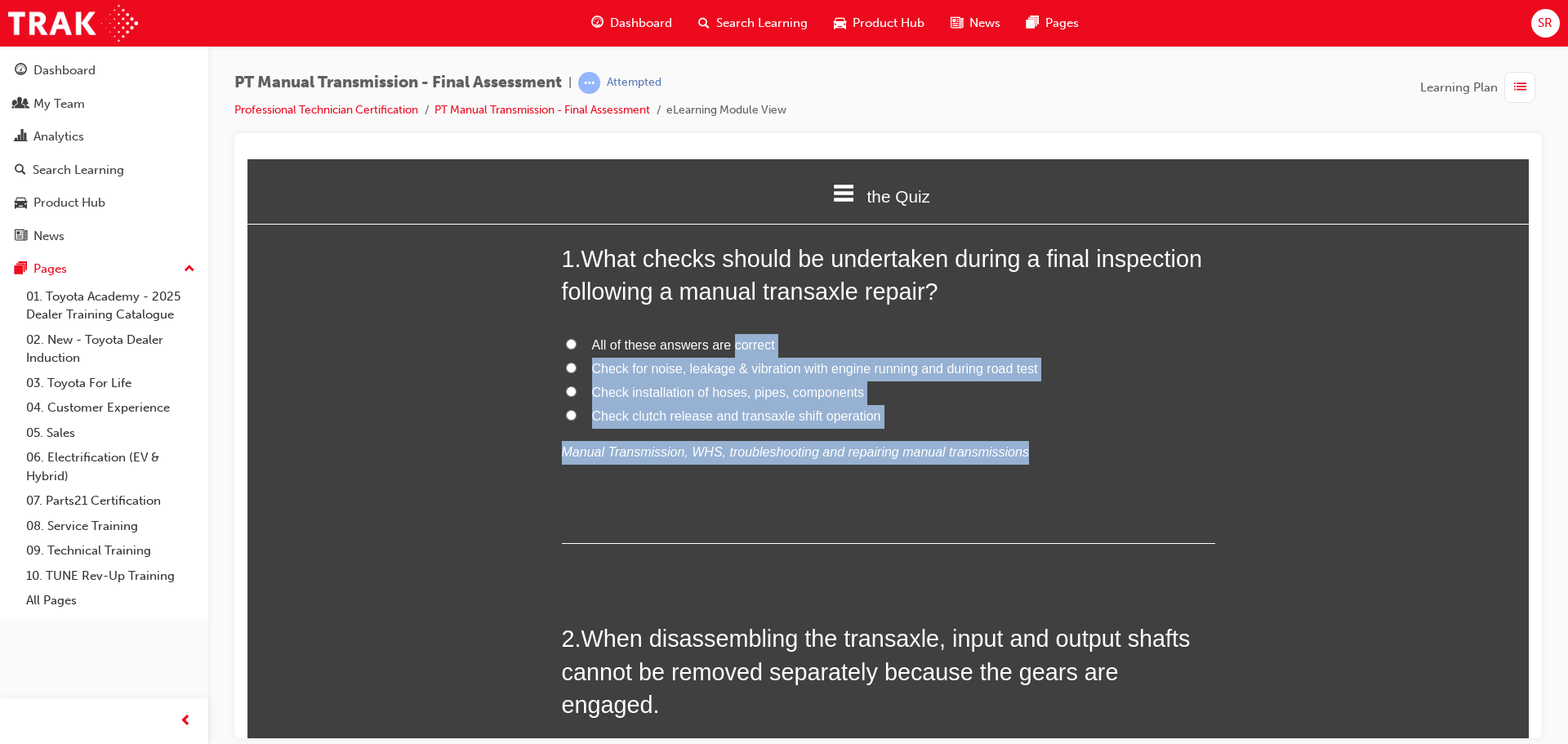
click at [888, 396] on label "Check installation of hoses, pipes, components" at bounding box center [888, 393] width 653 height 24
click at [577, 396] on input "Check installation of hoses, pipes, components" at bounding box center [572, 391] width 11 height 11
radio input "true"
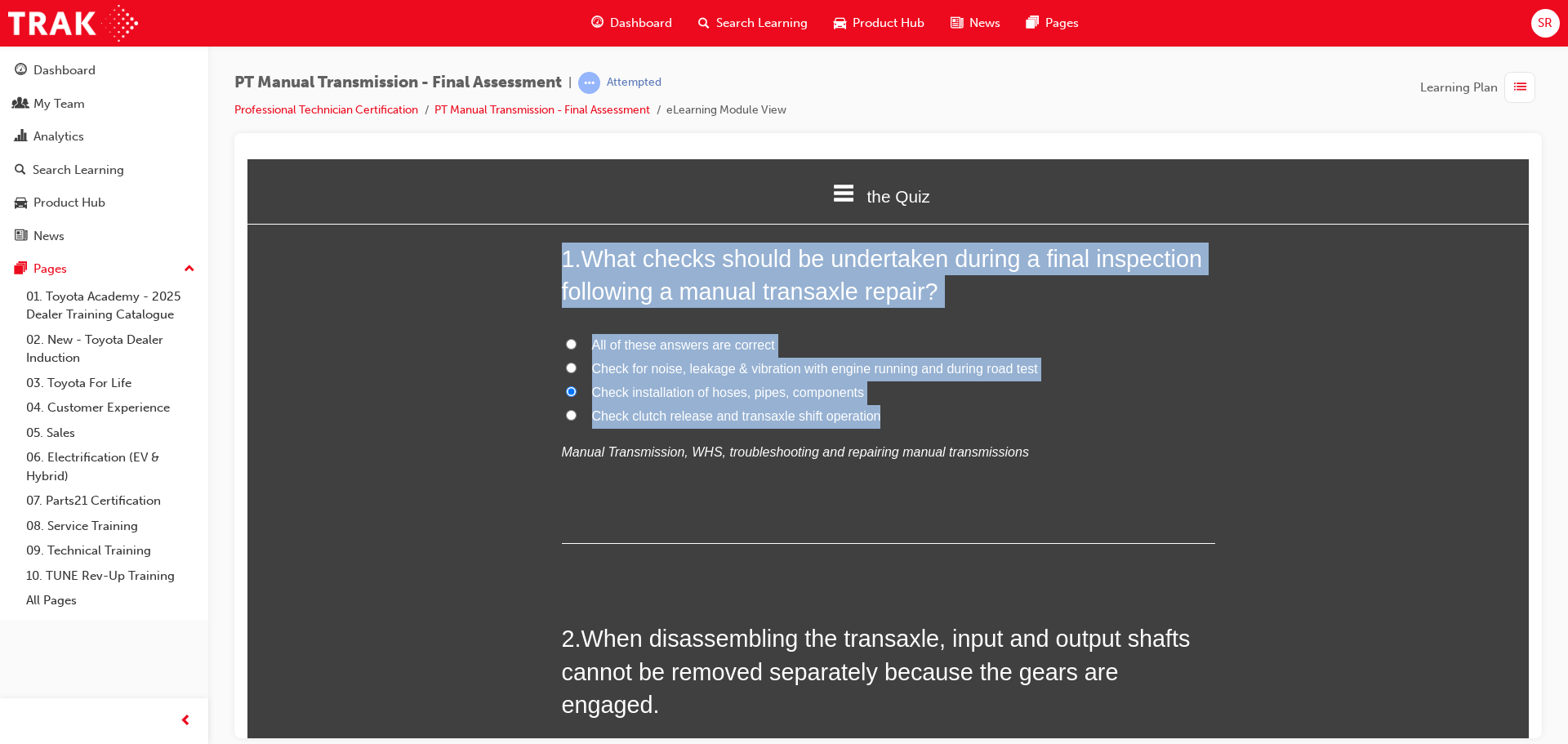
drag, startPoint x: 887, startPoint y: 416, endPoint x: 533, endPoint y: 236, distance: 397.1
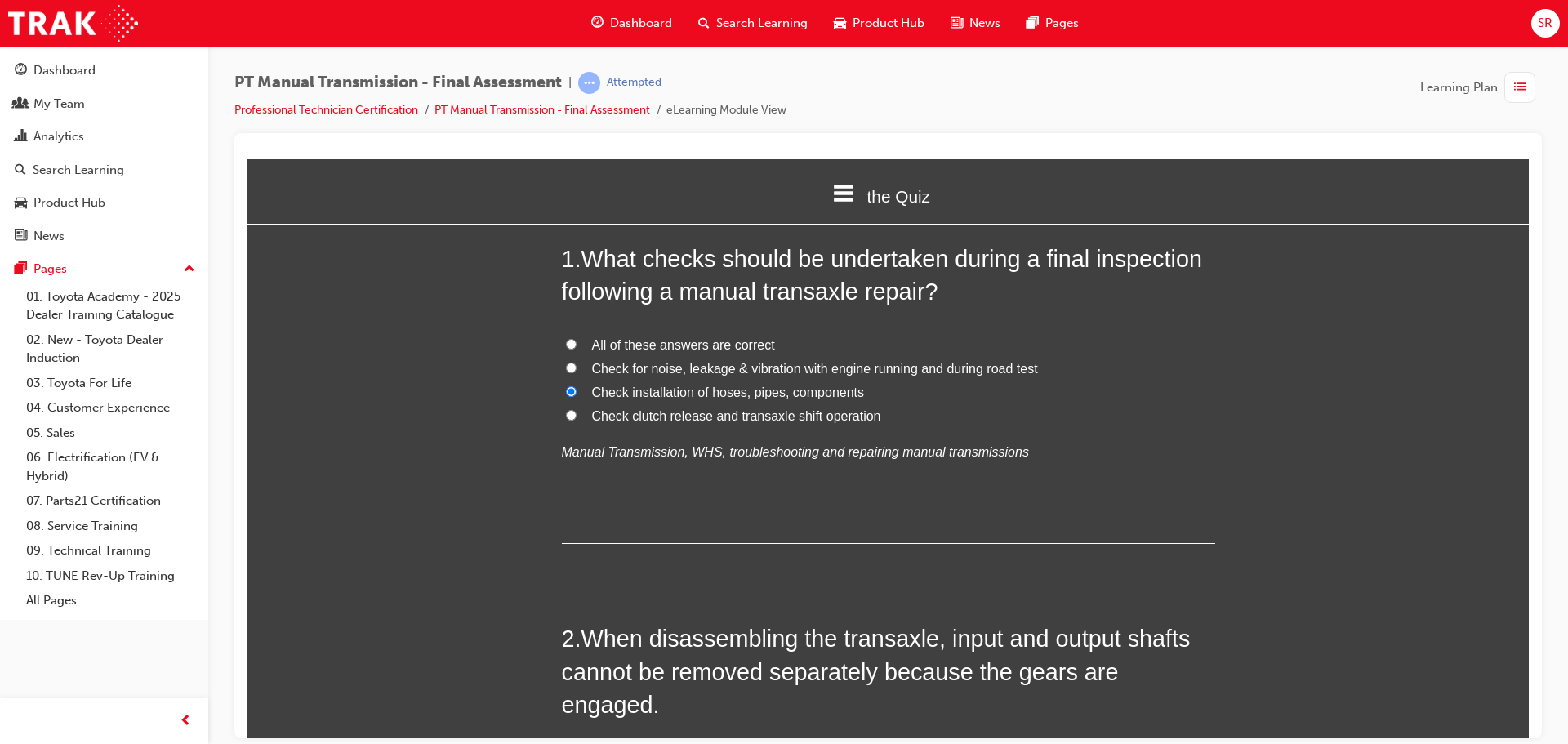
click at [720, 339] on span "All of these answers are correct" at bounding box center [684, 344] width 183 height 14
click at [577, 339] on input "All of these answers are correct" at bounding box center [572, 344] width 11 height 11
radio input "true"
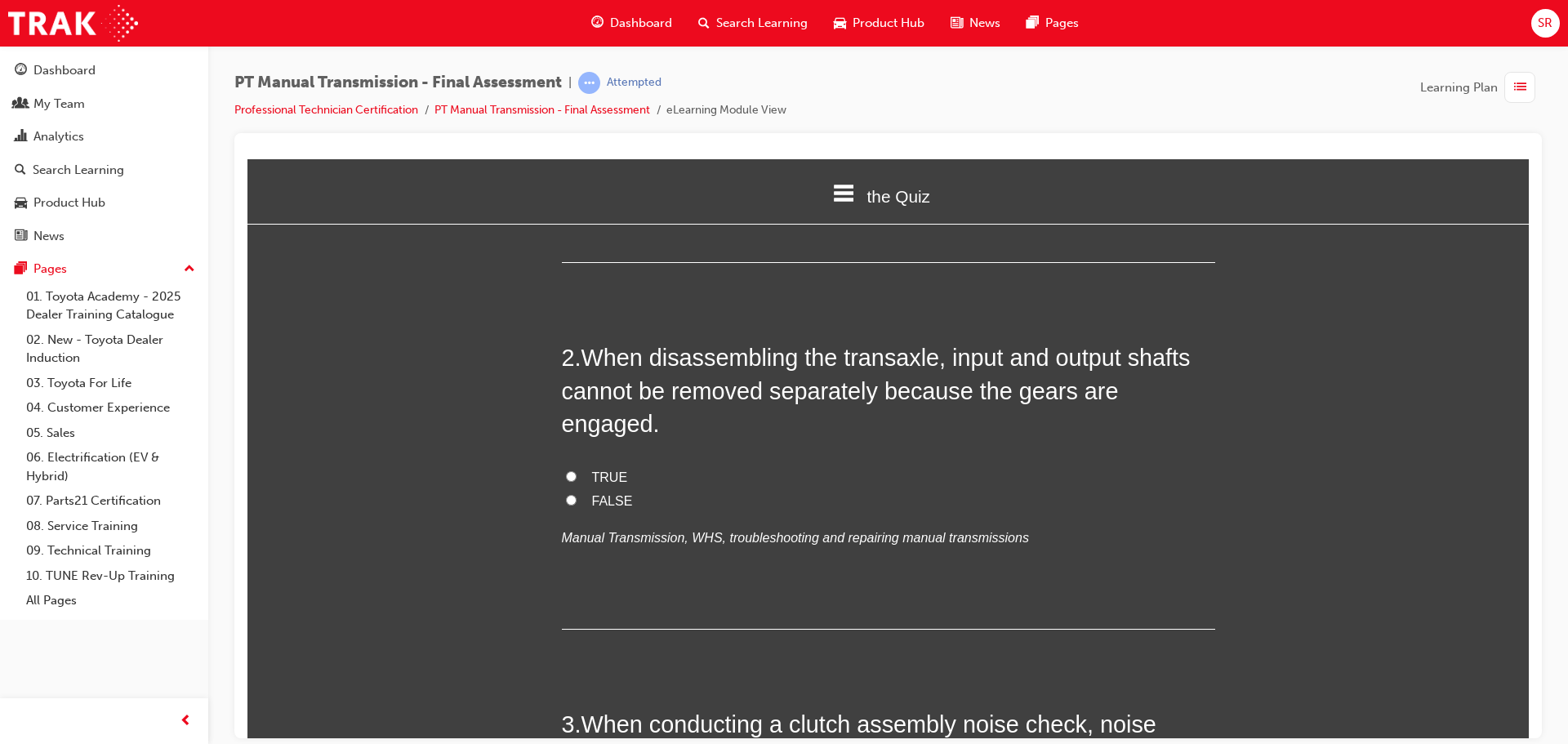
scroll to position [409, 0]
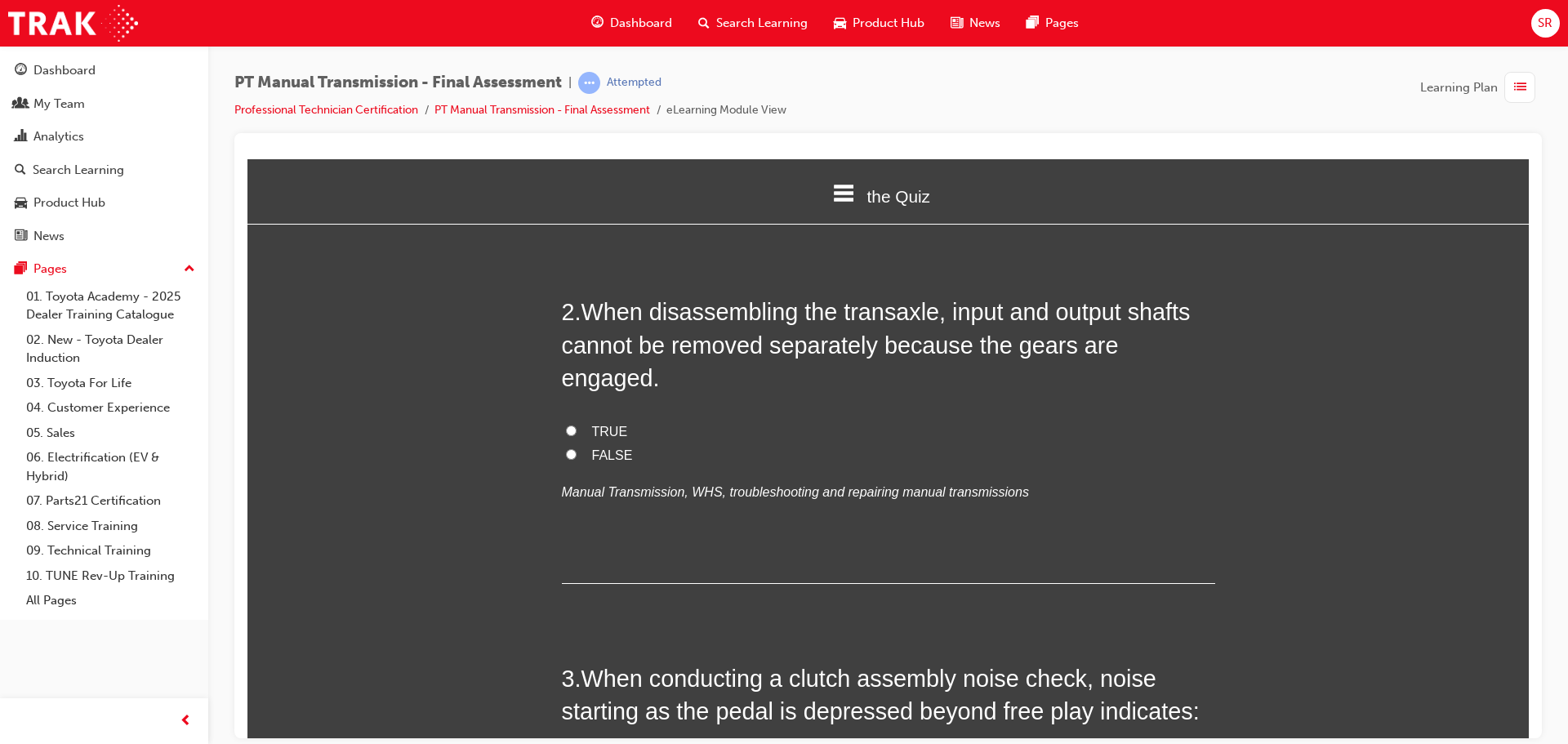
click at [604, 424] on span "TRUE" at bounding box center [610, 431] width 36 height 14
click at [577, 425] on input "TRUE" at bounding box center [572, 431] width 11 height 11
radio input "true"
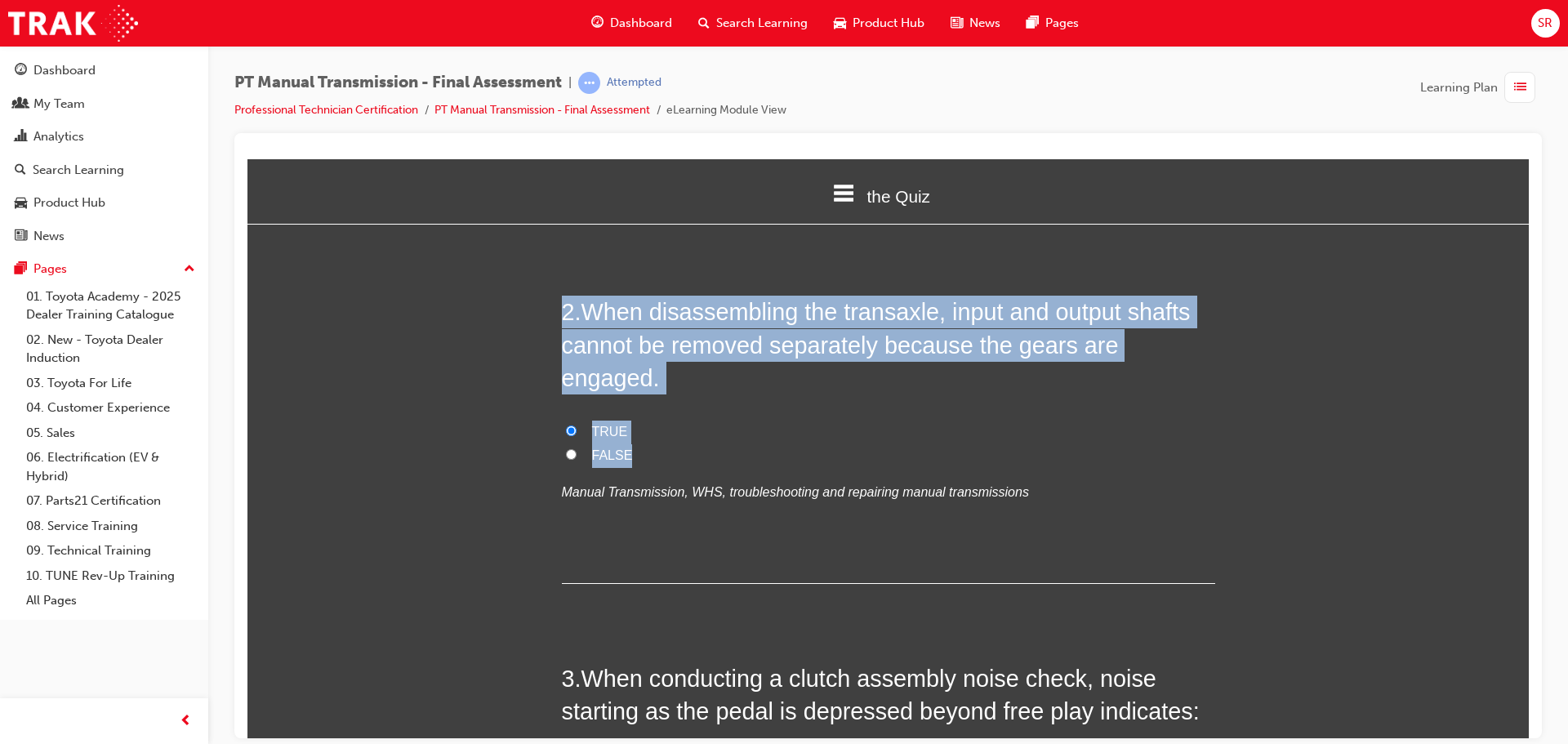
drag, startPoint x: 615, startPoint y: 411, endPoint x: 503, endPoint y: 305, distance: 154.2
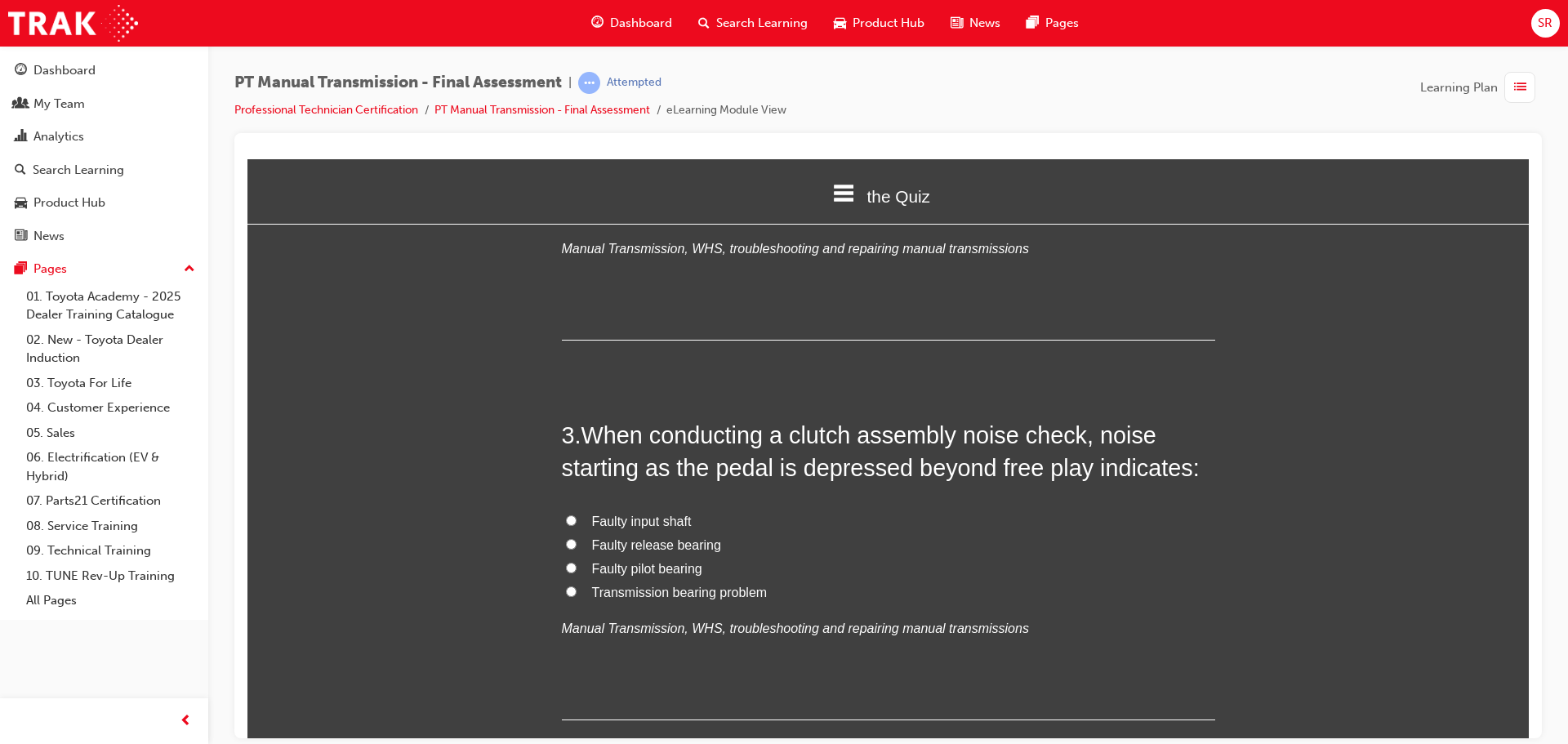
scroll to position [653, 0]
drag, startPoint x: 1558, startPoint y: 374, endPoint x: 1538, endPoint y: 374, distance: 20.0
click at [1559, 374] on div "PT Manual Transmission - Final Assessment | Attempted Professional Technician C…" at bounding box center [887, 375] width 1360 height 658
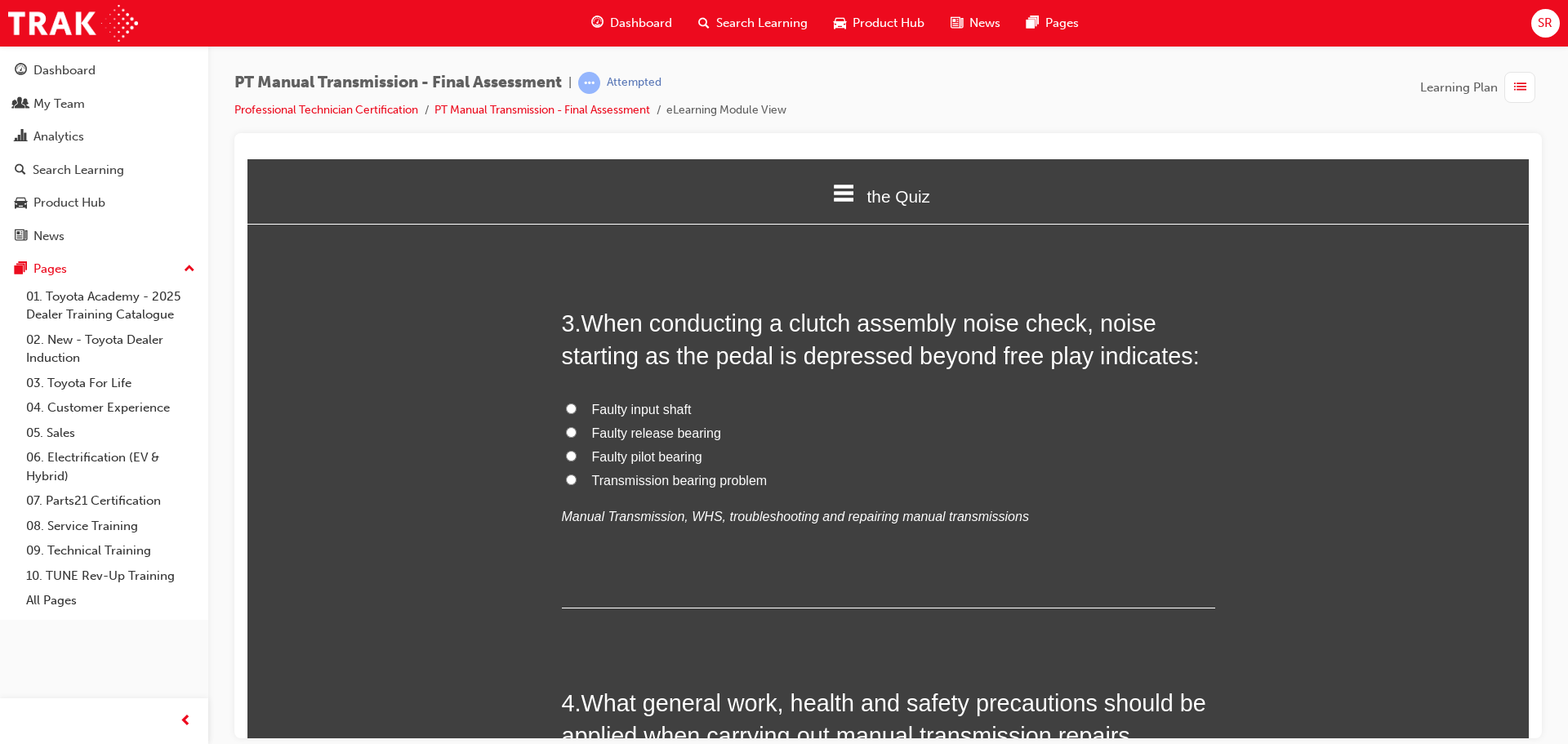
scroll to position [736, 0]
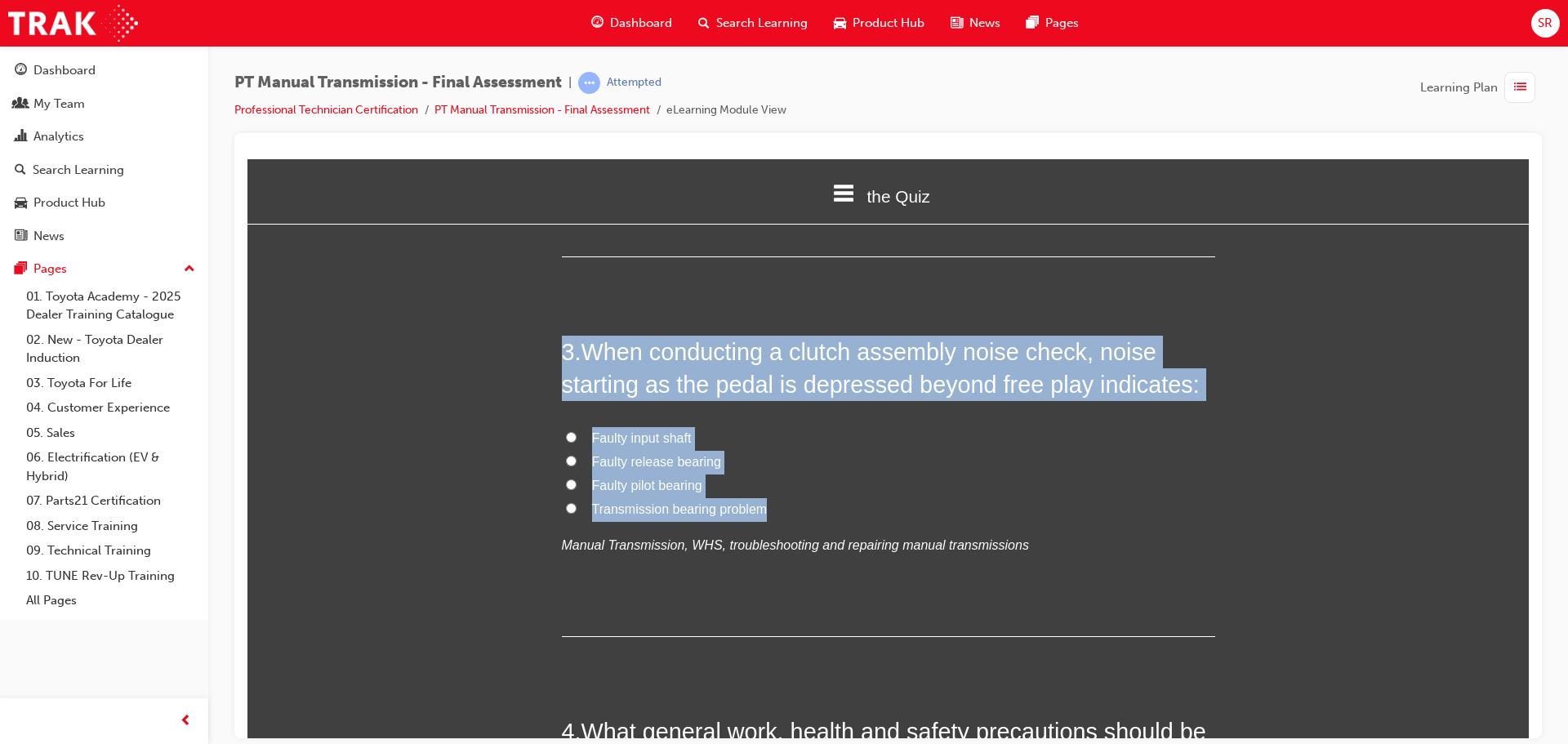
drag, startPoint x: 762, startPoint y: 477, endPoint x: 422, endPoint y: 300, distance: 383.3
click at [783, 474] on label "Faulty pilot bearing" at bounding box center [888, 486] width 653 height 24
click at [577, 479] on input "Faulty pilot bearing" at bounding box center [572, 485] width 11 height 11
radio input "true"
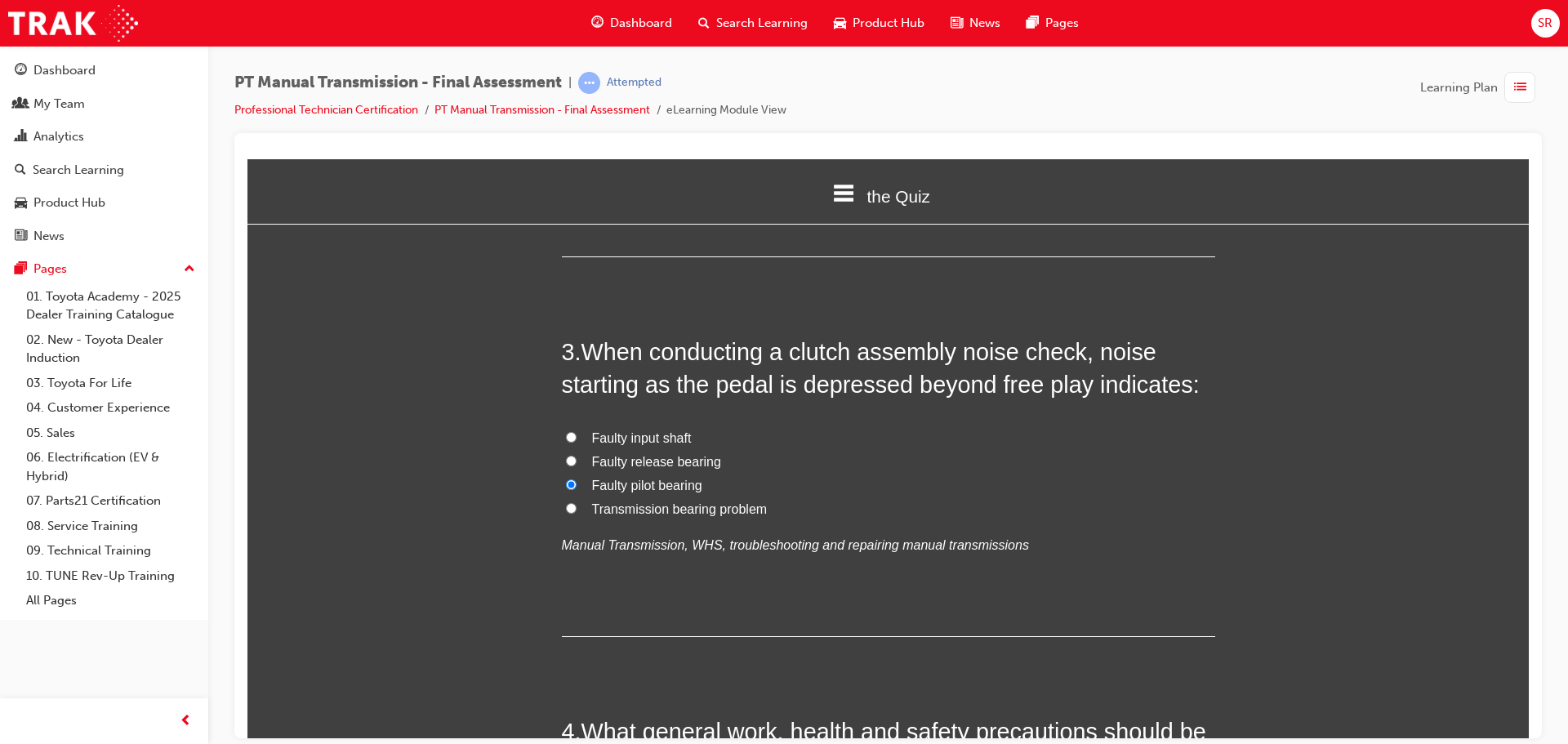
click at [675, 454] on span "Faulty release bearing" at bounding box center [657, 461] width 129 height 14
click at [577, 455] on input "Faulty release bearing" at bounding box center [572, 461] width 11 height 11
radio input "true"
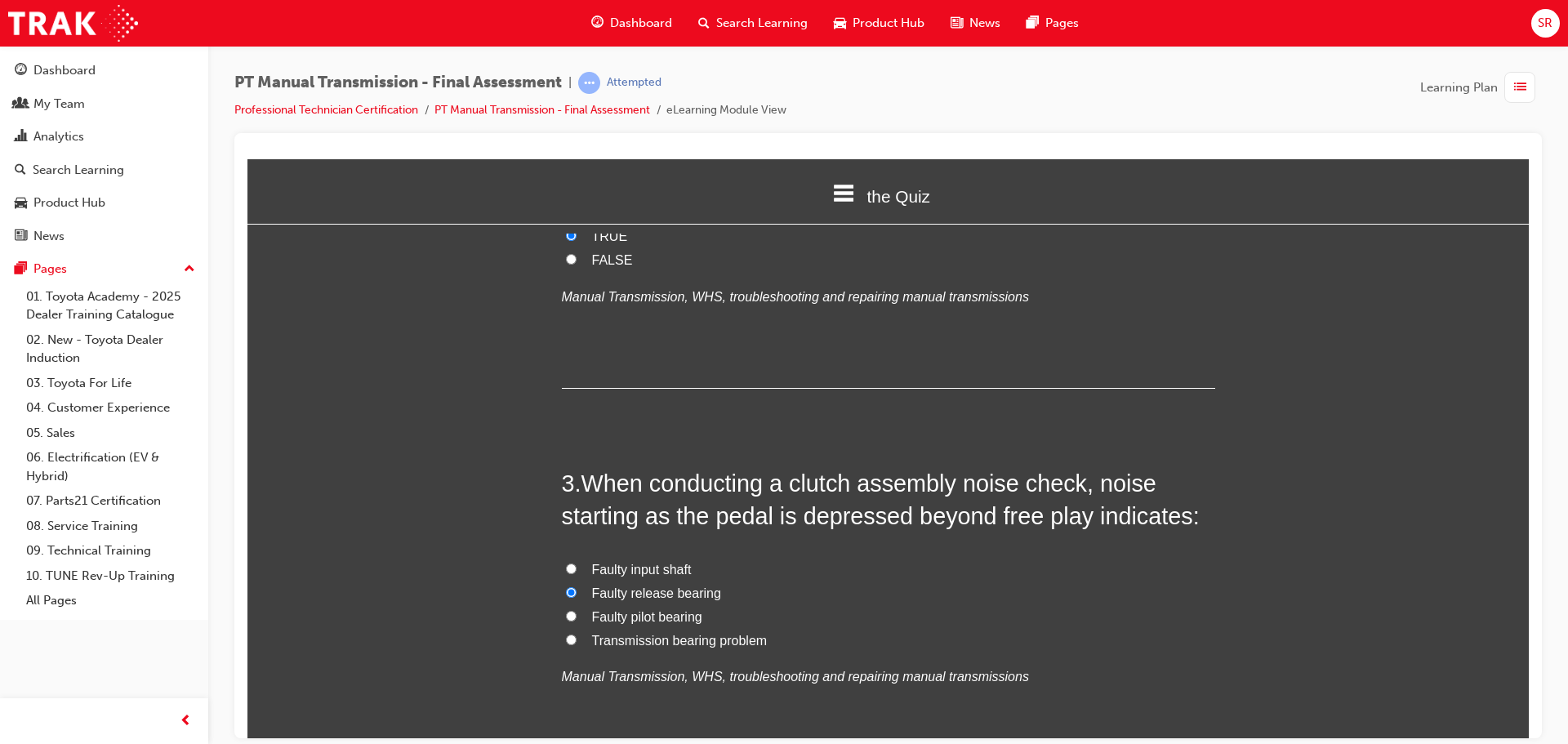
scroll to position [583, 0]
